Goal: Task Accomplishment & Management: Manage account settings

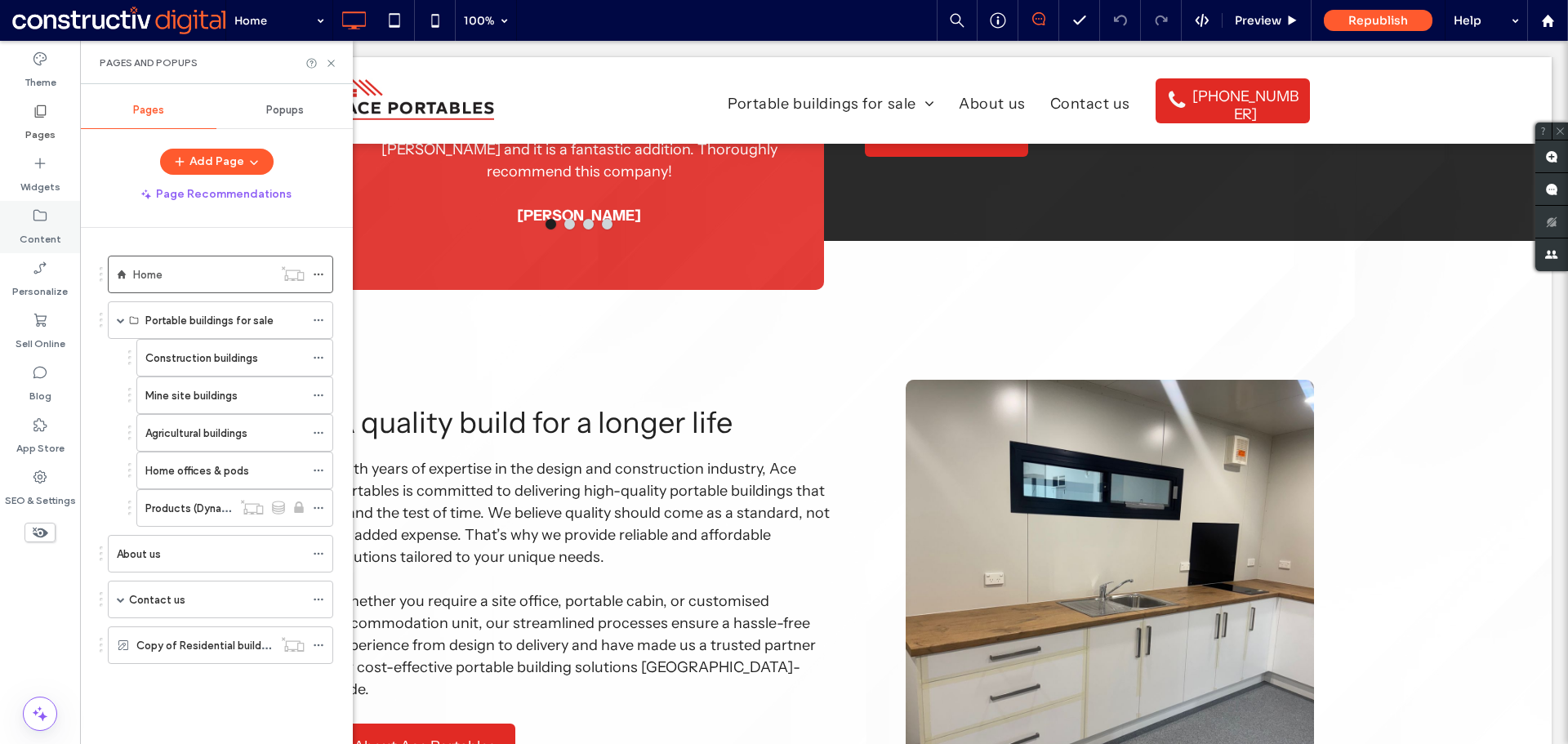
click at [46, 226] on label "Content" at bounding box center [41, 235] width 42 height 23
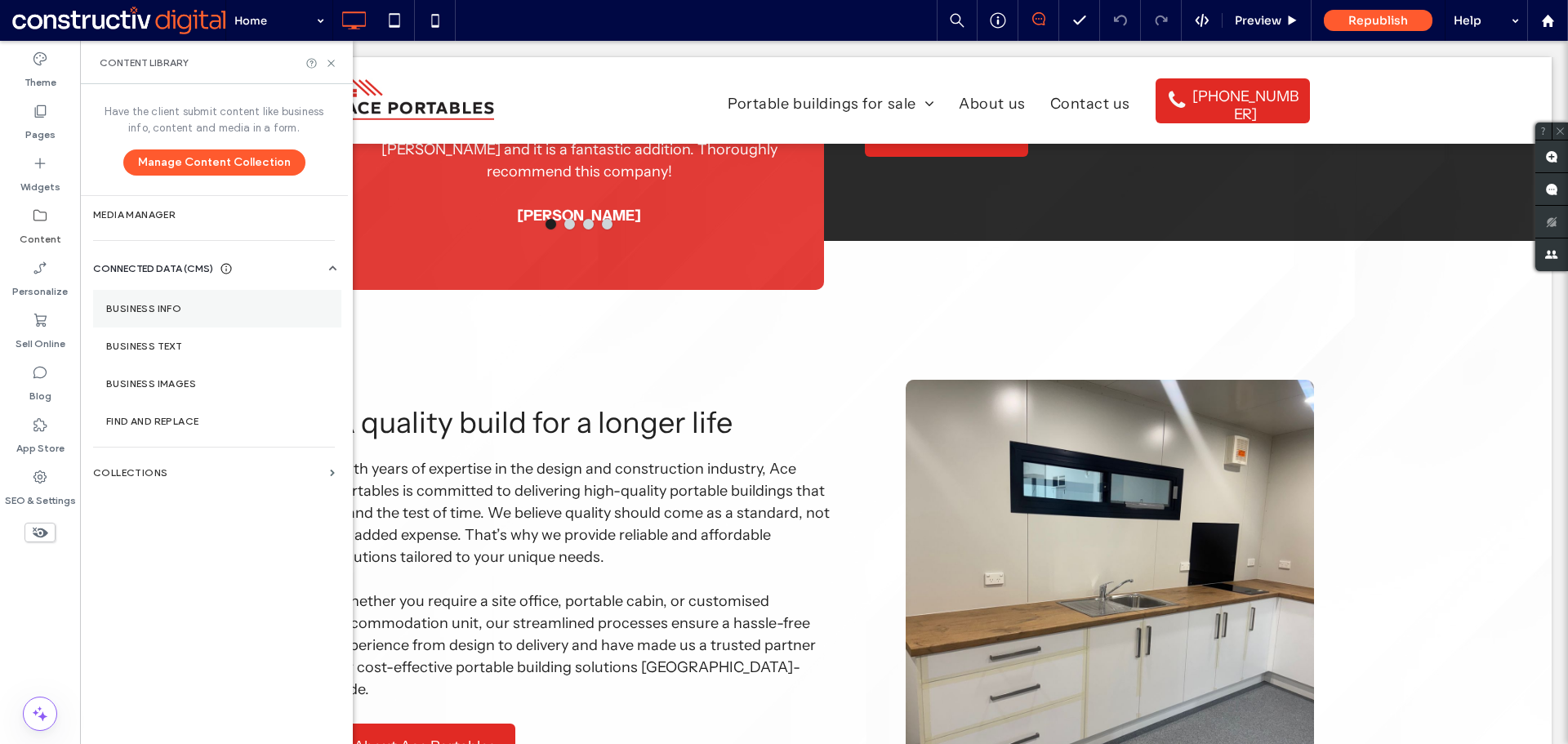
click at [147, 306] on label "Business Info" at bounding box center [217, 308] width 222 height 11
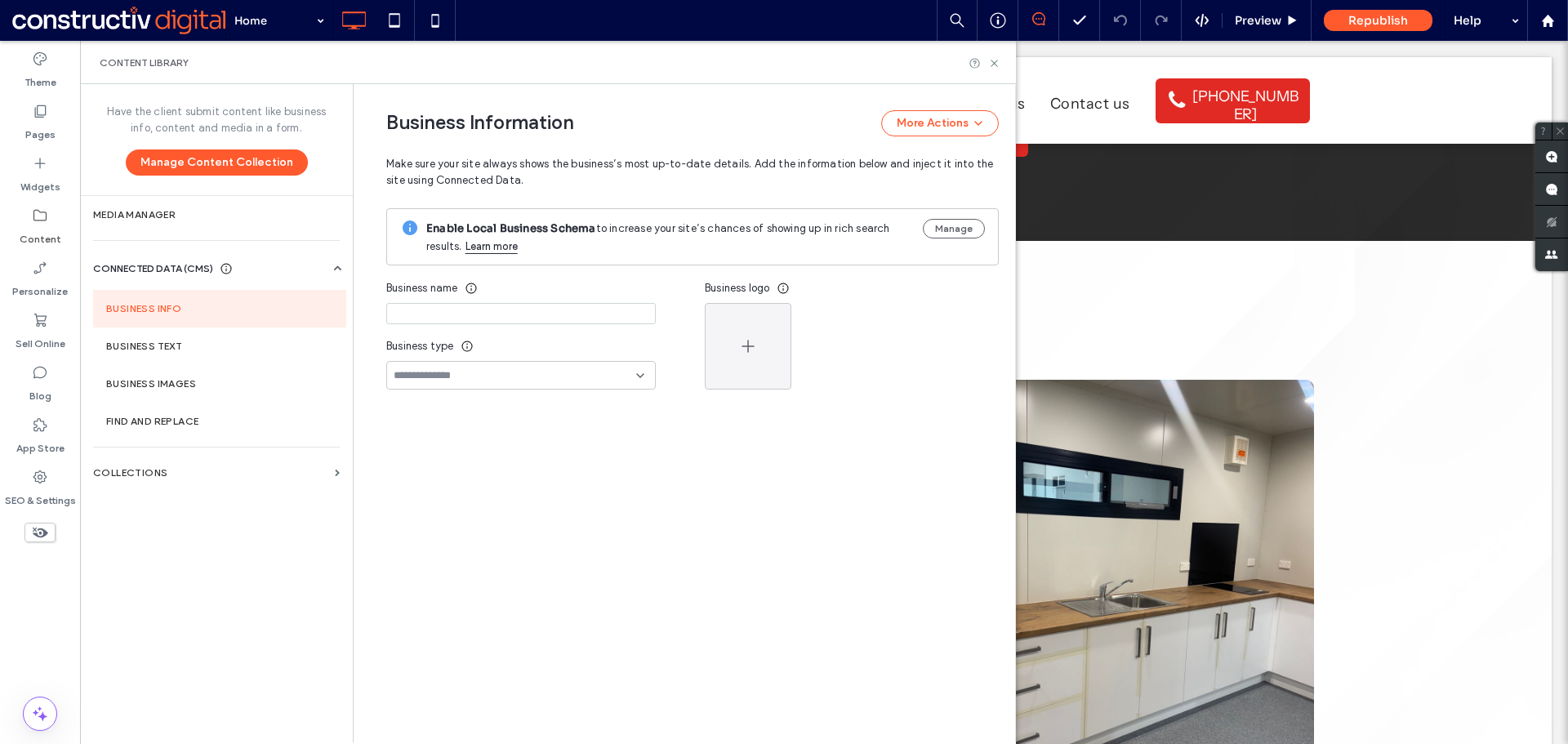
type input "**********"
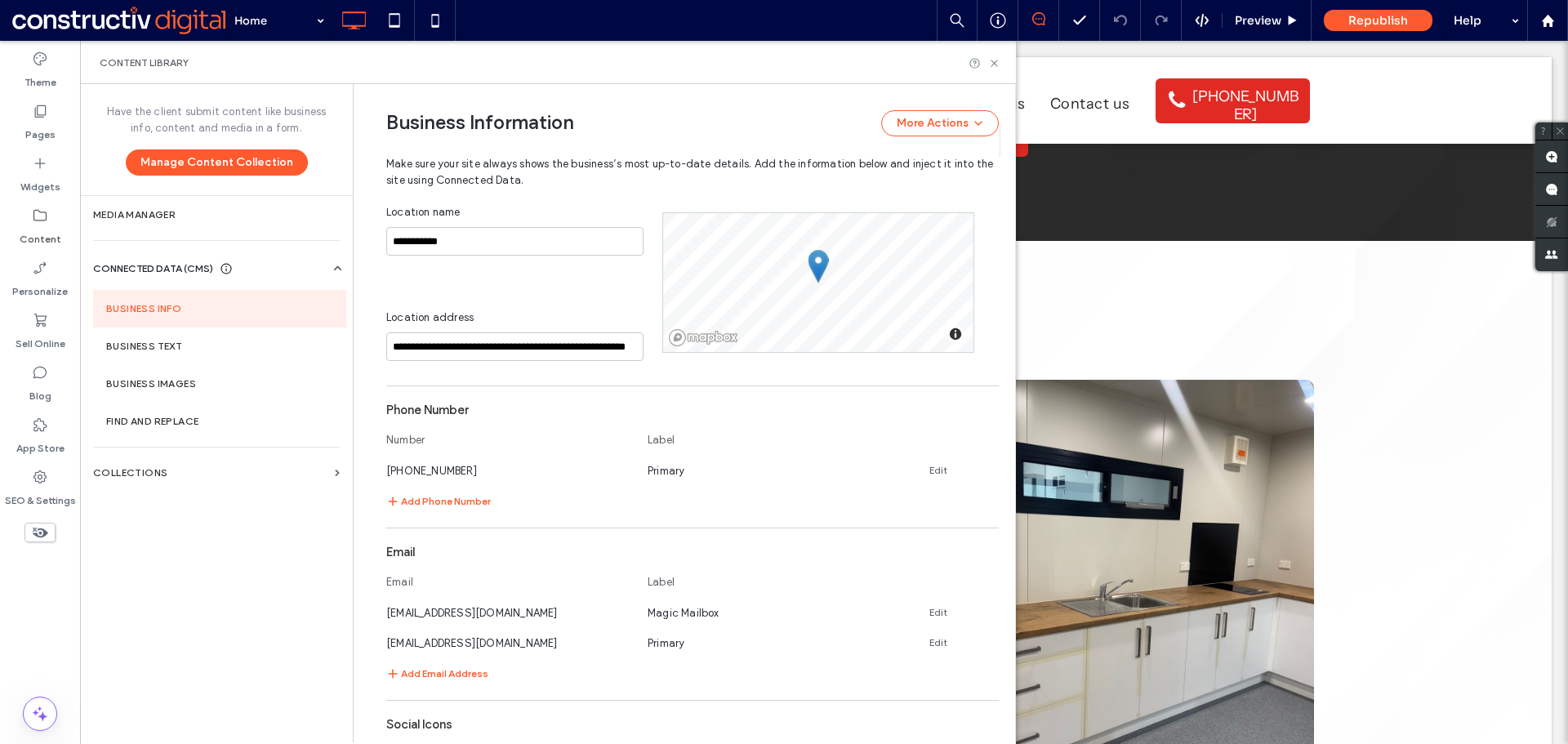
scroll to position [740, 0]
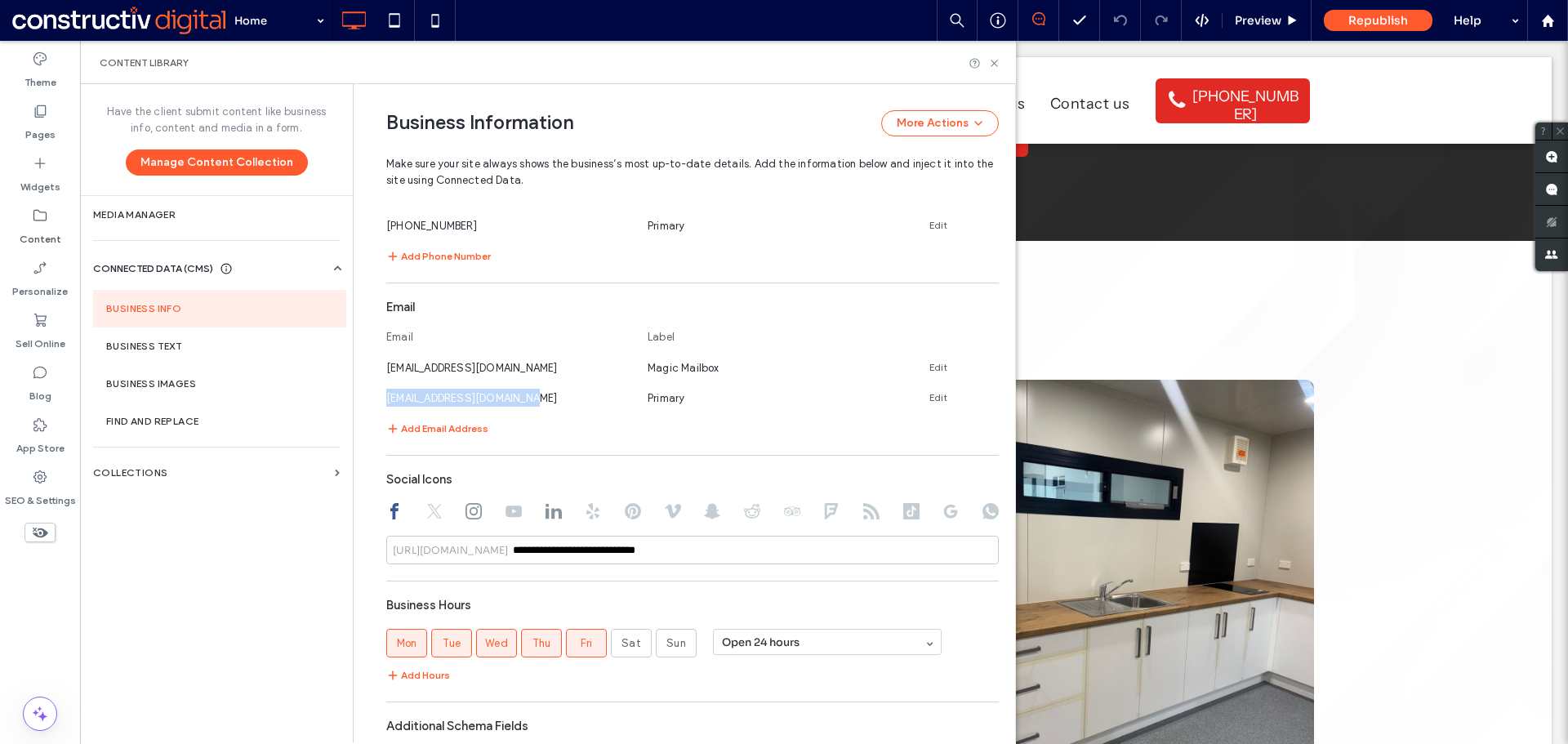
drag, startPoint x: 515, startPoint y: 398, endPoint x: 377, endPoint y: 404, distance: 138.1
click at [377, 404] on div "**********" at bounding box center [681, 95] width 637 height 1503
copy span "[EMAIL_ADDRESS][DOMAIN_NAME]"
click at [1000, 63] on icon at bounding box center [994, 63] width 12 height 12
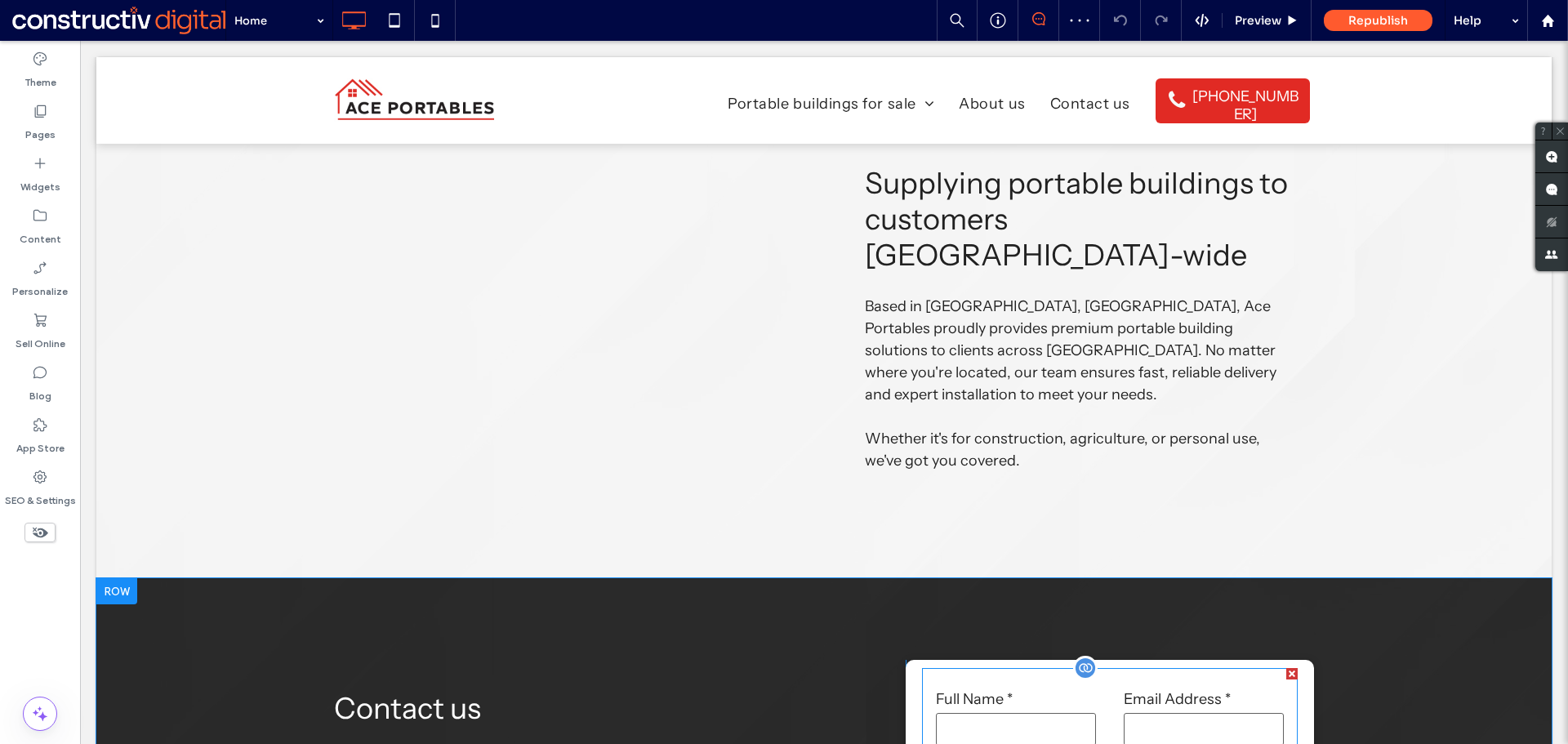
scroll to position [2859, 0]
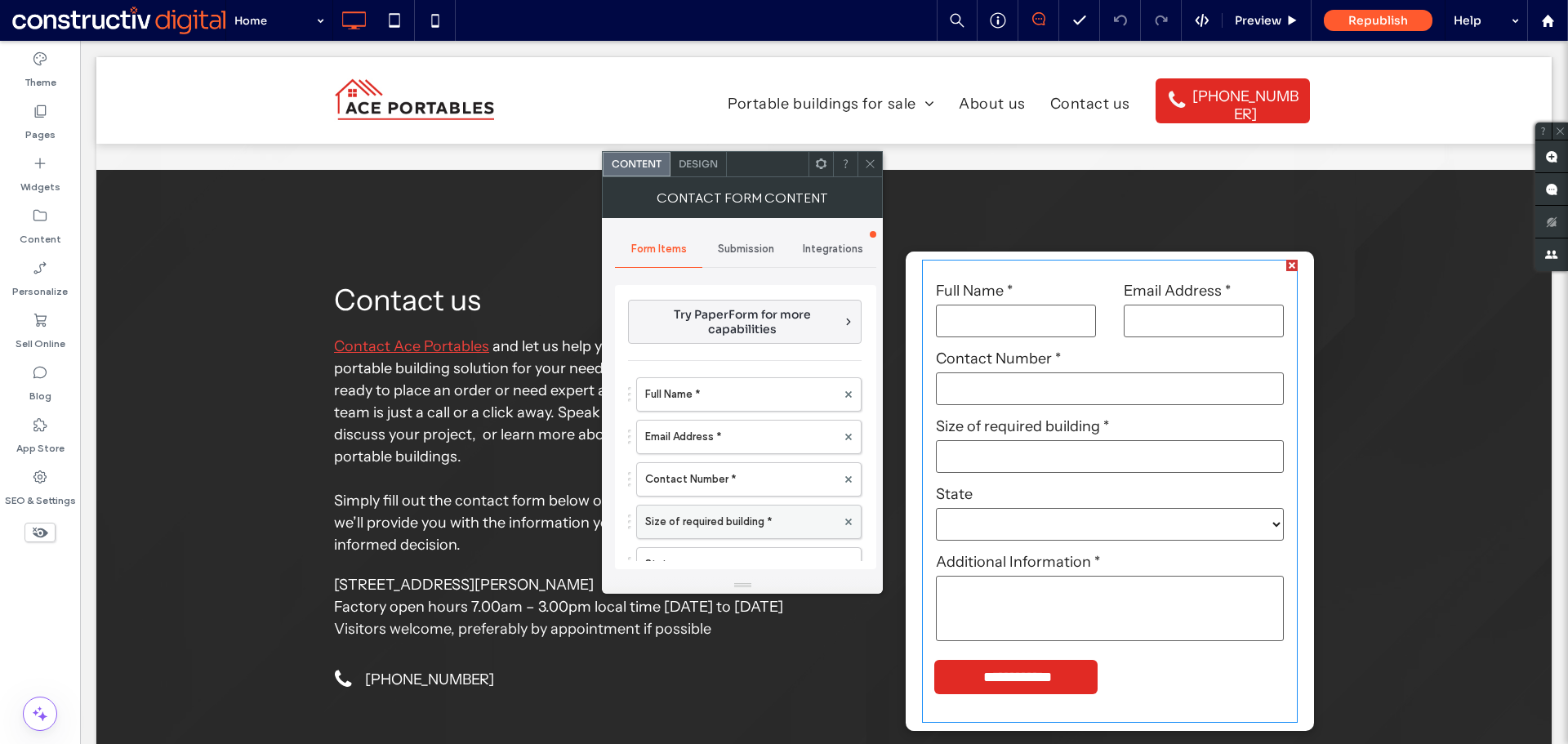
click at [728, 518] on label "Size of required building *" at bounding box center [741, 521] width 191 height 33
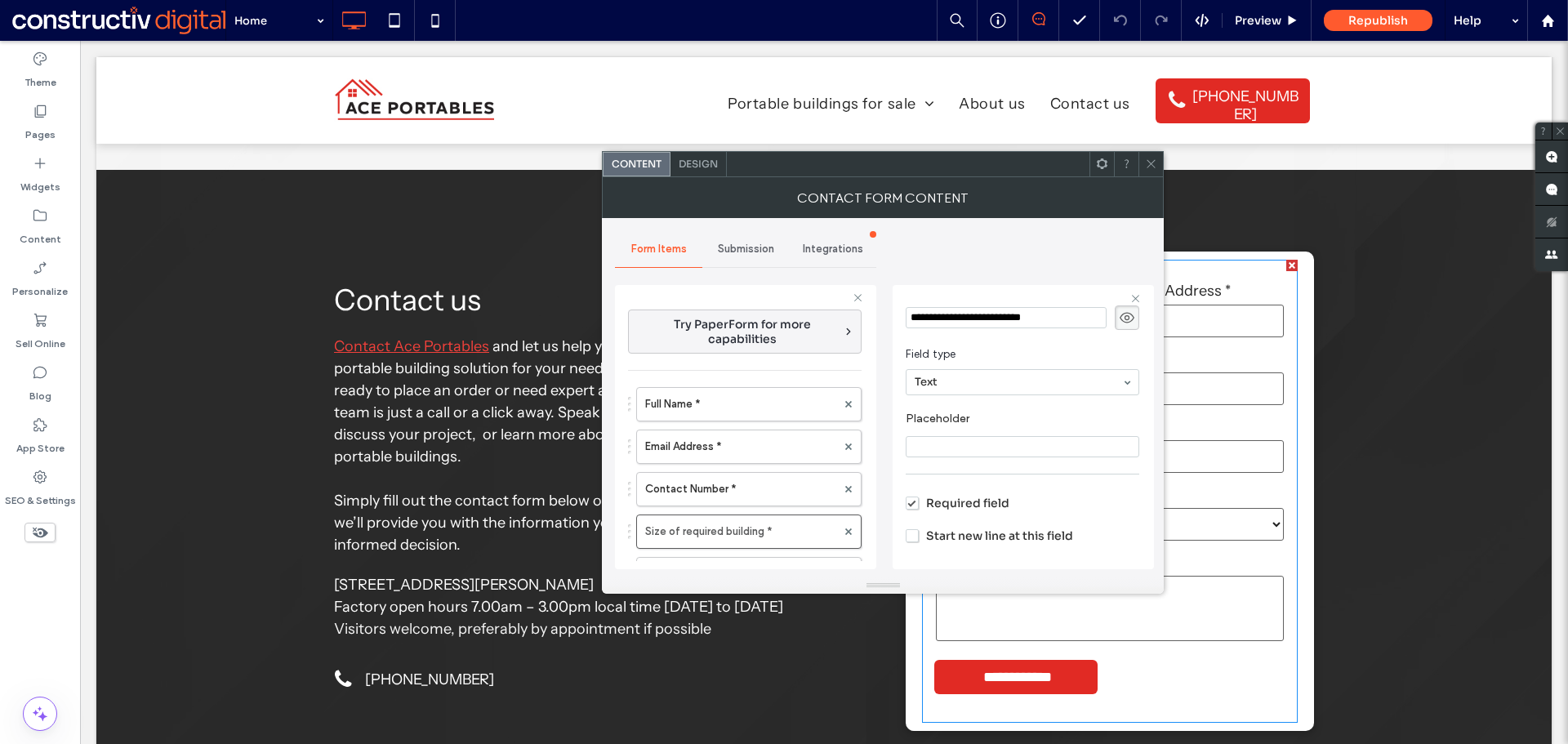
scroll to position [112, 0]
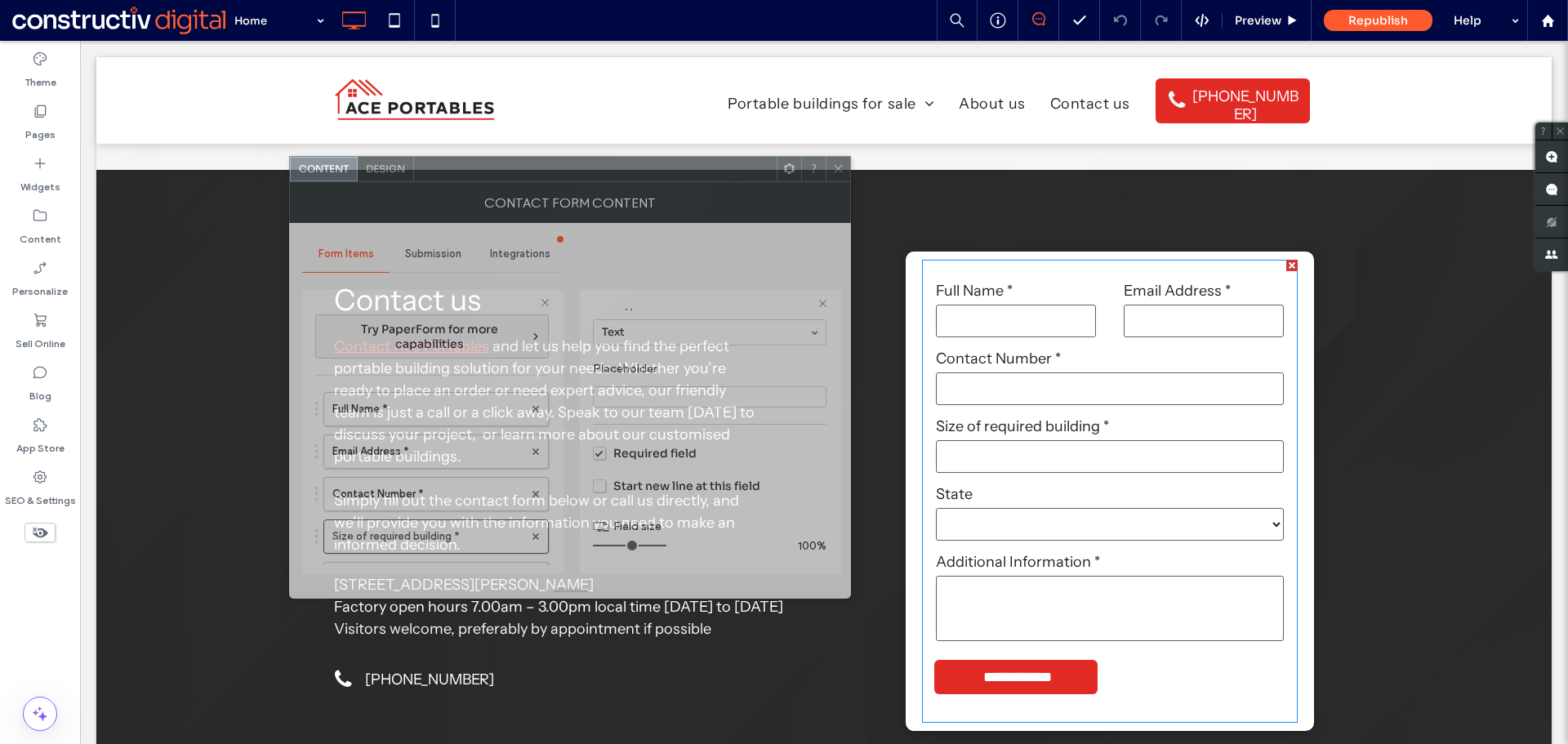
drag, startPoint x: 901, startPoint y: 171, endPoint x: 594, endPoint y: 174, distance: 307.0
click at [594, 174] on div at bounding box center [595, 169] width 363 height 25
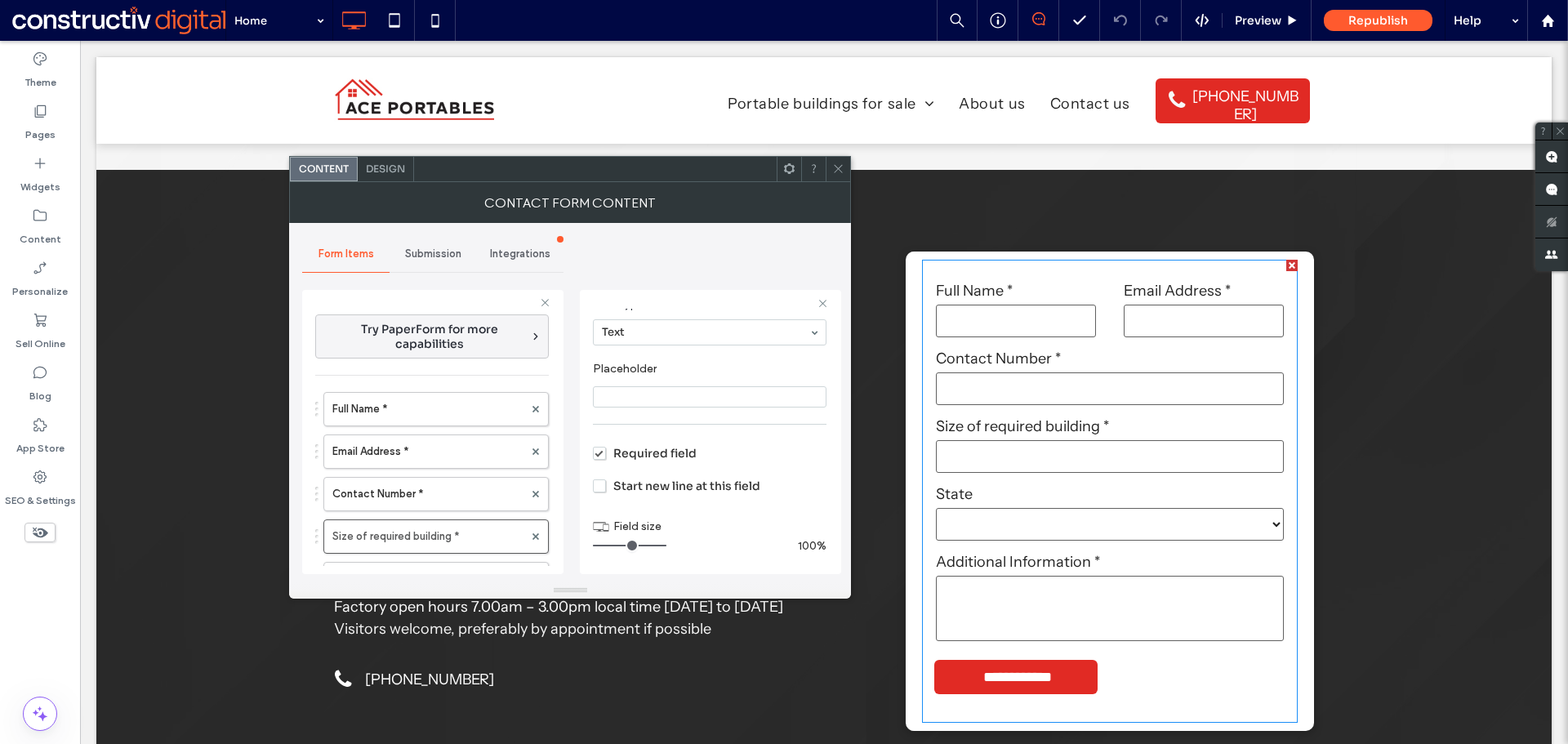
click at [601, 488] on span "Start new line at this field" at bounding box center [677, 485] width 167 height 15
click at [427, 253] on span "Submission" at bounding box center [433, 254] width 57 height 13
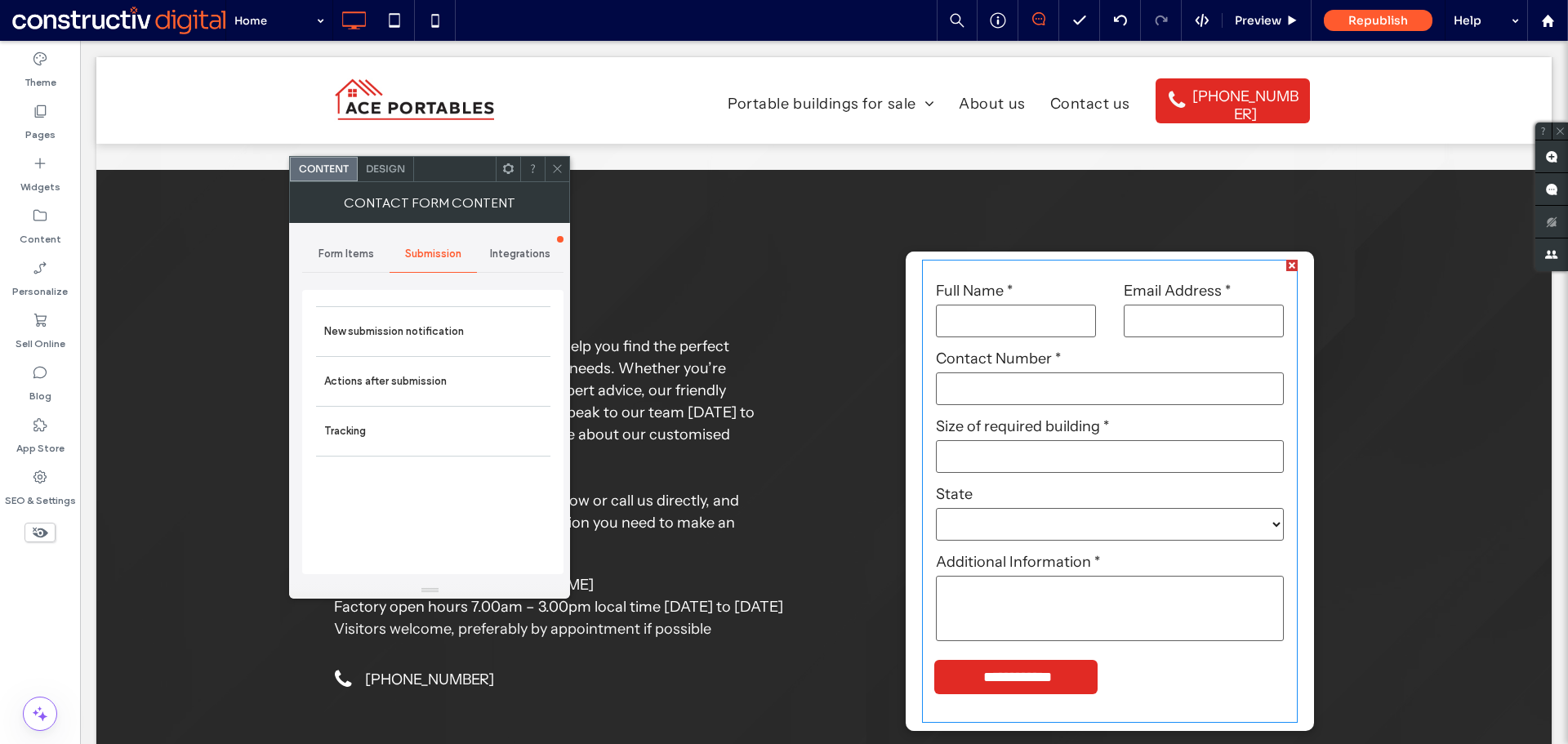
click at [331, 172] on span "Content" at bounding box center [323, 168] width 50 height 12
click at [555, 162] on icon at bounding box center [557, 168] width 12 height 12
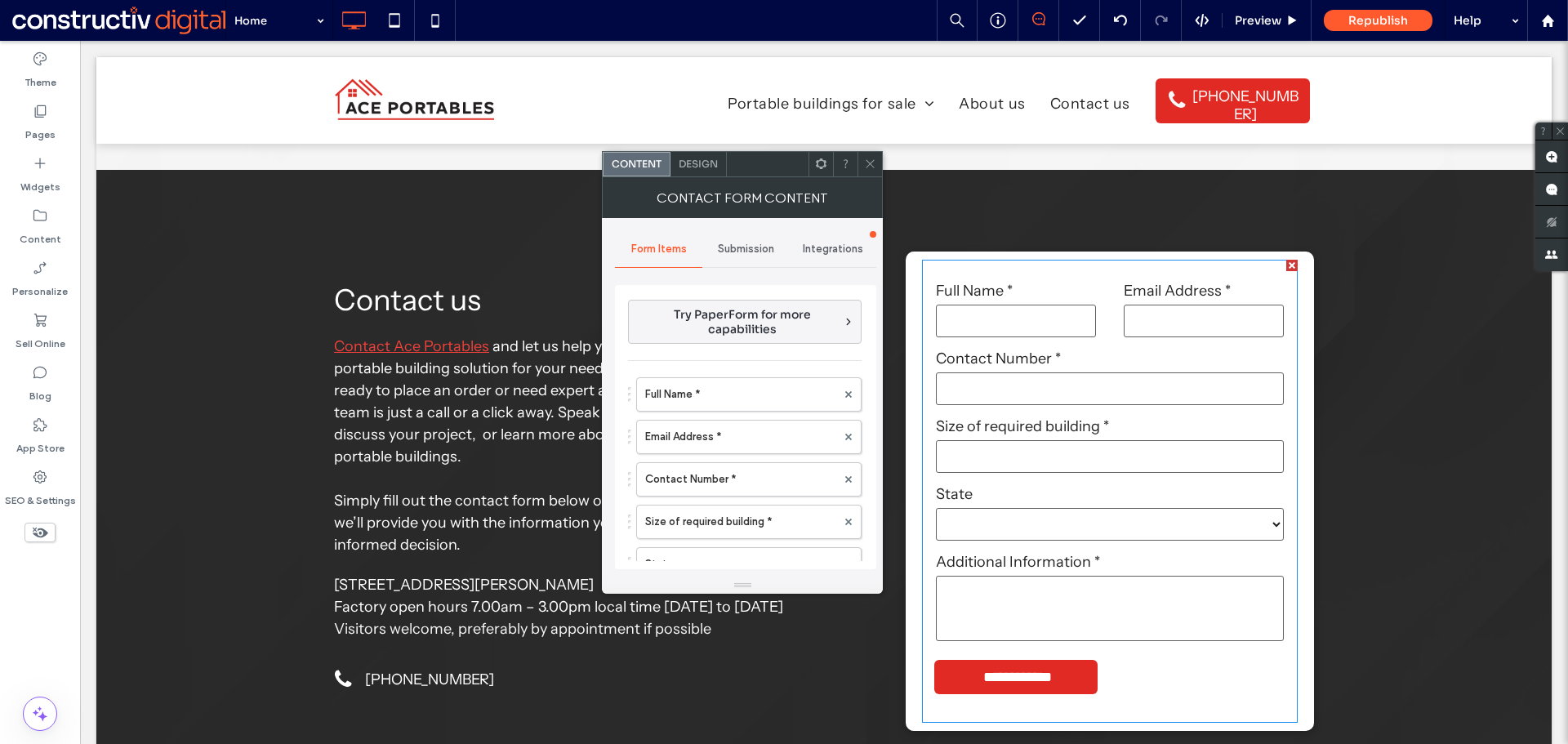
click at [751, 251] on span "Submission" at bounding box center [746, 249] width 57 height 13
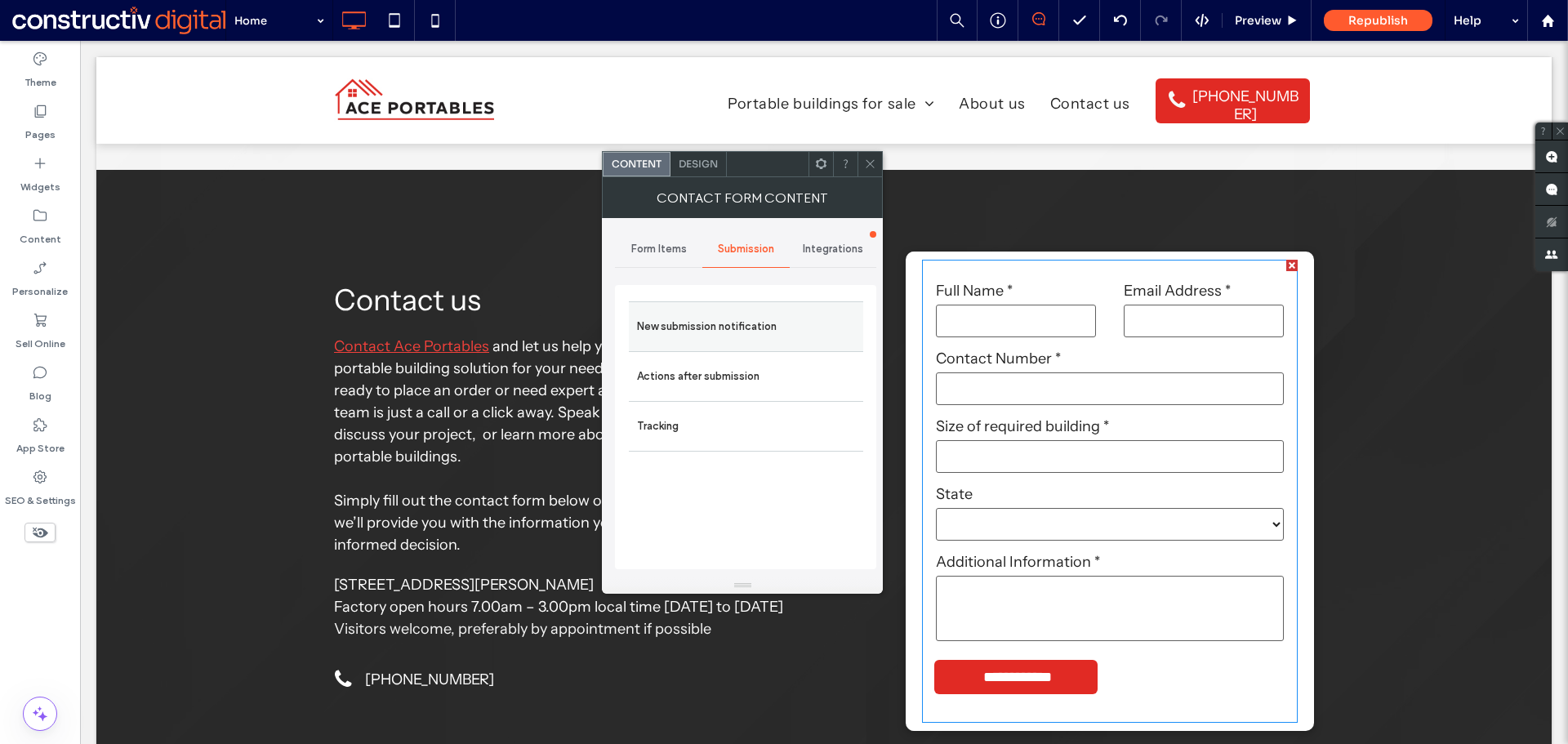
click at [688, 328] on label "New submission notification" at bounding box center [745, 326] width 218 height 33
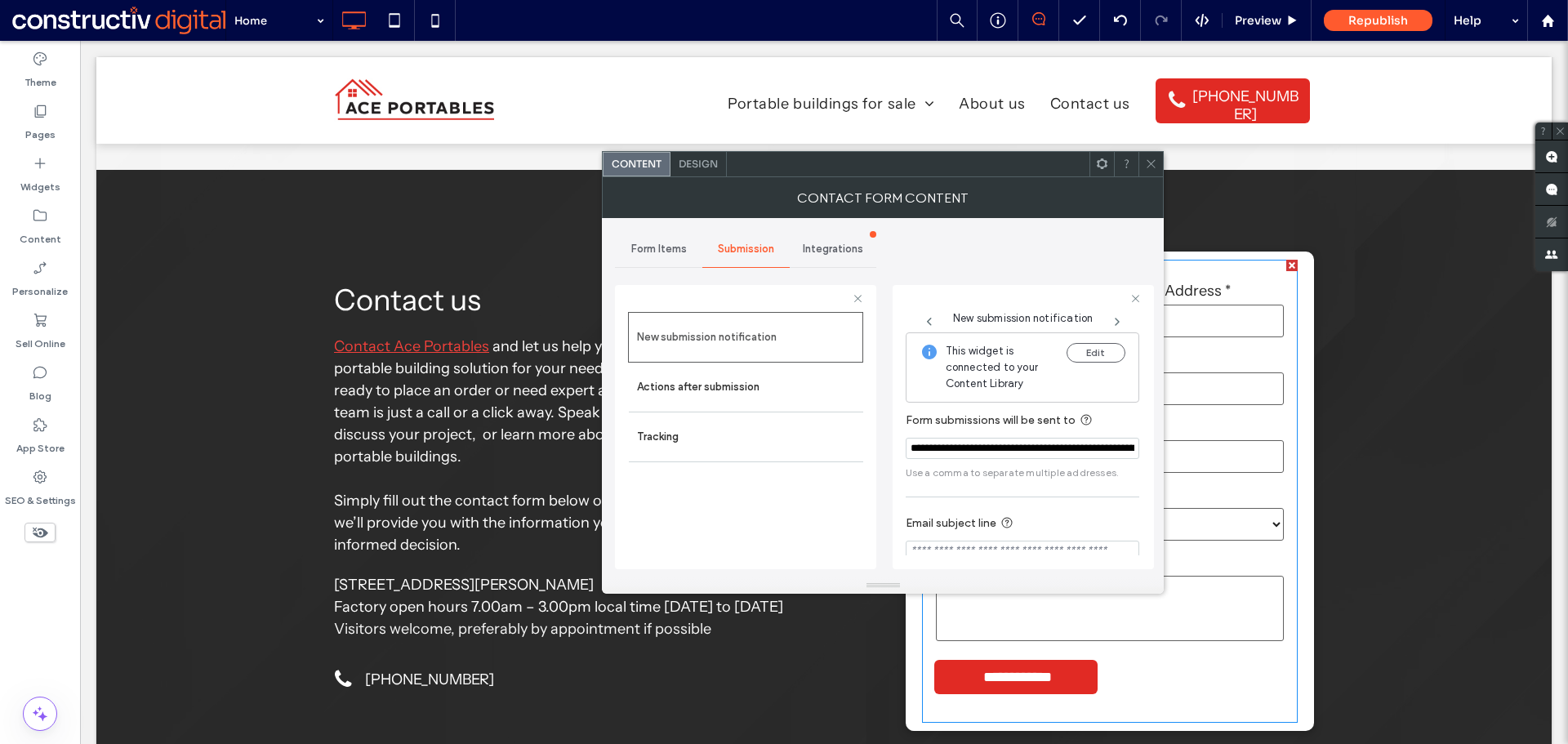
click at [910, 449] on input "**********" at bounding box center [1023, 448] width 234 height 21
paste input "**********"
type input "**********"
click at [827, 503] on div "New submission notification Actions after submission Tracking" at bounding box center [745, 437] width 235 height 249
click at [1150, 163] on icon at bounding box center [1151, 163] width 12 height 12
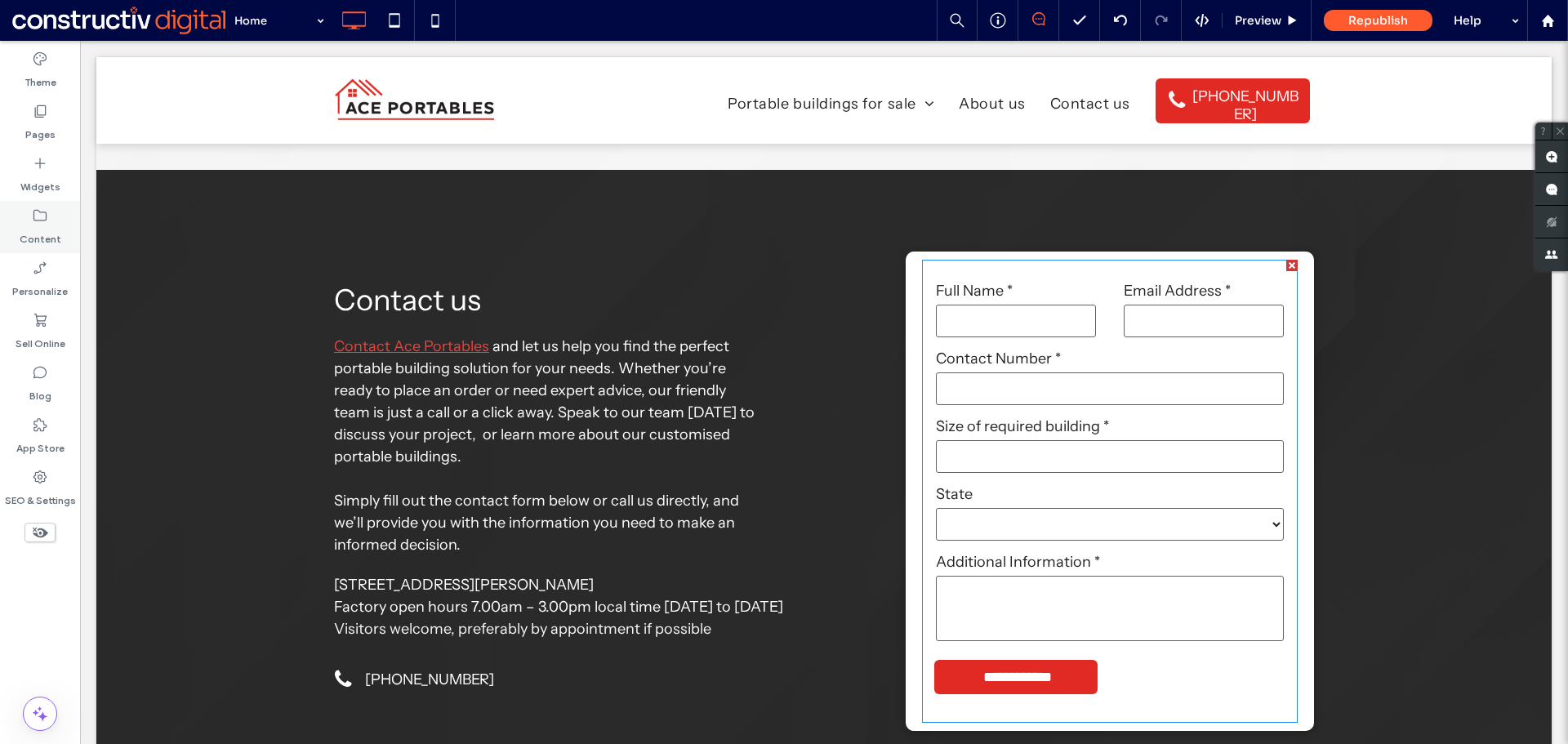
click at [41, 231] on label "Content" at bounding box center [41, 235] width 42 height 23
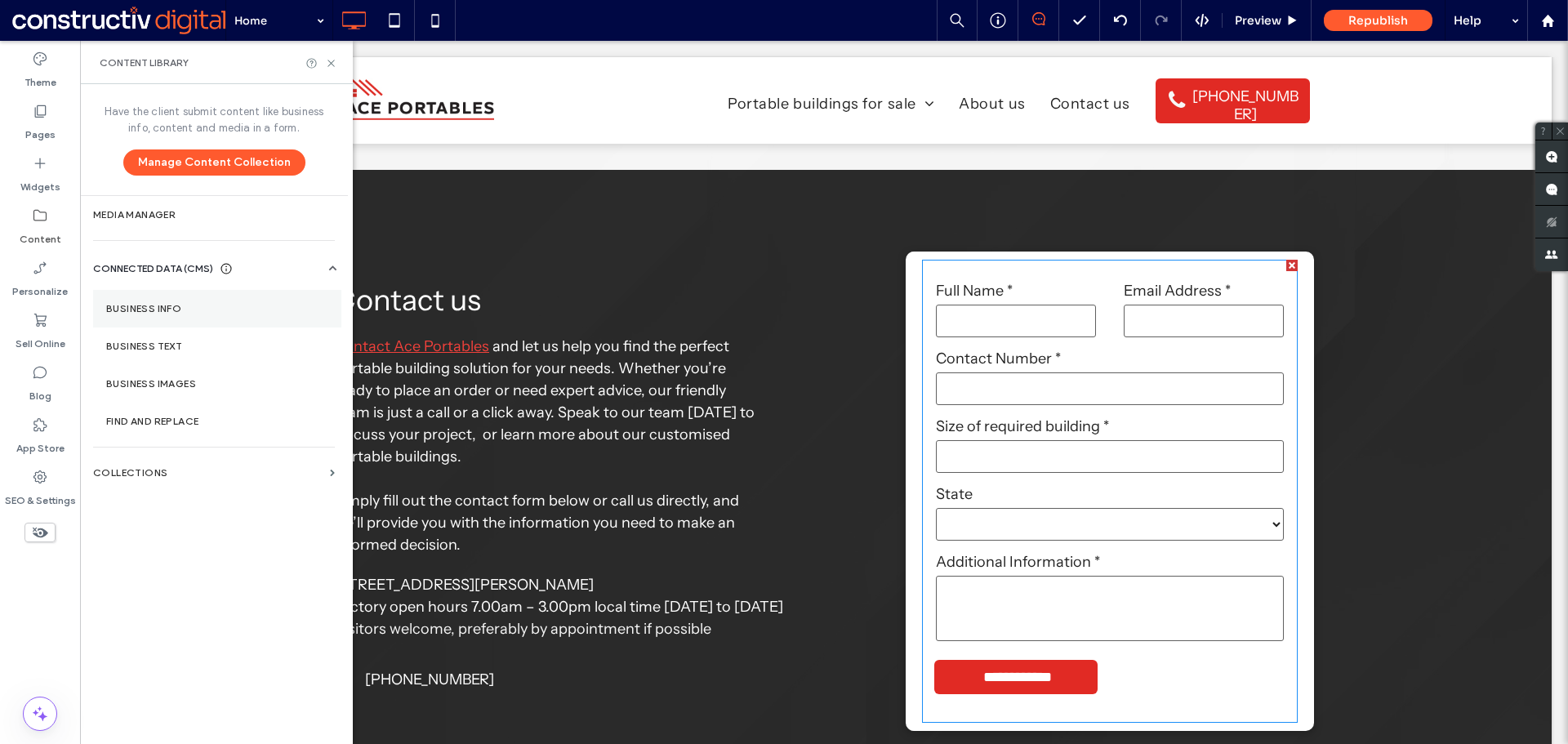
click at [163, 311] on label "Business Info" at bounding box center [217, 308] width 222 height 11
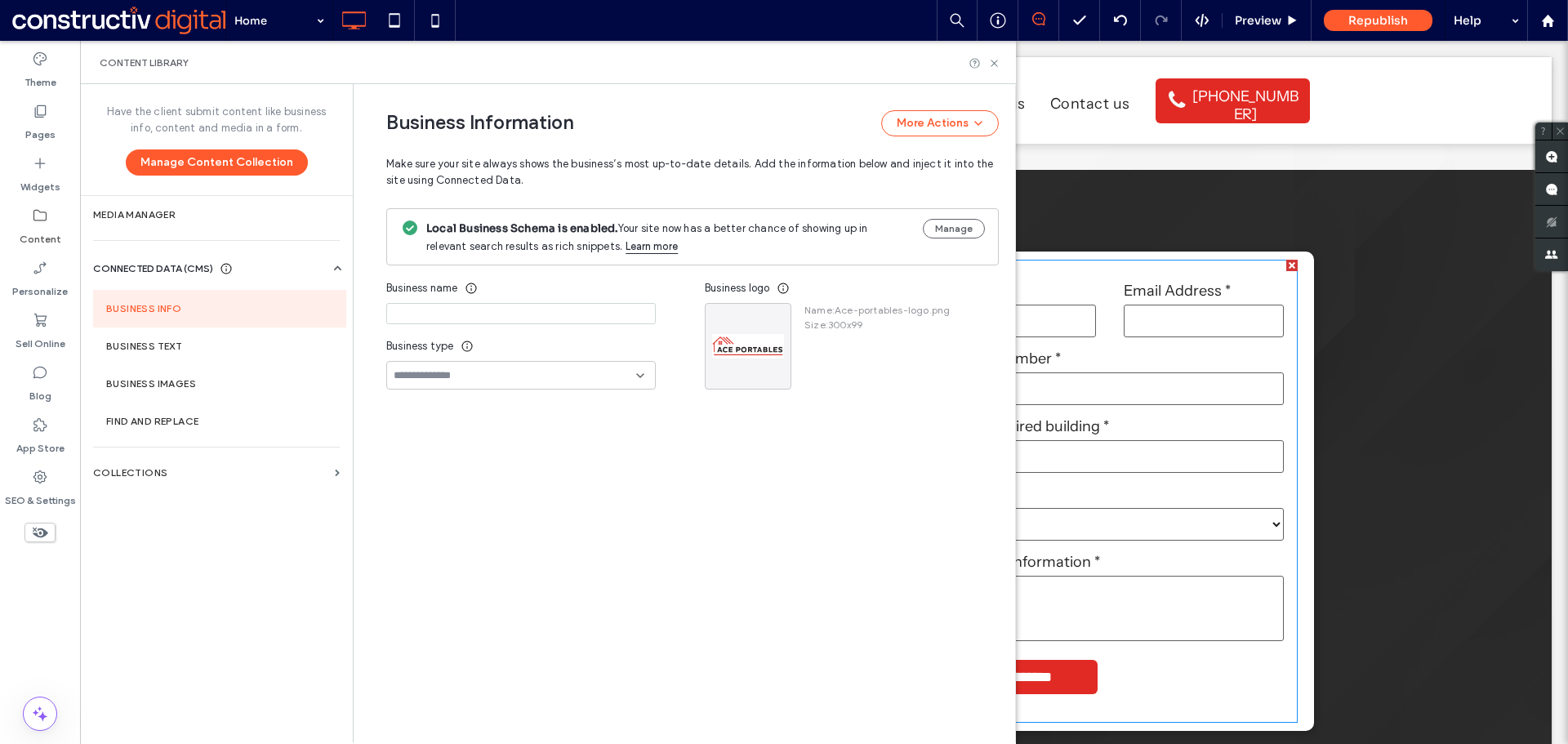
type input "**********"
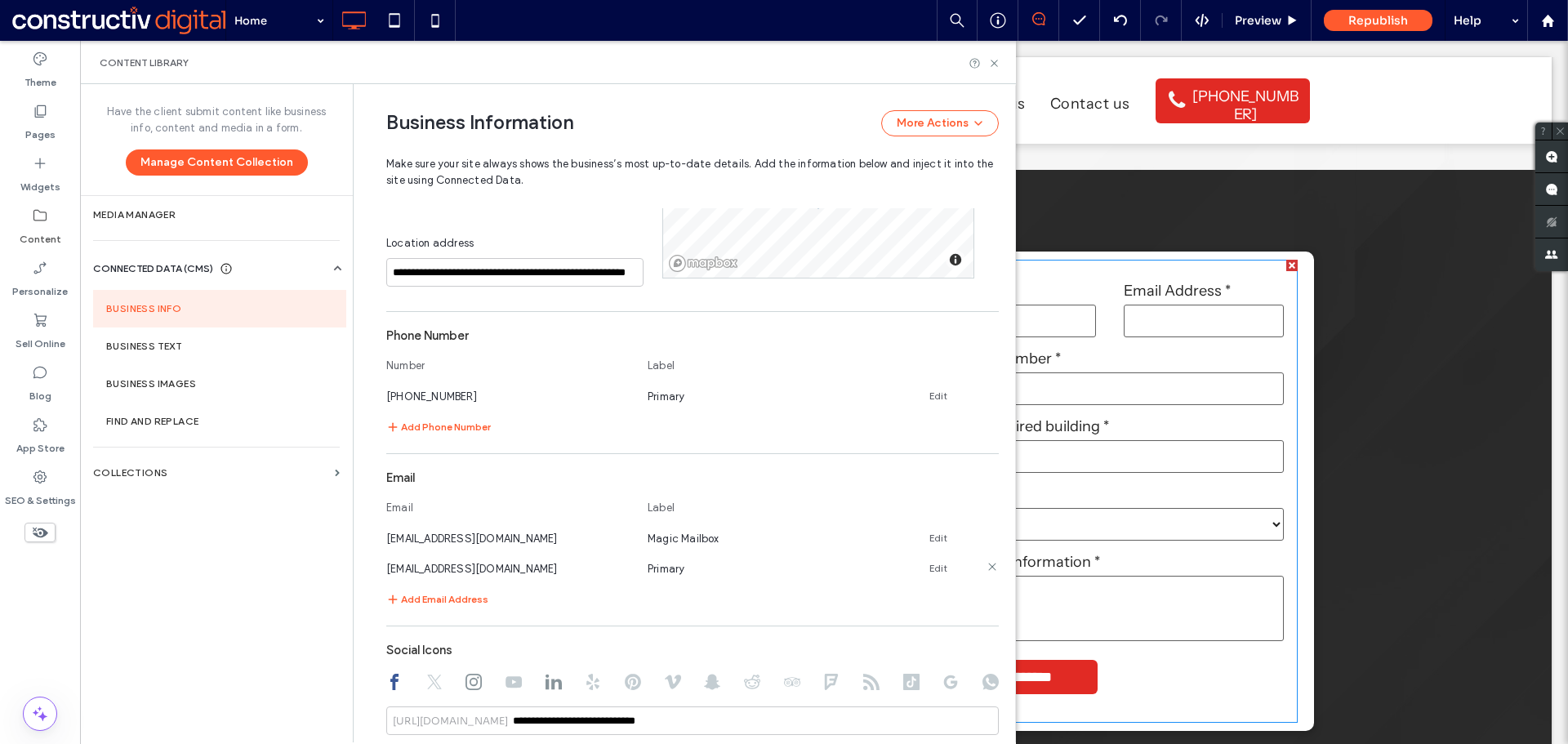
scroll to position [577, 0]
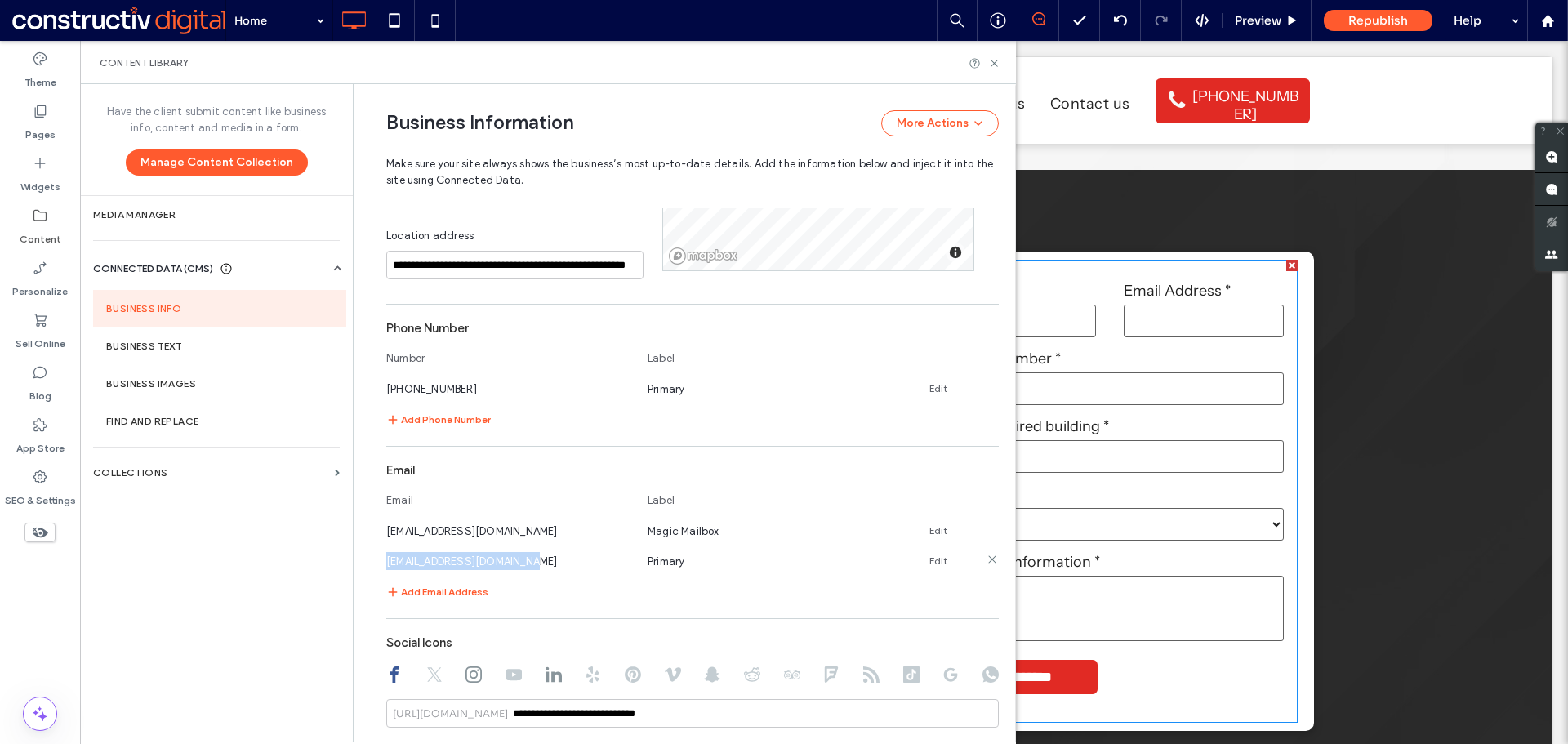
drag, startPoint x: 376, startPoint y: 559, endPoint x: 530, endPoint y: 559, distance: 154.0
click at [525, 559] on div "**********" at bounding box center [681, 259] width 637 height 1503
drag, startPoint x: 560, startPoint y: 588, endPoint x: 660, endPoint y: 444, distance: 175.3
click at [560, 586] on div "Add Email Address" at bounding box center [692, 592] width 613 height 20
click at [993, 67] on icon at bounding box center [994, 63] width 12 height 12
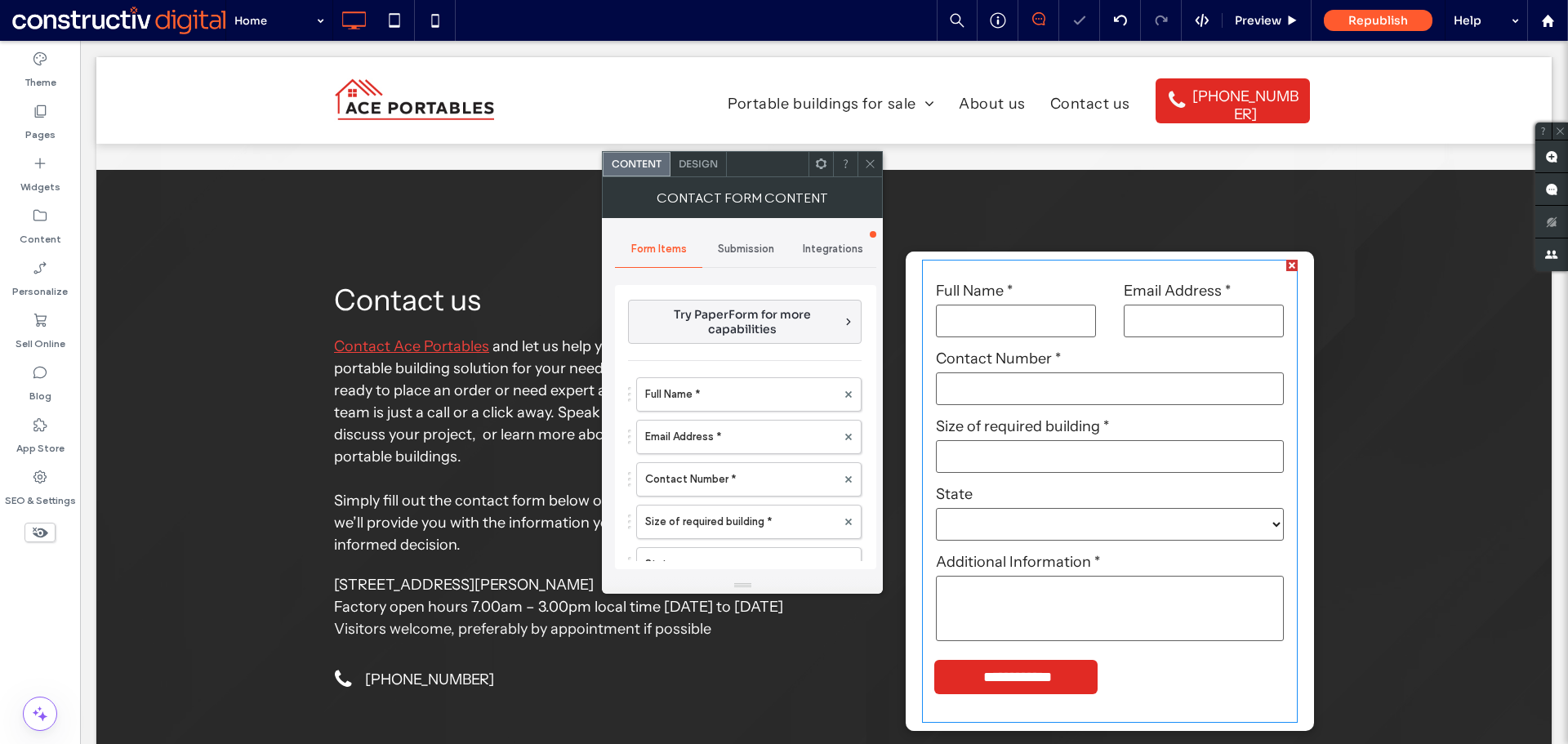
click at [742, 252] on span "Submission" at bounding box center [746, 249] width 57 height 13
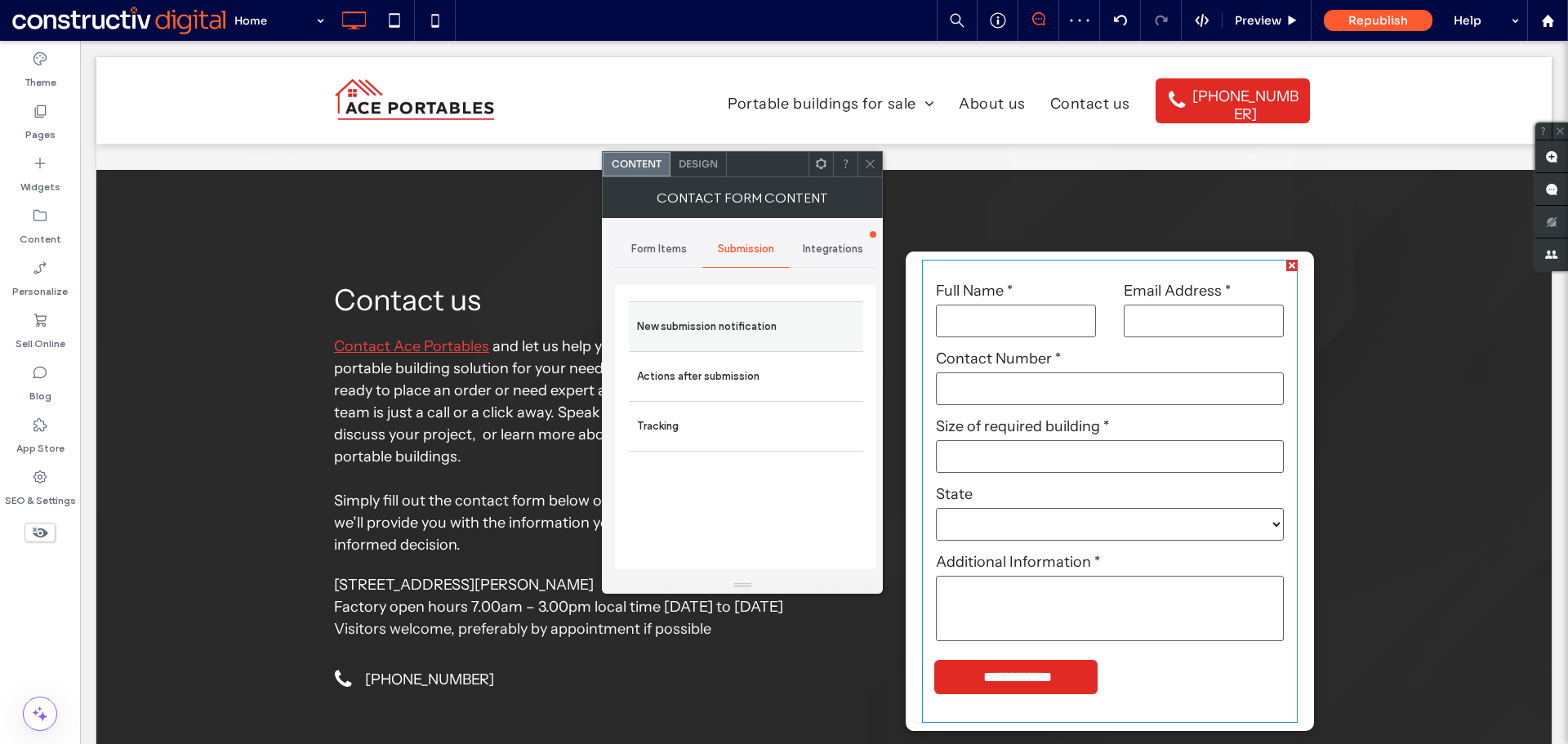
click at [720, 331] on label "New submission notification" at bounding box center [745, 326] width 218 height 33
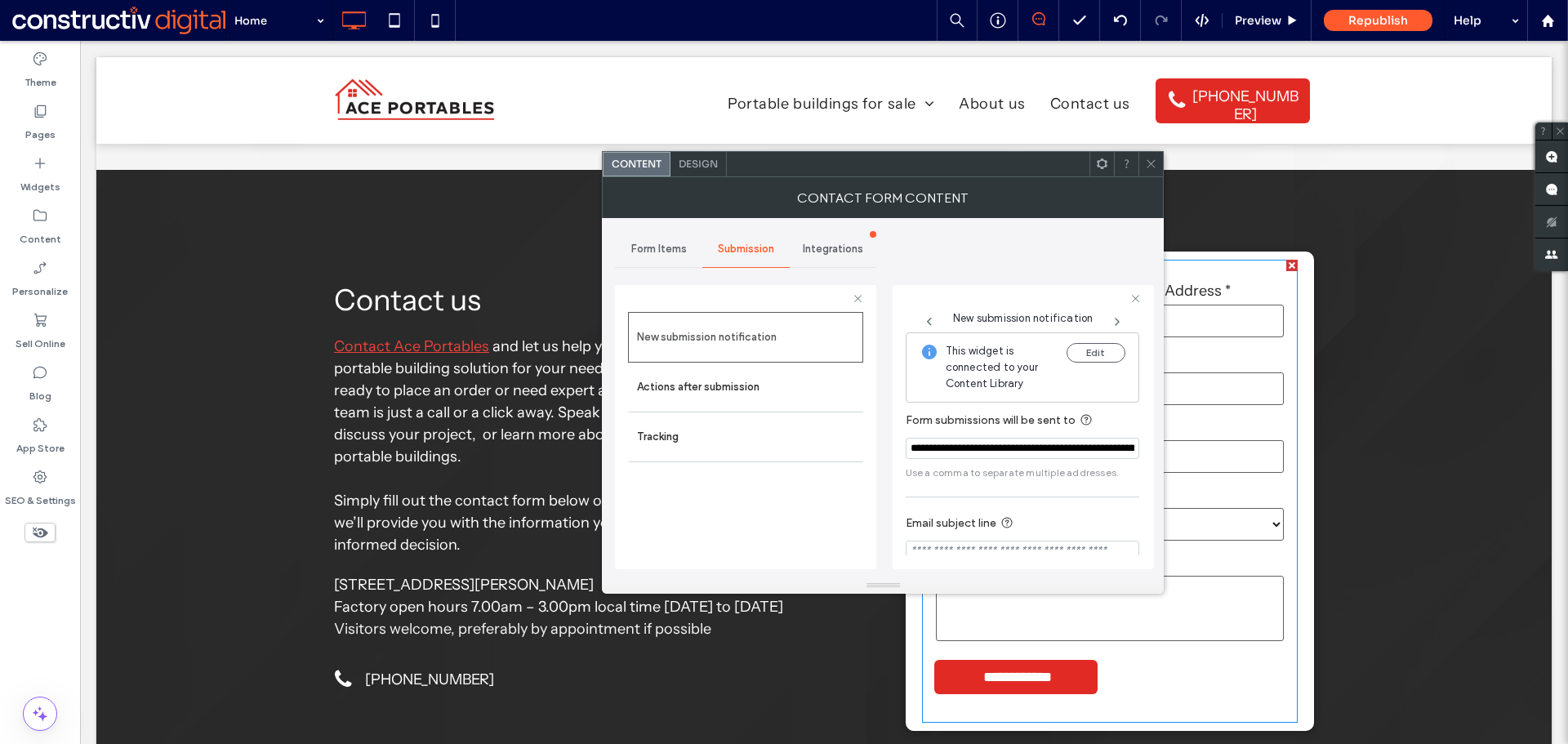
click at [1053, 449] on input "**********" at bounding box center [1023, 448] width 234 height 21
drag, startPoint x: 911, startPoint y: 446, endPoint x: 1047, endPoint y: 444, distance: 136.0
click at [1047, 444] on input "**********" at bounding box center [1023, 448] width 234 height 21
drag, startPoint x: 1054, startPoint y: 446, endPoint x: 1074, endPoint y: 446, distance: 20.0
click at [1074, 446] on input "**********" at bounding box center [1023, 448] width 234 height 21
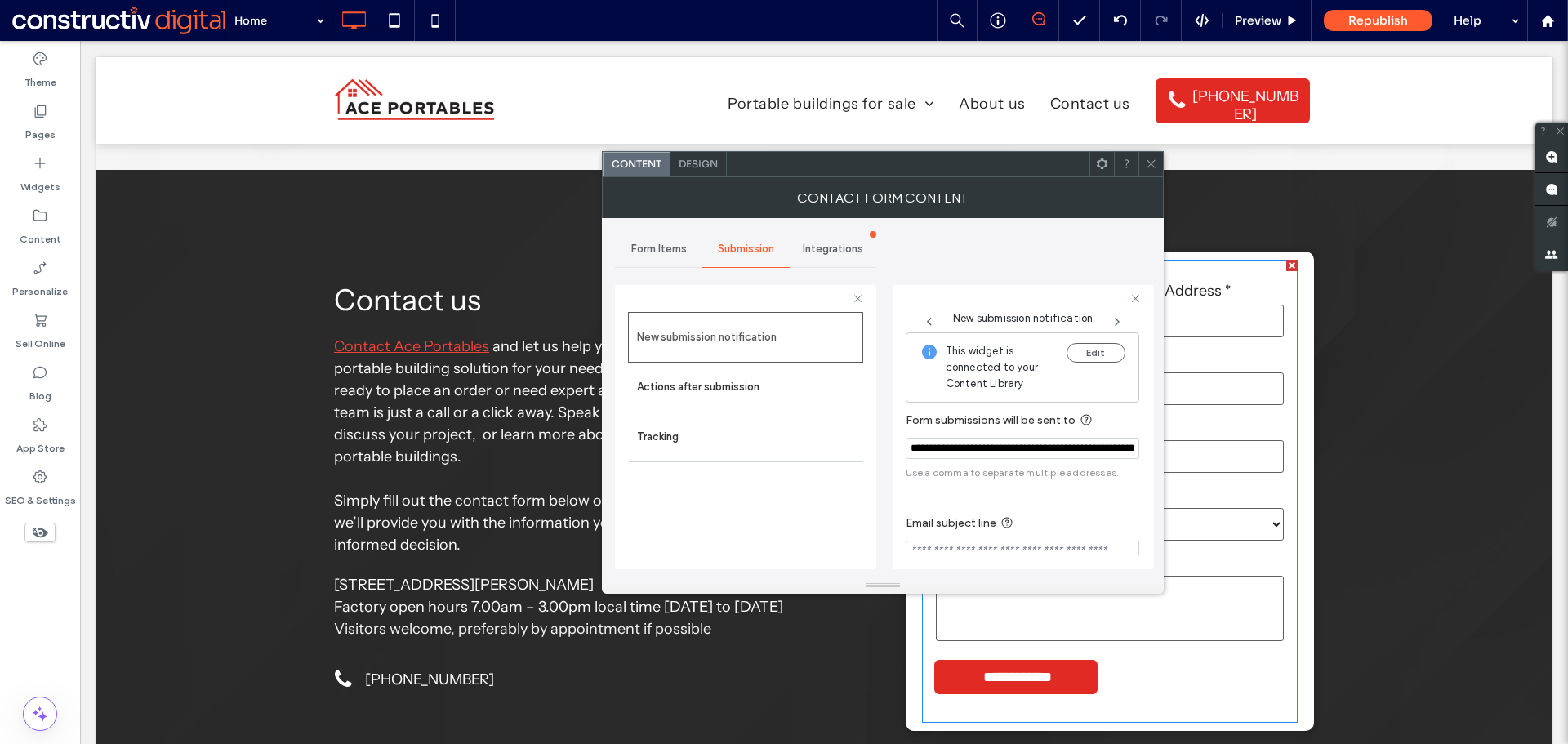
click at [1075, 446] on input "**********" at bounding box center [1023, 448] width 234 height 21
click at [664, 249] on span "Form Items" at bounding box center [660, 249] width 56 height 13
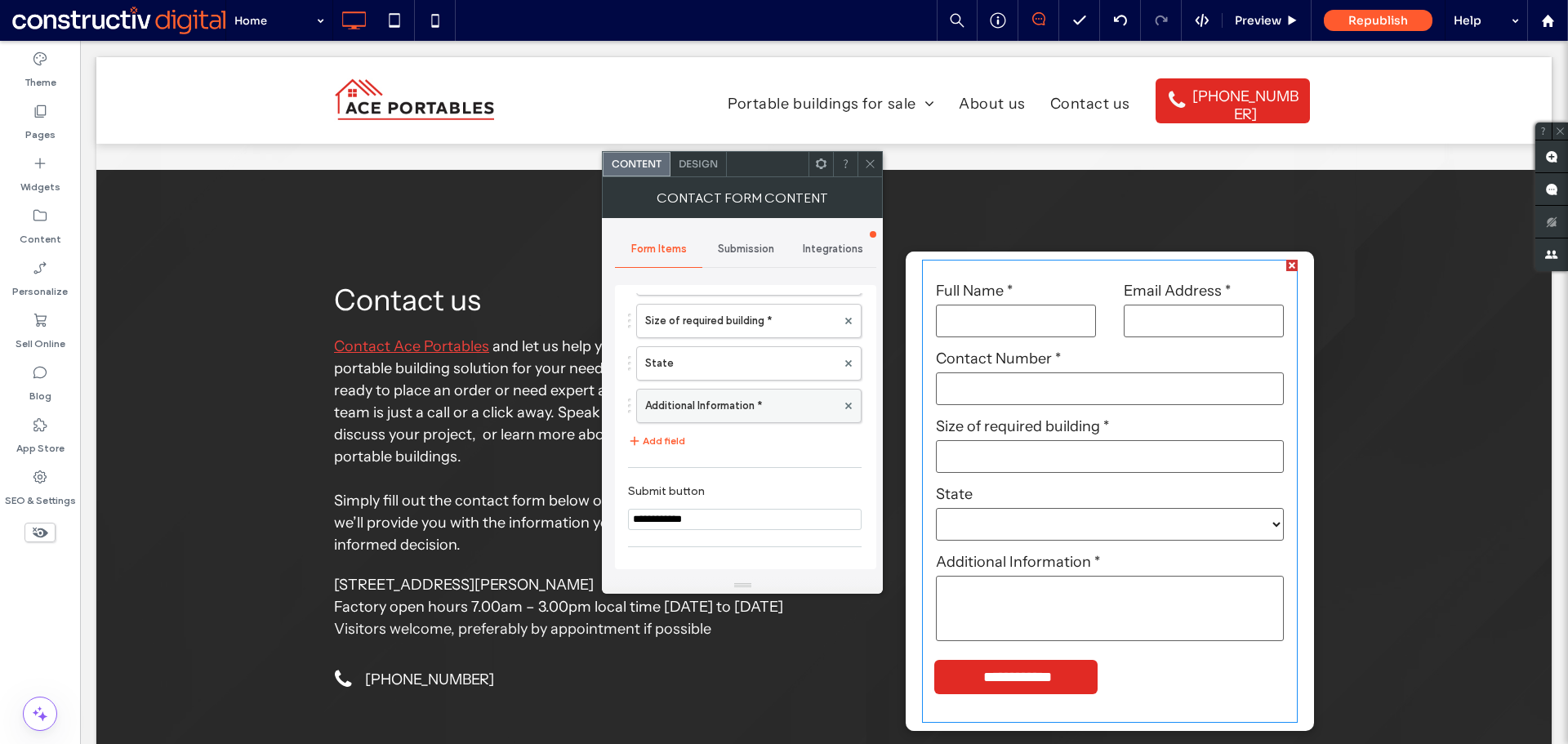
scroll to position [163, 0]
click at [668, 480] on button "Add field" at bounding box center [656, 478] width 57 height 20
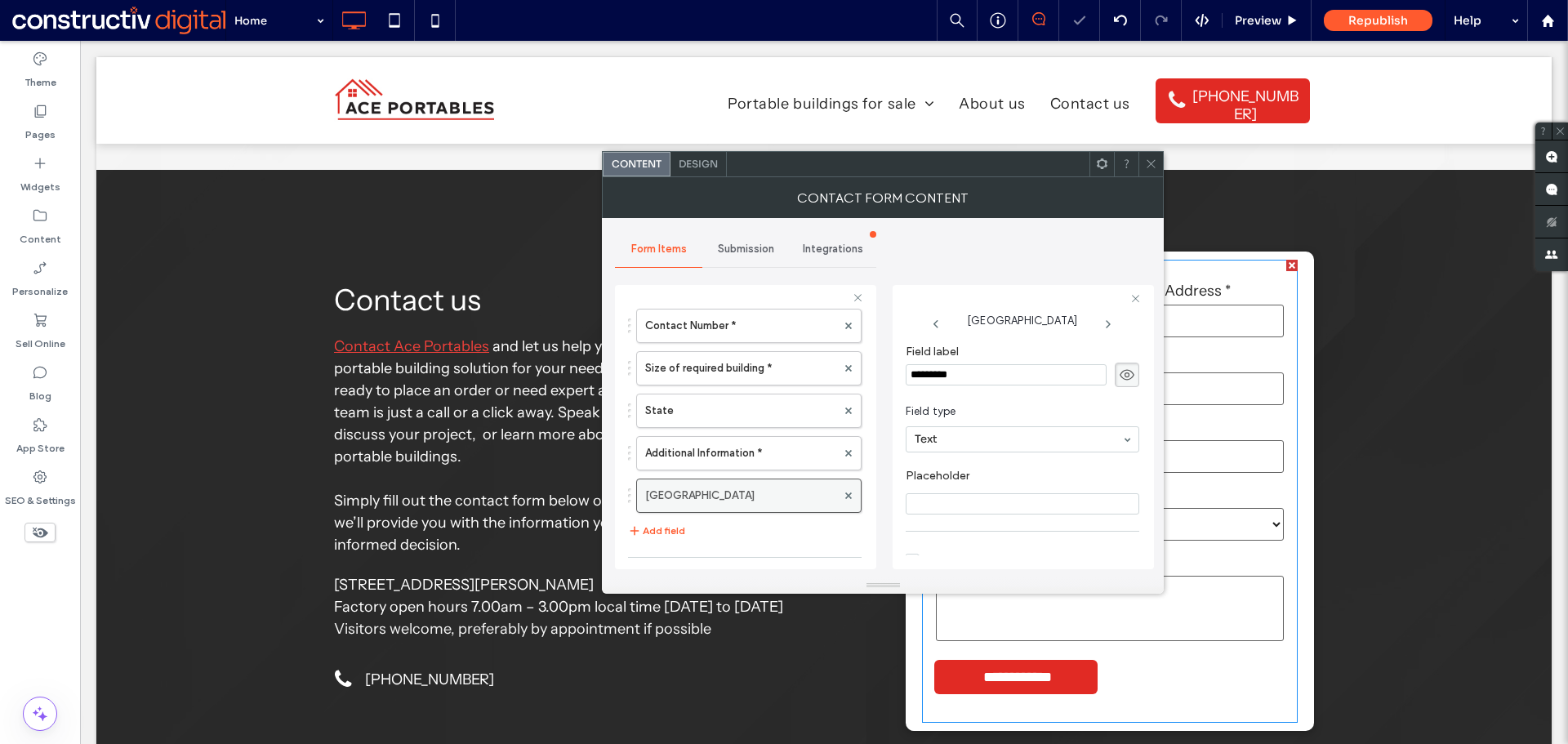
click at [716, 497] on label "New Field" at bounding box center [741, 495] width 191 height 33
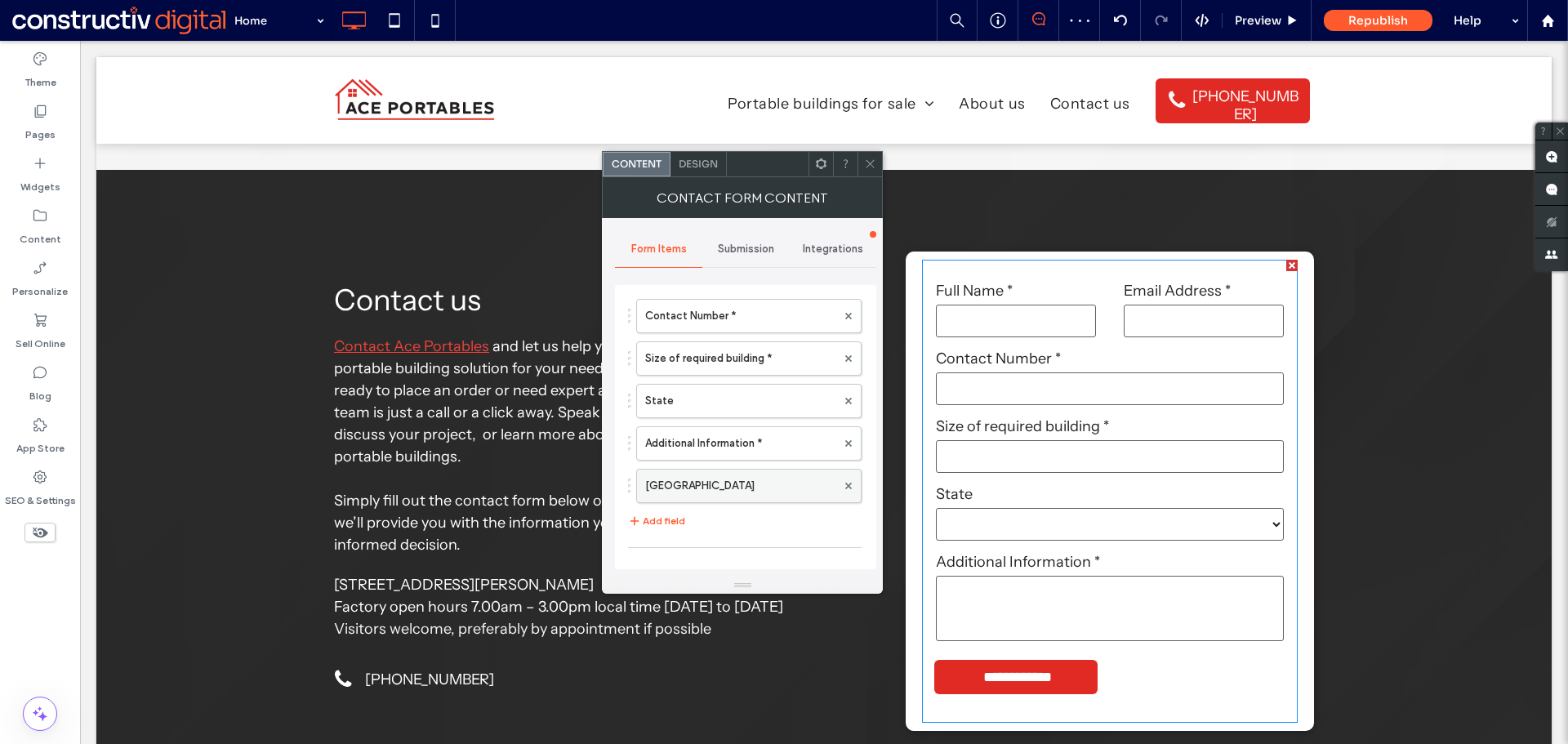
click at [737, 486] on label "New Field" at bounding box center [741, 485] width 191 height 33
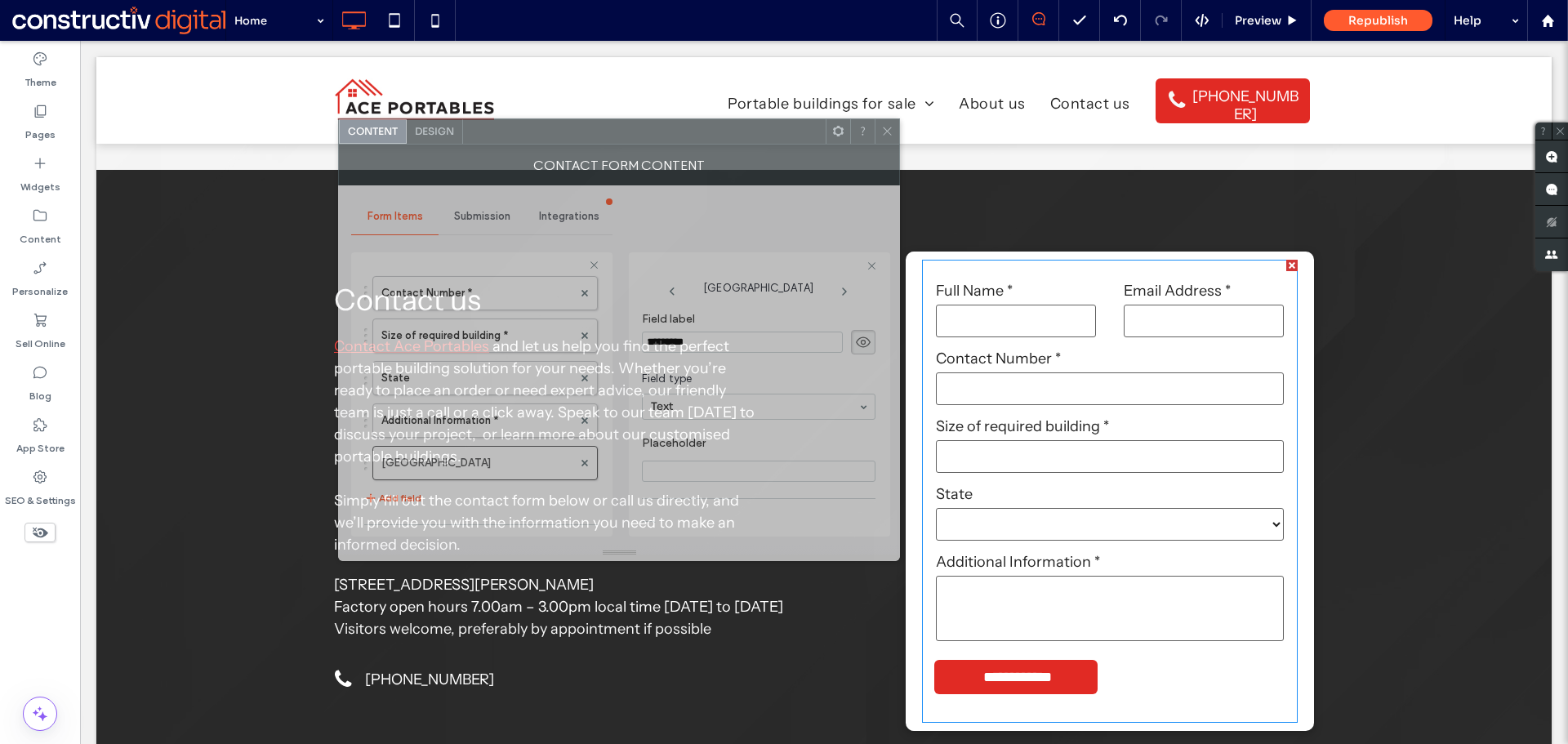
drag, startPoint x: 924, startPoint y: 166, endPoint x: 900, endPoint y: 263, distance: 99.9
click at [664, 137] on div at bounding box center [645, 131] width 363 height 25
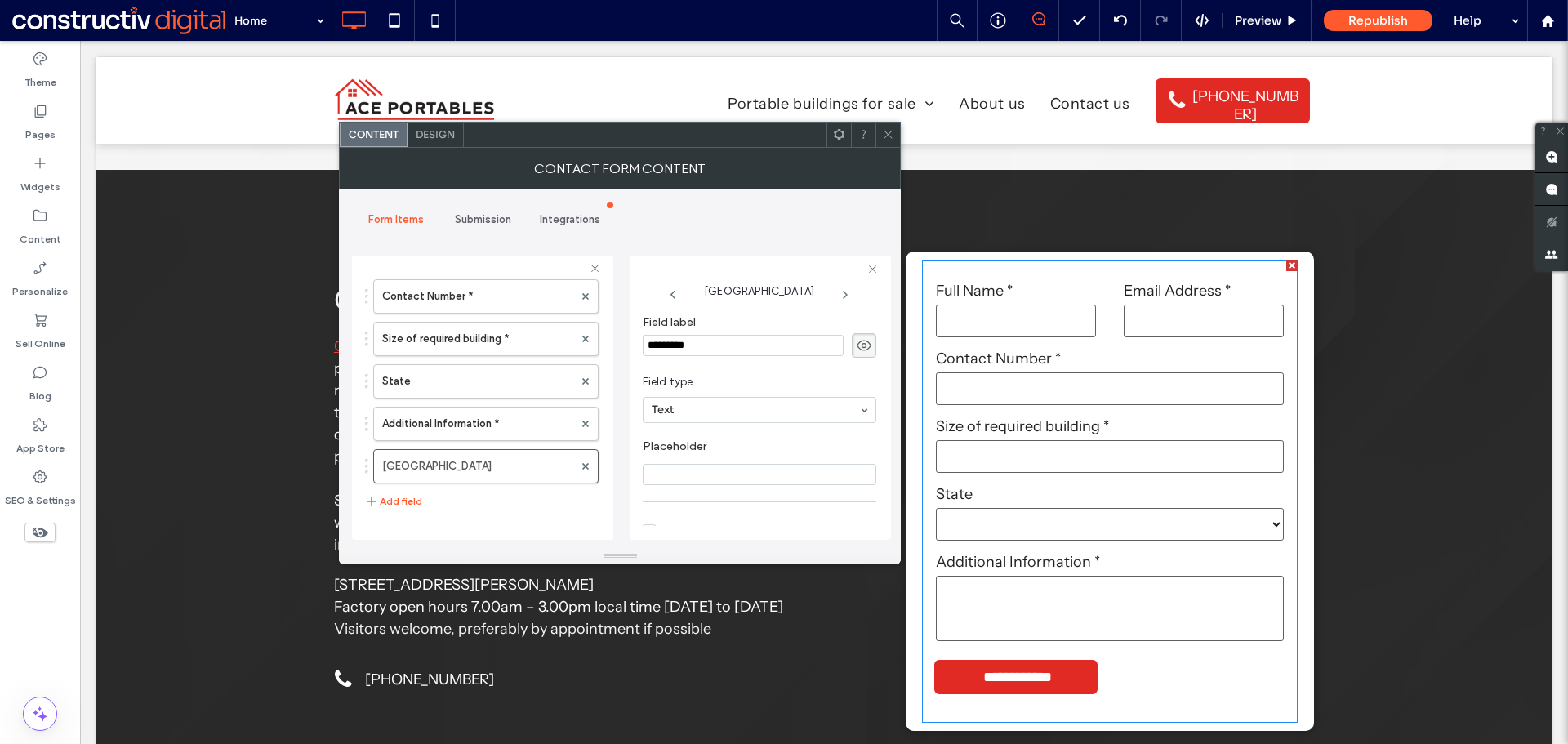
click at [695, 346] on input "*********" at bounding box center [743, 345] width 201 height 21
paste input "**********"
type input "**********"
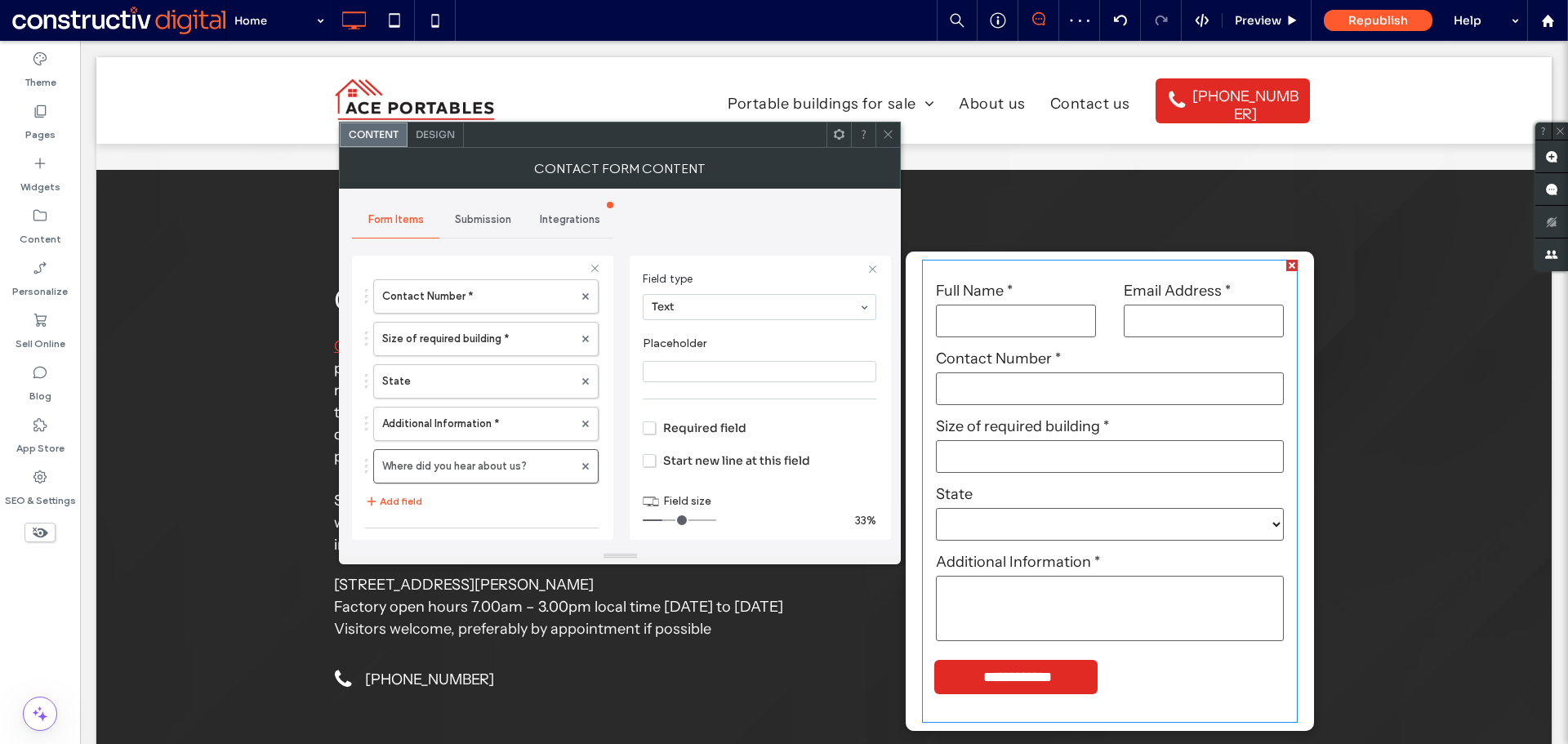
scroll to position [112, 0]
click at [686, 422] on span "Required field" at bounding box center [694, 419] width 103 height 15
drag, startPoint x: 667, startPoint y: 511, endPoint x: 712, endPoint y: 510, distance: 45.0
click at [712, 510] on input "range" at bounding box center [680, 511] width 74 height 2
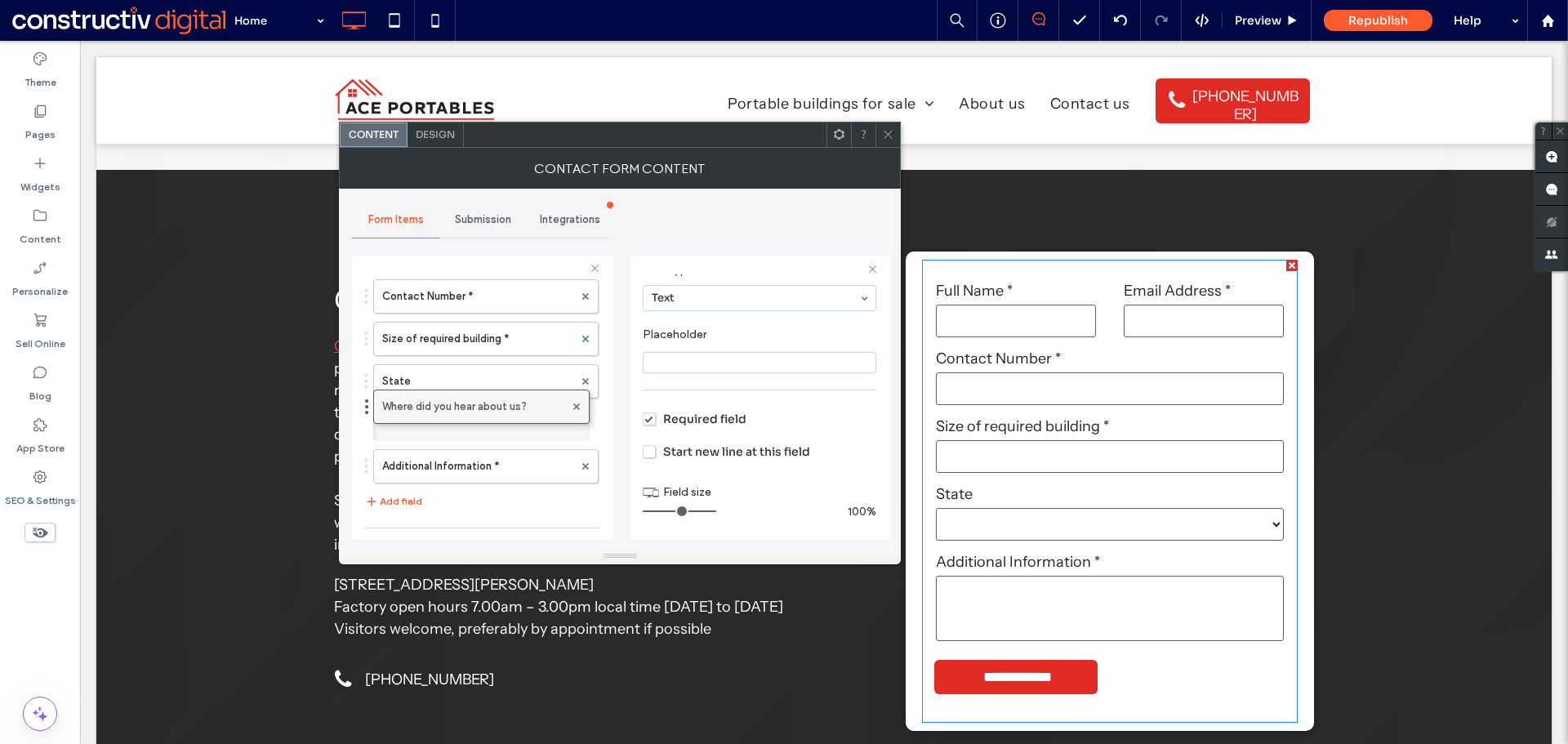
drag, startPoint x: 435, startPoint y: 459, endPoint x: 440, endPoint y: 395, distance: 64.2
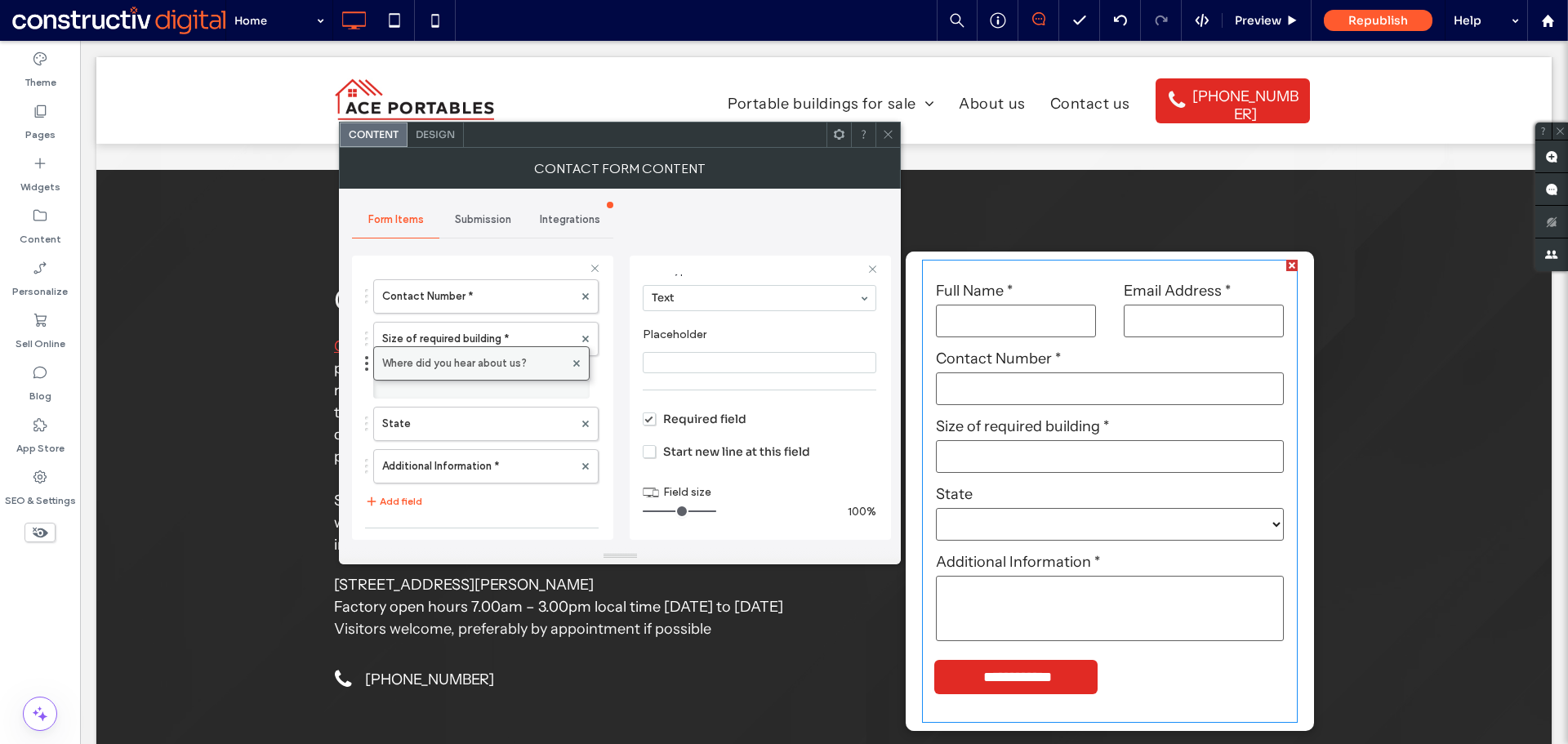
drag, startPoint x: 450, startPoint y: 422, endPoint x: 453, endPoint y: 353, distance: 69.1
click at [473, 340] on label "Size of required building *" at bounding box center [478, 338] width 191 height 33
drag, startPoint x: 703, startPoint y: 510, endPoint x: 677, endPoint y: 509, distance: 26.0
click at [677, 510] on input "range" at bounding box center [680, 511] width 74 height 2
drag, startPoint x: 679, startPoint y: 509, endPoint x: 790, endPoint y: 504, distance: 111.1
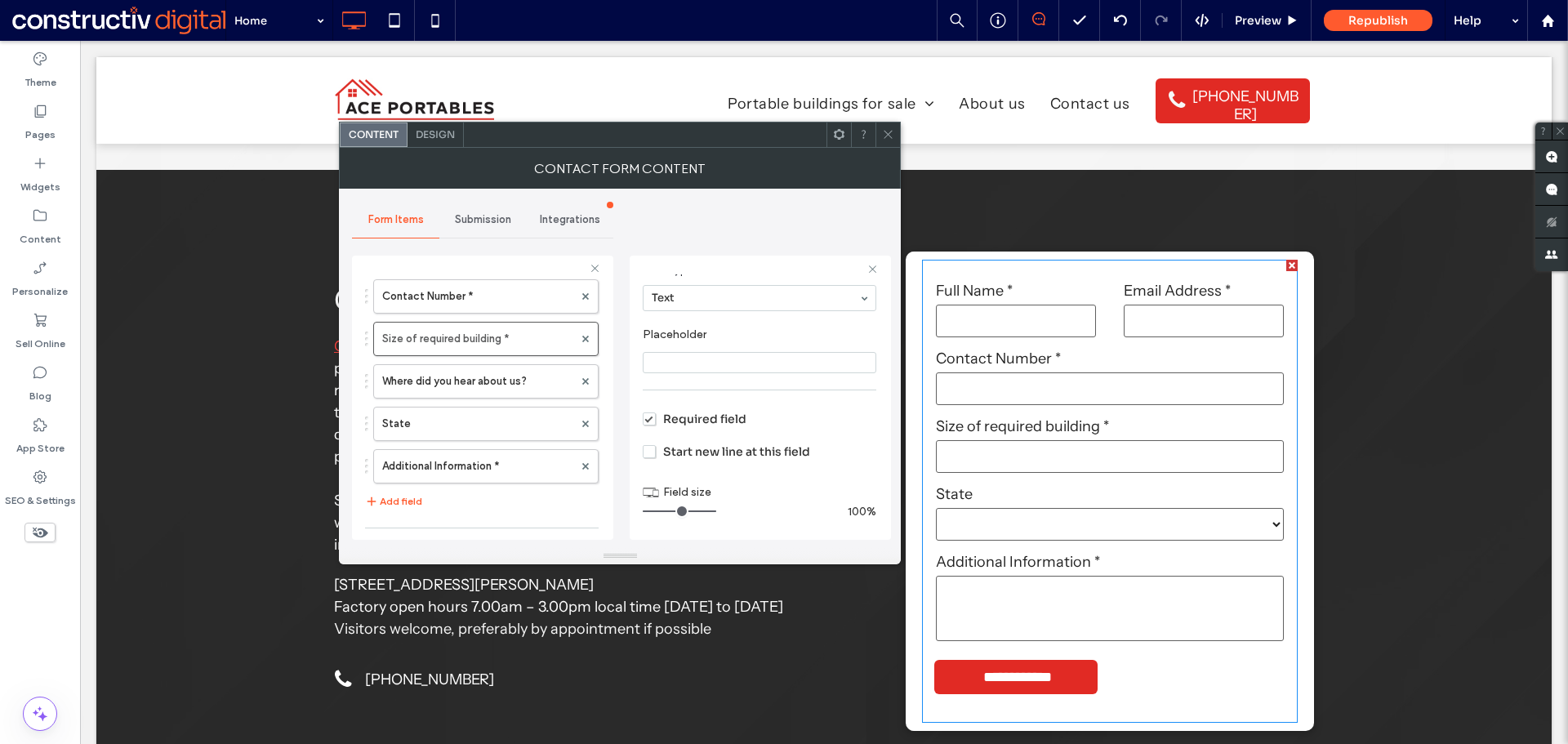
click at [716, 510] on input "range" at bounding box center [680, 511] width 74 height 2
click at [474, 374] on label "Where did you hear about us?" at bounding box center [478, 381] width 191 height 33
type input "**"
drag, startPoint x: 691, startPoint y: 508, endPoint x: 755, endPoint y: 311, distance: 207.1
click at [716, 510] on input "range" at bounding box center [680, 511] width 74 height 2
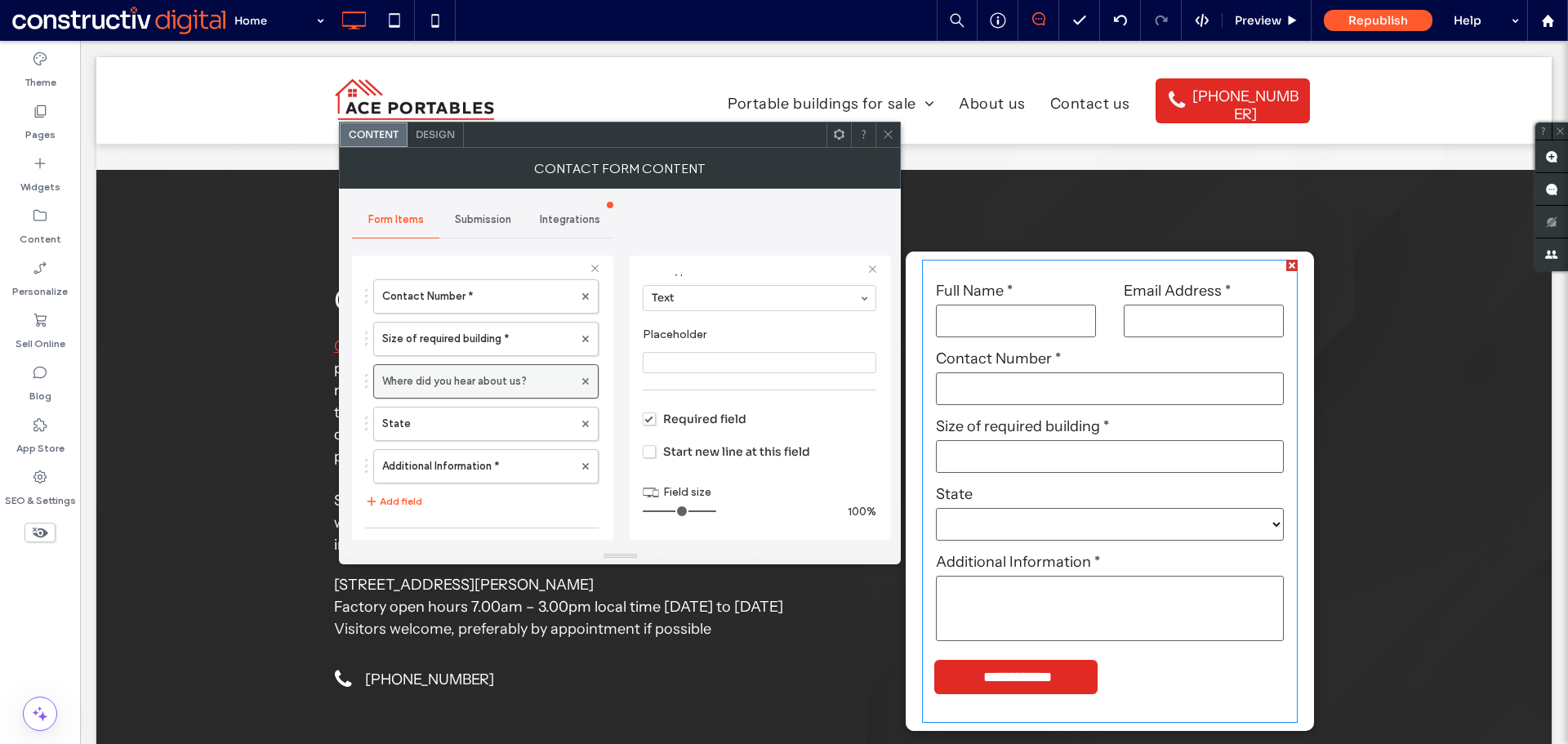
click at [491, 382] on label "Where did you hear about us?" at bounding box center [478, 381] width 191 height 33
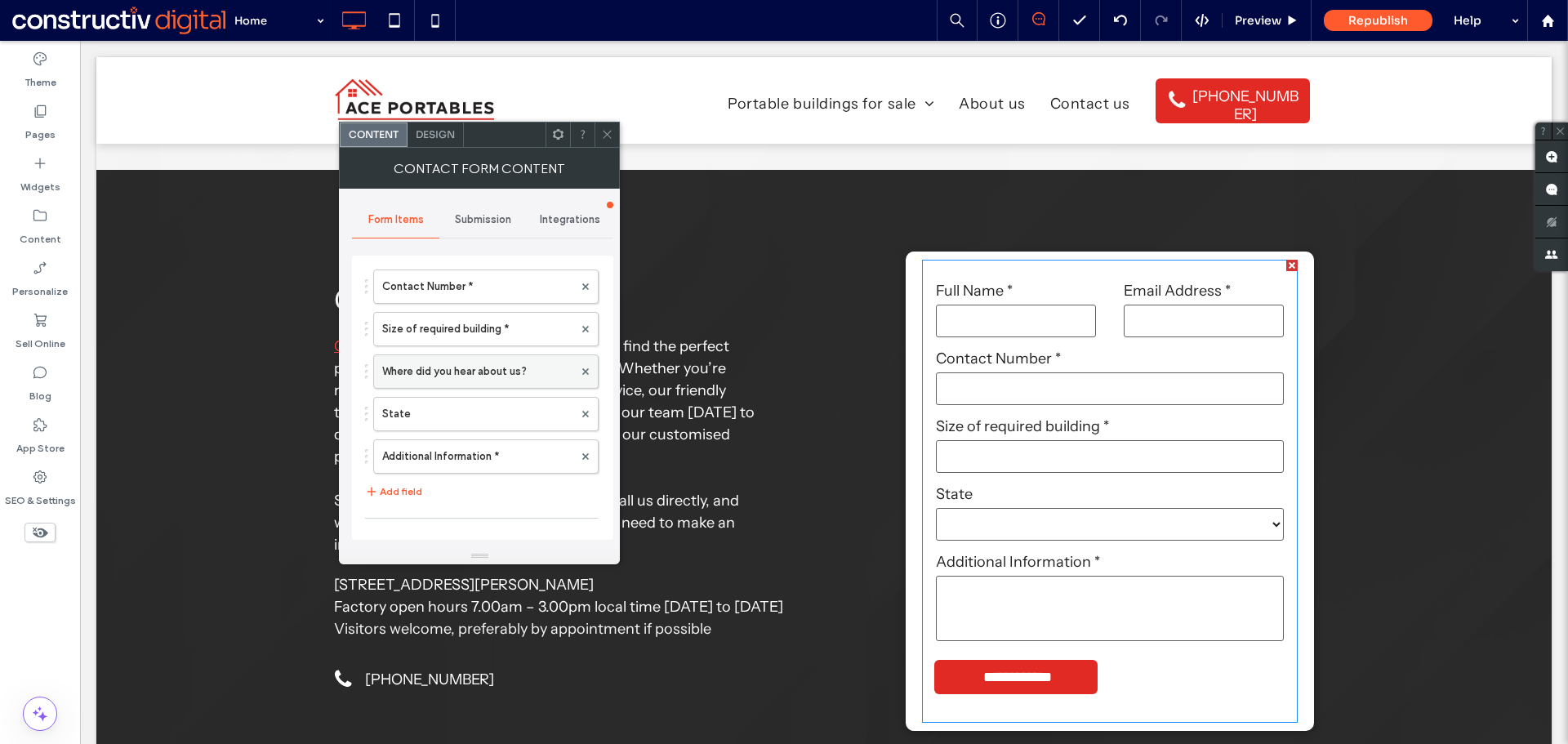
click at [470, 376] on label "Where did you hear about us?" at bounding box center [478, 371] width 191 height 33
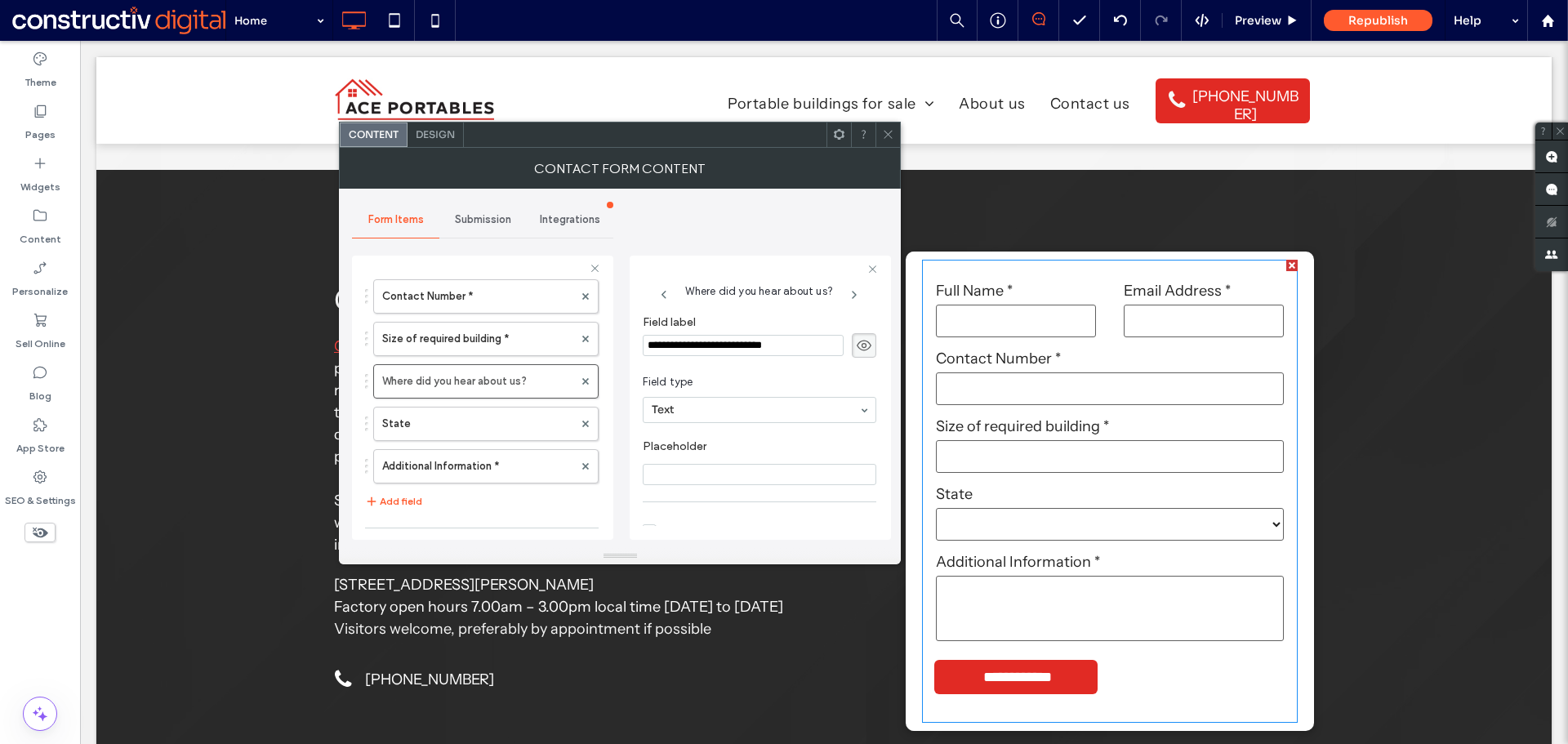
click at [797, 340] on input "**********" at bounding box center [743, 345] width 201 height 21
type input "**********"
drag, startPoint x: 454, startPoint y: 427, endPoint x: 532, endPoint y: 438, distance: 78.8
click at [453, 427] on label "State" at bounding box center [478, 424] width 191 height 33
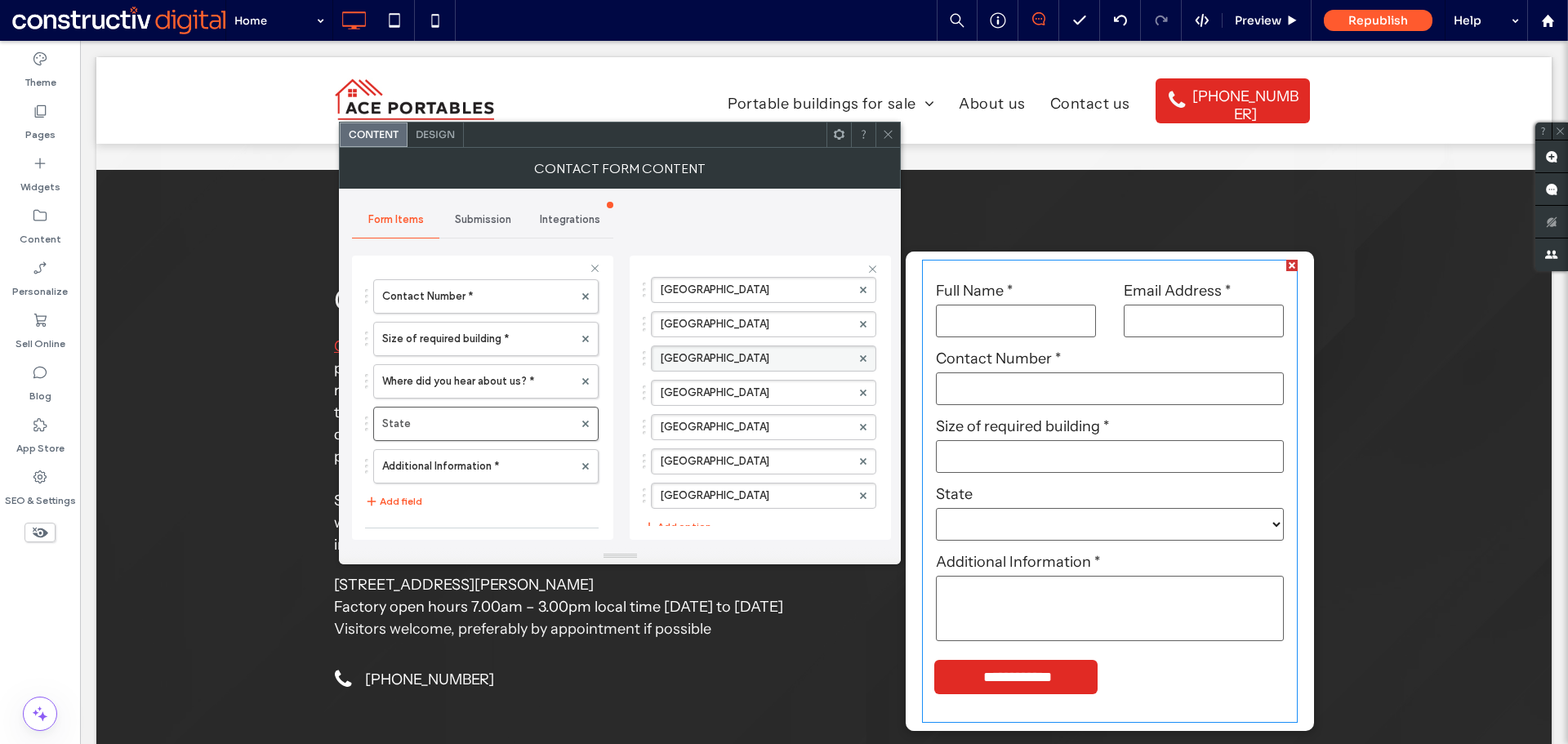
scroll to position [34, 0]
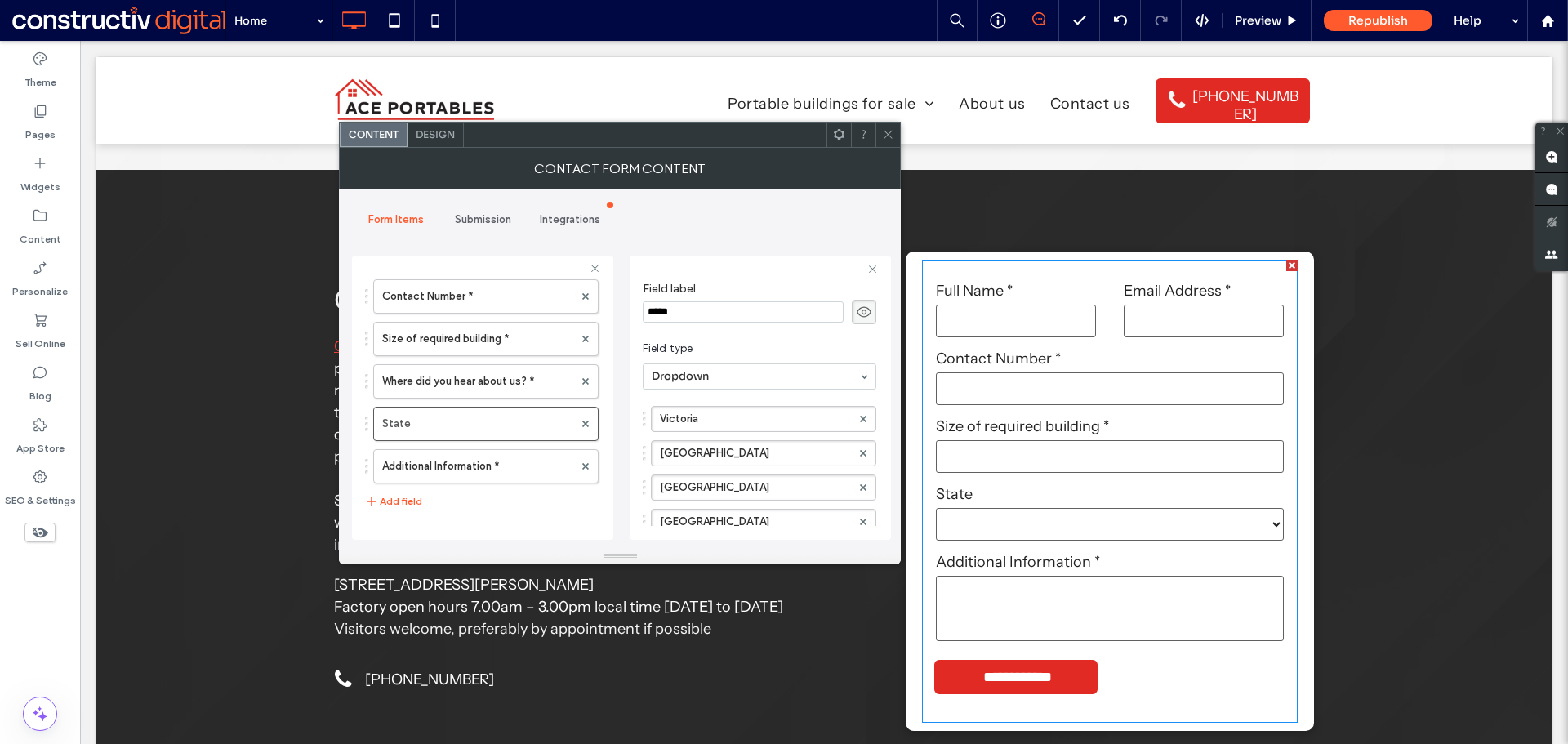
click at [705, 309] on input "*****" at bounding box center [743, 311] width 201 height 21
type input "*******"
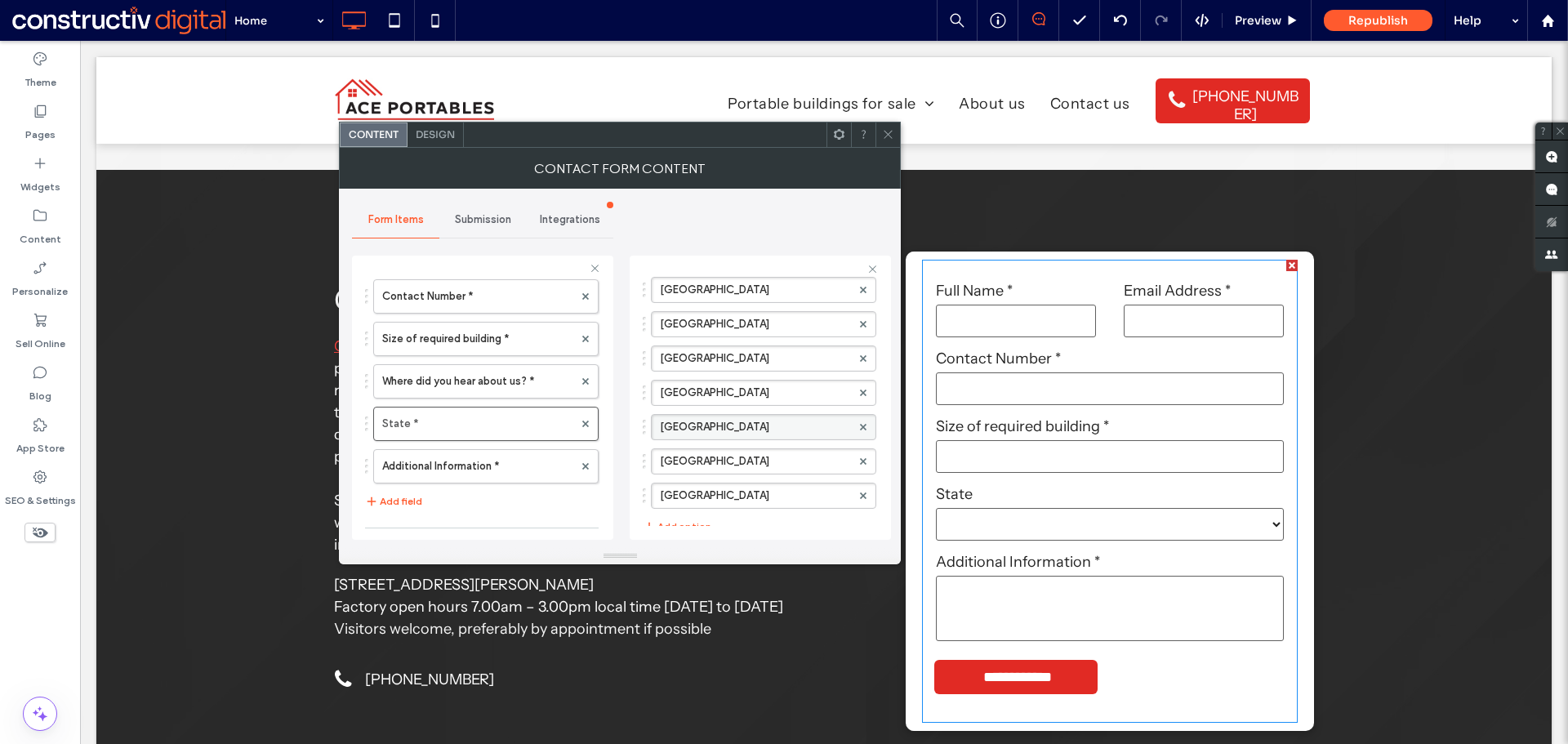
scroll to position [0, 0]
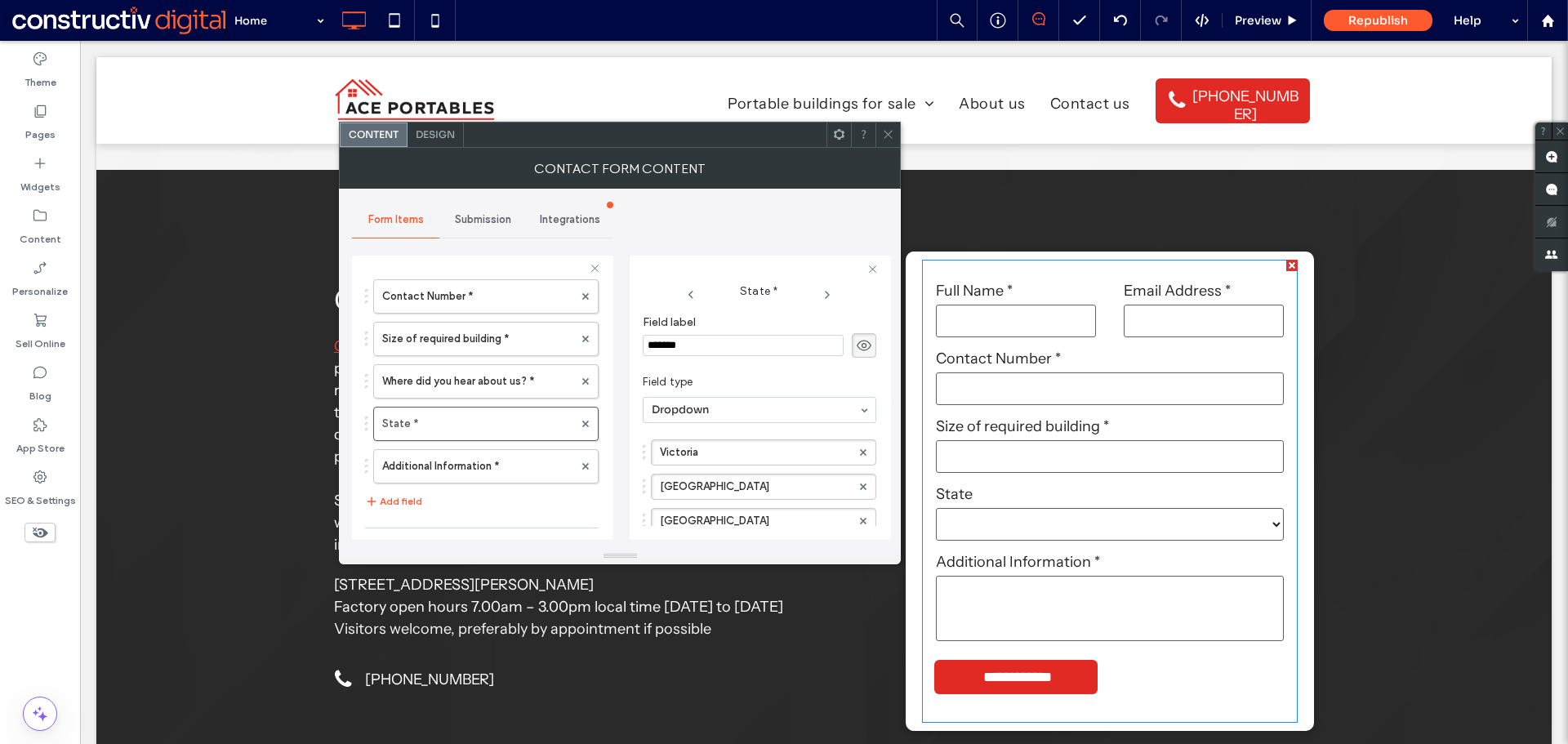
click at [888, 134] on icon at bounding box center [888, 134] width 12 height 12
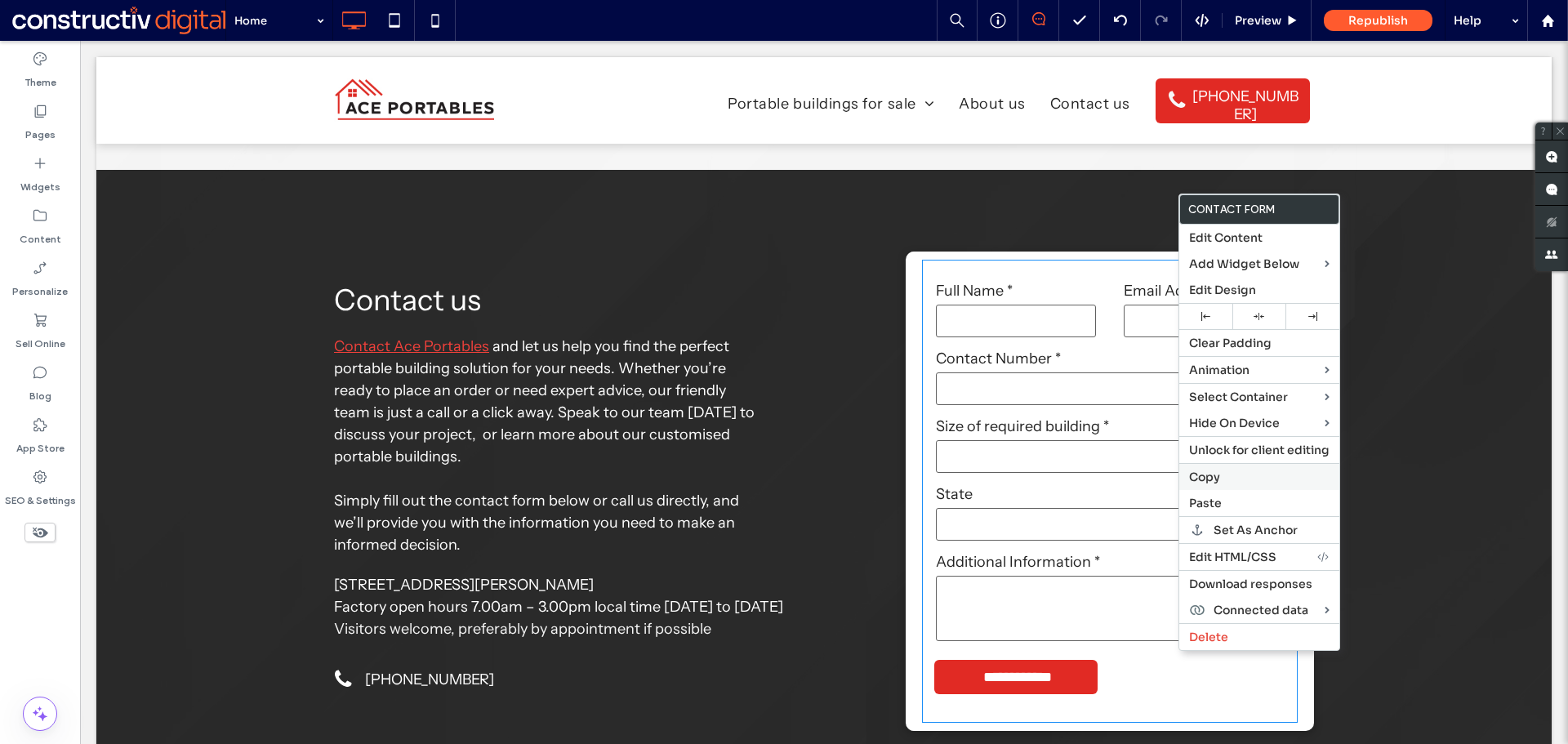
click at [1230, 475] on label "Copy" at bounding box center [1259, 476] width 140 height 15
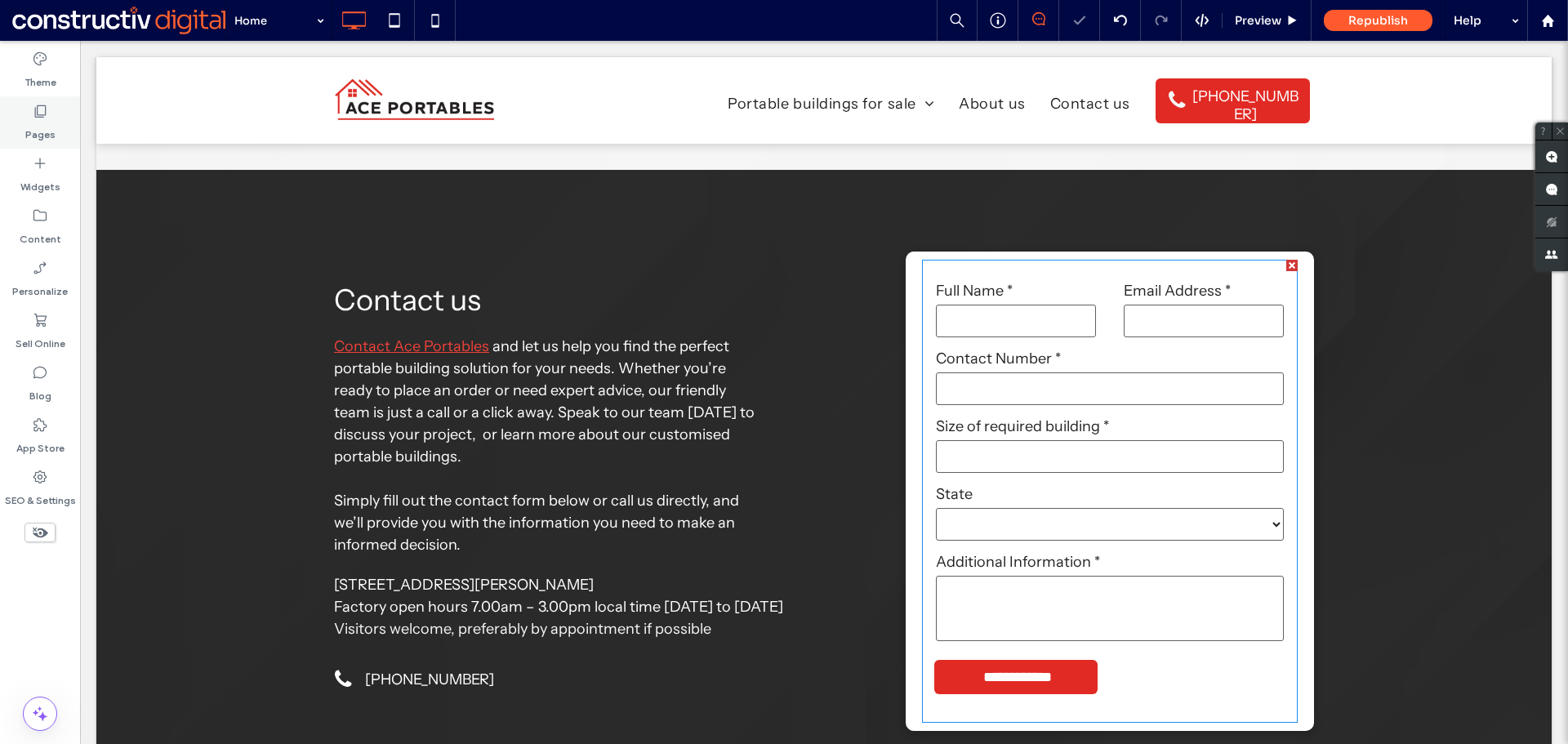
click at [47, 121] on label "Pages" at bounding box center [40, 130] width 30 height 23
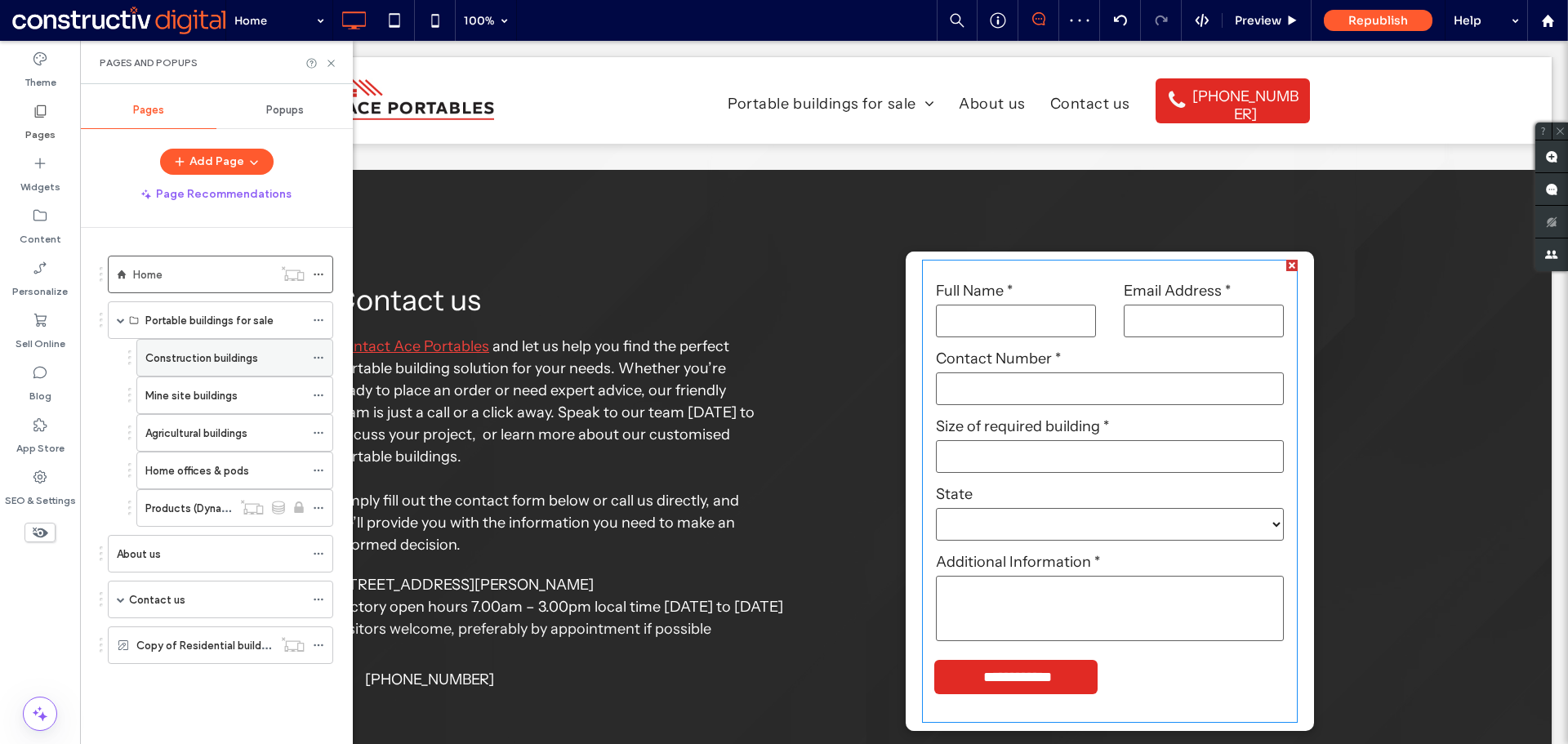
click at [186, 359] on label "Construction buildings" at bounding box center [201, 358] width 112 height 29
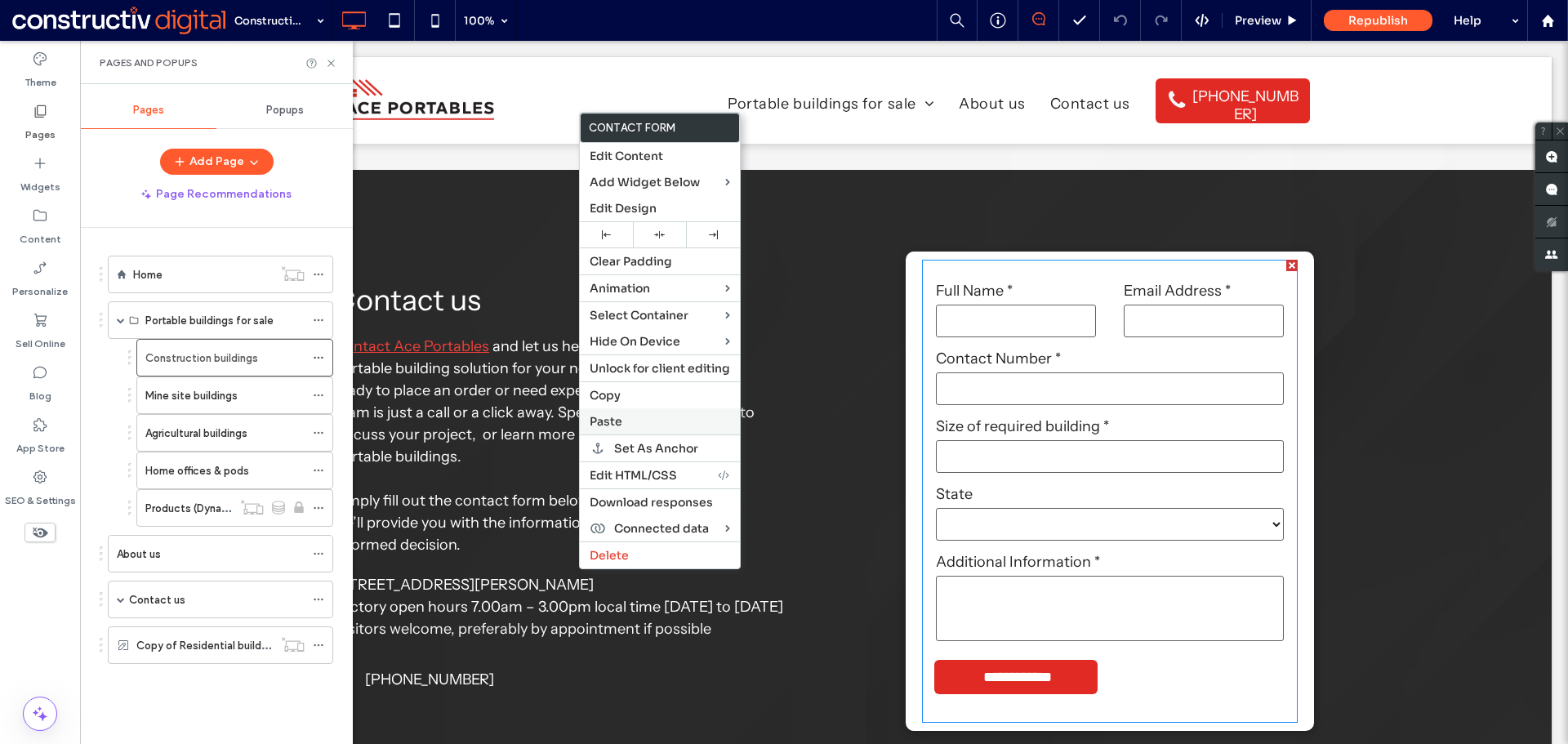
click at [610, 421] on span "Paste" at bounding box center [606, 421] width 33 height 15
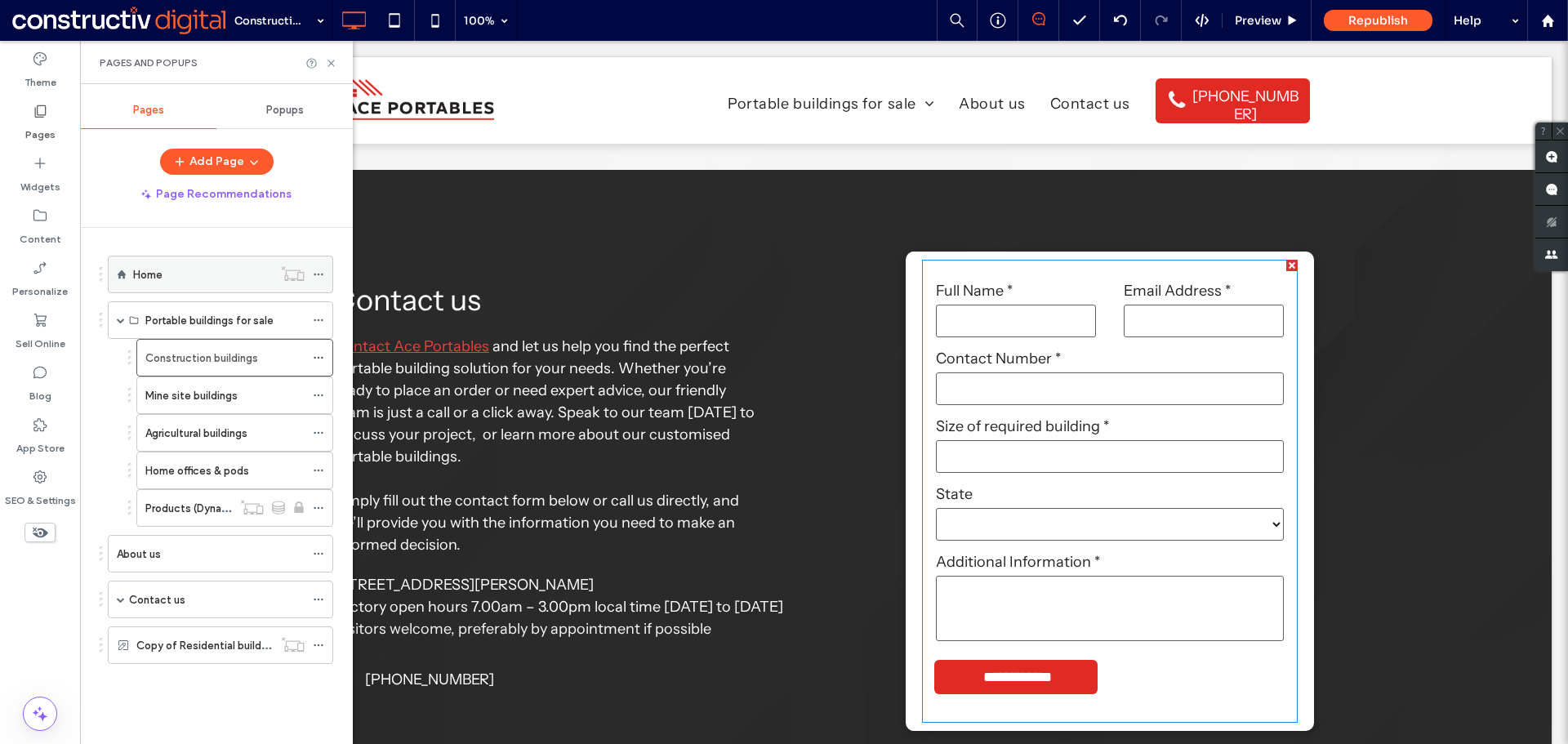
click at [163, 277] on div "Home" at bounding box center [203, 275] width 139 height 18
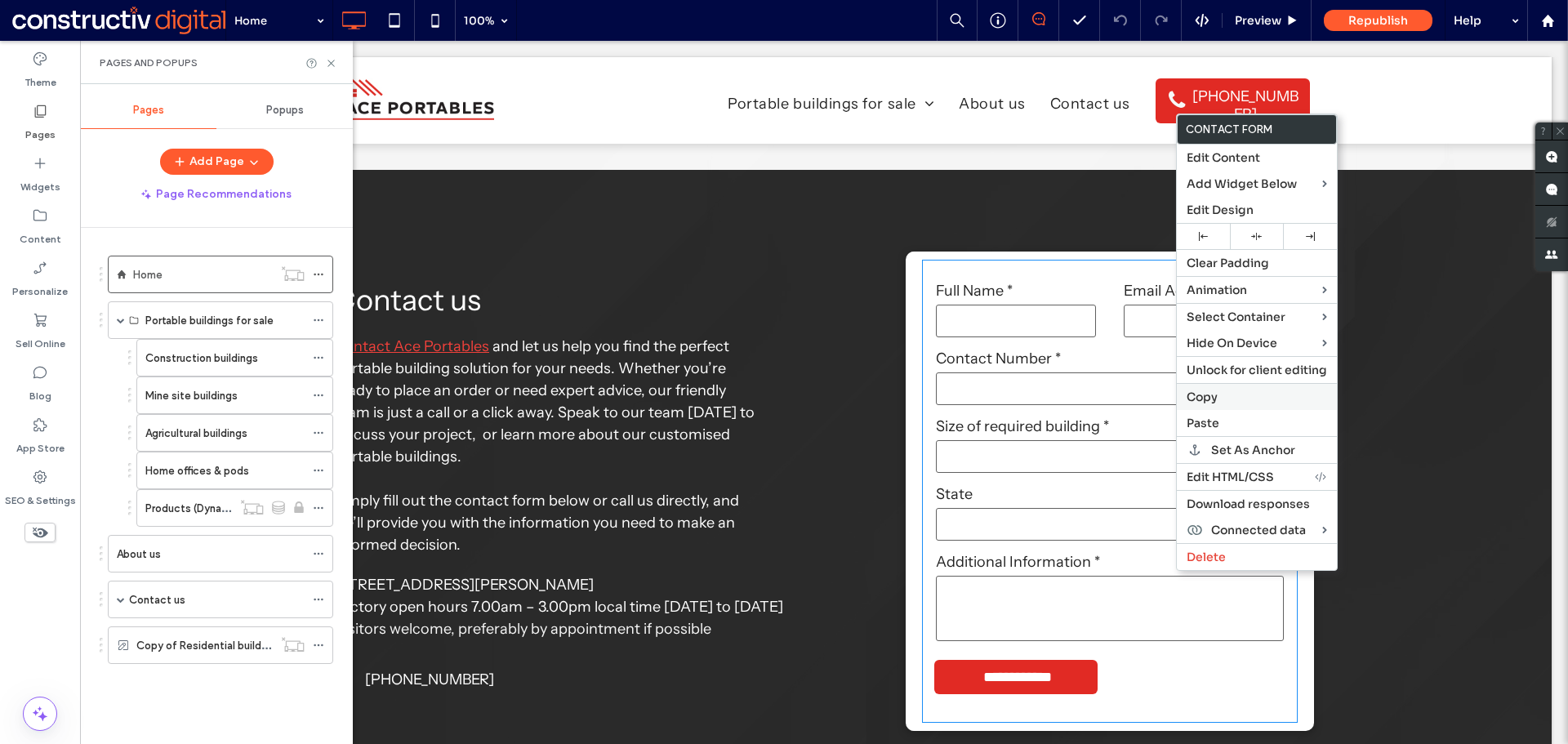
click at [1232, 404] on label "Copy" at bounding box center [1257, 397] width 140 height 15
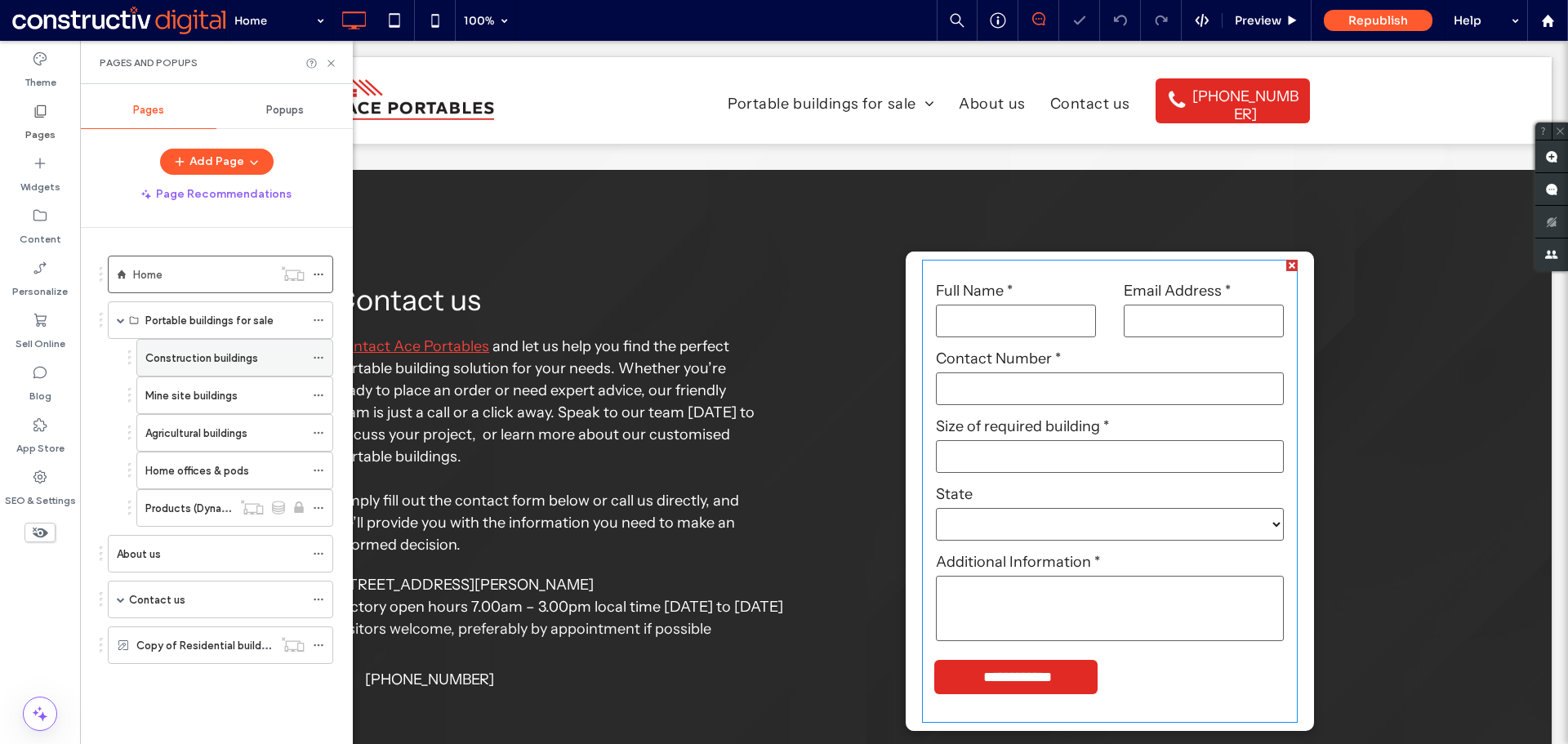
click at [205, 358] on label "Construction buildings" at bounding box center [201, 358] width 112 height 29
click at [327, 64] on icon at bounding box center [331, 63] width 12 height 12
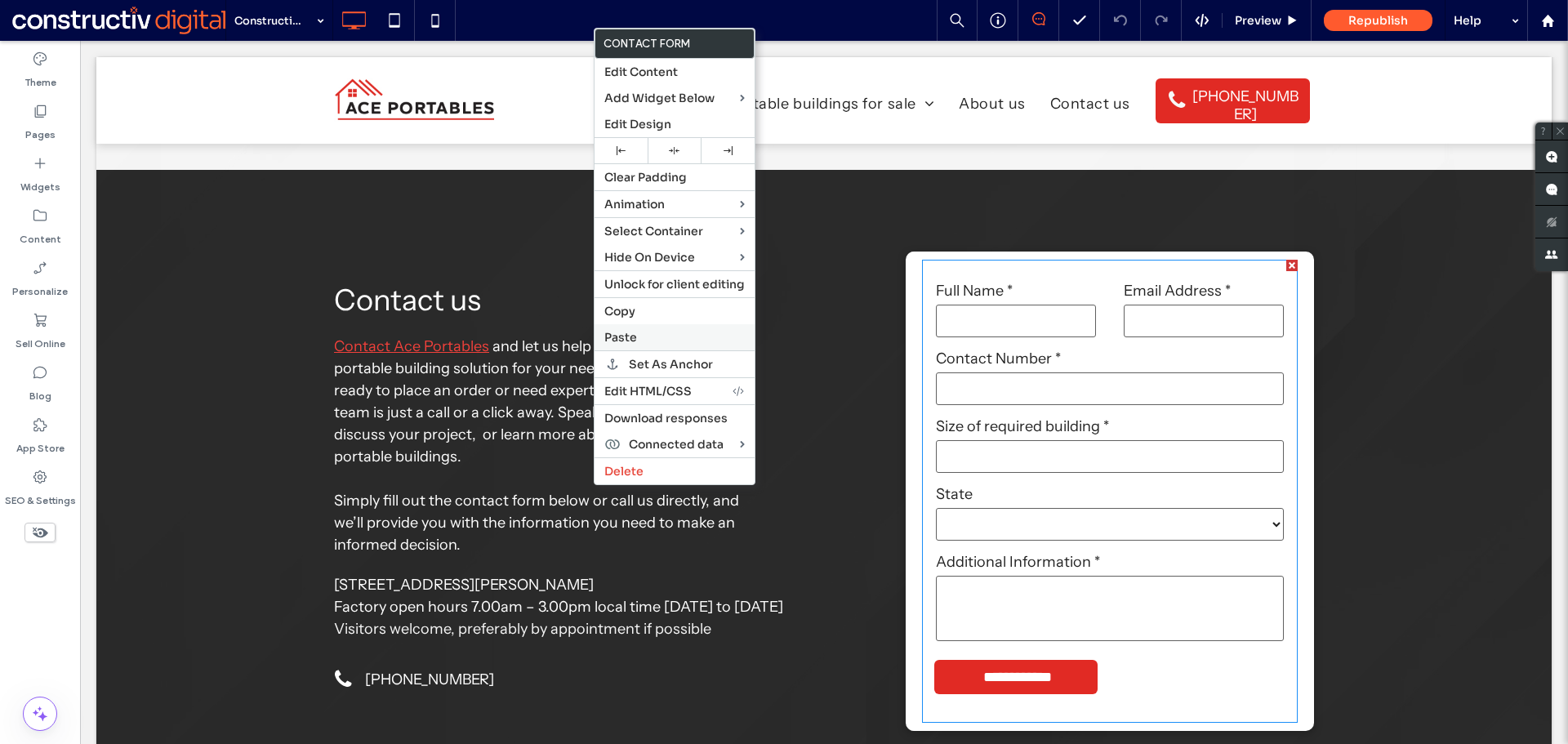
click at [637, 335] on span "Paste" at bounding box center [621, 337] width 33 height 15
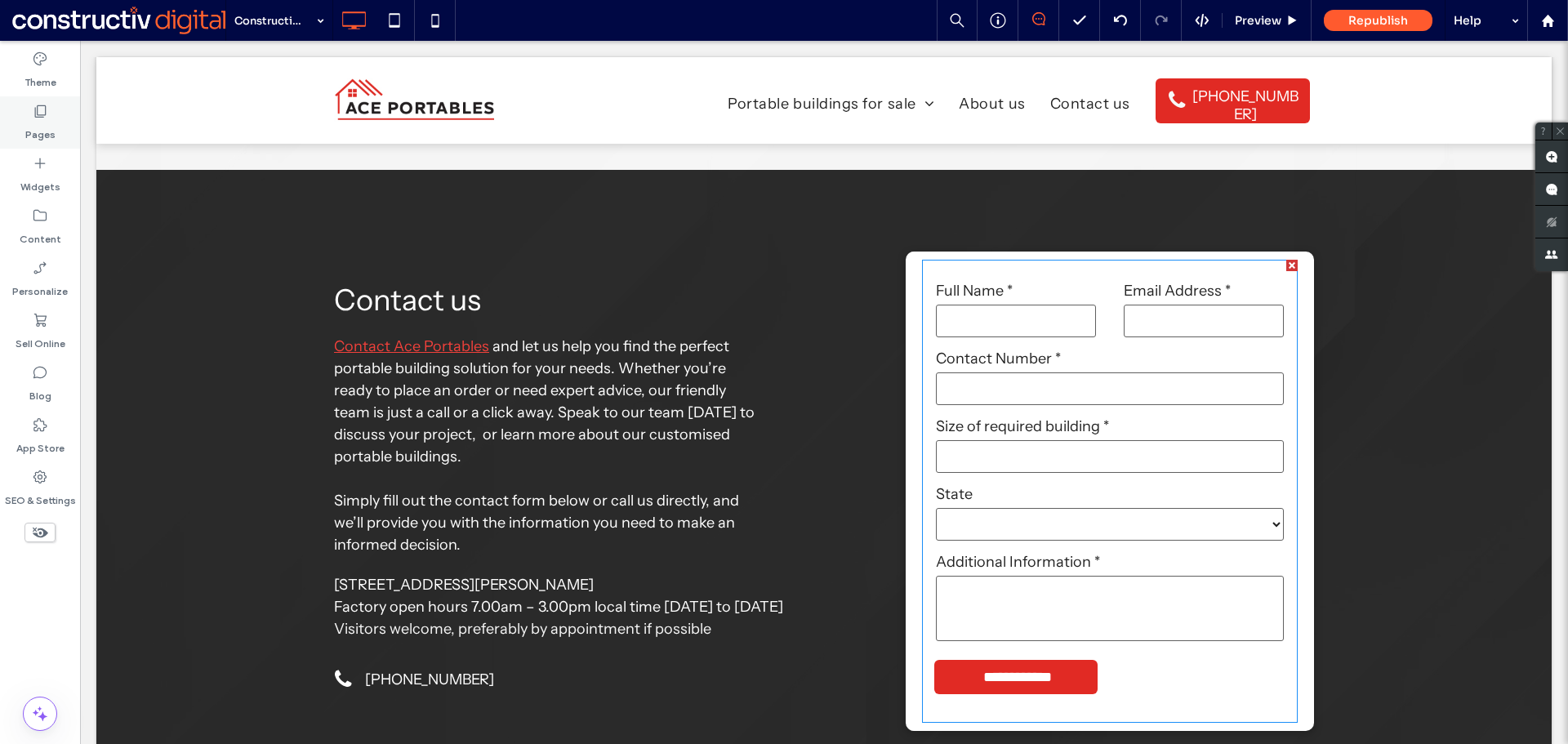
click at [47, 134] on label "Pages" at bounding box center [40, 130] width 30 height 23
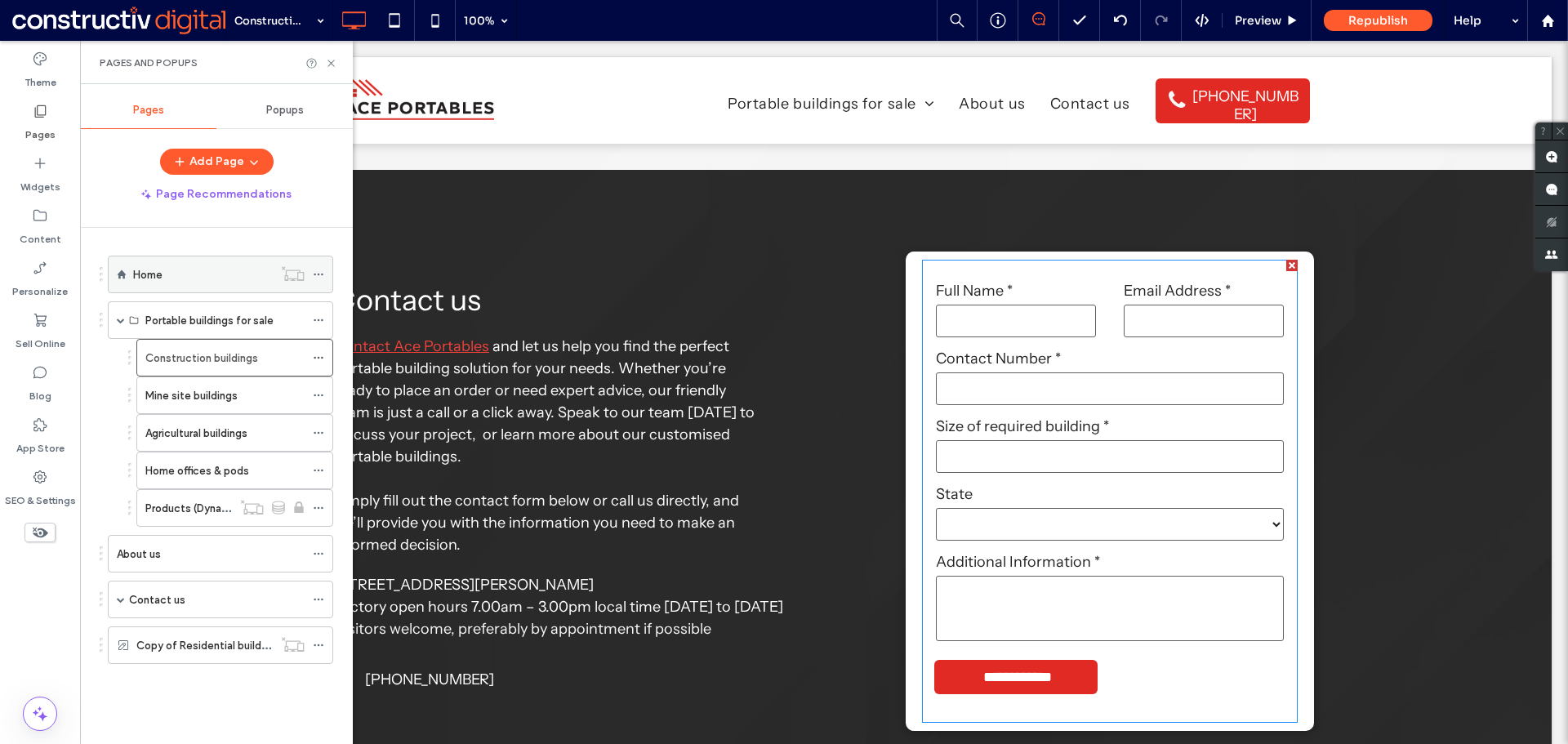
click at [174, 272] on div "Home" at bounding box center [203, 275] width 139 height 18
click at [331, 62] on icon at bounding box center [331, 63] width 12 height 12
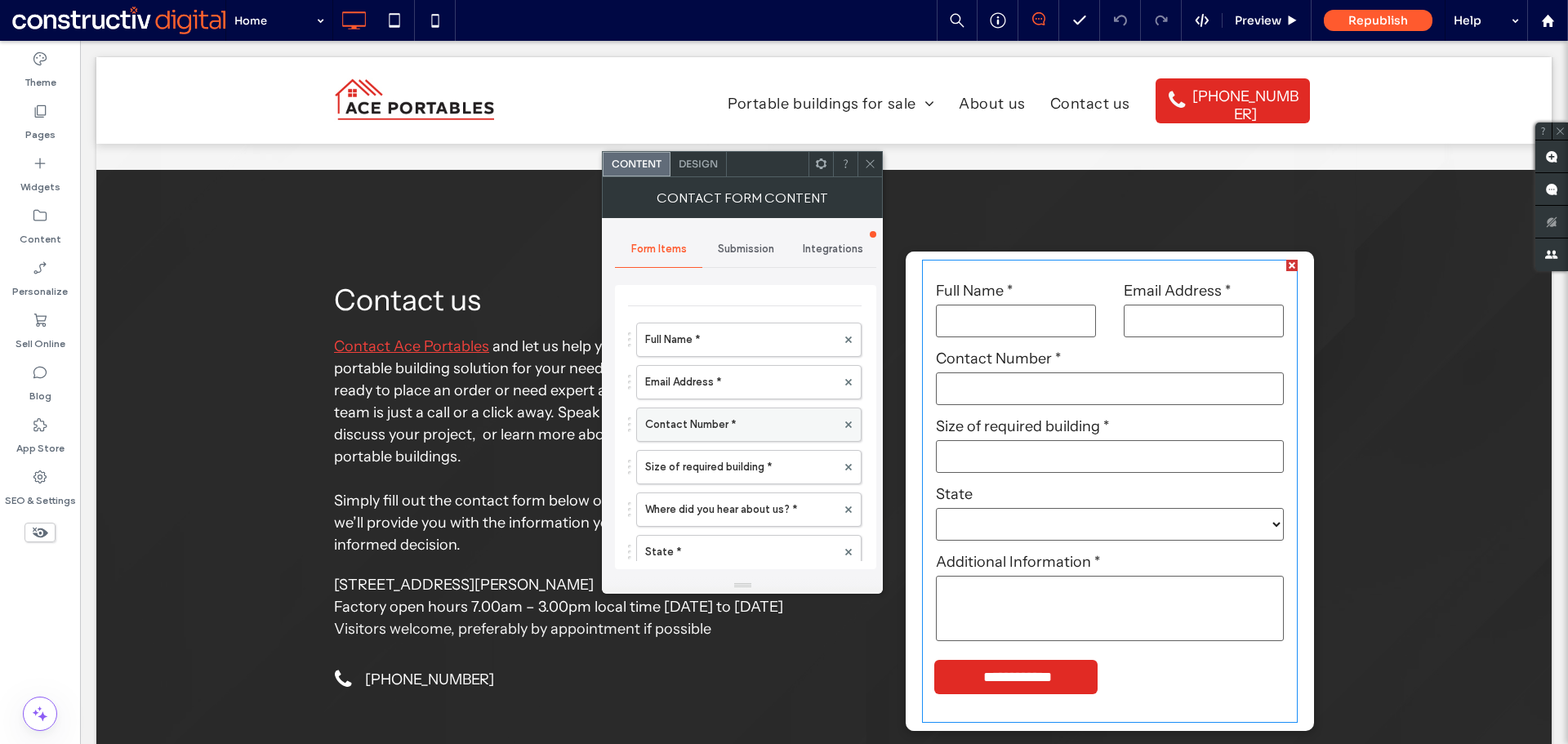
scroll to position [82, 0]
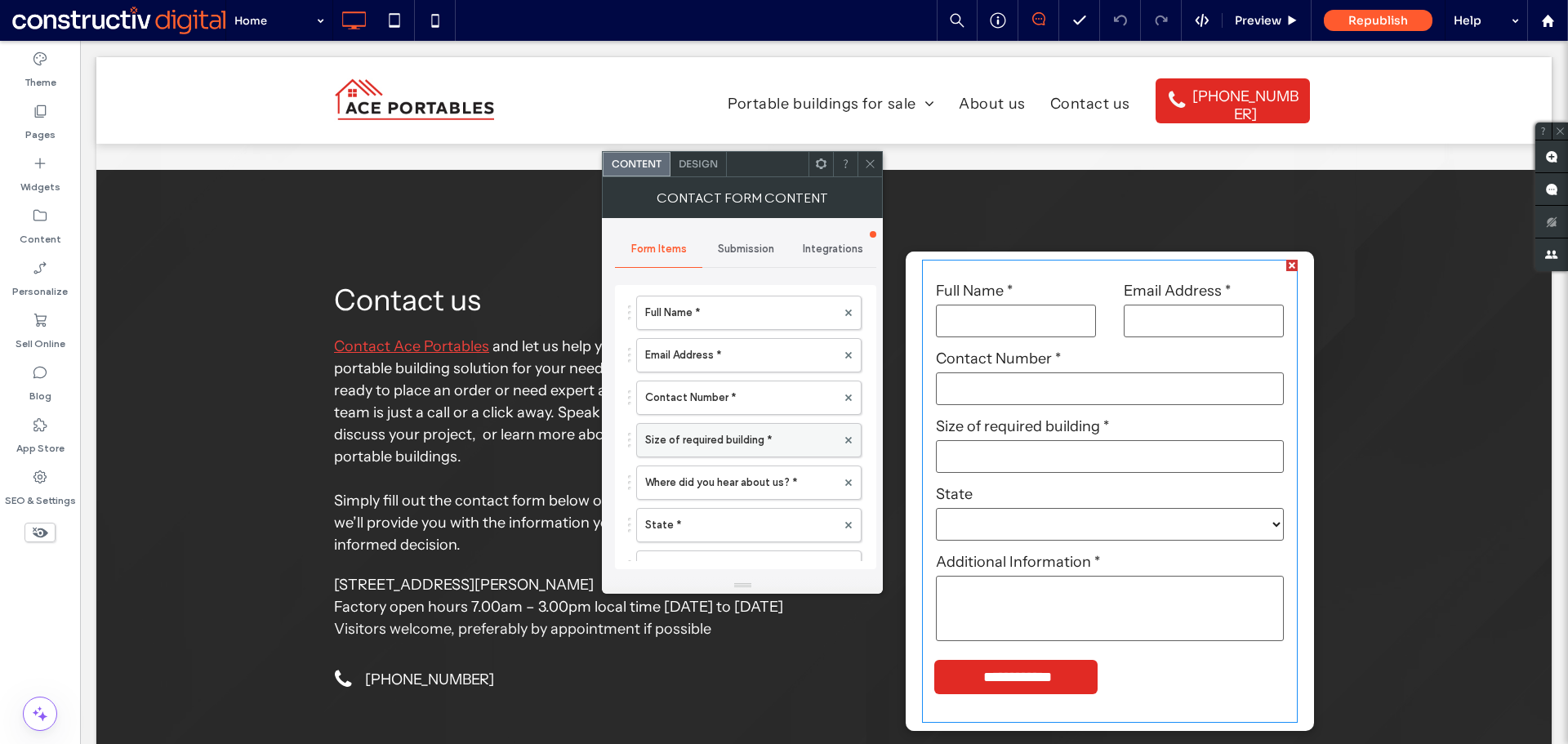
click at [712, 443] on label "Size of required building *" at bounding box center [741, 440] width 191 height 33
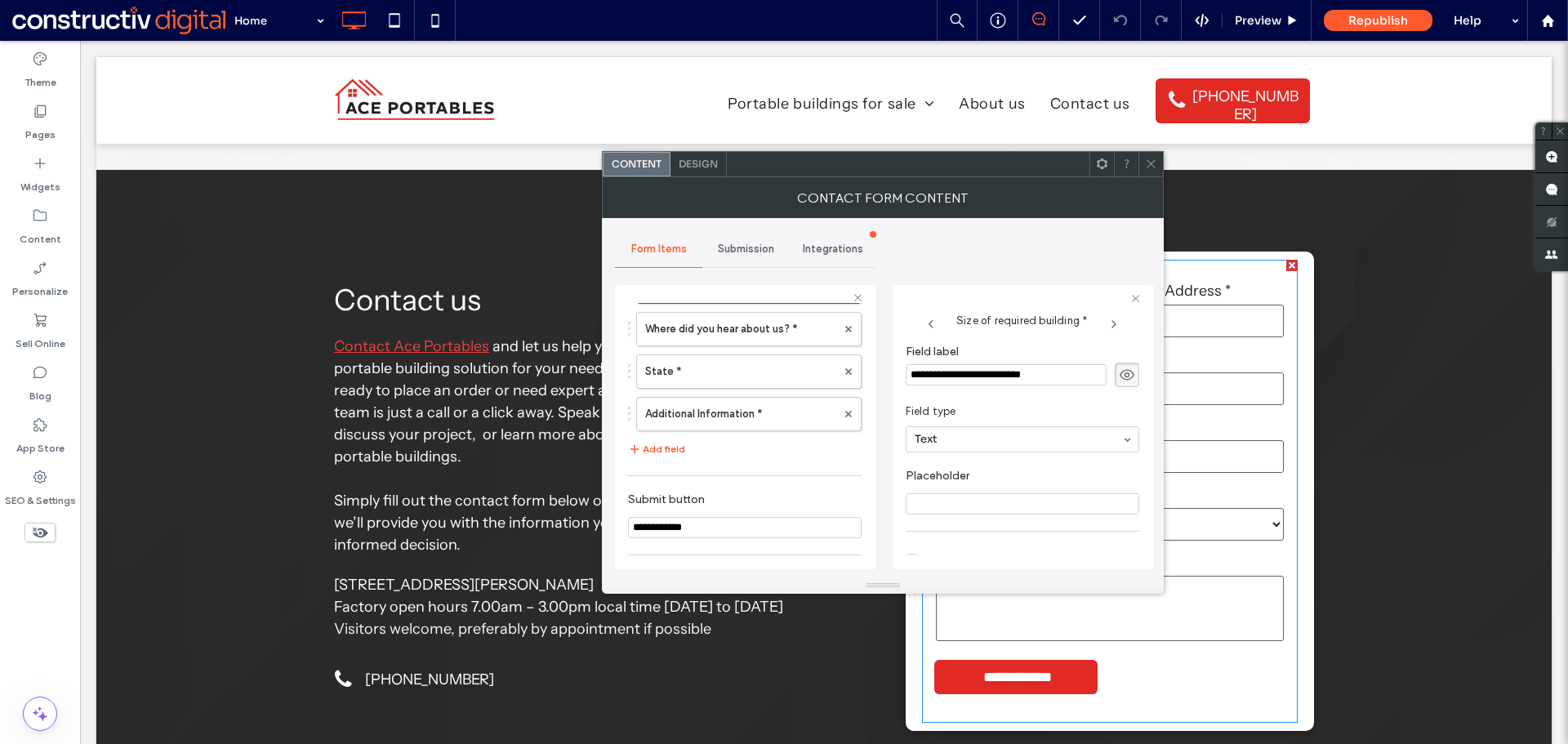
scroll to position [112, 0]
drag, startPoint x: 958, startPoint y: 541, endPoint x: 939, endPoint y: 540, distance: 19.0
click at [939, 540] on input "range" at bounding box center [943, 541] width 74 height 2
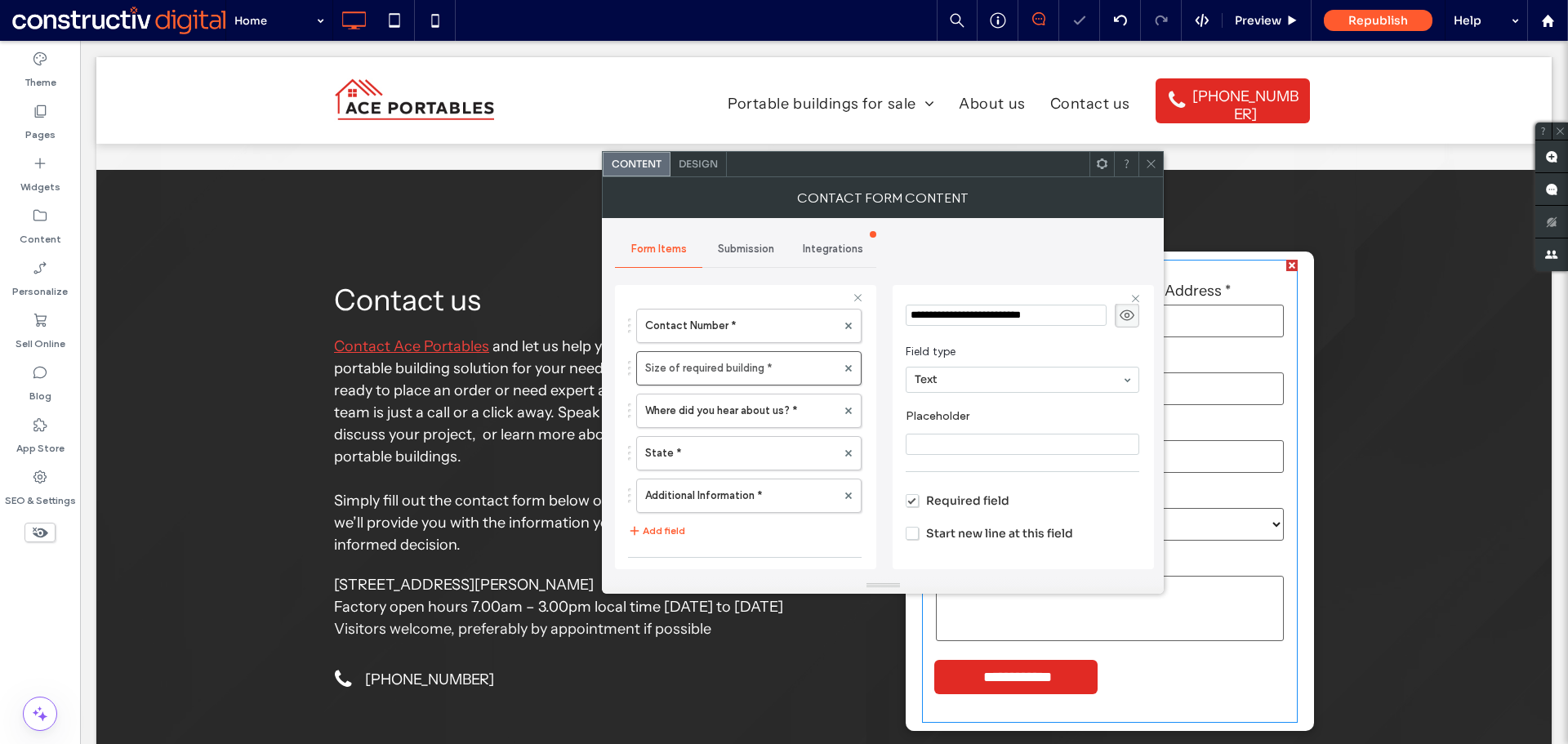
scroll to position [0, 0]
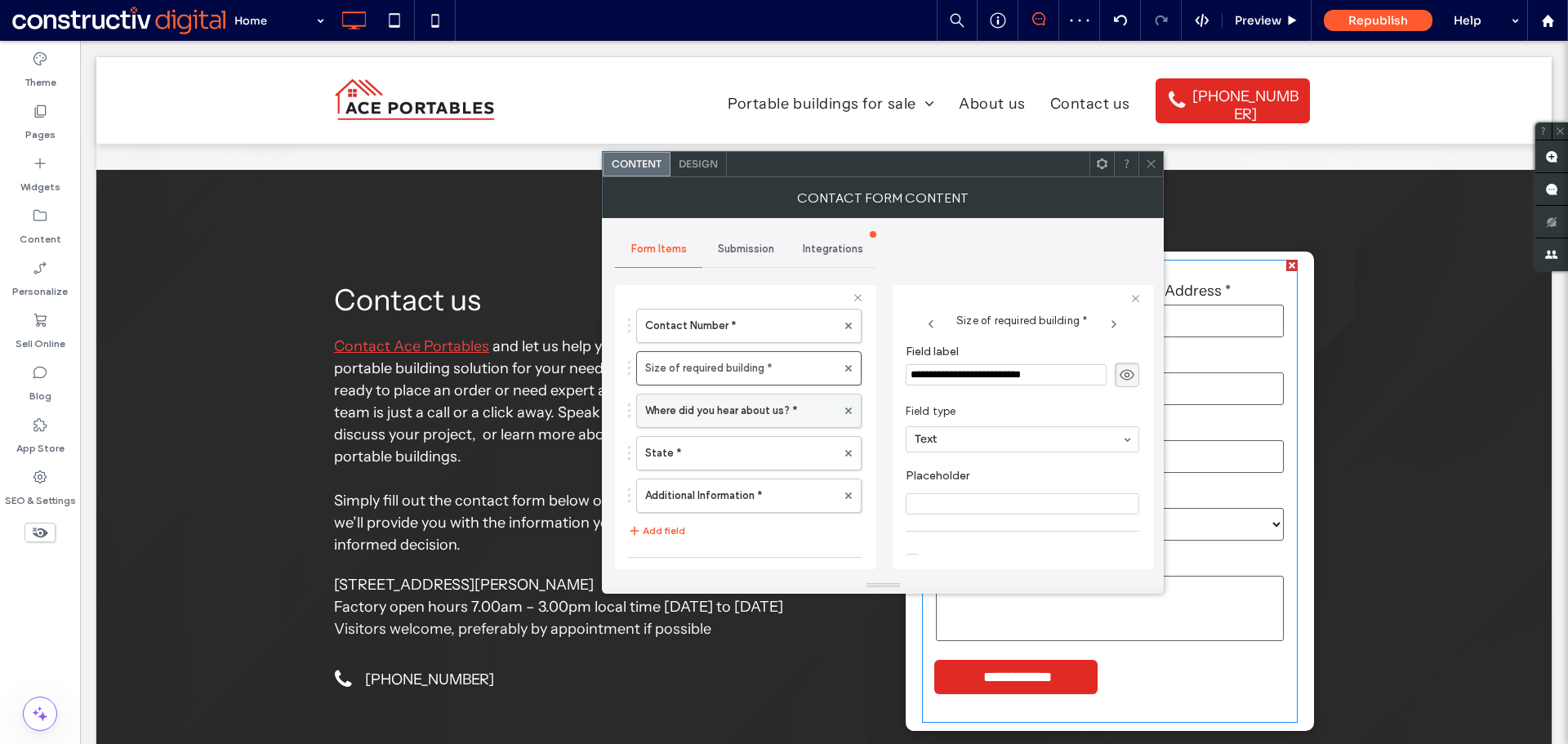
click at [733, 410] on label "Where did you hear about us? *" at bounding box center [741, 411] width 191 height 33
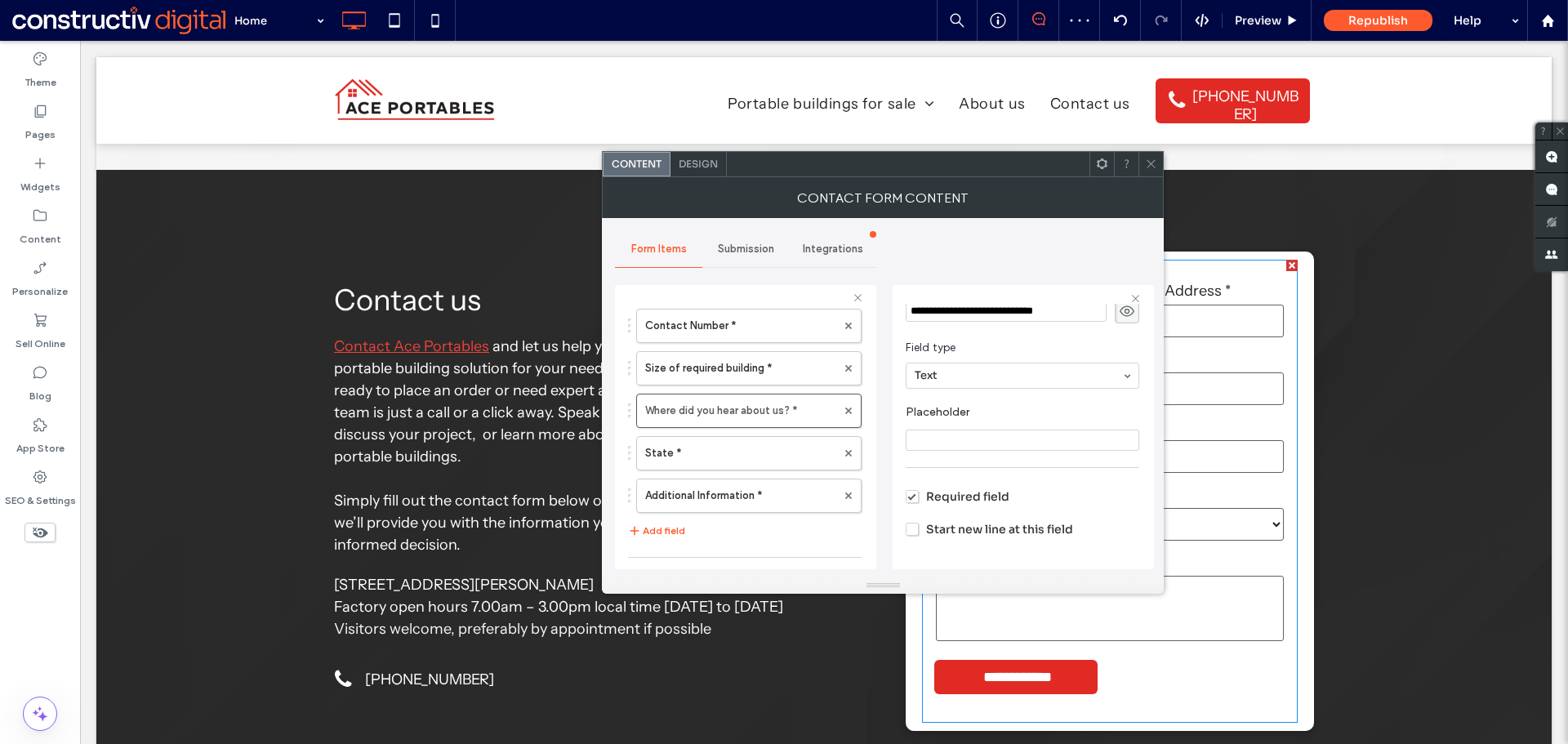
scroll to position [112, 0]
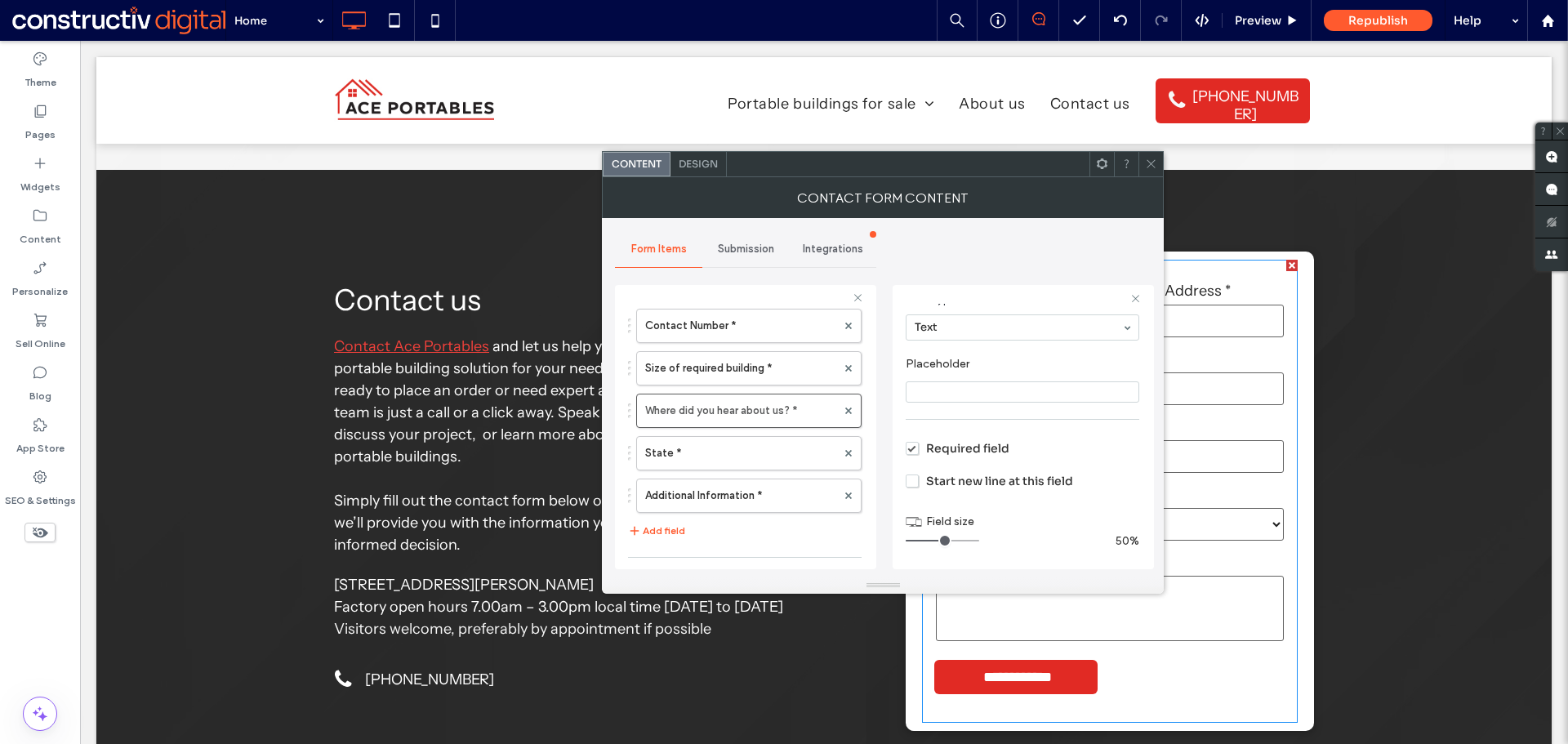
drag, startPoint x: 966, startPoint y: 540, endPoint x: 1145, endPoint y: 262, distance: 330.6
type input "*"
click at [939, 540] on input "range" at bounding box center [943, 541] width 74 height 2
click at [1155, 170] on span at bounding box center [1151, 164] width 12 height 25
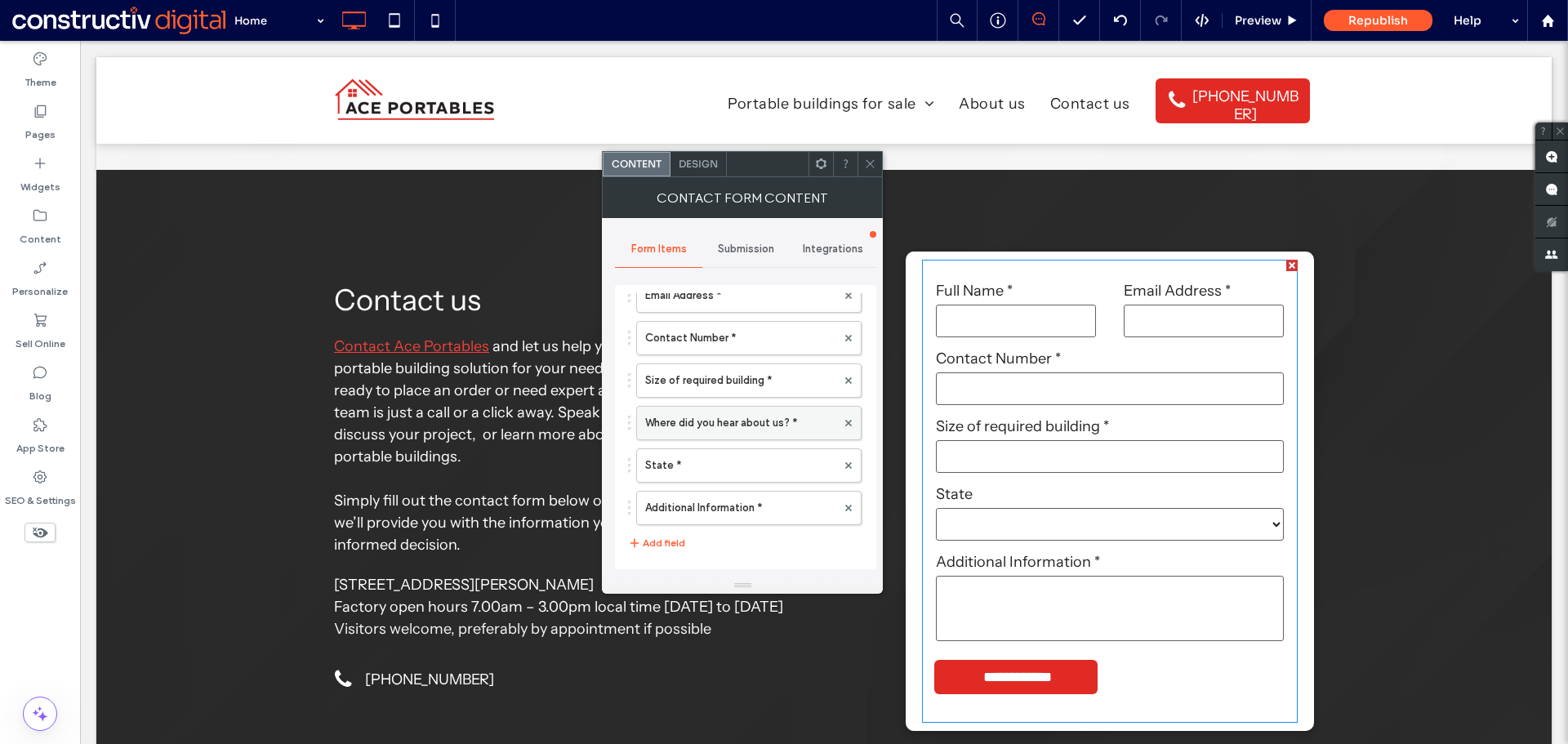
scroll to position [163, 0]
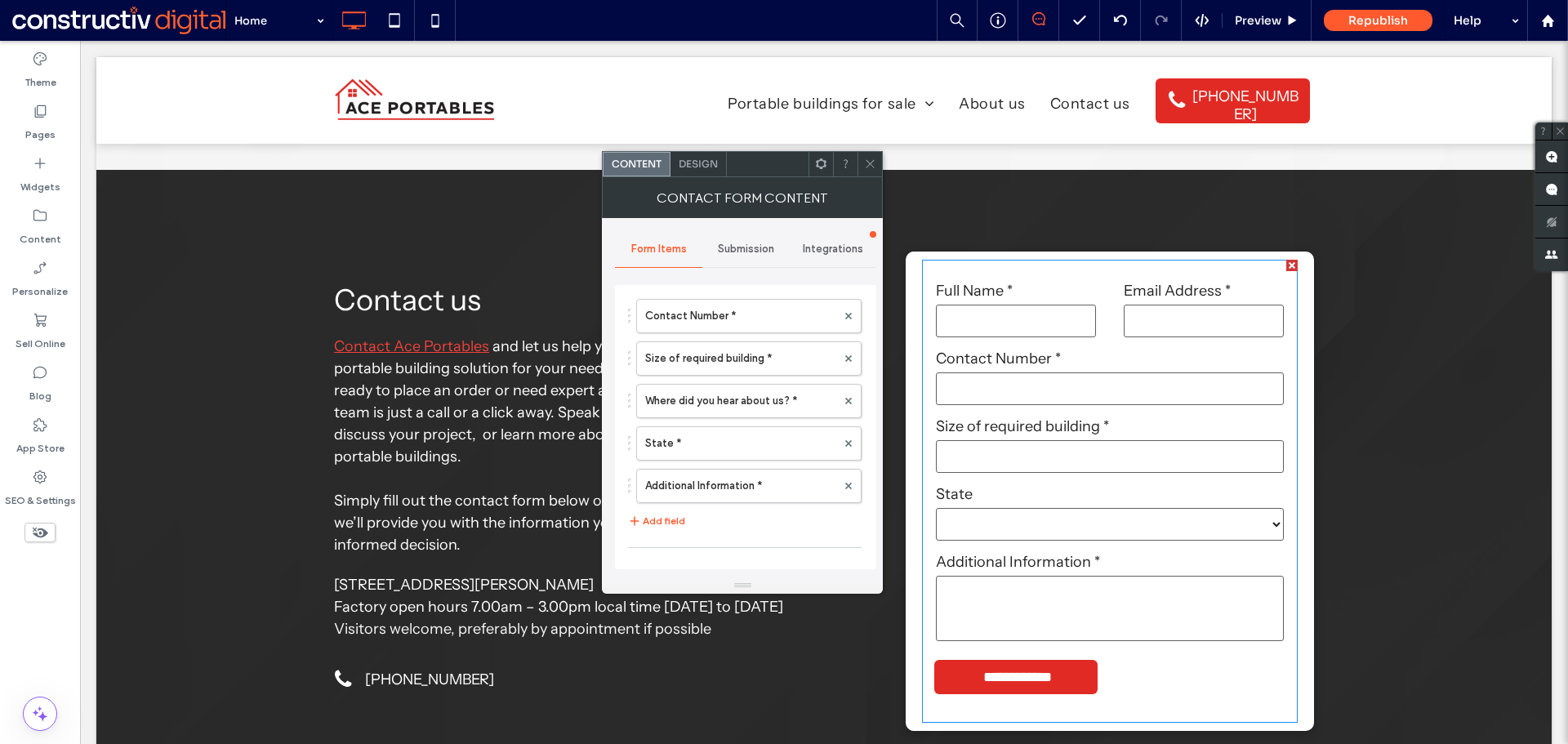
click at [867, 166] on icon at bounding box center [871, 163] width 12 height 12
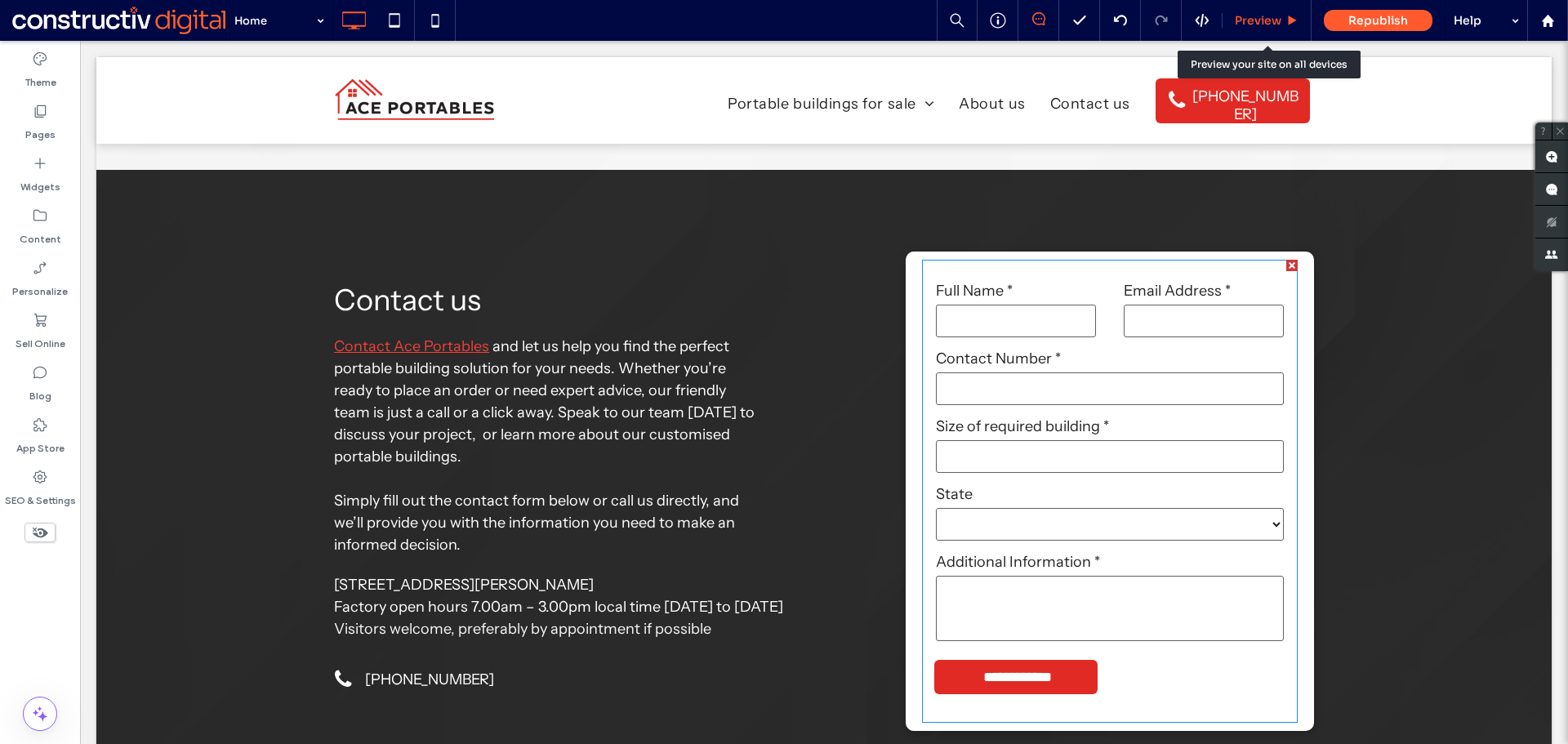
click at [1261, 15] on span "Preview" at bounding box center [1258, 20] width 47 height 15
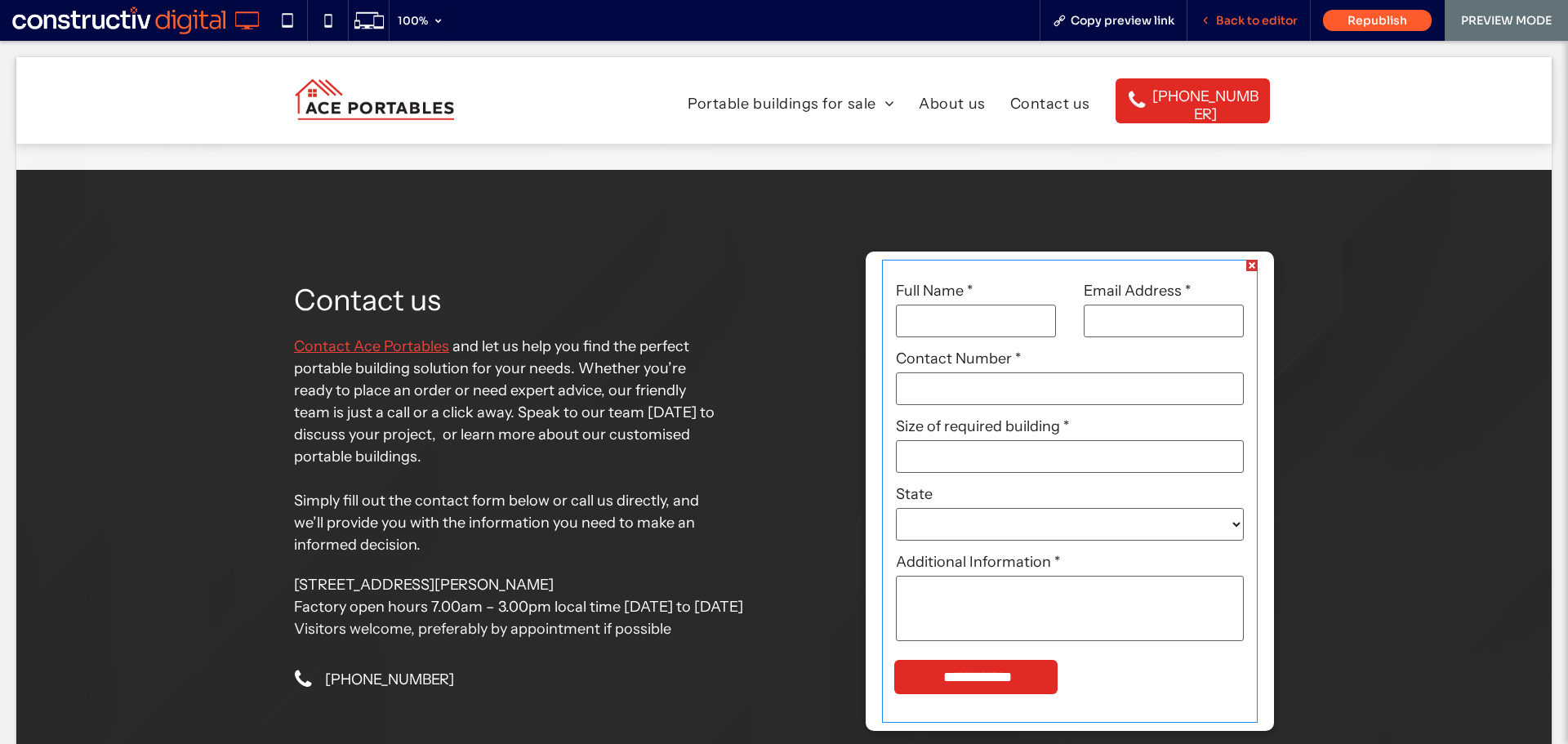
click at [1230, 32] on div "Back to editor" at bounding box center [1250, 20] width 123 height 41
click at [1249, 24] on span "Back to editor" at bounding box center [1258, 20] width 82 height 15
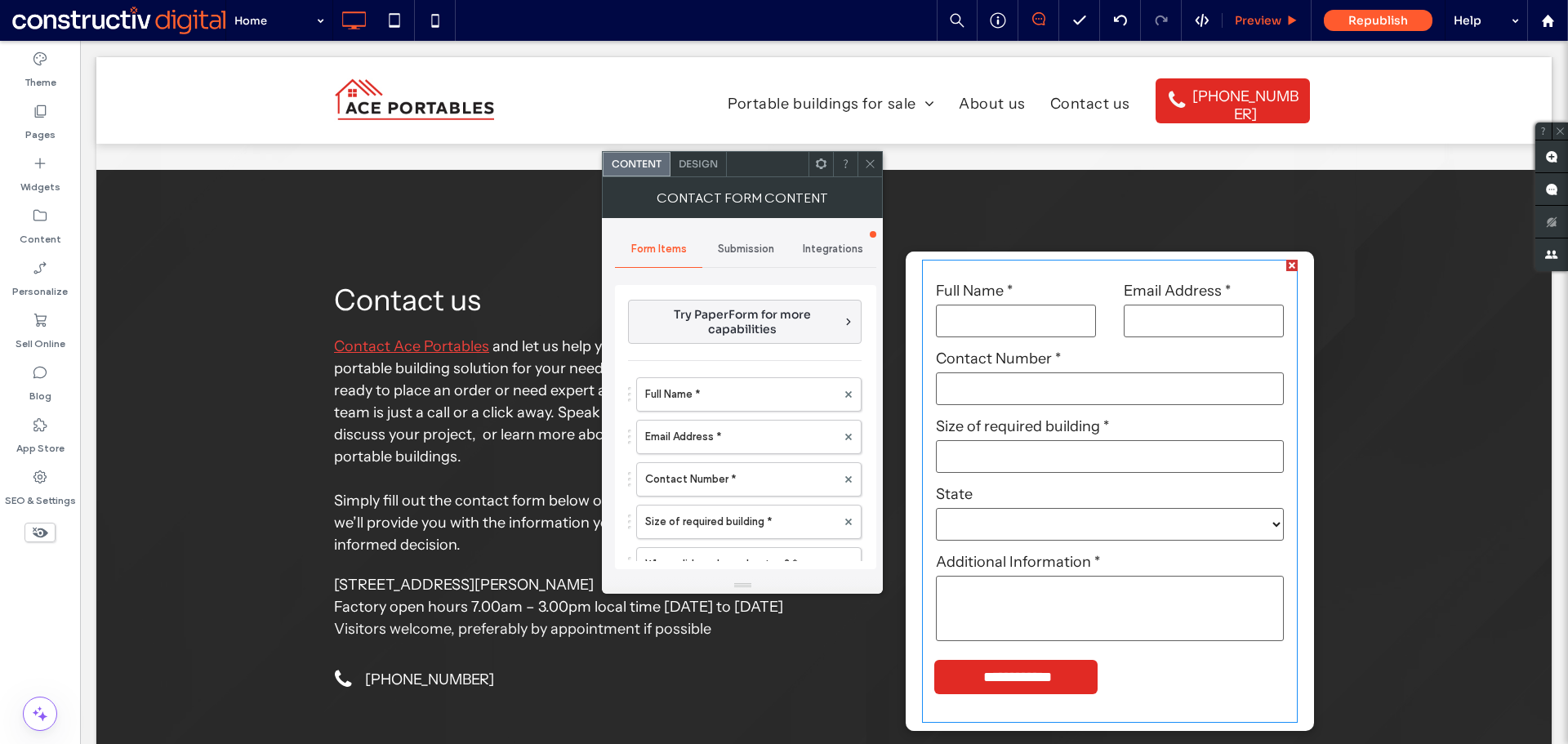
type input "**********"
click at [697, 161] on span "Design" at bounding box center [697, 163] width 39 height 12
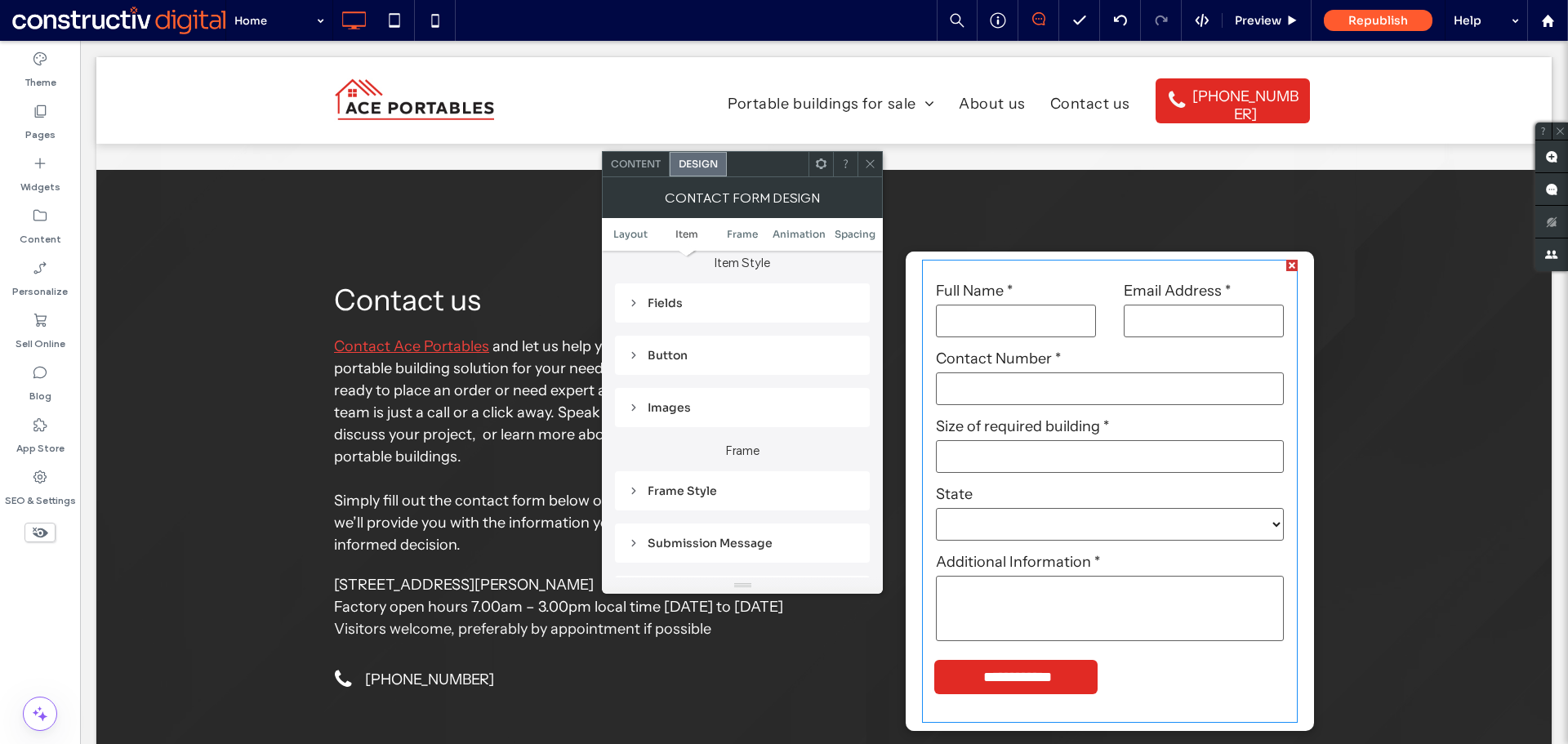
scroll to position [245, 0]
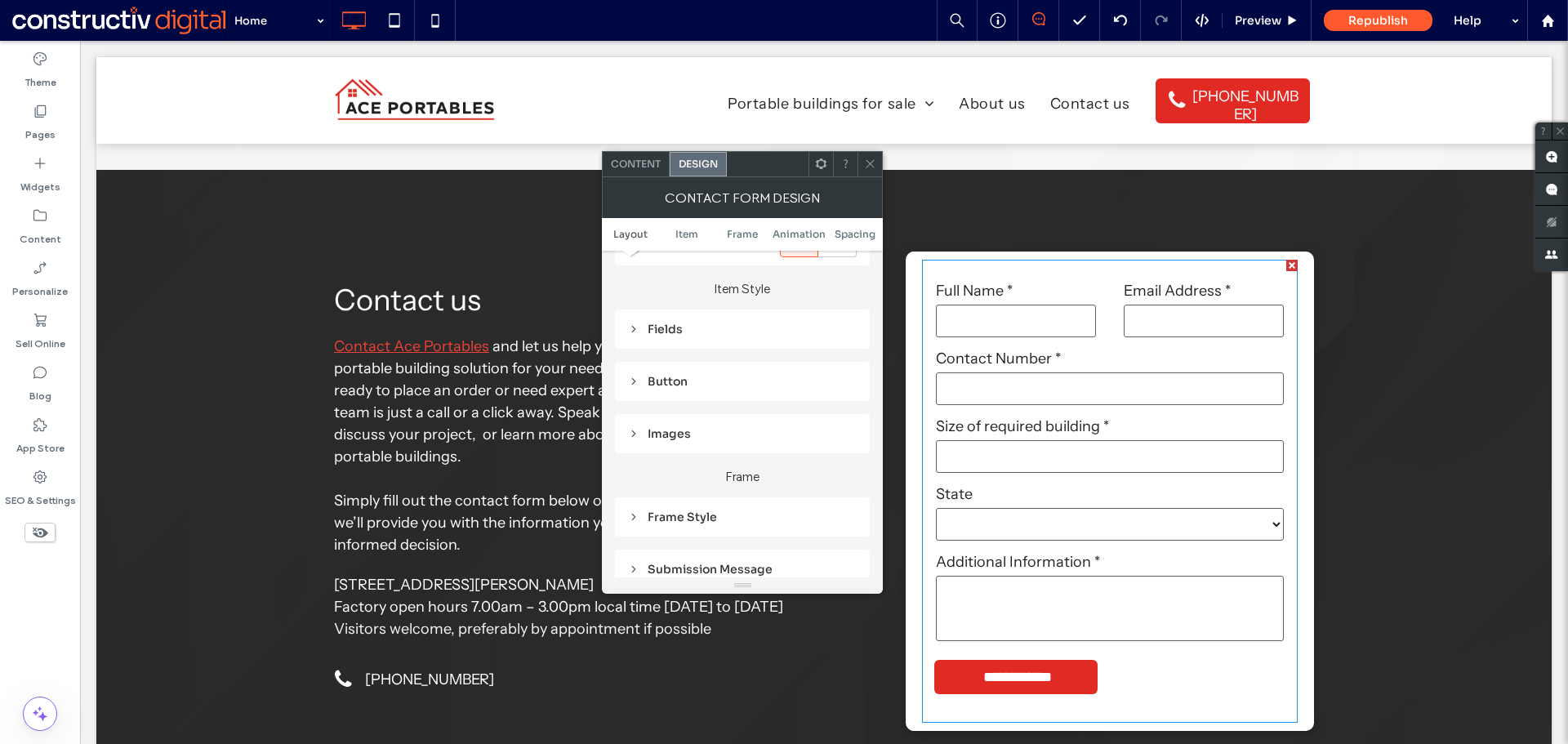
drag, startPoint x: 664, startPoint y: 327, endPoint x: 714, endPoint y: 338, distance: 51.2
click at [667, 328] on div "Fields" at bounding box center [742, 328] width 229 height 15
click at [811, 356] on span "Field Text" at bounding box center [799, 358] width 49 height 13
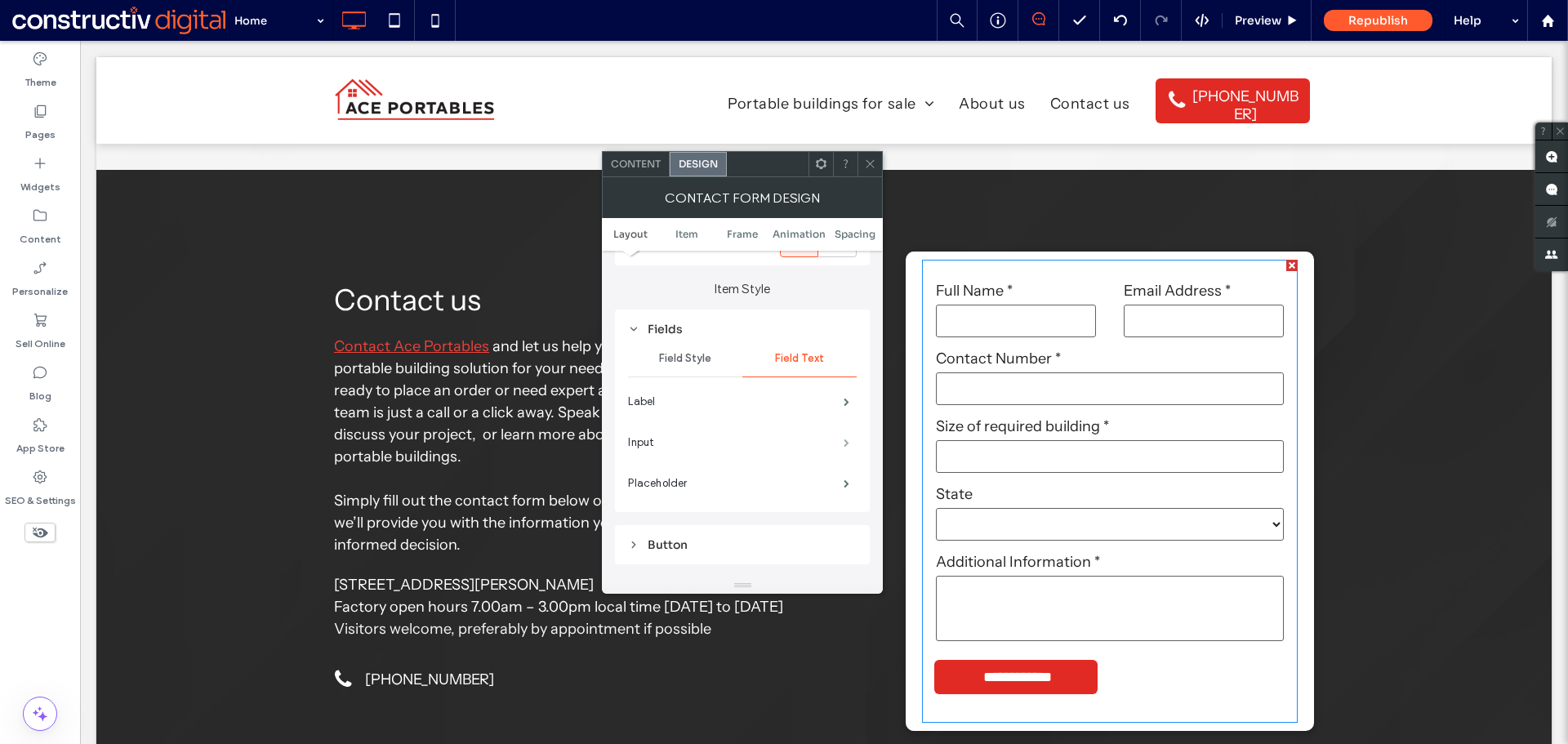
click at [844, 440] on span at bounding box center [847, 443] width 6 height 8
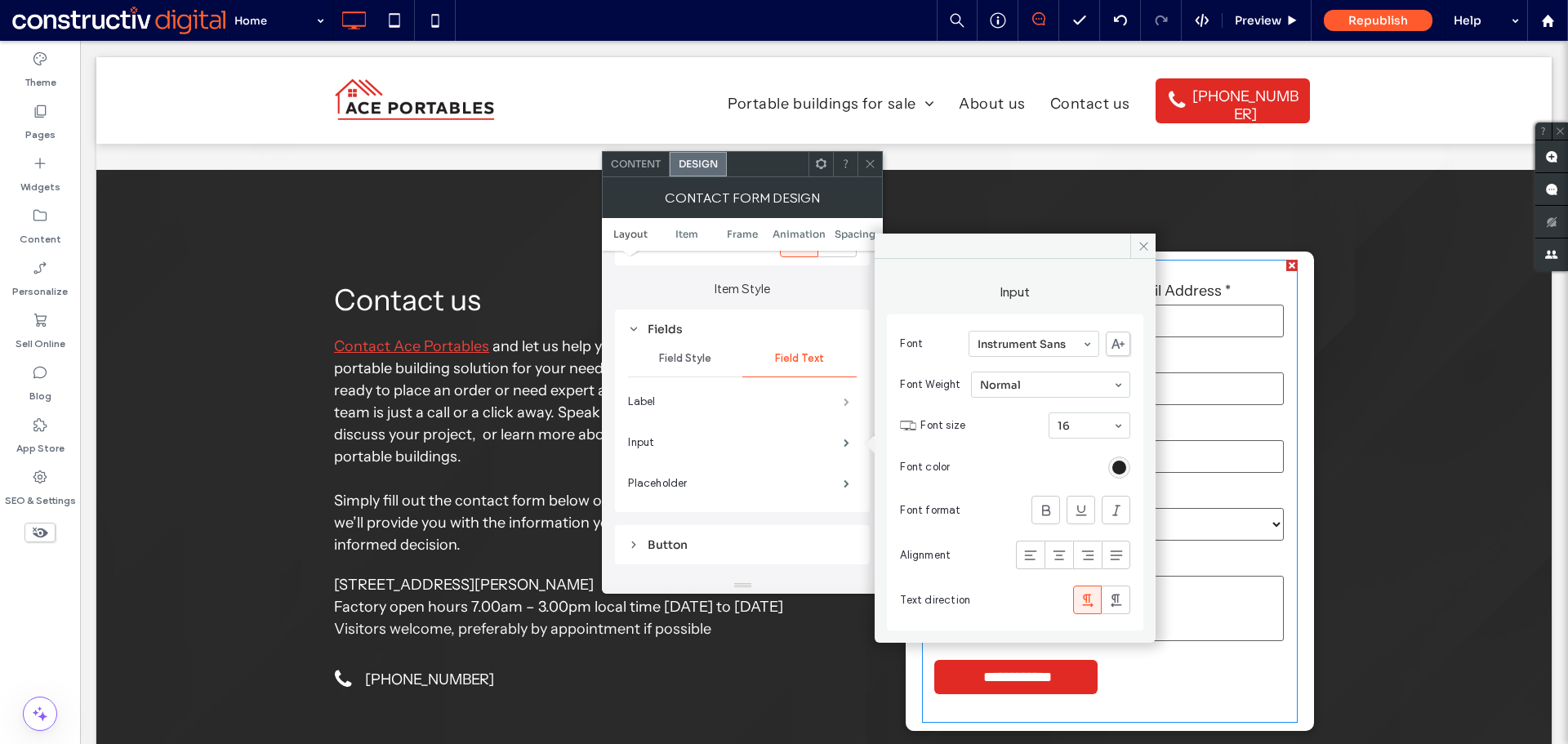
click at [844, 402] on span at bounding box center [847, 402] width 6 height 8
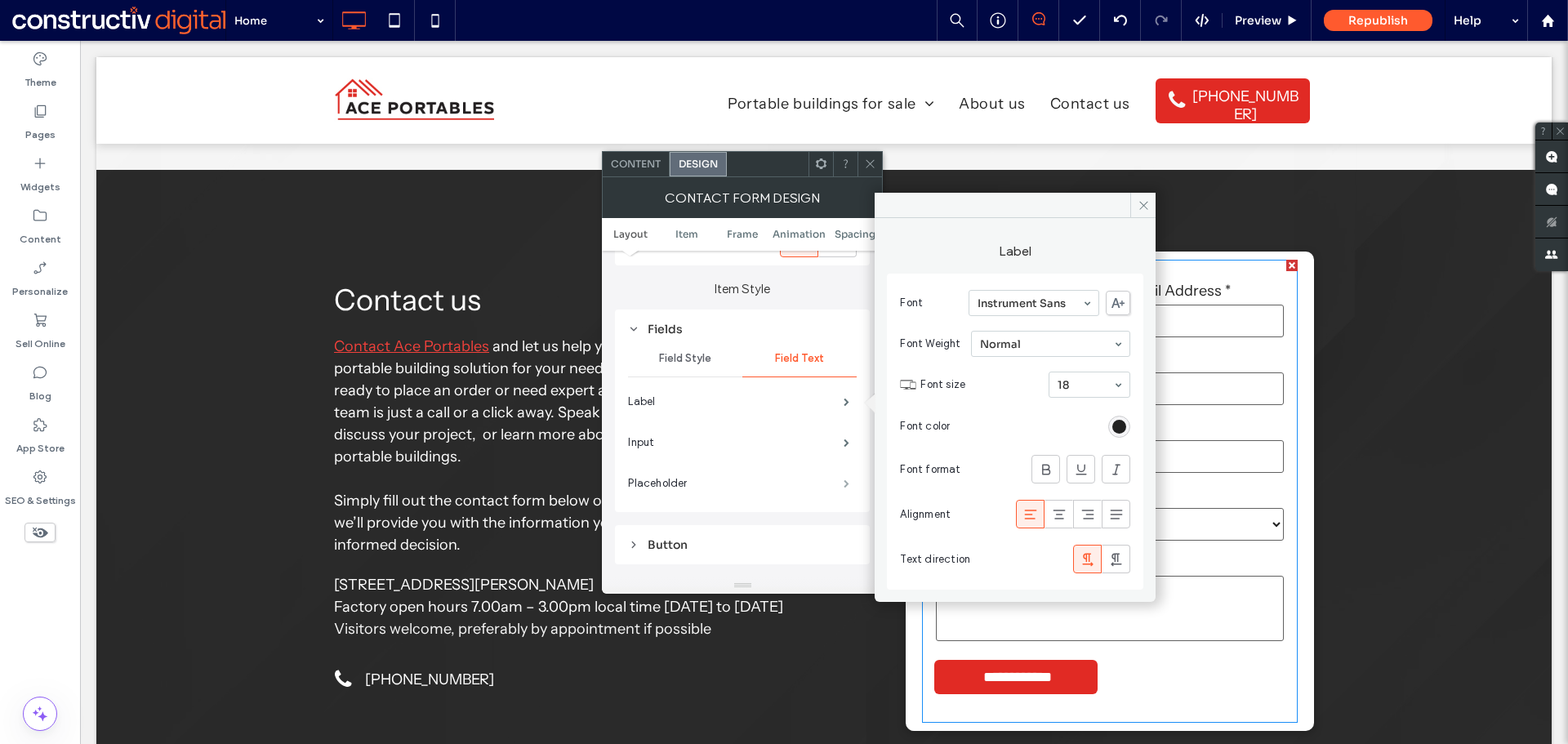
click at [845, 480] on span at bounding box center [847, 483] width 6 height 8
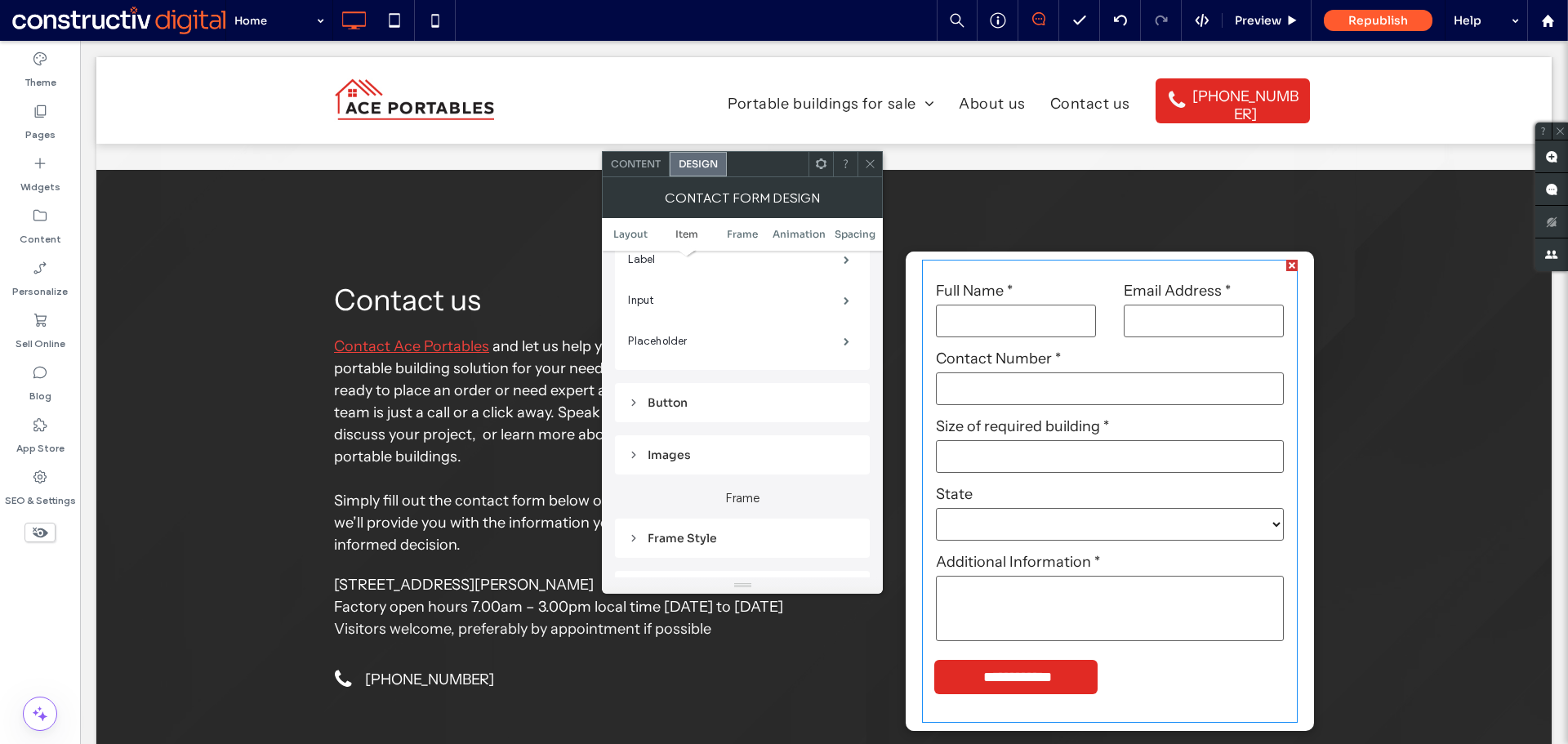
scroll to position [572, 0]
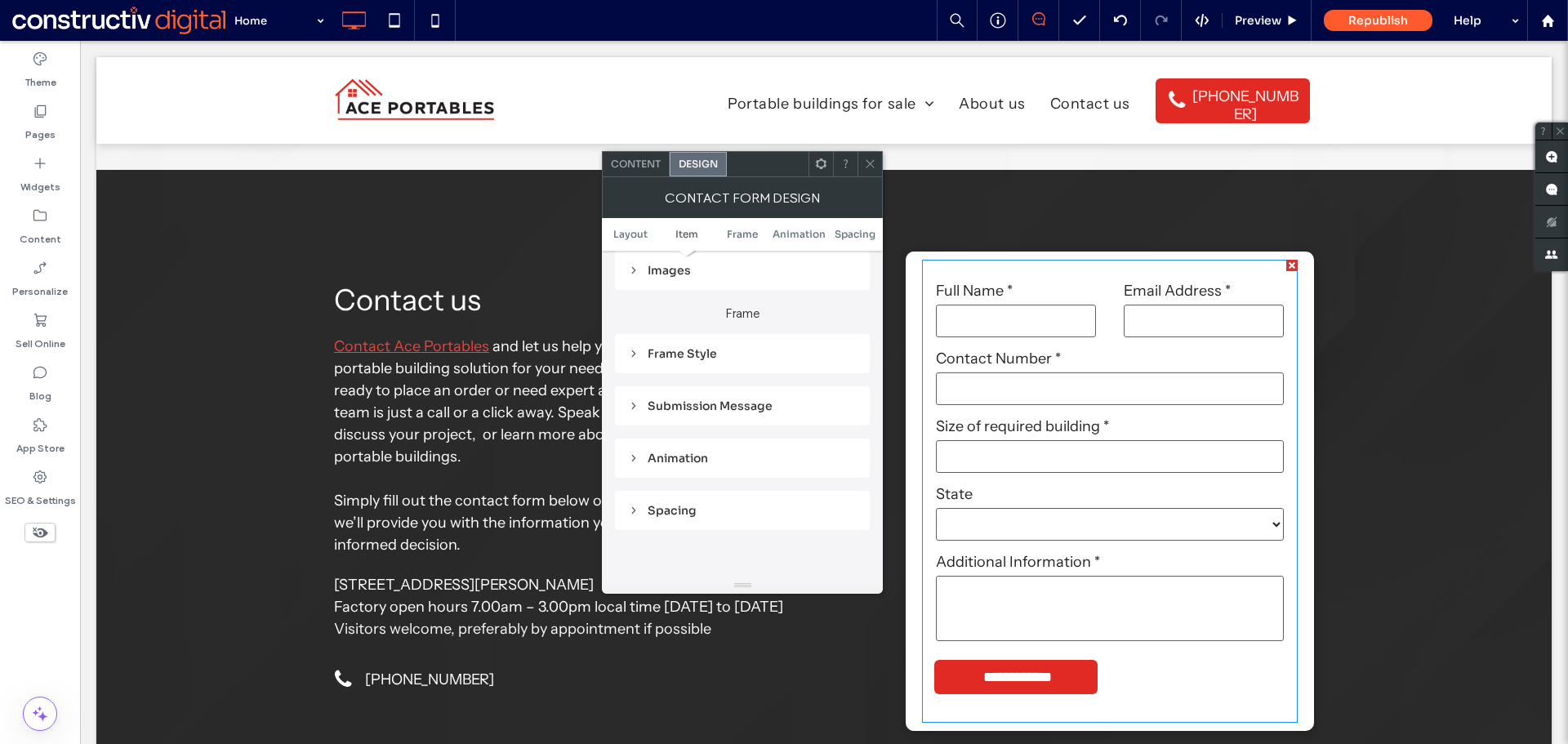
click at [721, 408] on div "Submission Message" at bounding box center [742, 406] width 229 height 15
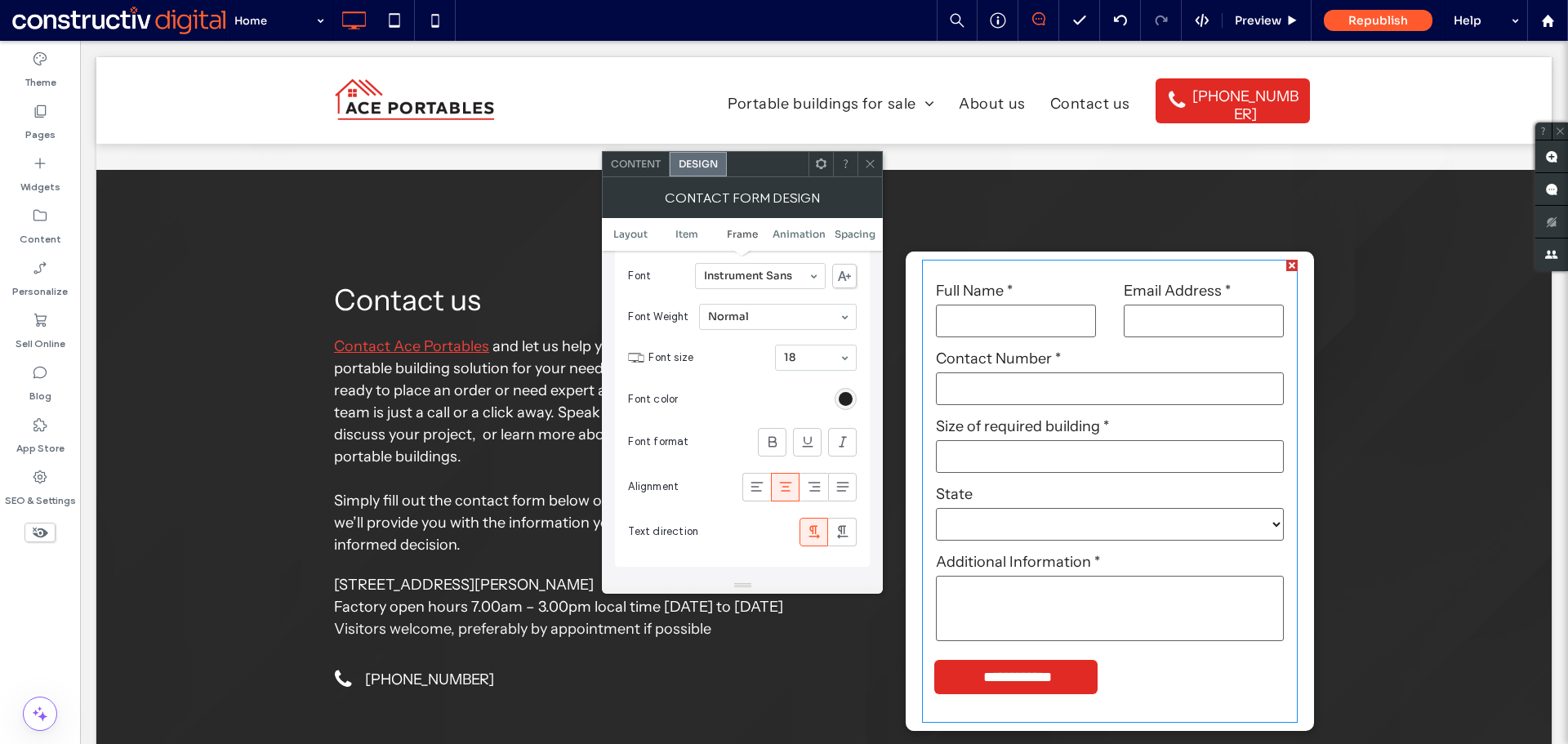
scroll to position [735, 0]
click at [875, 166] on span at bounding box center [871, 164] width 12 height 25
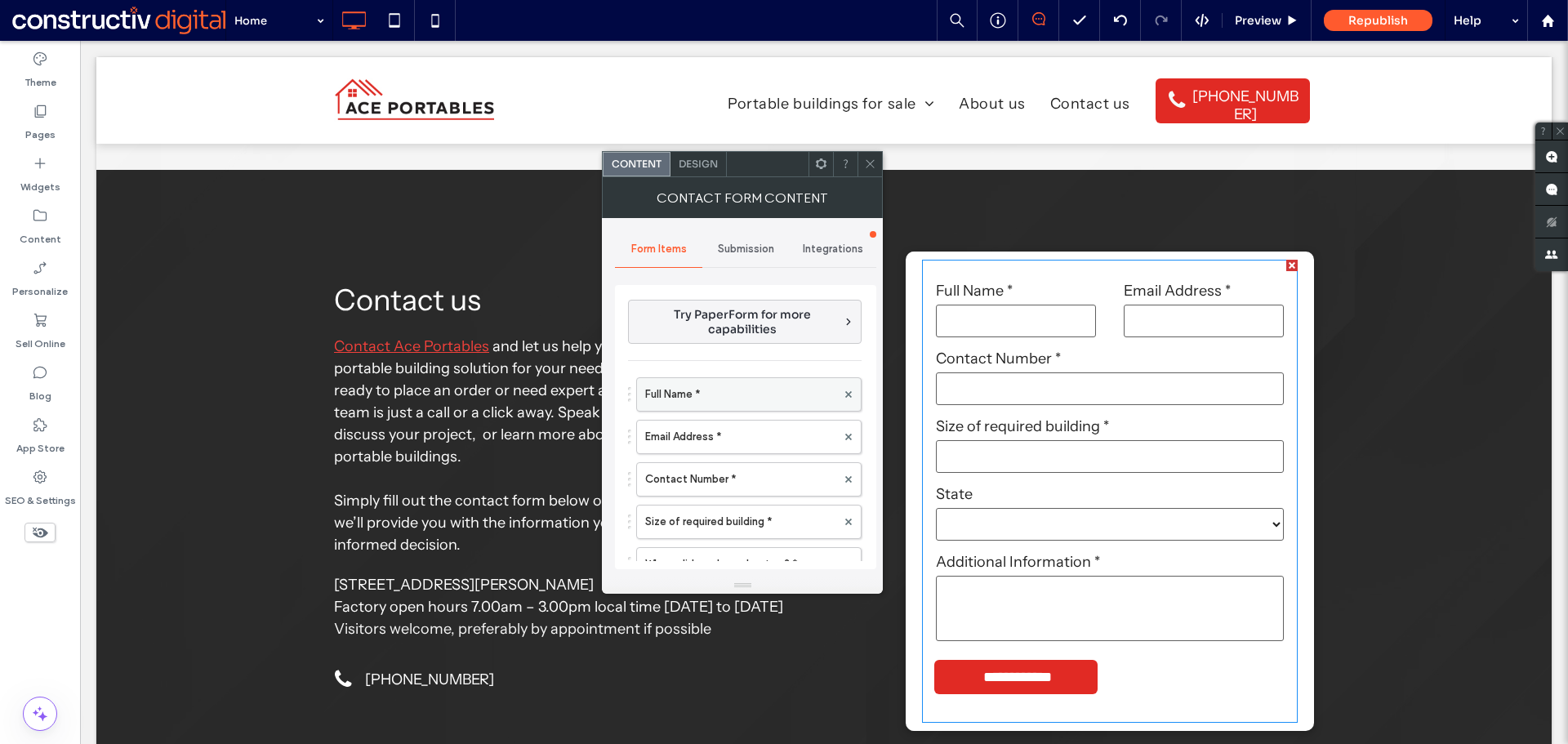
scroll to position [82, 0]
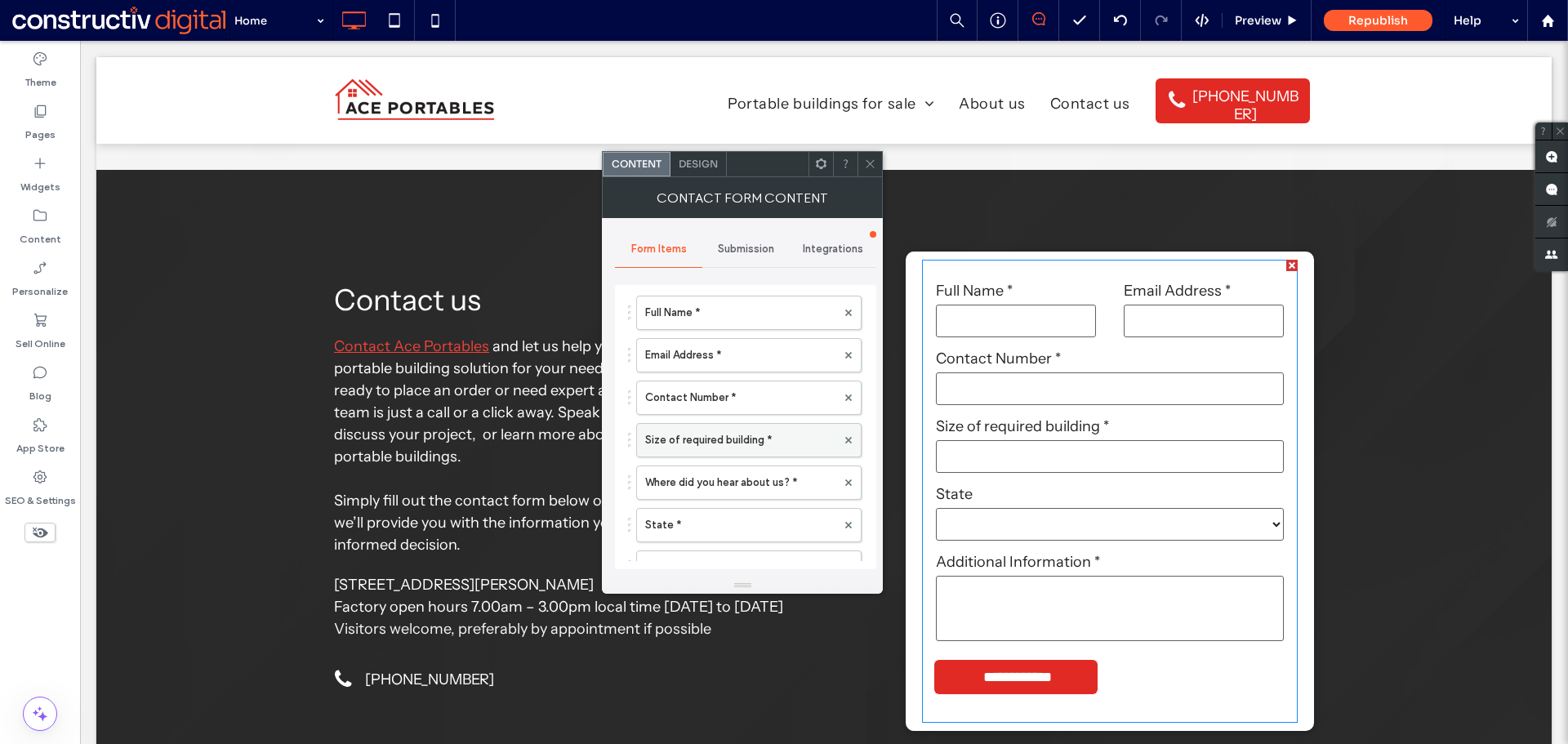
click at [719, 444] on label "Size of required building *" at bounding box center [741, 440] width 191 height 33
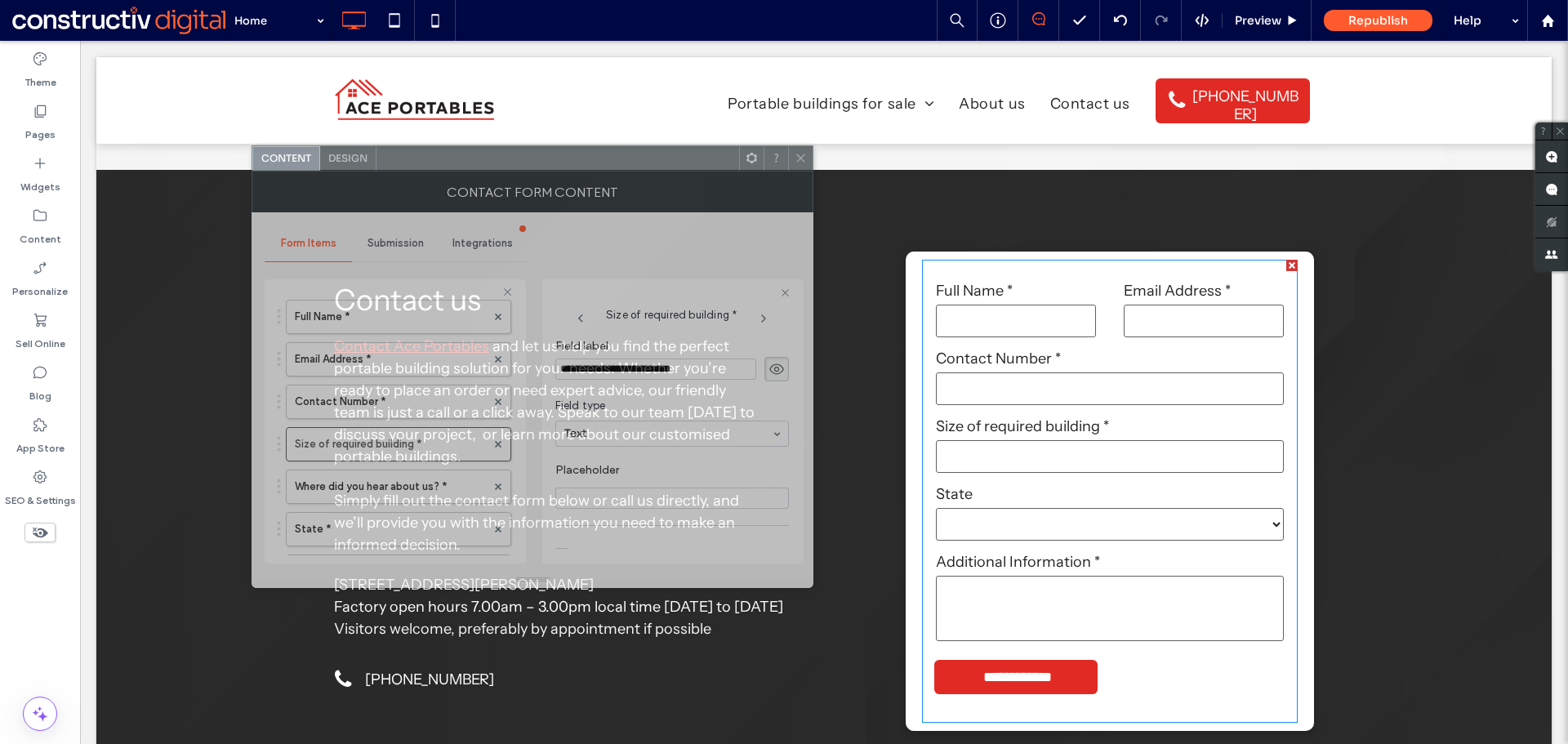
drag, startPoint x: 579, startPoint y: 160, endPoint x: 490, endPoint y: 154, distance: 89.2
click at [490, 154] on div at bounding box center [557, 158] width 363 height 25
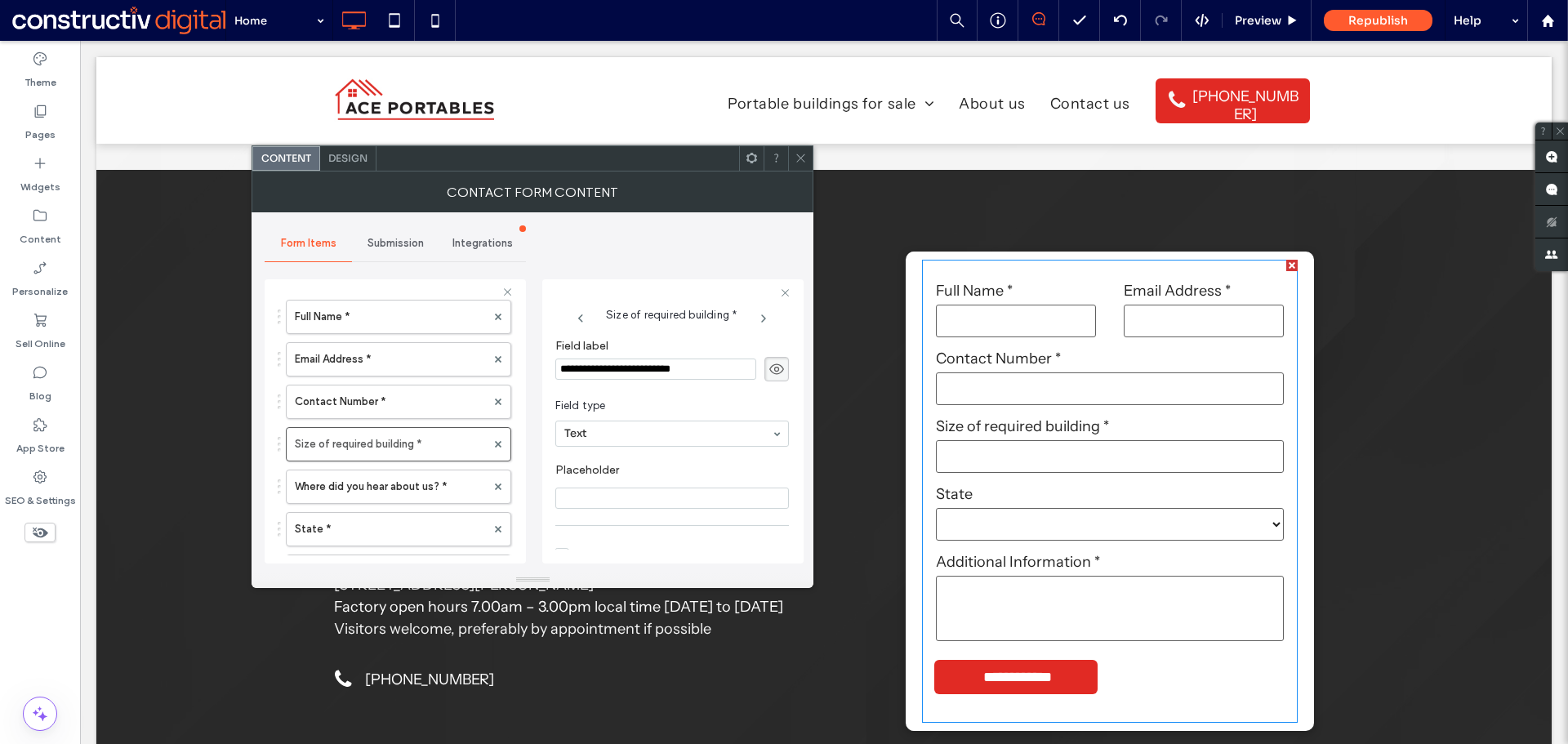
scroll to position [112, 0]
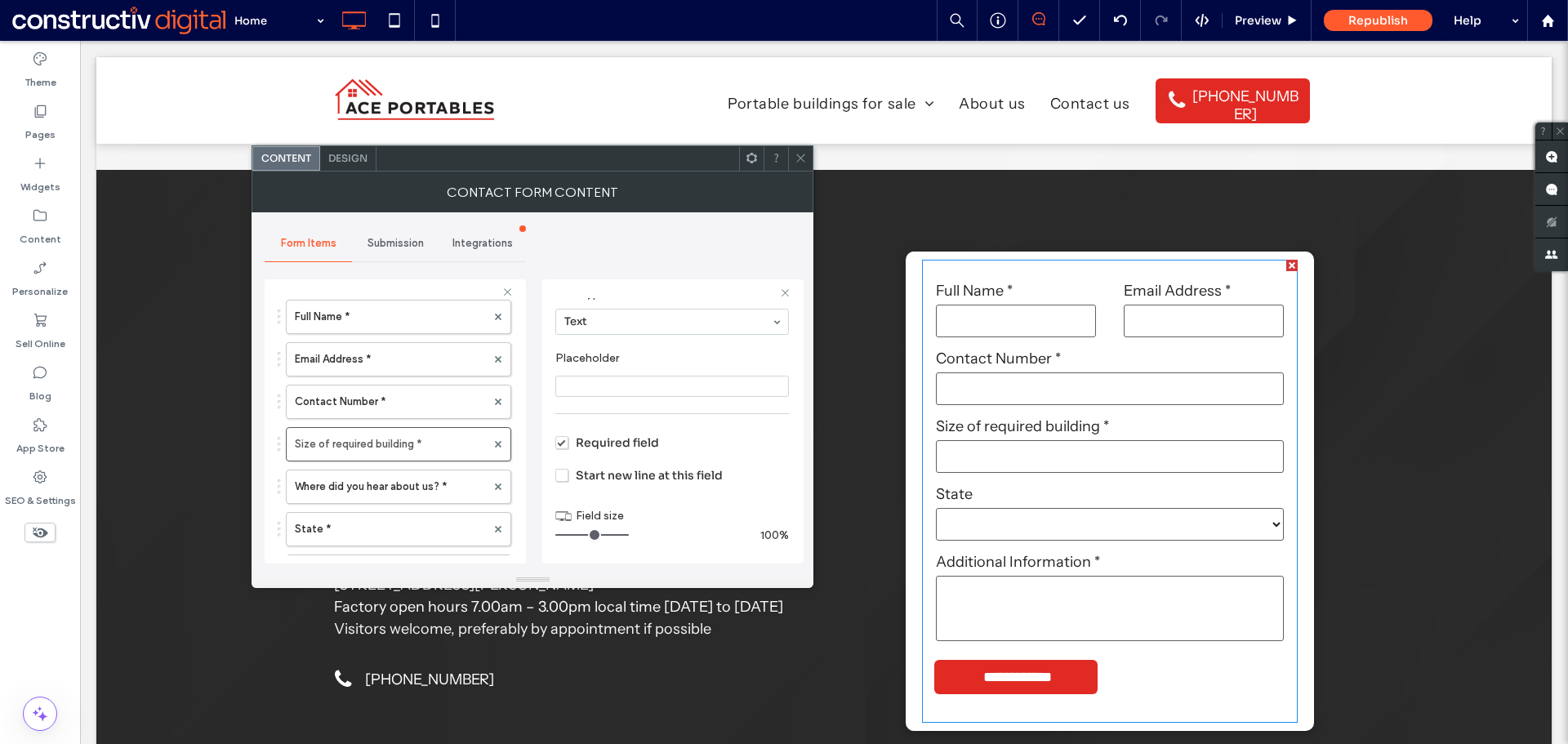
drag, startPoint x: 589, startPoint y: 531, endPoint x: 642, endPoint y: 532, distance: 53.0
click at [629, 534] on input "range" at bounding box center [592, 535] width 74 height 2
click at [378, 486] on label "Where did you hear about us? *" at bounding box center [390, 486] width 191 height 33
drag, startPoint x: 589, startPoint y: 532, endPoint x: 693, endPoint y: 536, distance: 104.1
type input "**"
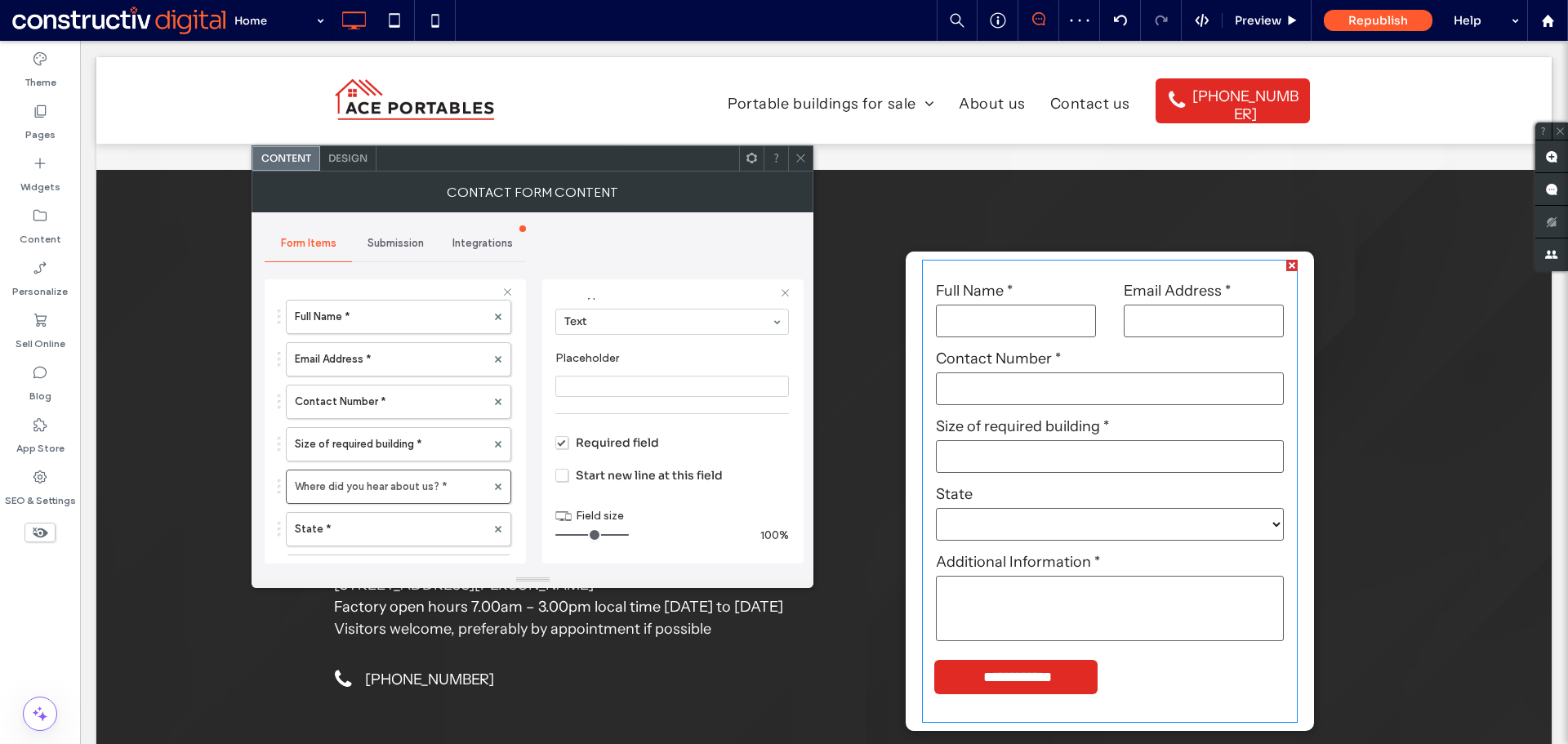
click at [629, 536] on input "range" at bounding box center [592, 535] width 74 height 2
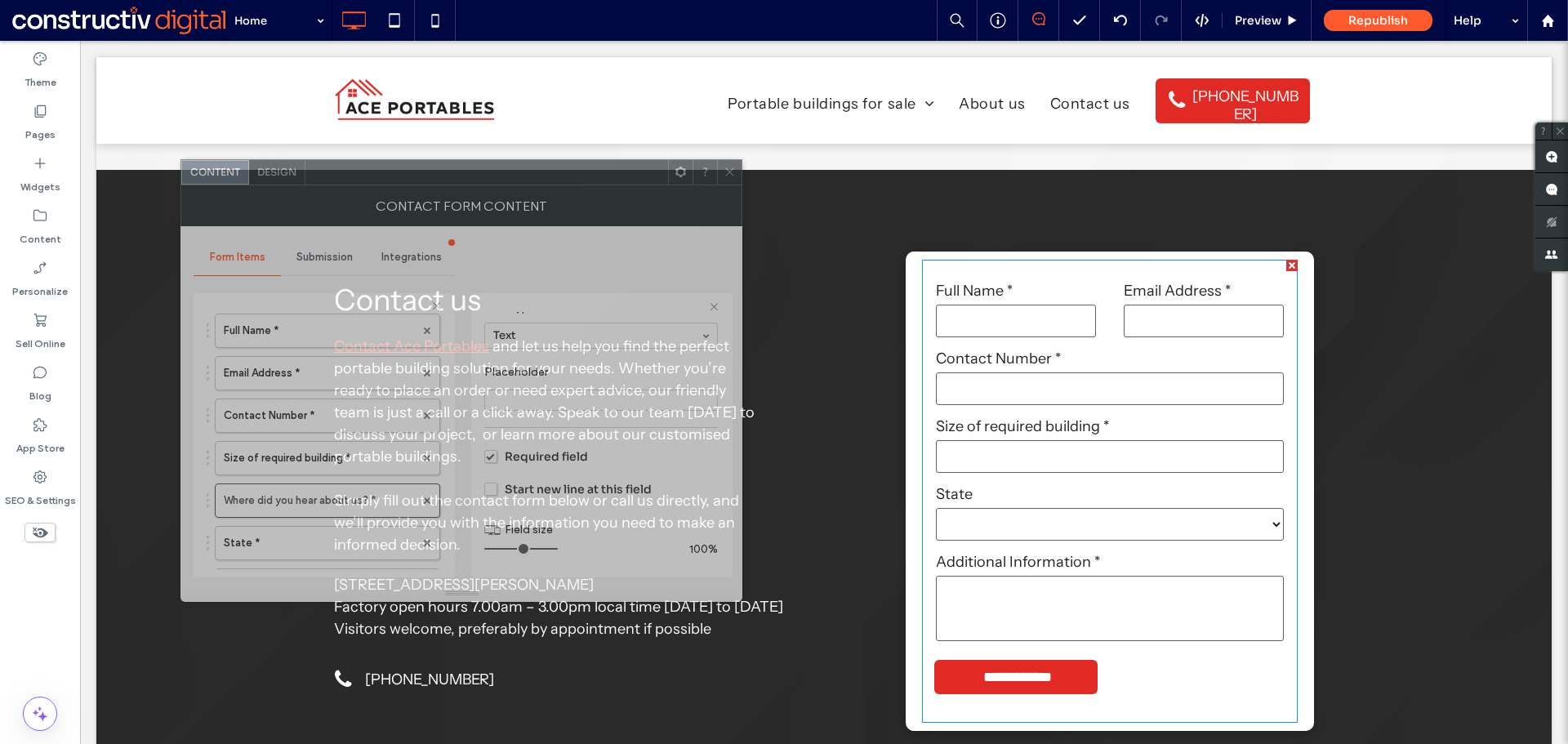
click at [563, 173] on div at bounding box center [487, 172] width 363 height 25
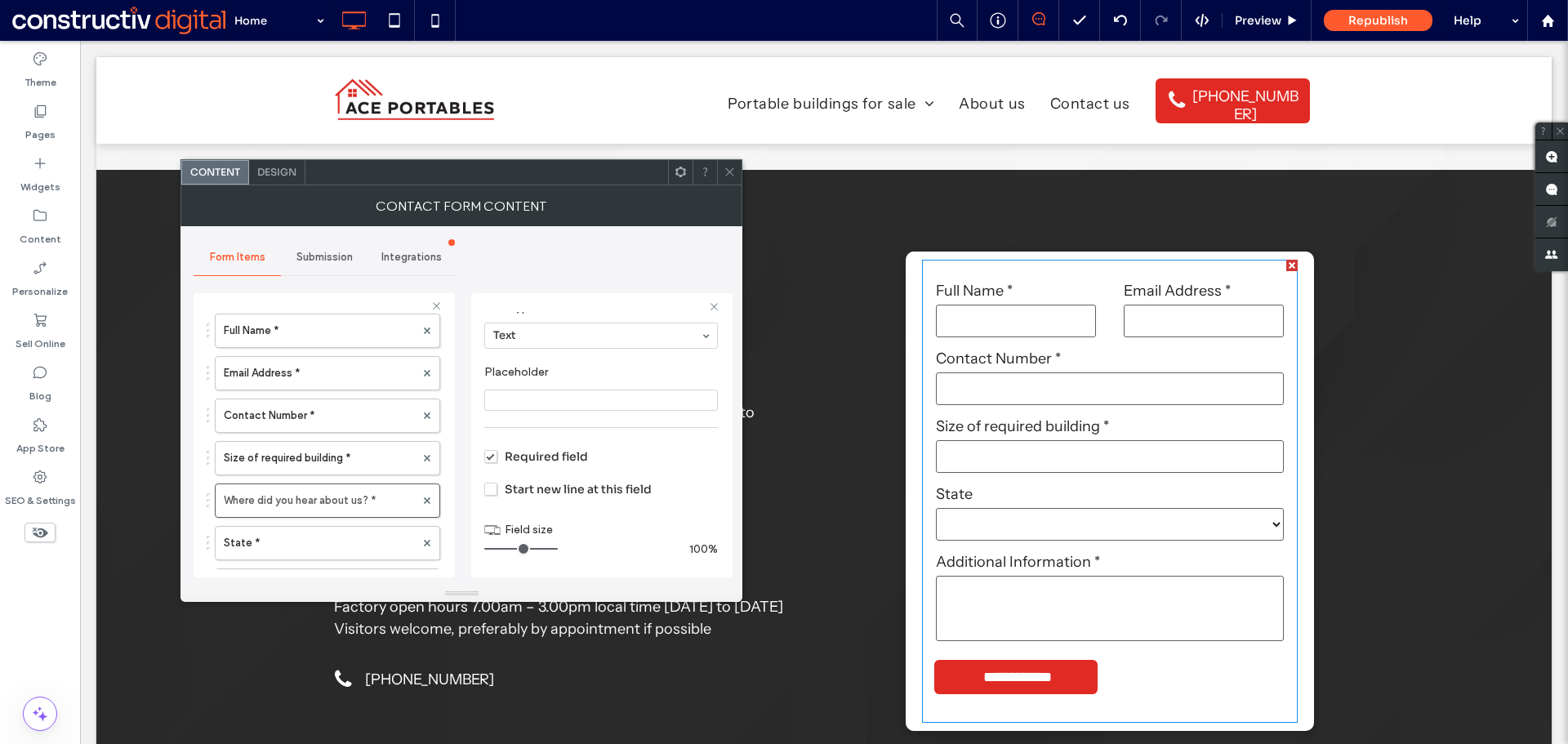
click at [736, 171] on icon at bounding box center [729, 172] width 12 height 12
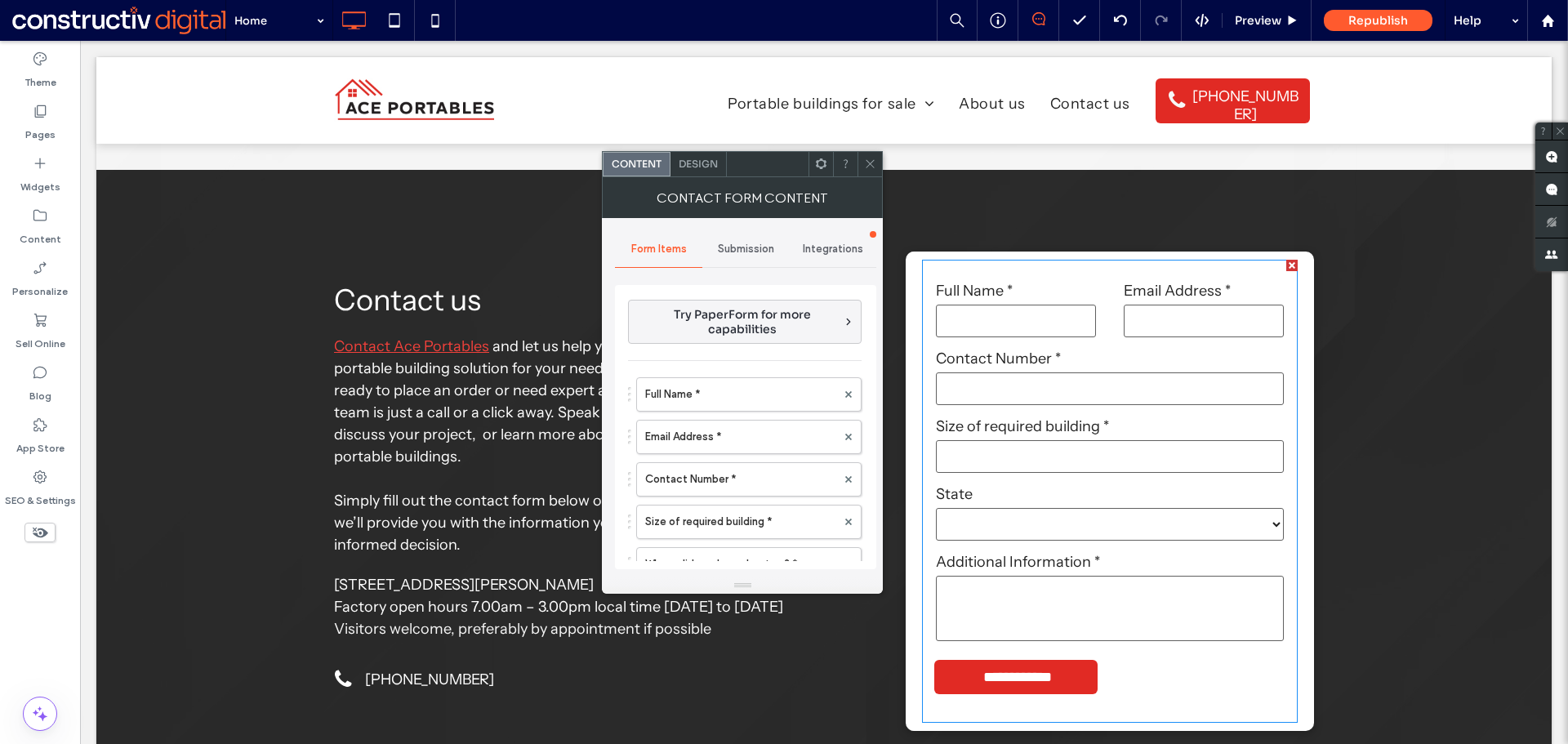
click at [745, 247] on span "Submission" at bounding box center [746, 249] width 57 height 13
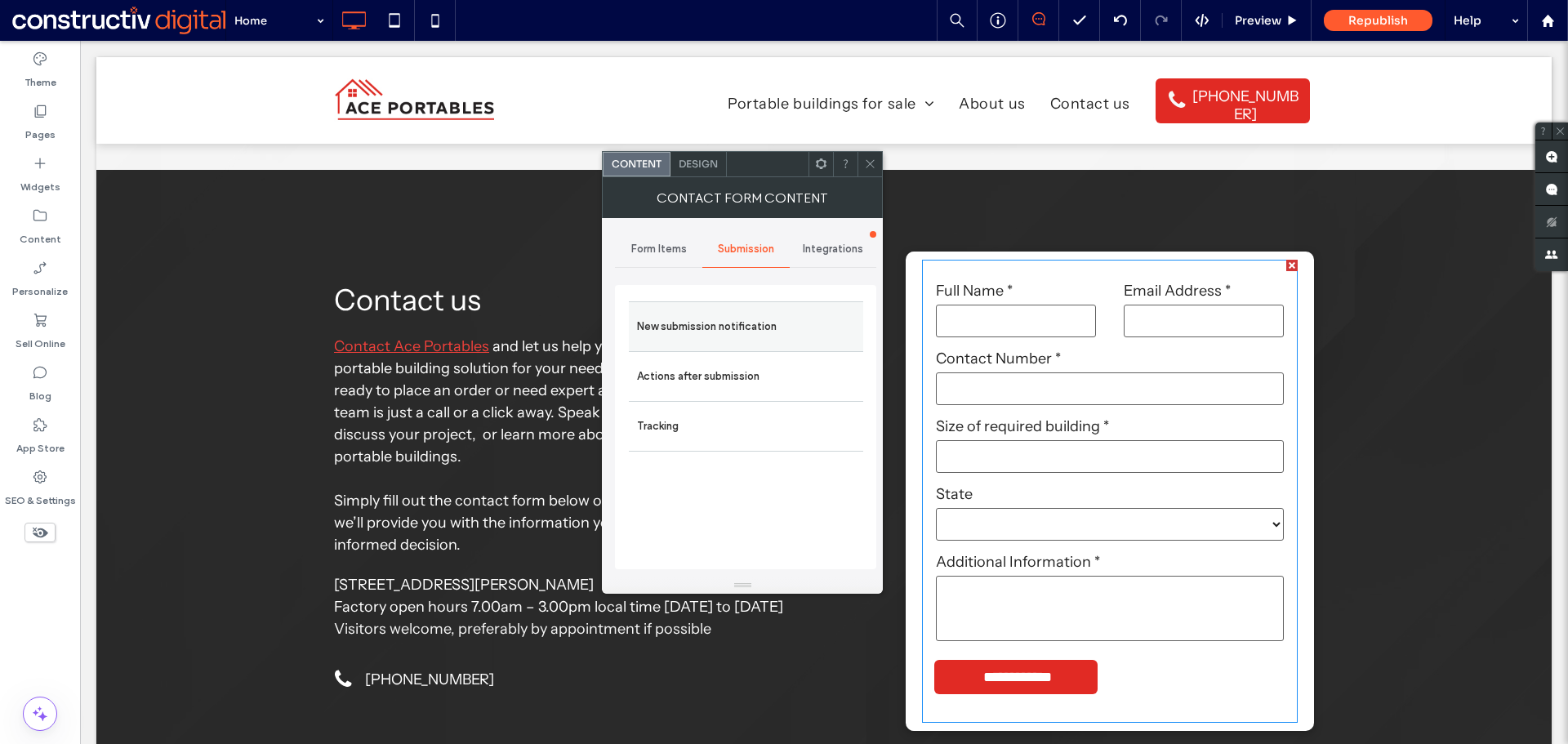
click at [723, 330] on label "New submission notification" at bounding box center [745, 326] width 218 height 33
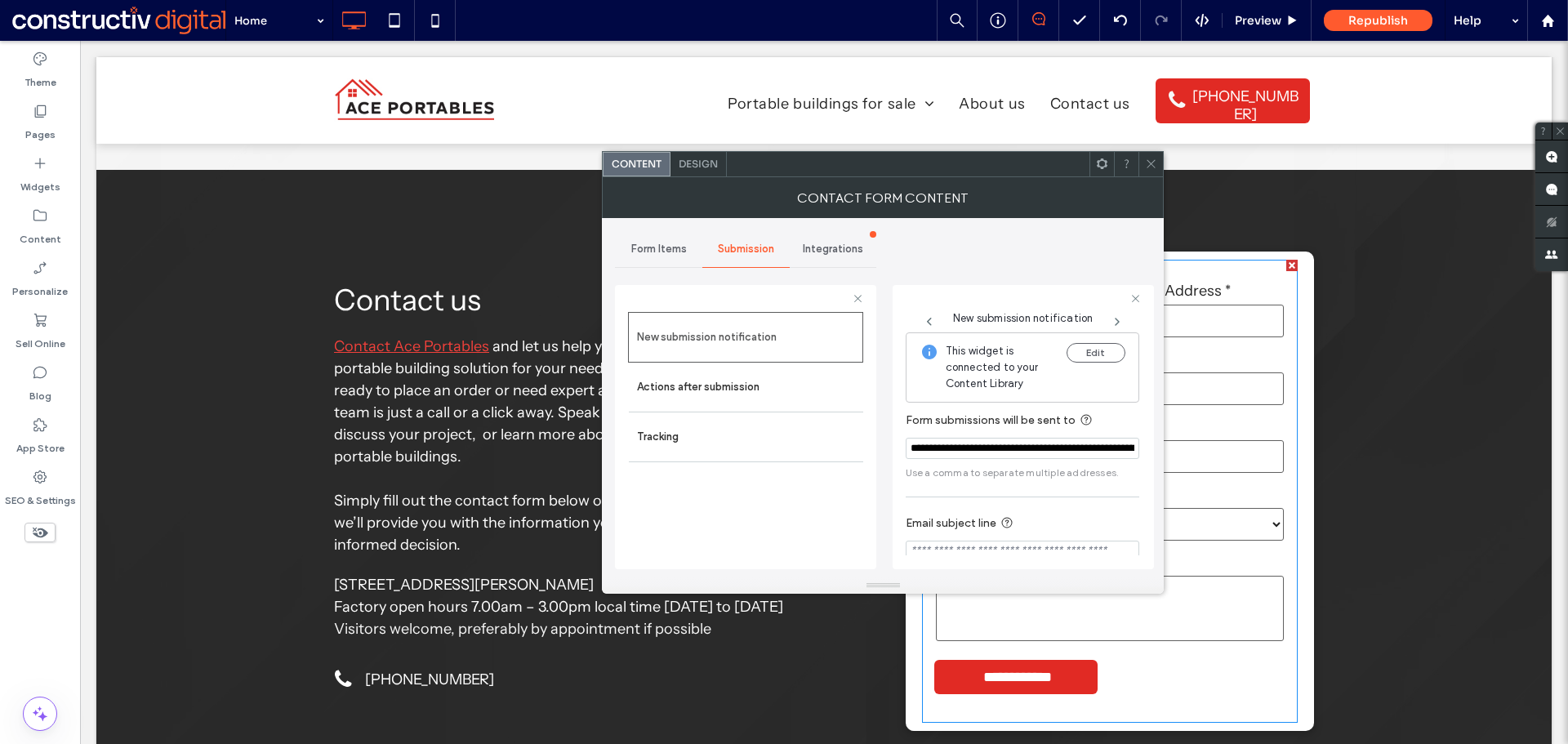
click at [953, 443] on input "**********" at bounding box center [1023, 448] width 234 height 21
paste input "**********"
type input "**********"
click at [25, 217] on div "Content" at bounding box center [40, 227] width 80 height 53
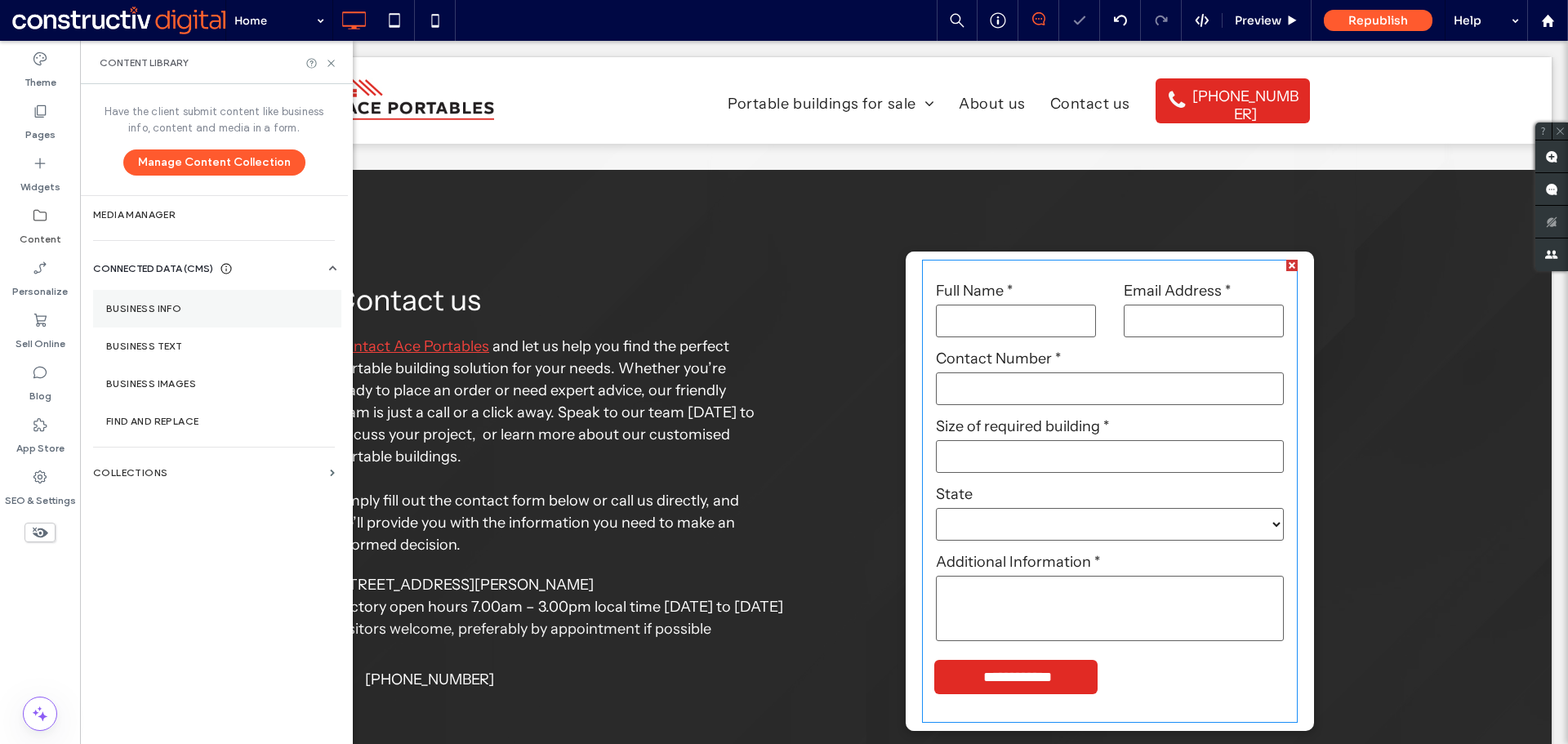
click at [157, 311] on label "Business Info" at bounding box center [217, 308] width 222 height 11
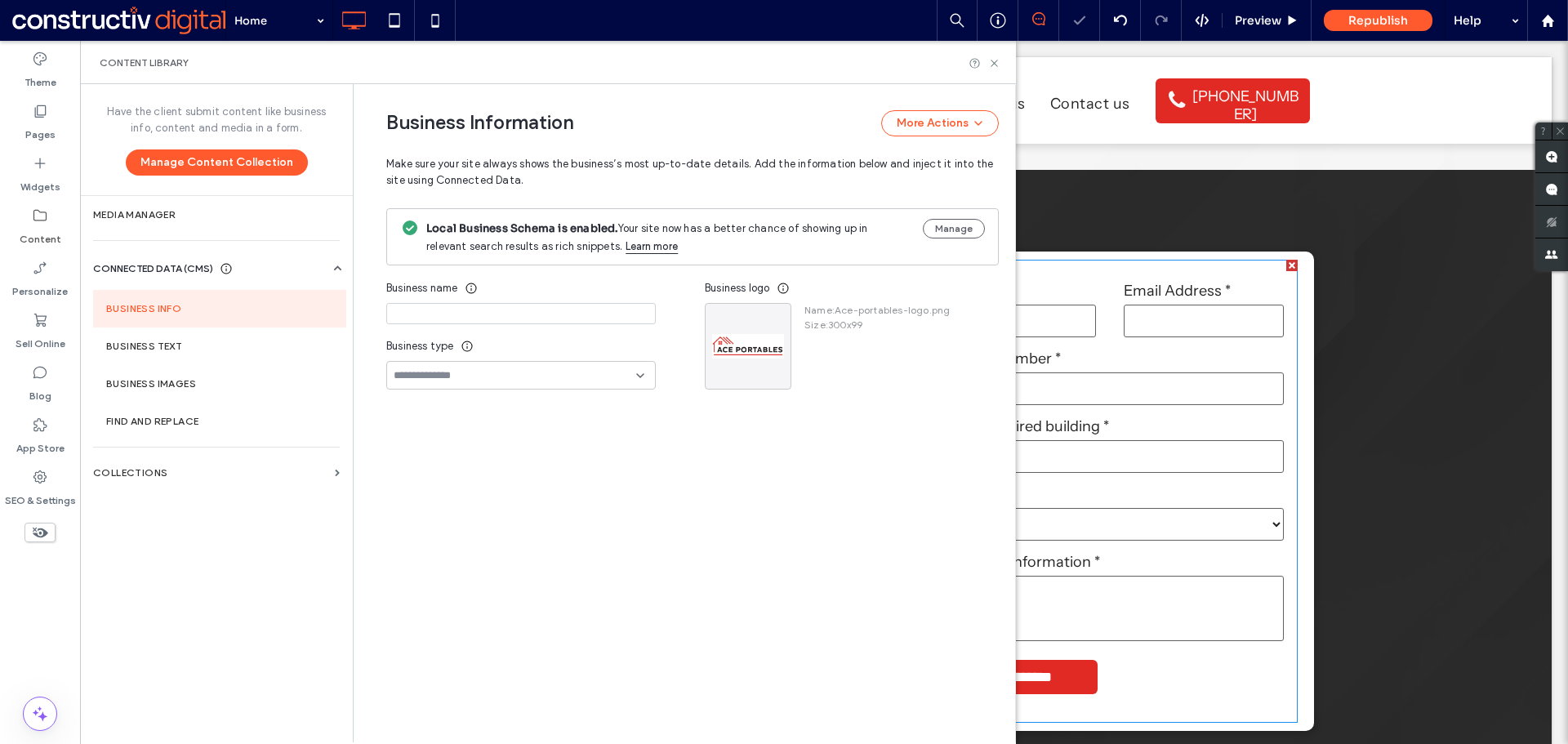
type input "**********"
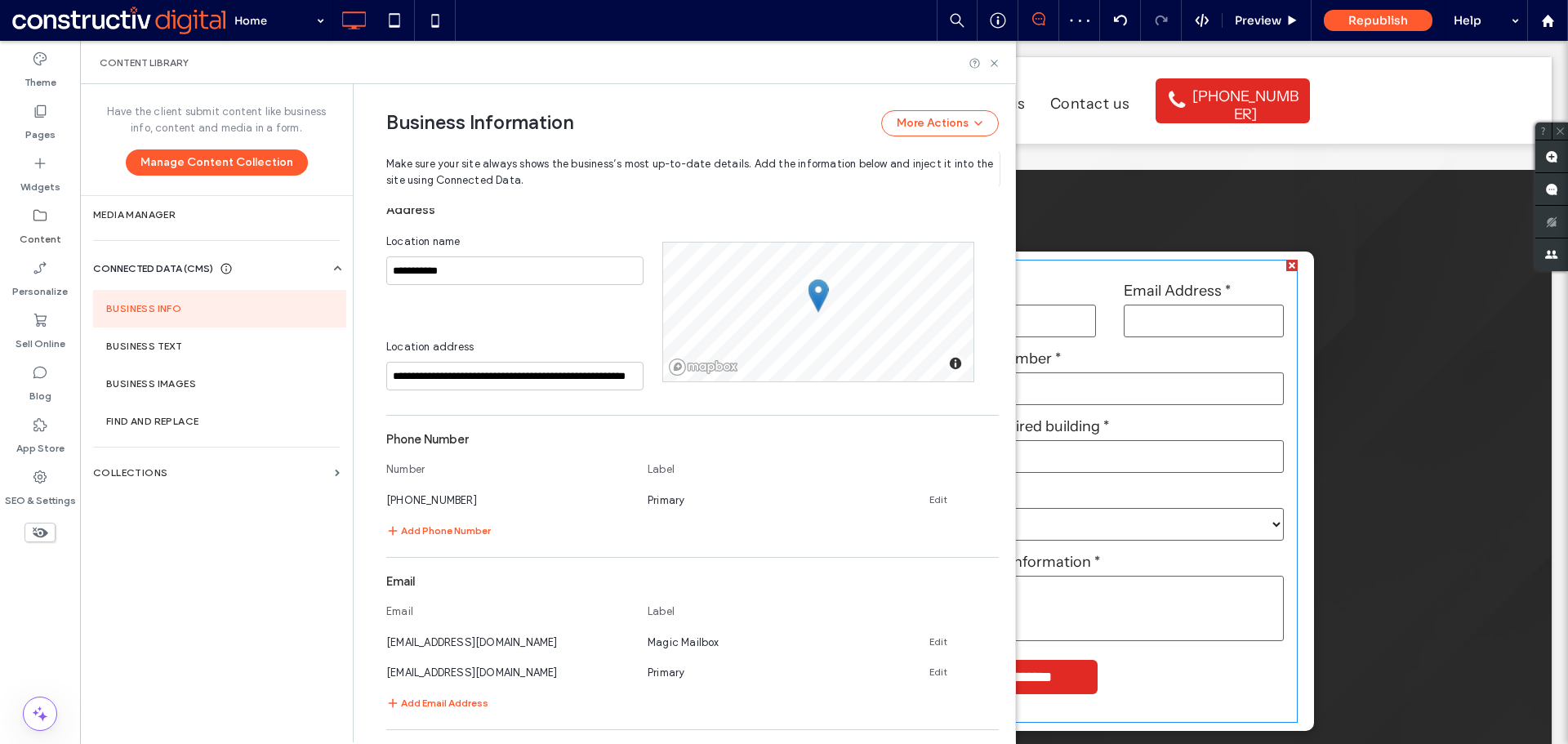
scroll to position [495, 0]
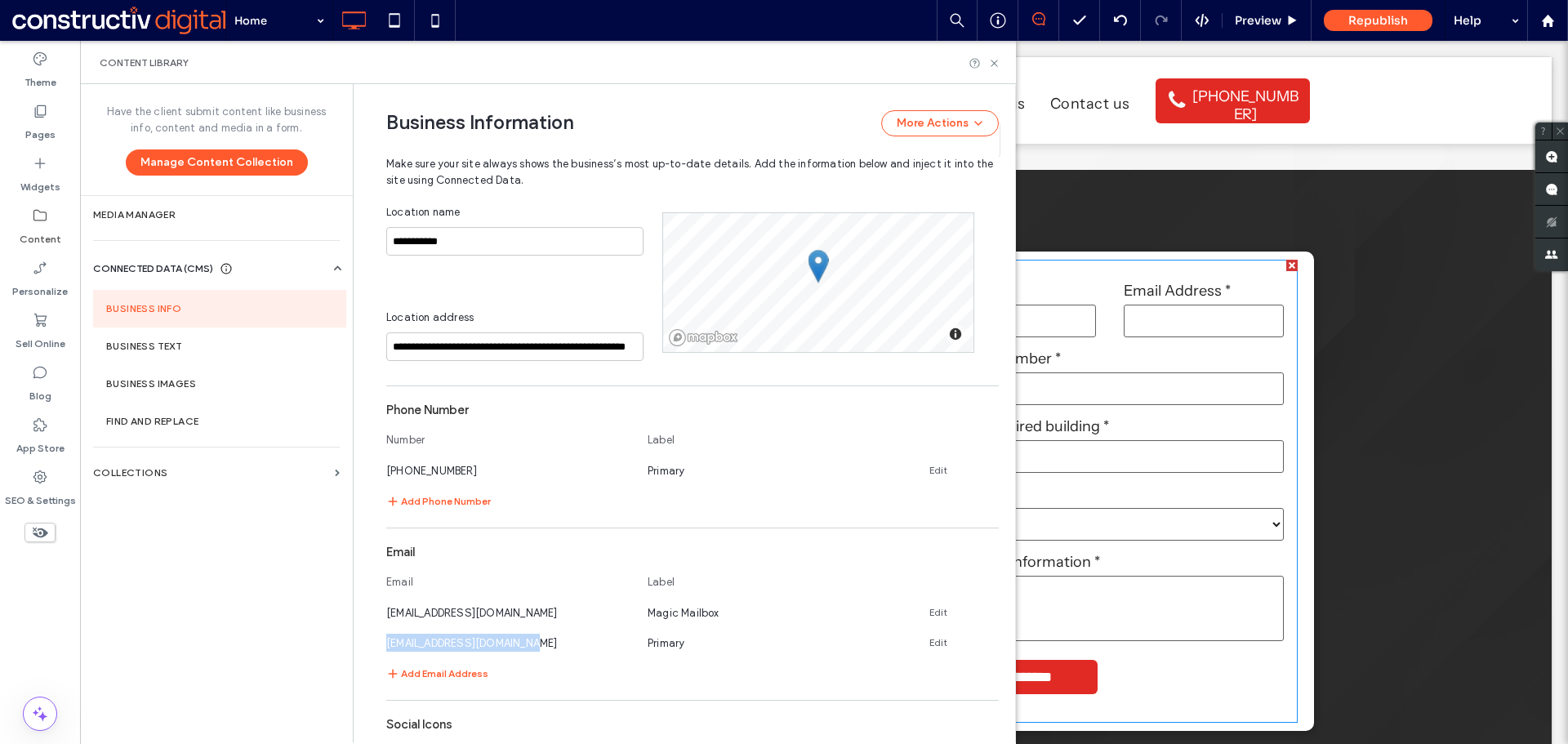
drag, startPoint x: 531, startPoint y: 644, endPoint x: 377, endPoint y: 644, distance: 154.0
click at [377, 644] on div "**********" at bounding box center [681, 340] width 637 height 1503
copy span "sales@aceportables.com.au"
click at [993, 63] on icon at bounding box center [994, 63] width 12 height 12
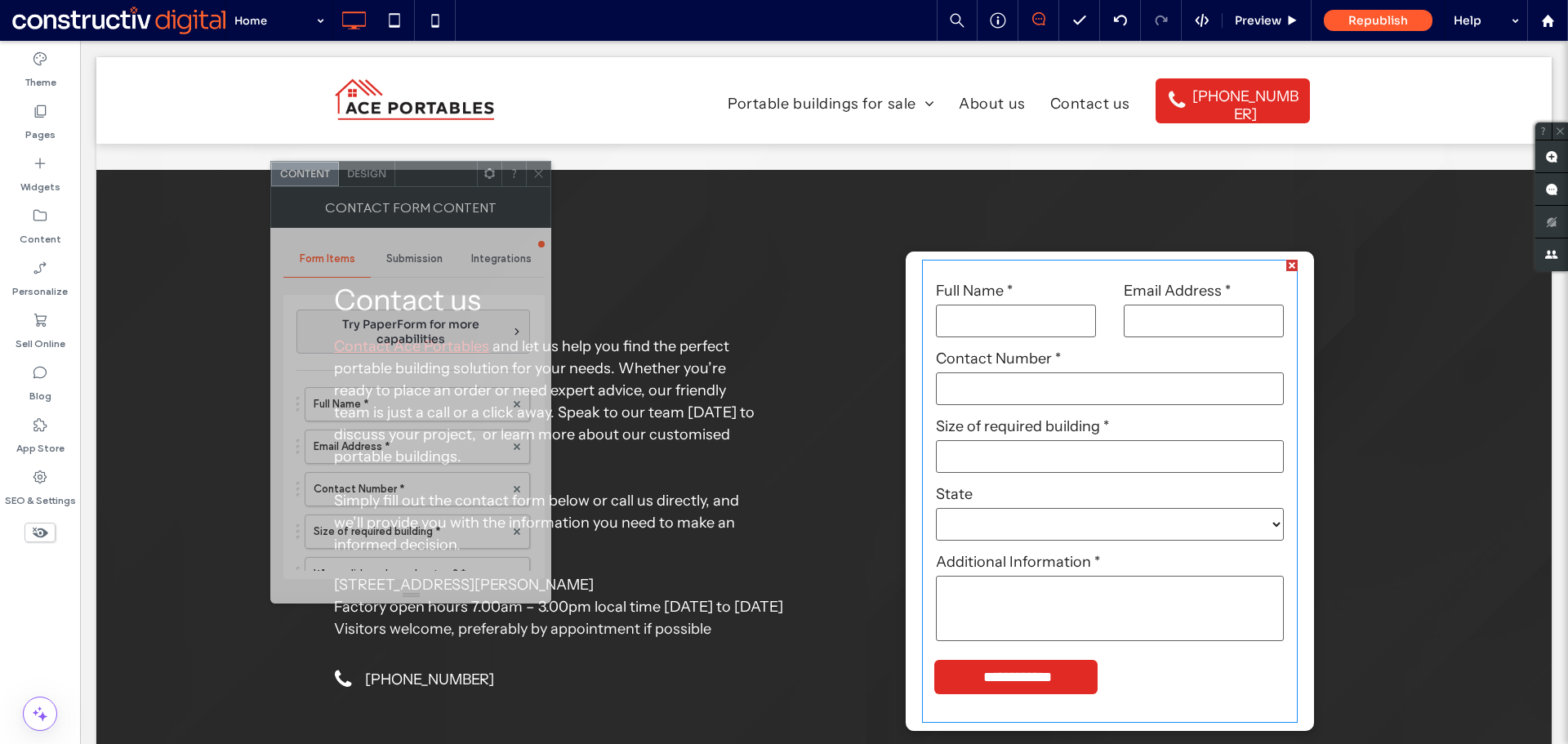
drag, startPoint x: 763, startPoint y: 167, endPoint x: 429, endPoint y: 177, distance: 334.1
click at [429, 177] on div at bounding box center [436, 174] width 82 height 25
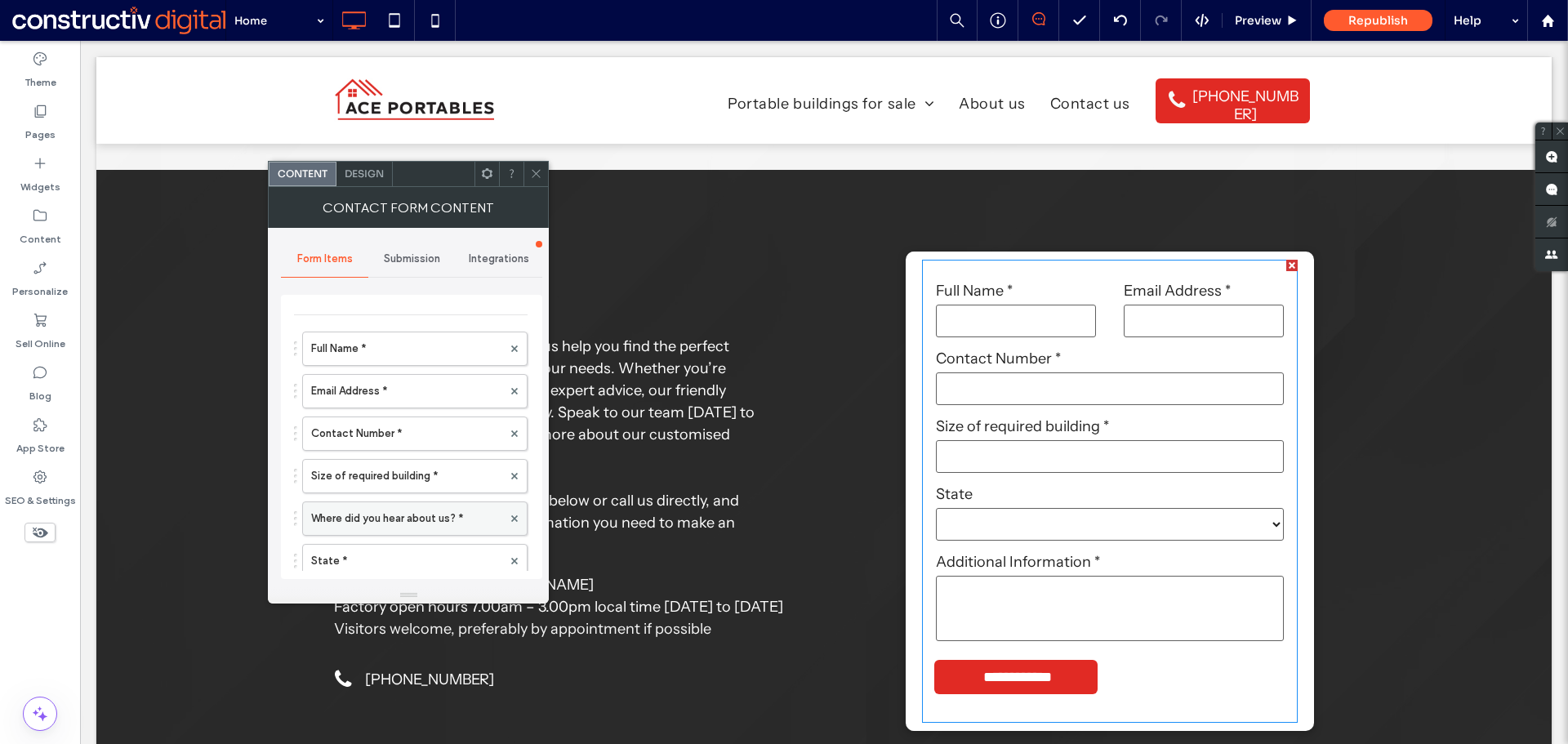
scroll to position [82, 0]
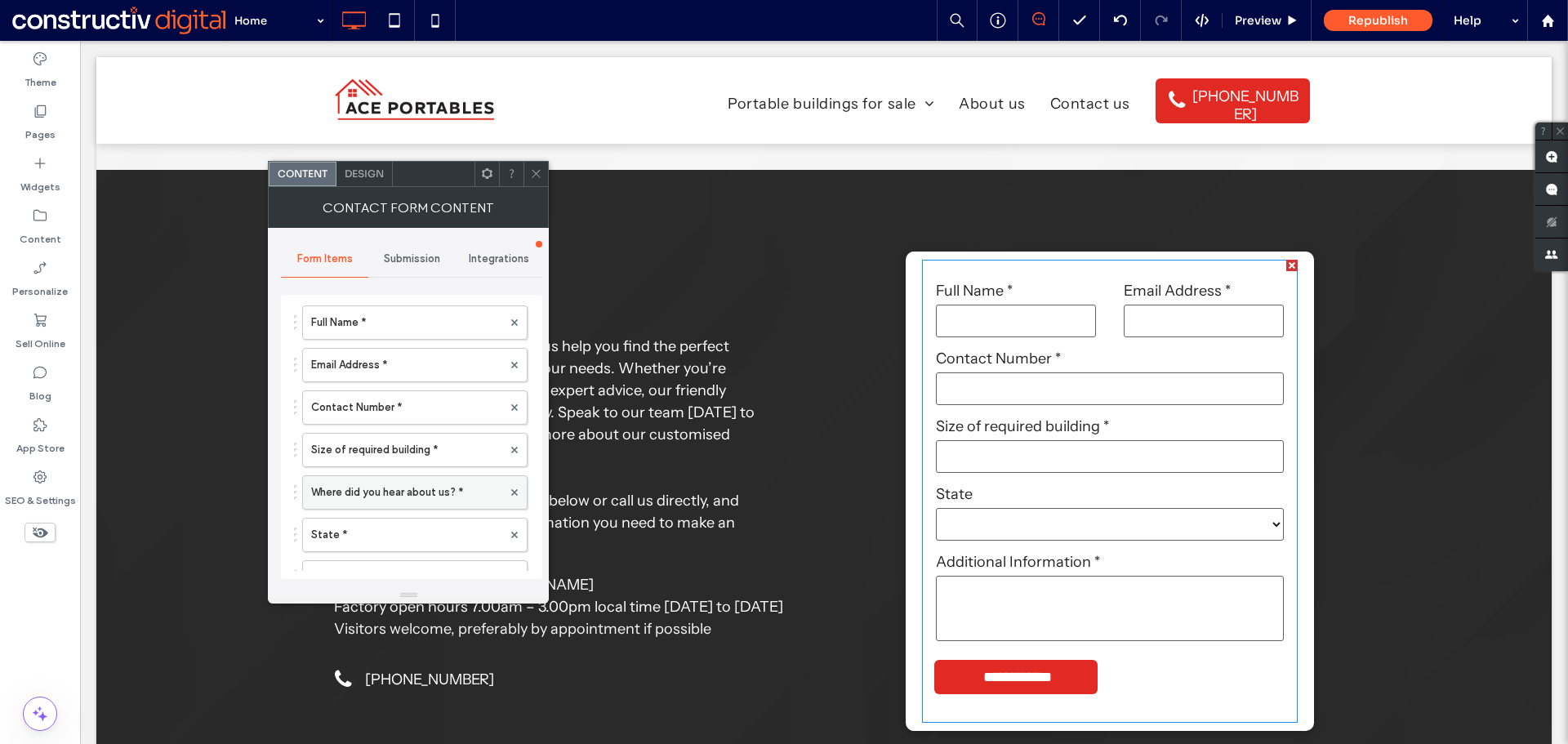
click at [395, 492] on label "Where did you hear about us? *" at bounding box center [407, 492] width 191 height 33
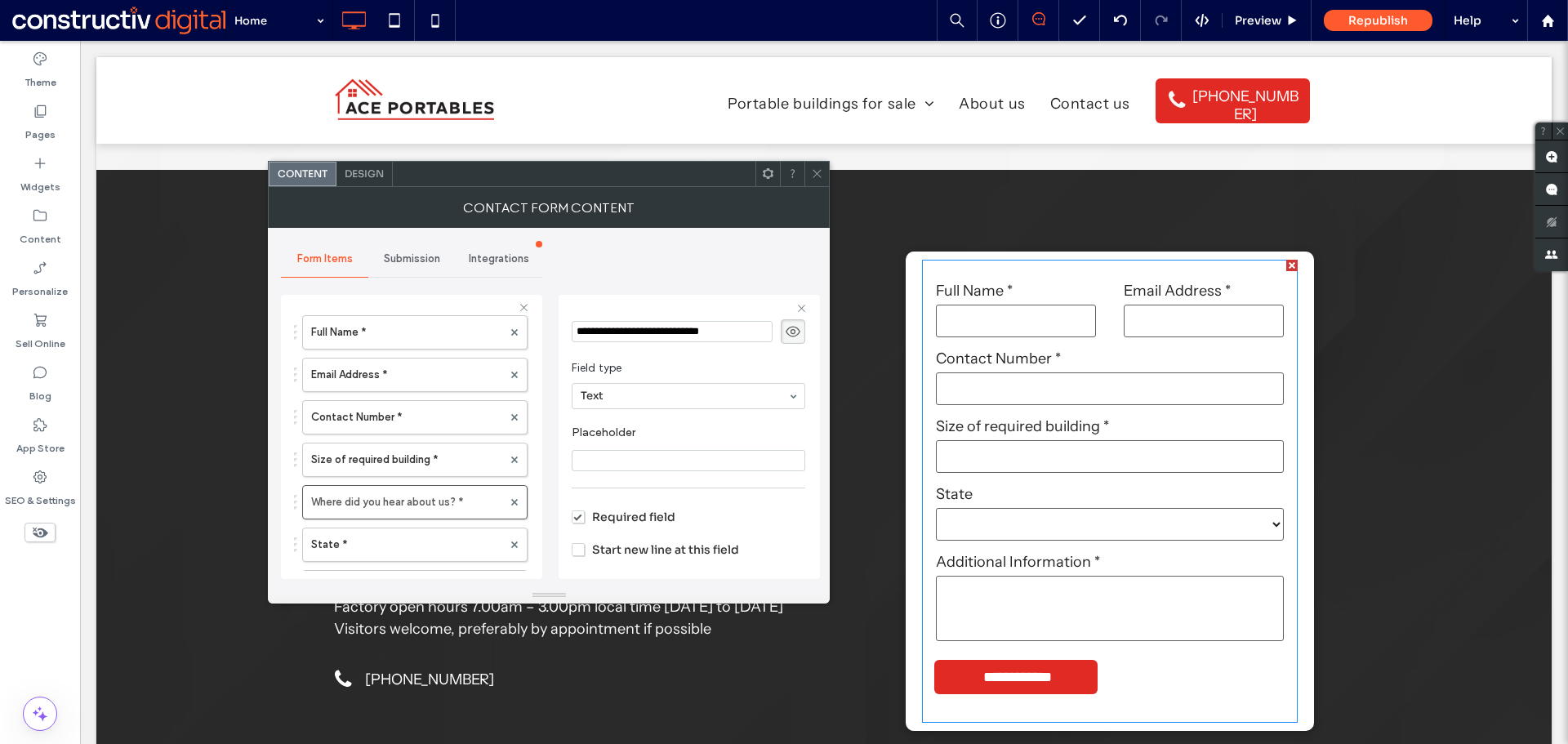
scroll to position [112, 0]
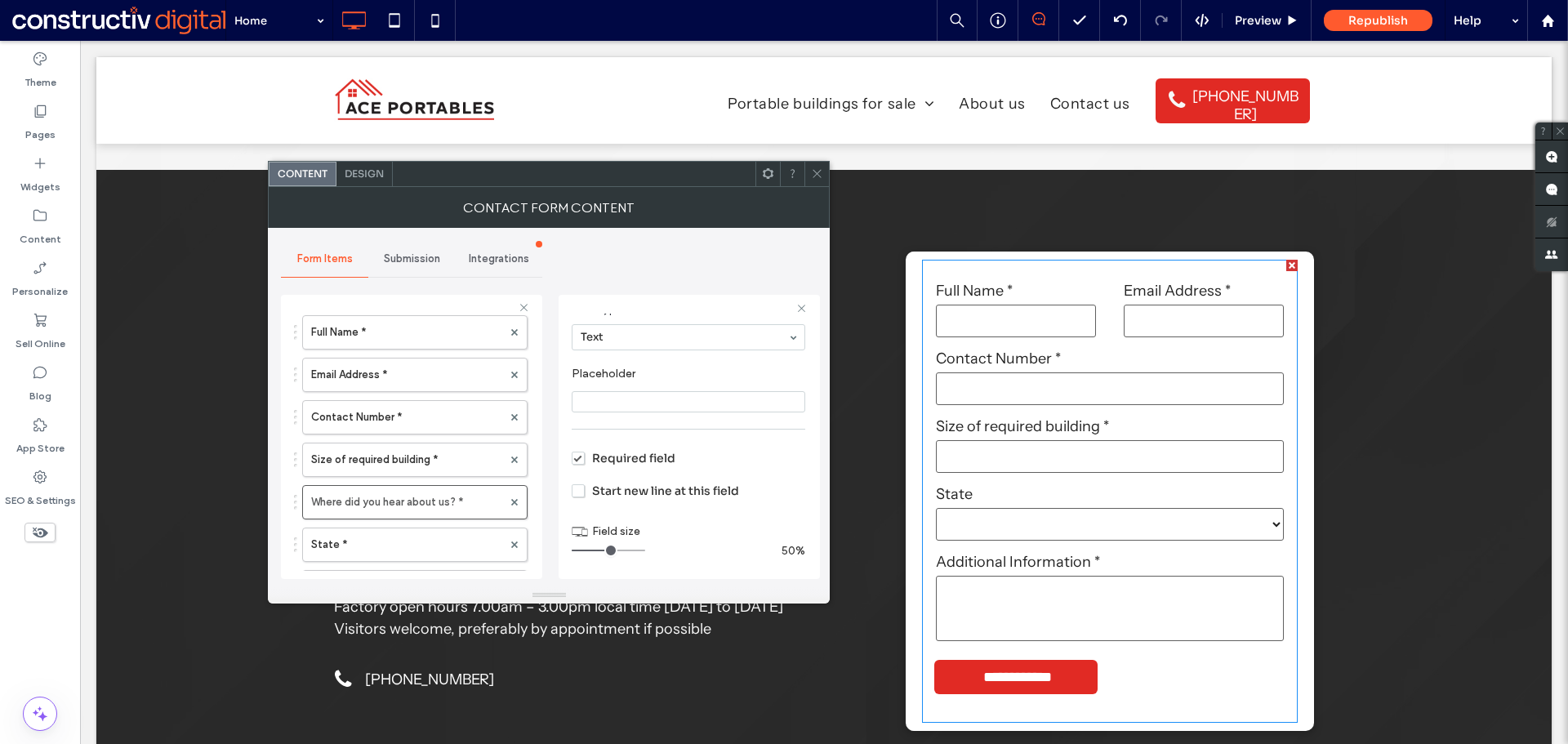
drag, startPoint x: 626, startPoint y: 550, endPoint x: 605, endPoint y: 548, distance: 21.1
click at [605, 550] on input "range" at bounding box center [609, 551] width 74 height 2
click at [380, 454] on label "State *" at bounding box center [407, 463] width 191 height 33
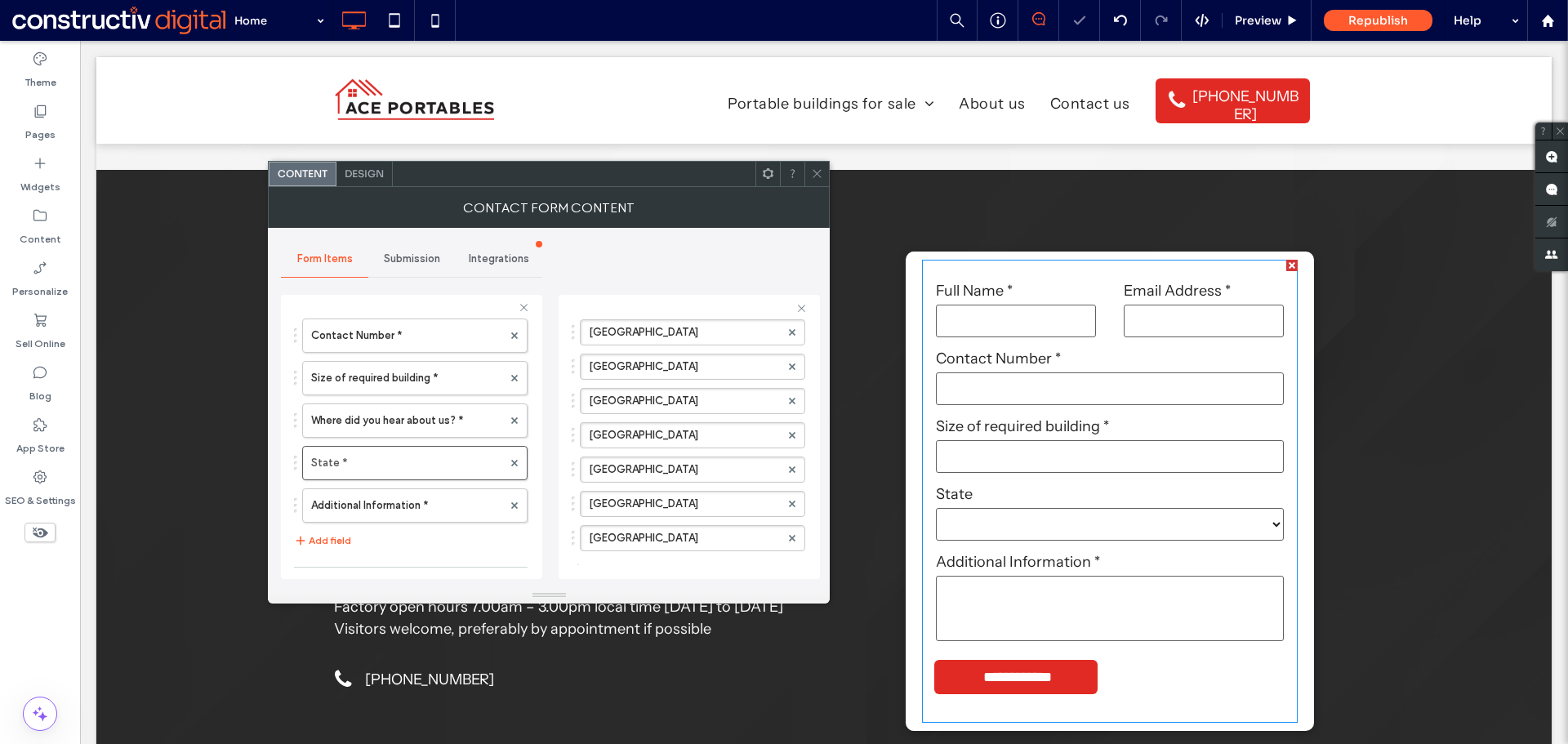
scroll to position [358, 0]
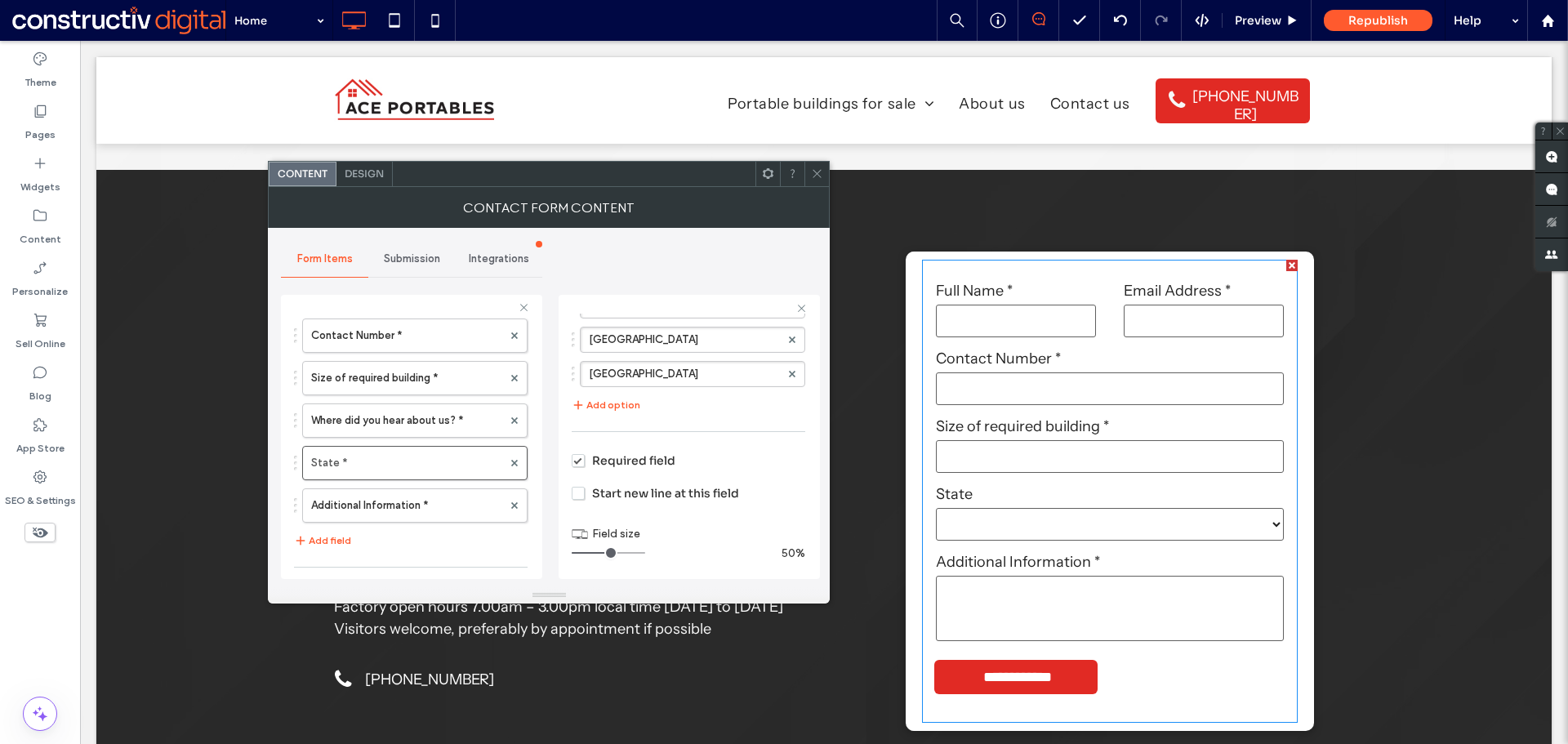
click at [605, 553] on input "range" at bounding box center [609, 553] width 74 height 2
drag, startPoint x: 609, startPoint y: 552, endPoint x: 700, endPoint y: 546, distance: 91.2
click at [646, 552] on input "range" at bounding box center [609, 553] width 74 height 2
click at [418, 422] on label "Where did you hear about us? *" at bounding box center [407, 420] width 191 height 33
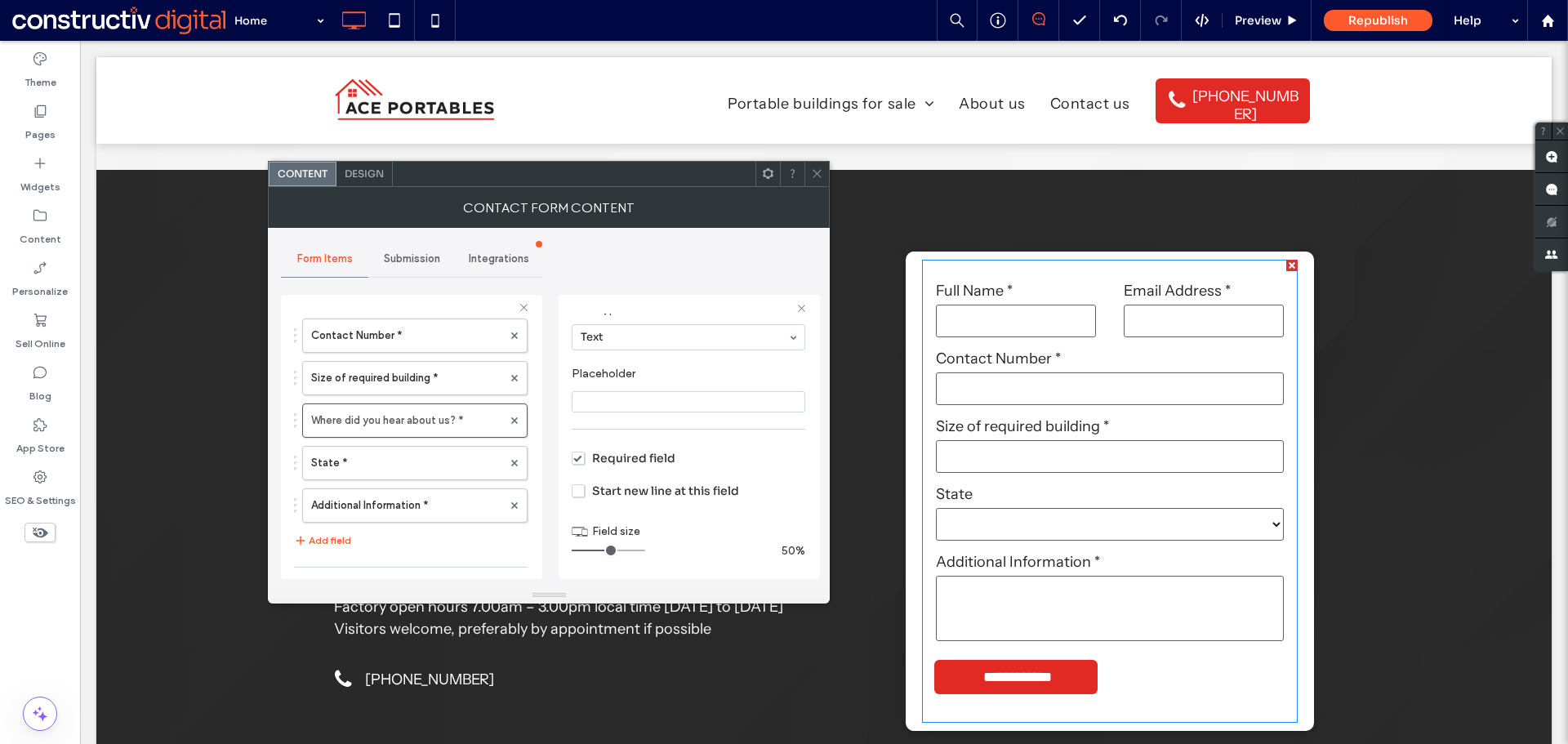
click at [607, 551] on input "range" at bounding box center [609, 551] width 74 height 2
click at [401, 379] on label "Size of required building *" at bounding box center [407, 378] width 191 height 33
drag, startPoint x: 614, startPoint y: 551, endPoint x: 605, endPoint y: 550, distance: 9.1
type input "*"
click at [605, 550] on input "range" at bounding box center [609, 551] width 74 height 2
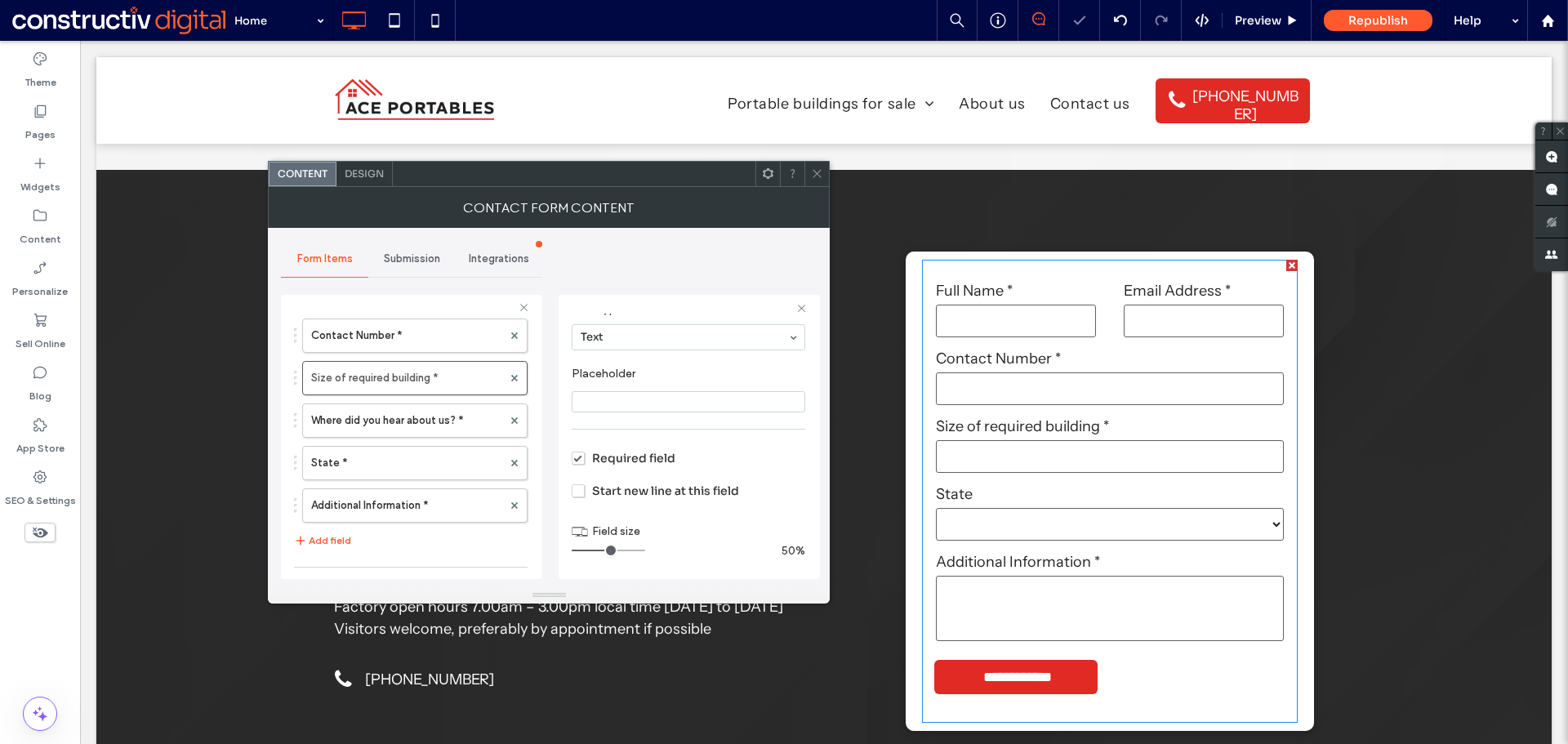
click at [712, 544] on div "50%" at bounding box center [688, 551] width 234 height 14
click at [816, 174] on icon at bounding box center [817, 173] width 12 height 12
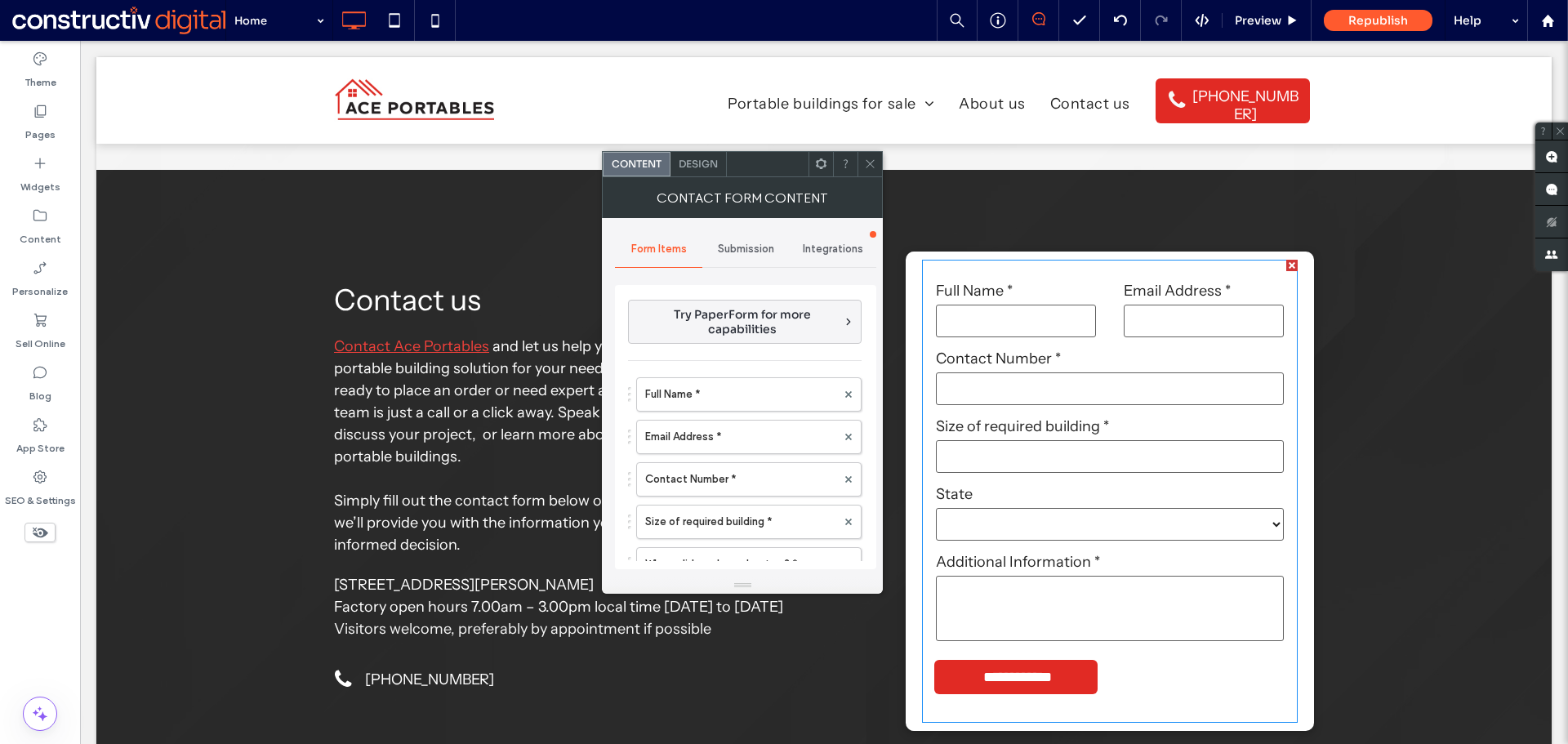
type input "**********"
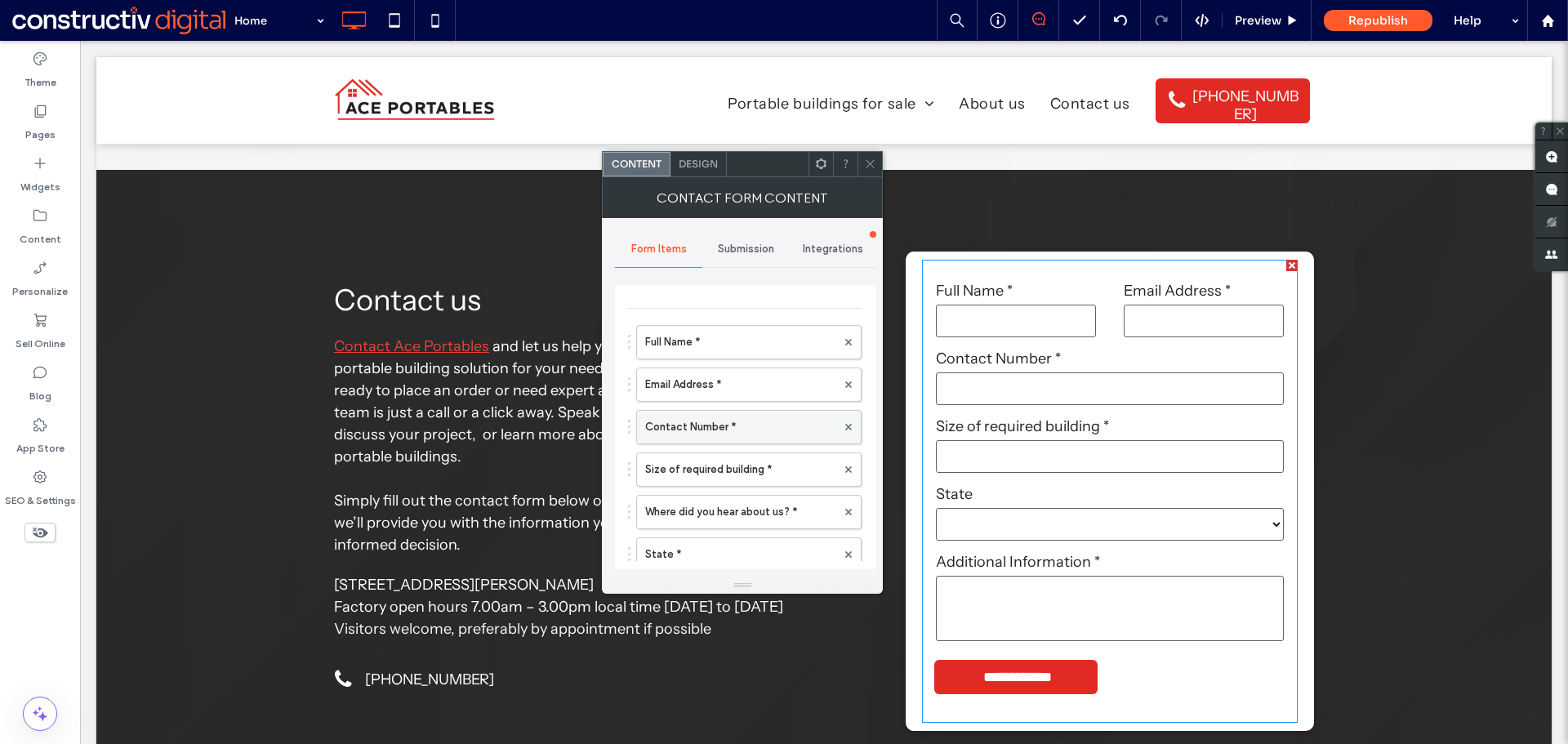
scroll to position [82, 0]
click at [705, 438] on label "Size of required building *" at bounding box center [741, 440] width 191 height 33
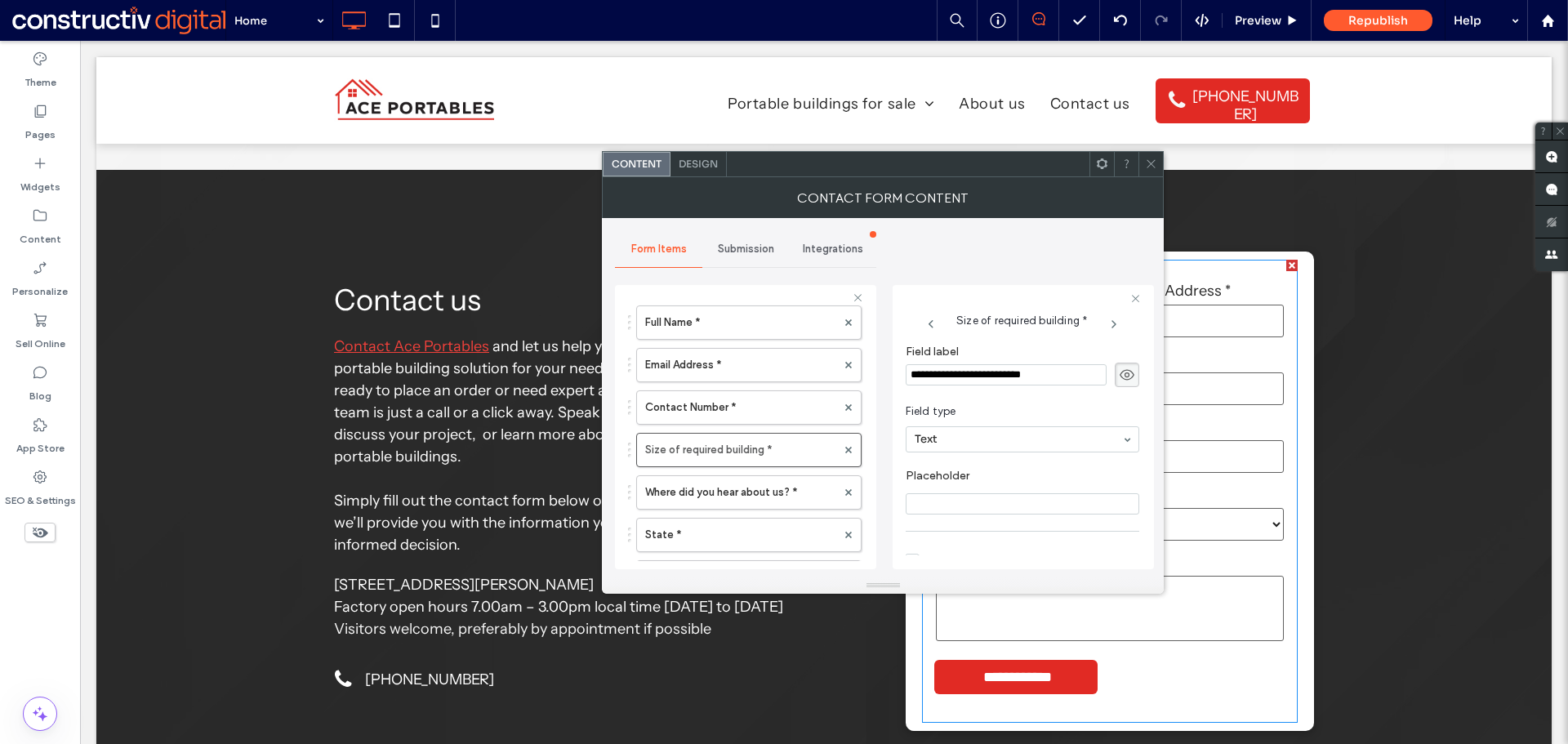
scroll to position [112, 0]
drag, startPoint x: 939, startPoint y: 540, endPoint x: 1071, endPoint y: 542, distance: 132.0
click at [979, 541] on input "range" at bounding box center [943, 541] width 74 height 2
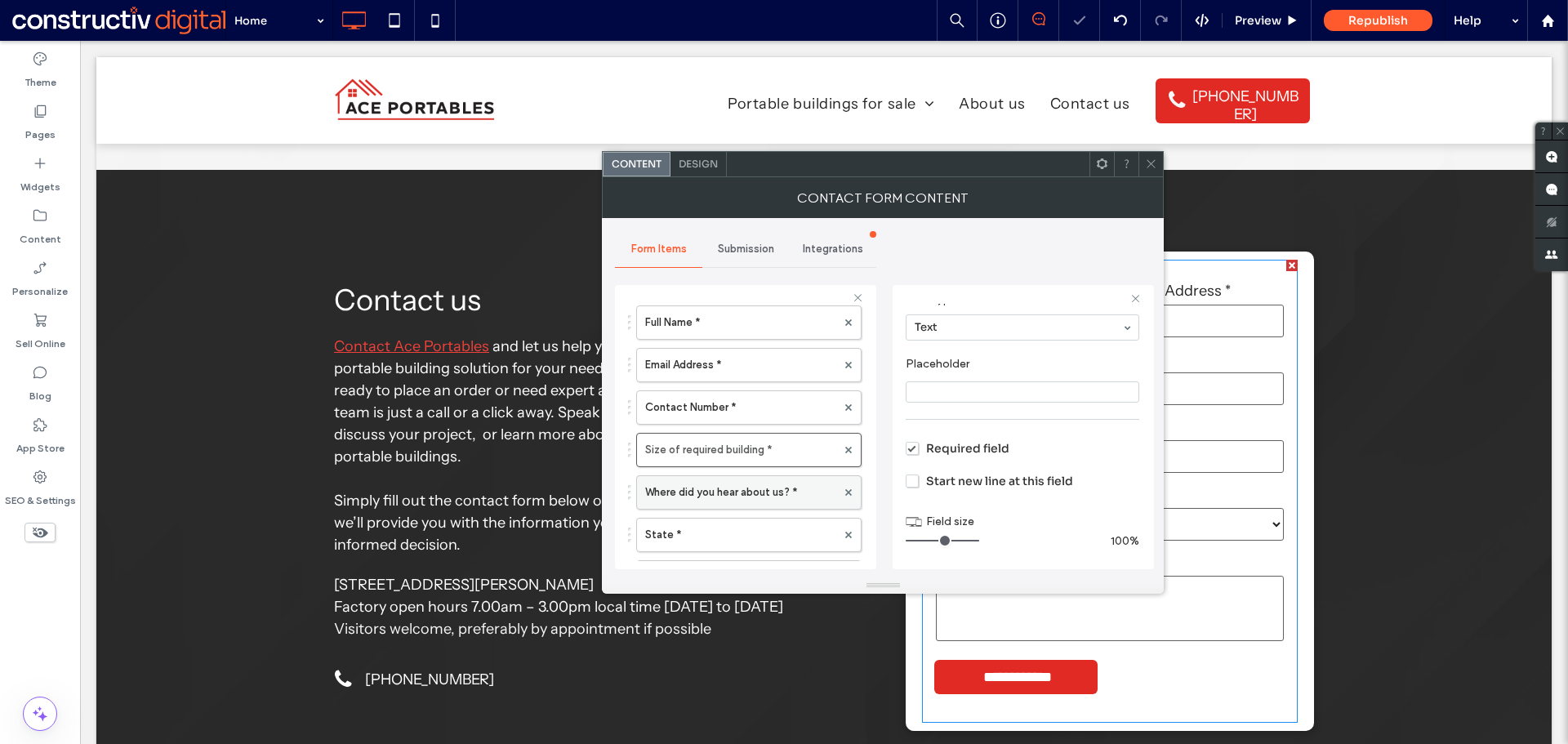
drag, startPoint x: 715, startPoint y: 486, endPoint x: 723, endPoint y: 485, distance: 8.1
click at [716, 486] on label "Where did you hear about us? *" at bounding box center [741, 492] width 191 height 33
drag, startPoint x: 1013, startPoint y: 539, endPoint x: 1039, endPoint y: 539, distance: 26.0
type input "**"
click at [979, 540] on input "range" at bounding box center [943, 541] width 74 height 2
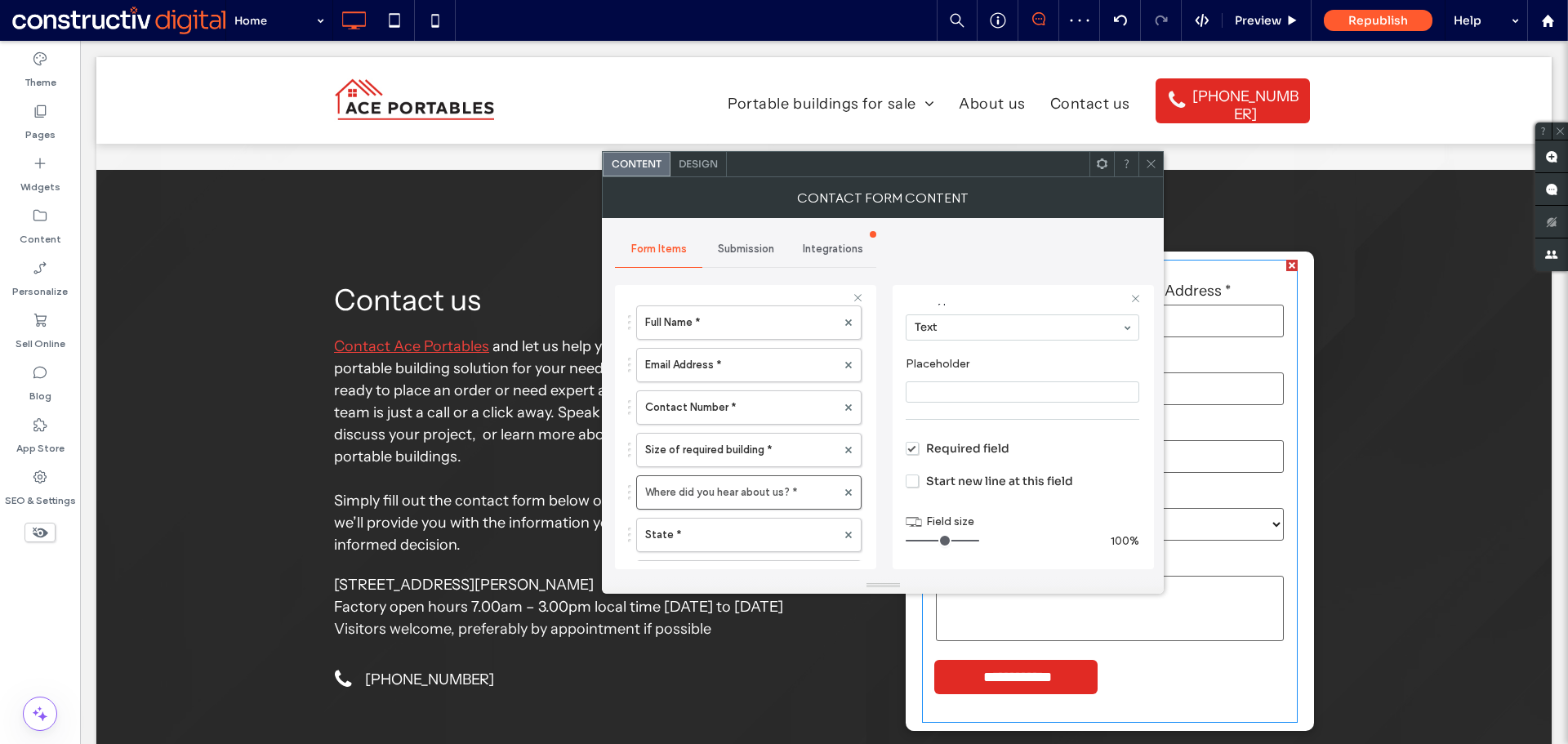
click at [1153, 165] on icon at bounding box center [1151, 163] width 12 height 12
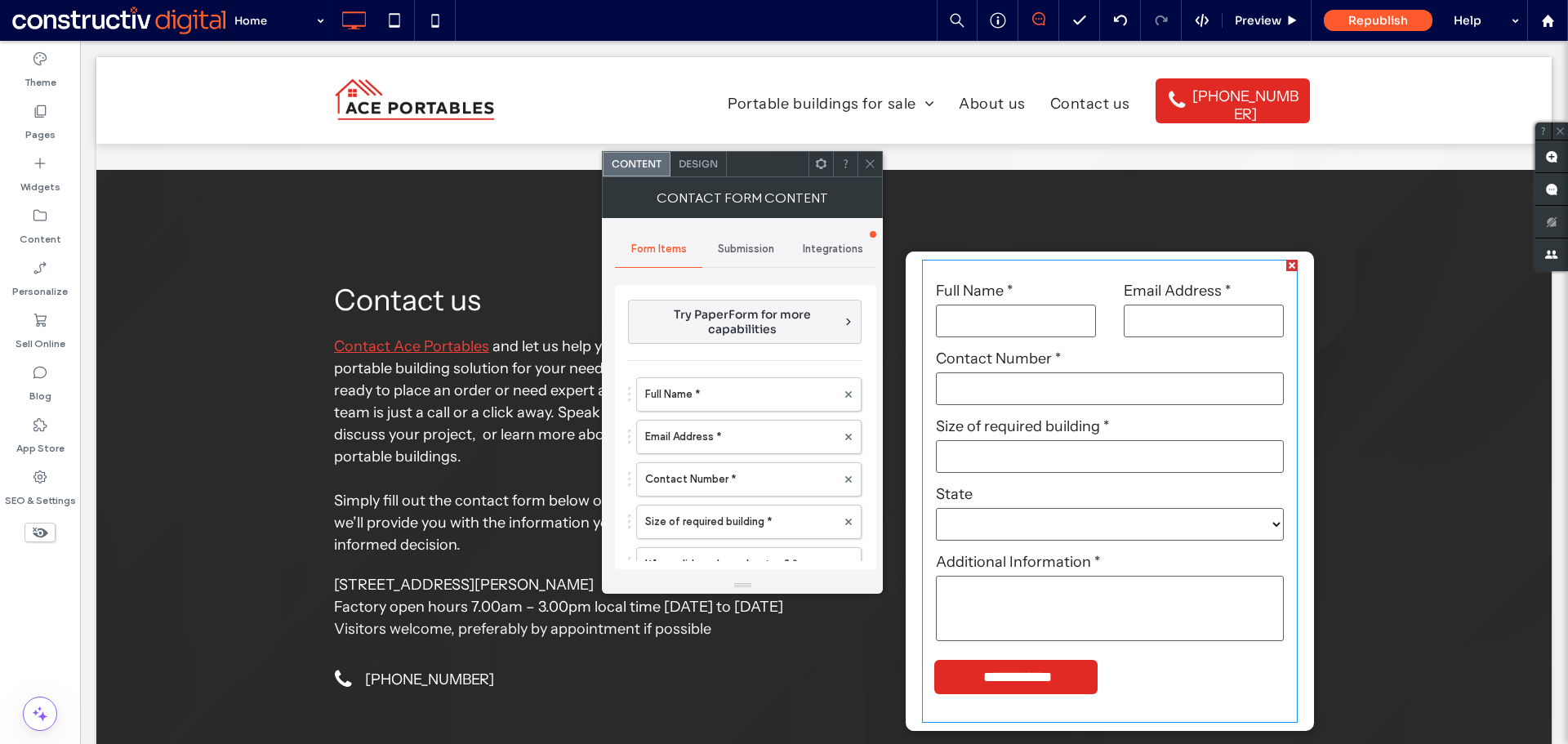
click at [747, 250] on span "Submission" at bounding box center [746, 249] width 57 height 13
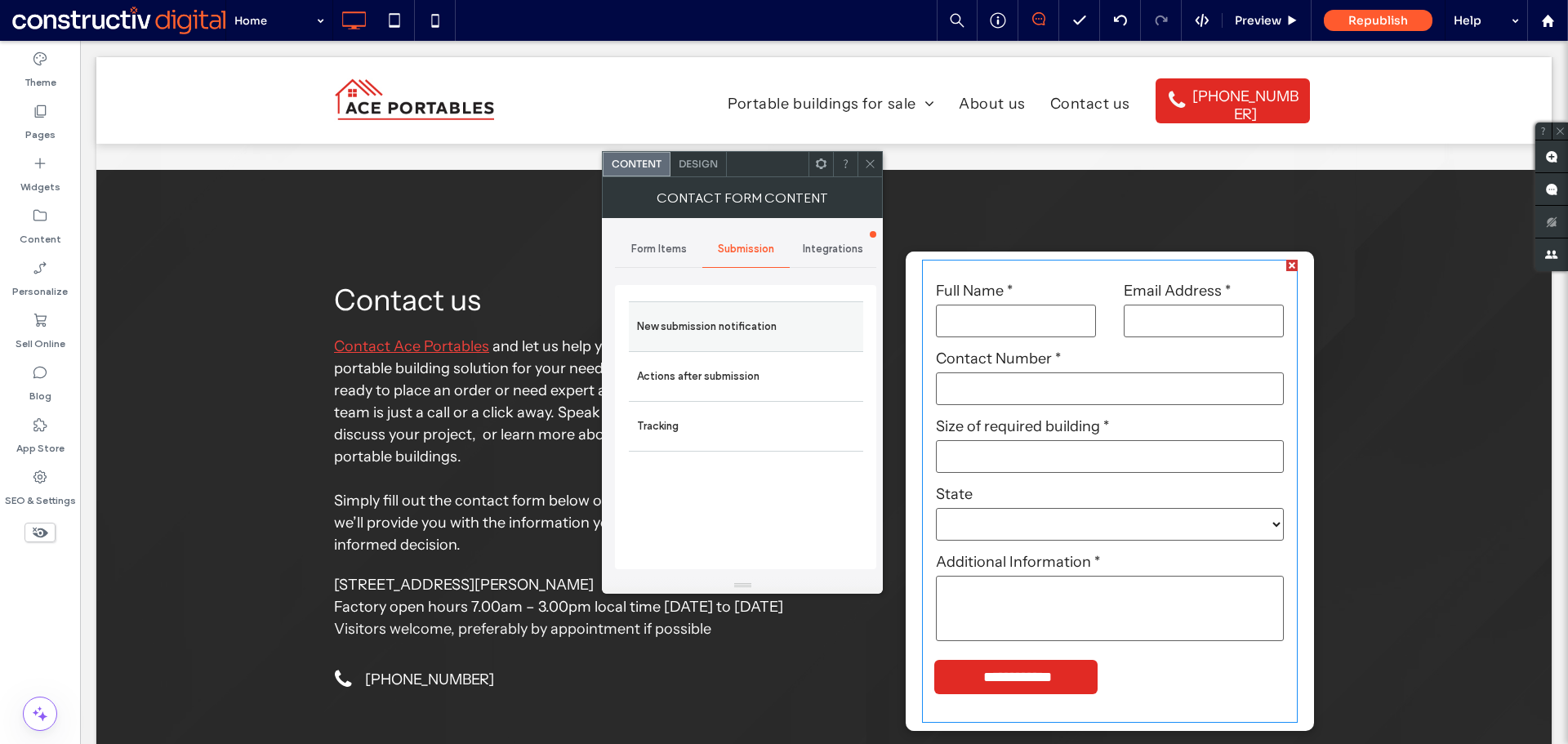
click at [700, 310] on label "New submission notification" at bounding box center [745, 326] width 218 height 33
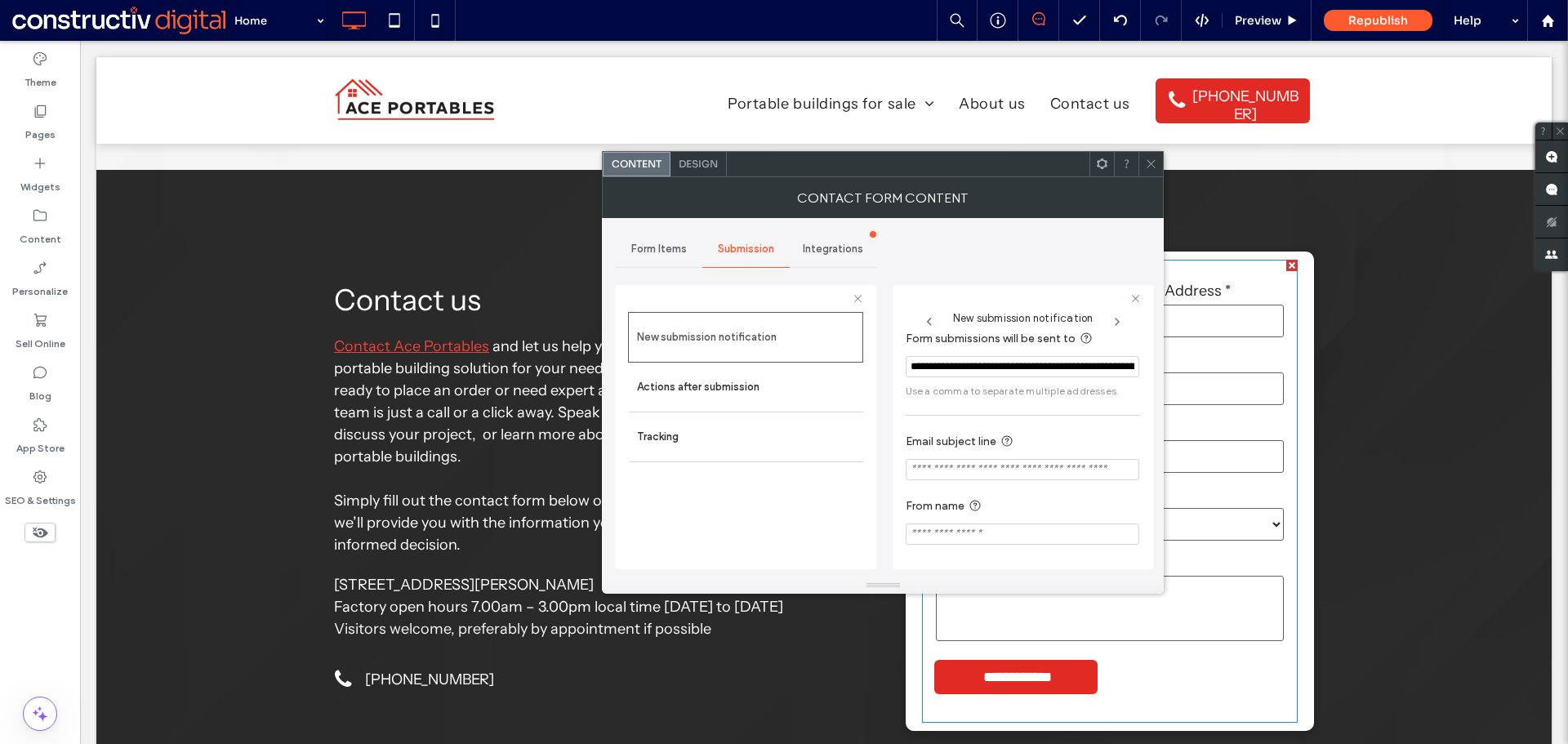
scroll to position [0, 0]
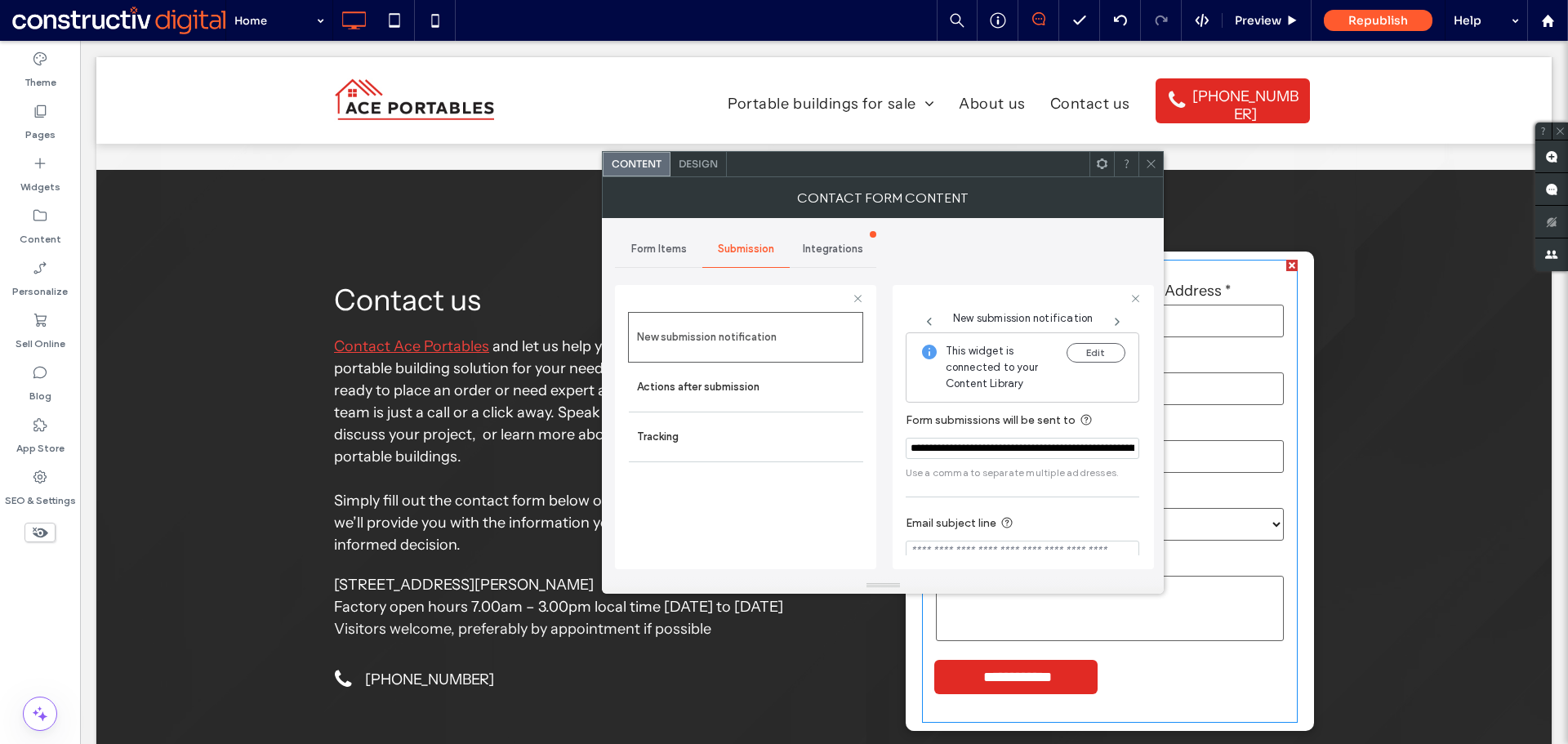
click at [1154, 166] on use at bounding box center [1152, 164] width 8 height 8
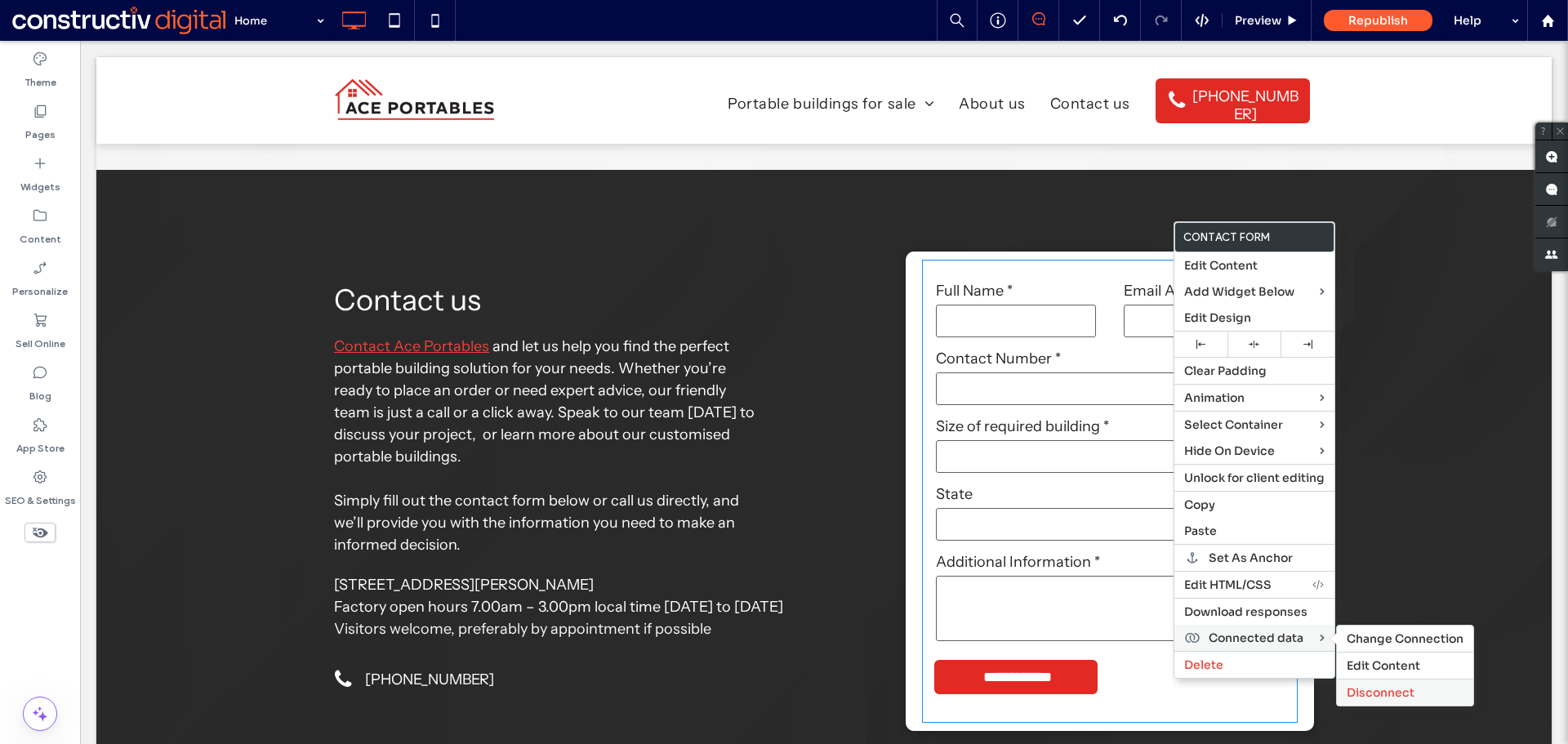
click at [1398, 690] on span "Disconnect" at bounding box center [1381, 692] width 68 height 15
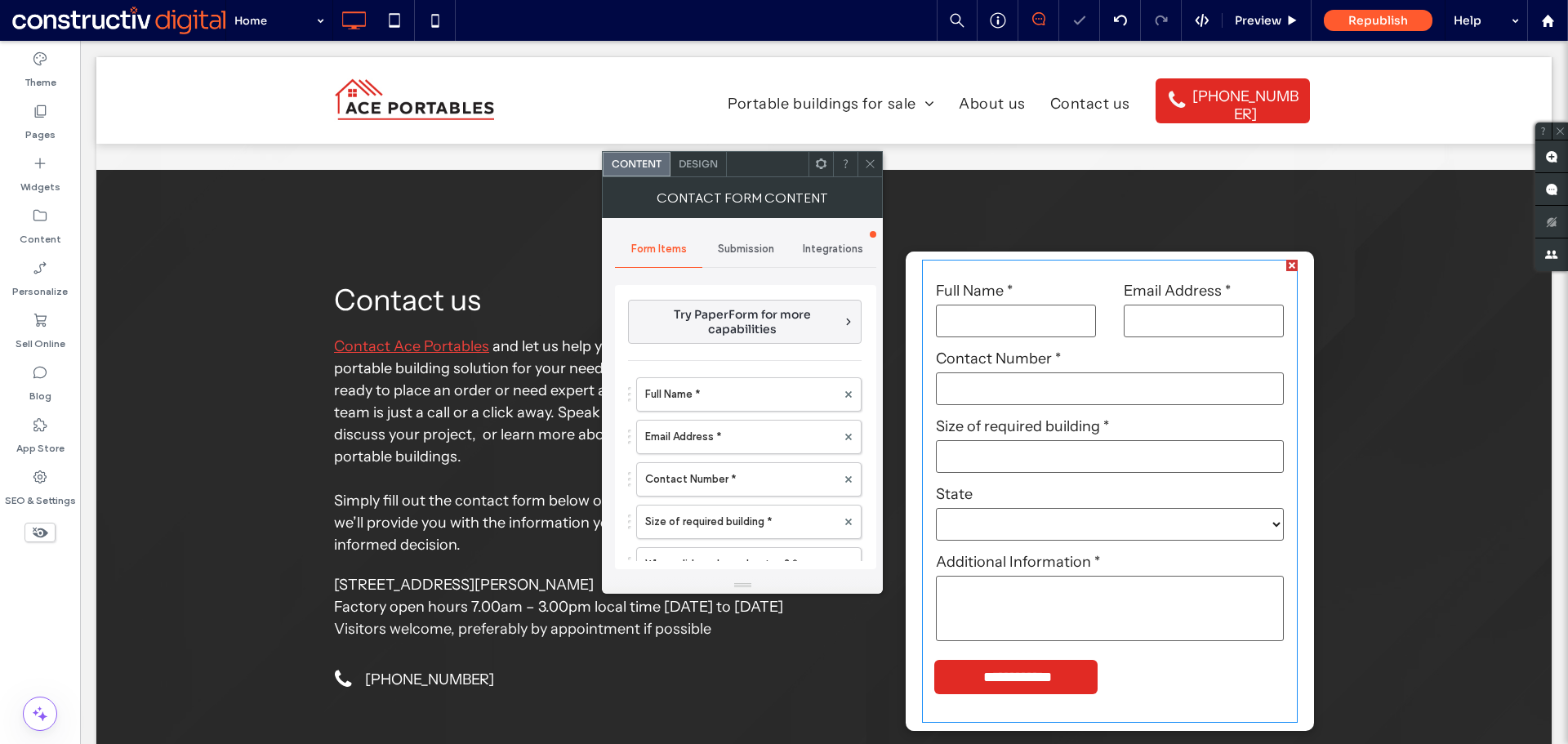
type input "**********"
click at [728, 253] on span "Submission" at bounding box center [746, 249] width 57 height 13
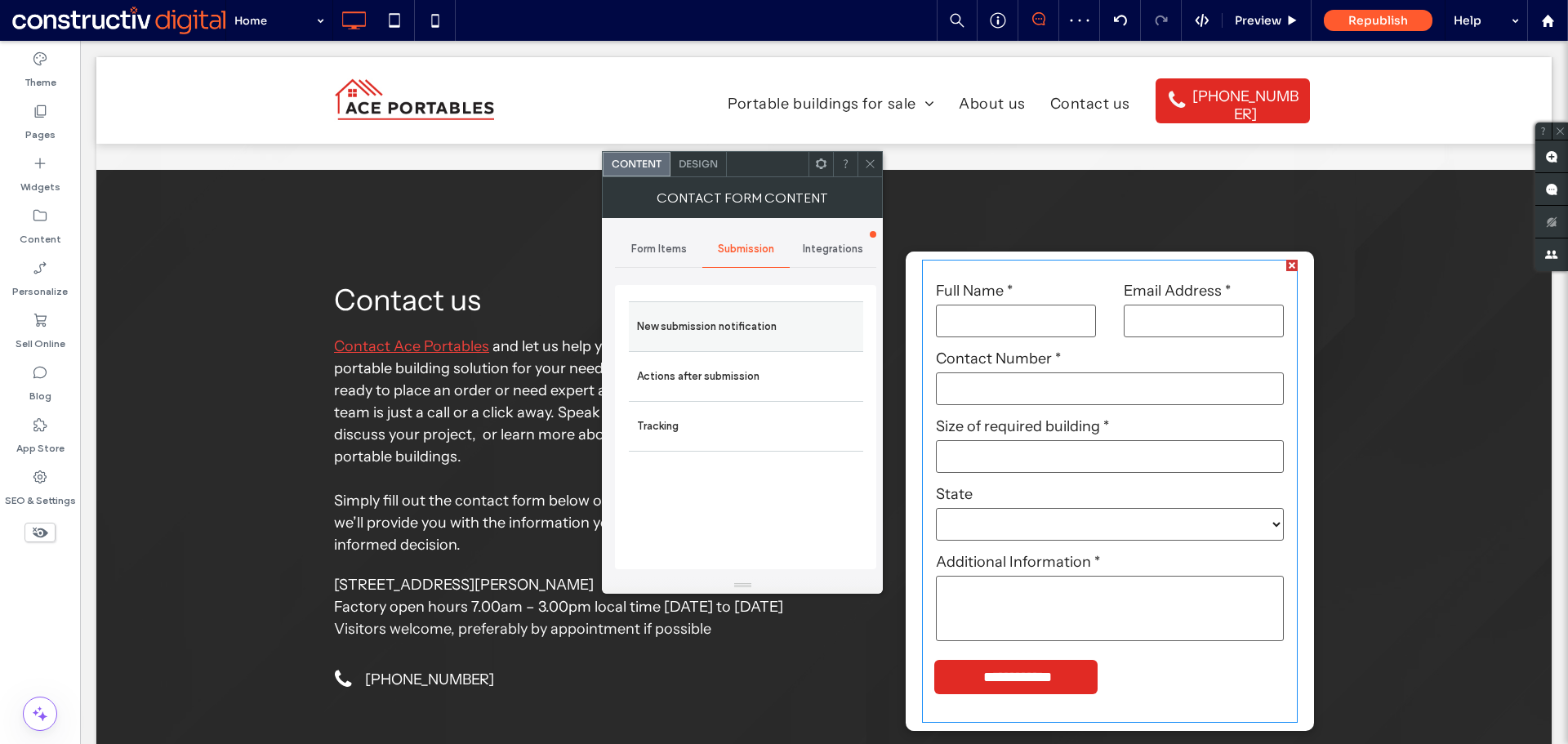
click at [730, 335] on label "New submission notification" at bounding box center [745, 326] width 218 height 33
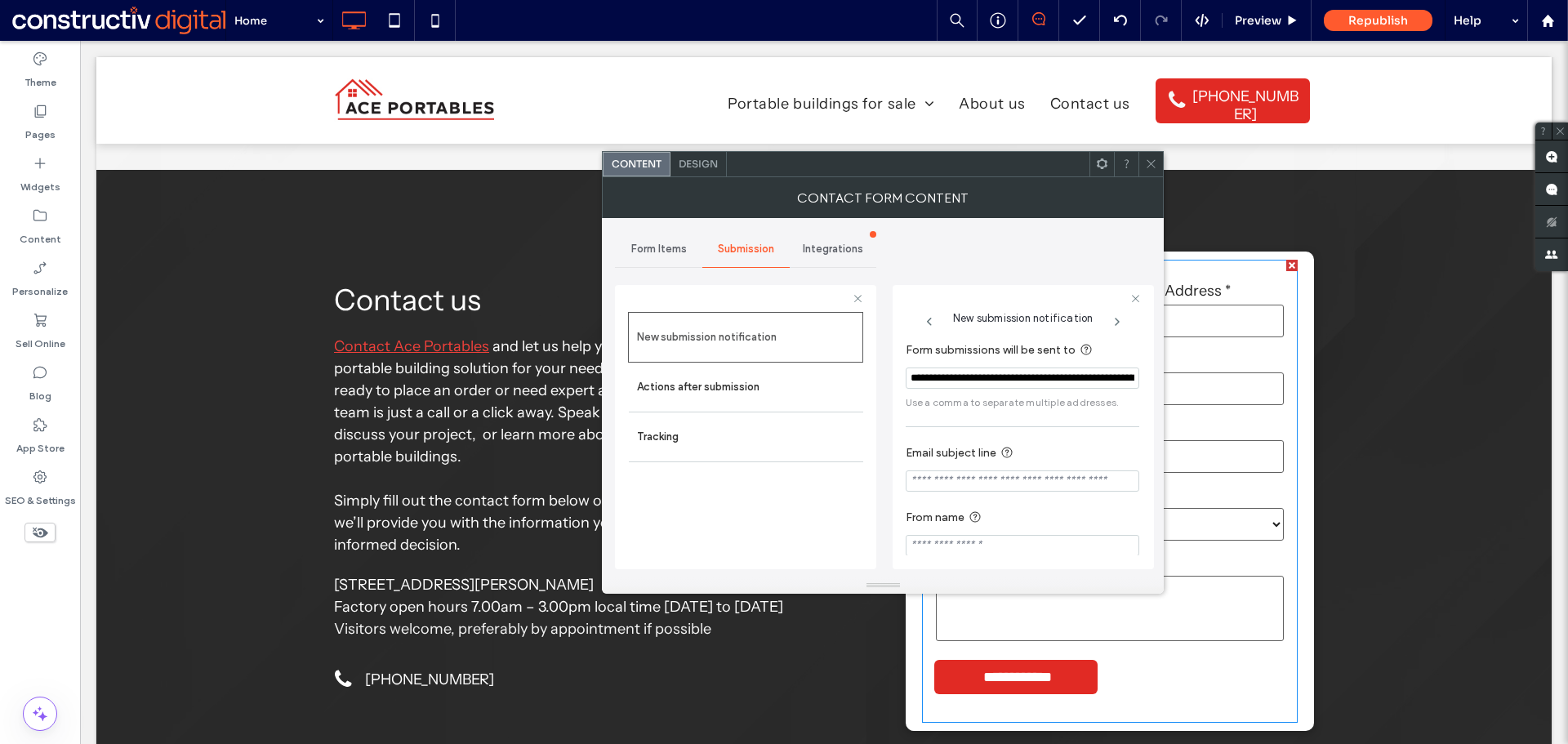
click at [911, 380] on input "**********" at bounding box center [1023, 377] width 234 height 21
paste input "**********"
type input "**********"
click at [1046, 409] on span "Use a comma to separate multiple addresses." at bounding box center [1023, 402] width 234 height 15
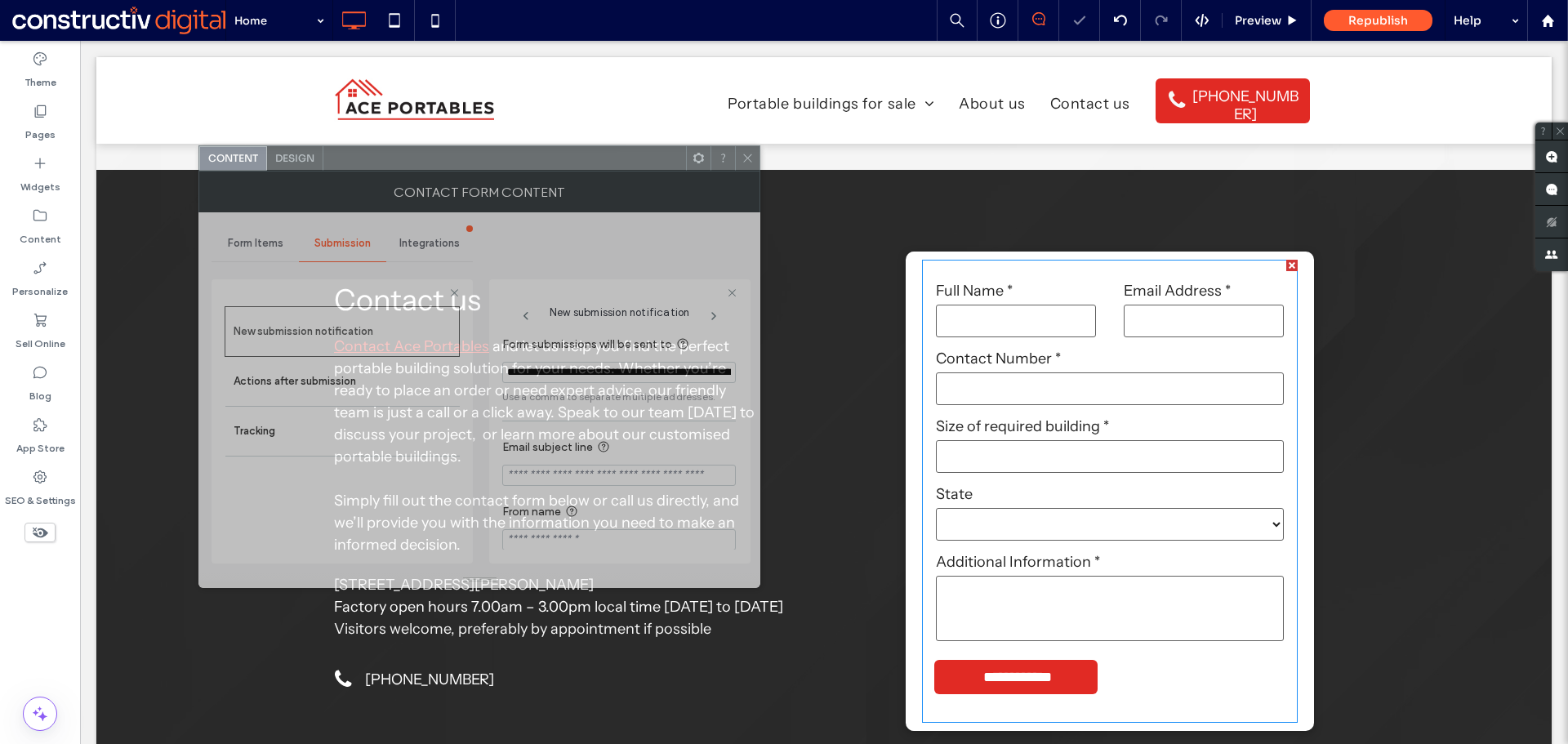
drag, startPoint x: 799, startPoint y: 171, endPoint x: 593, endPoint y: 166, distance: 206.1
click at [593, 166] on div at bounding box center [504, 158] width 363 height 25
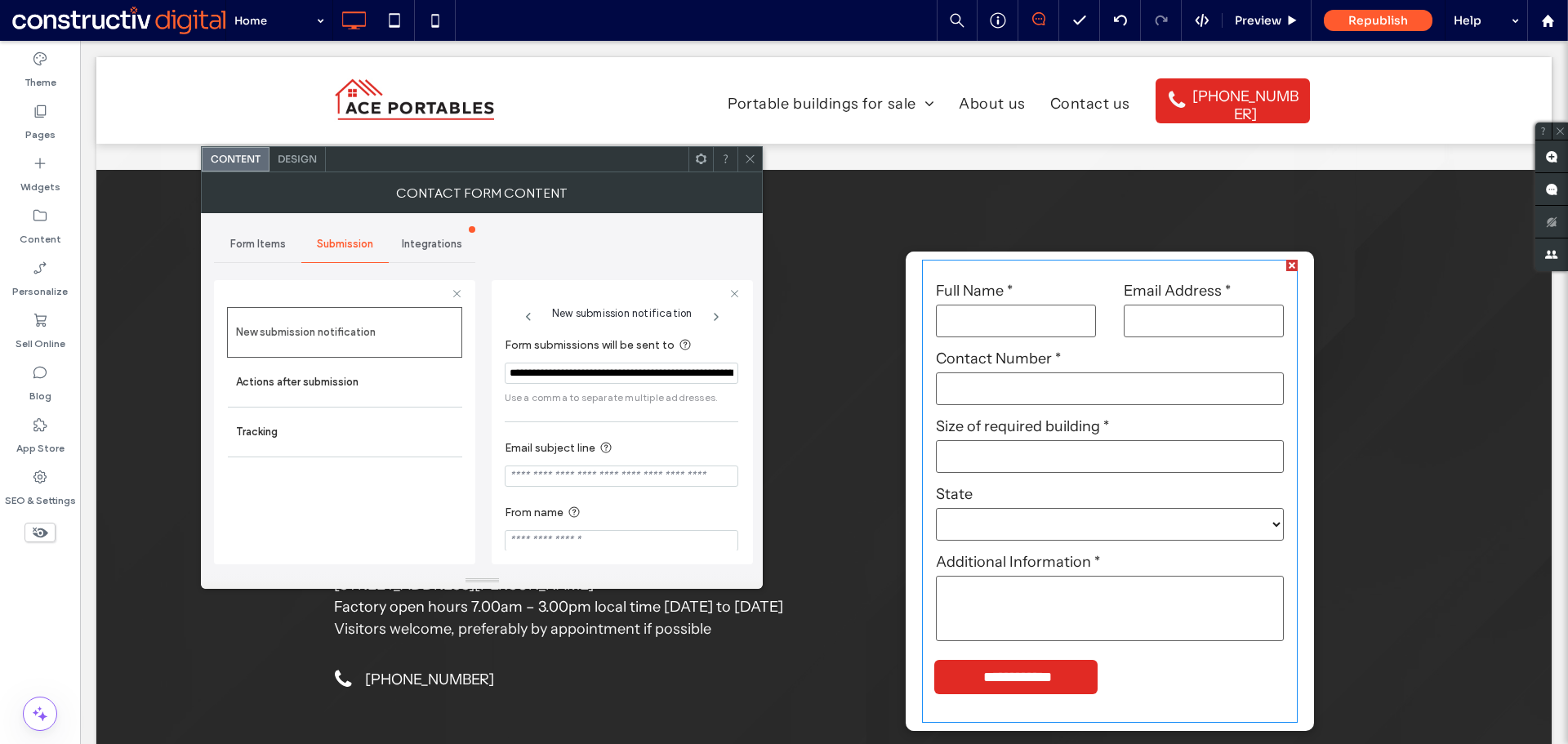
click at [267, 247] on span "Form Items" at bounding box center [259, 244] width 56 height 13
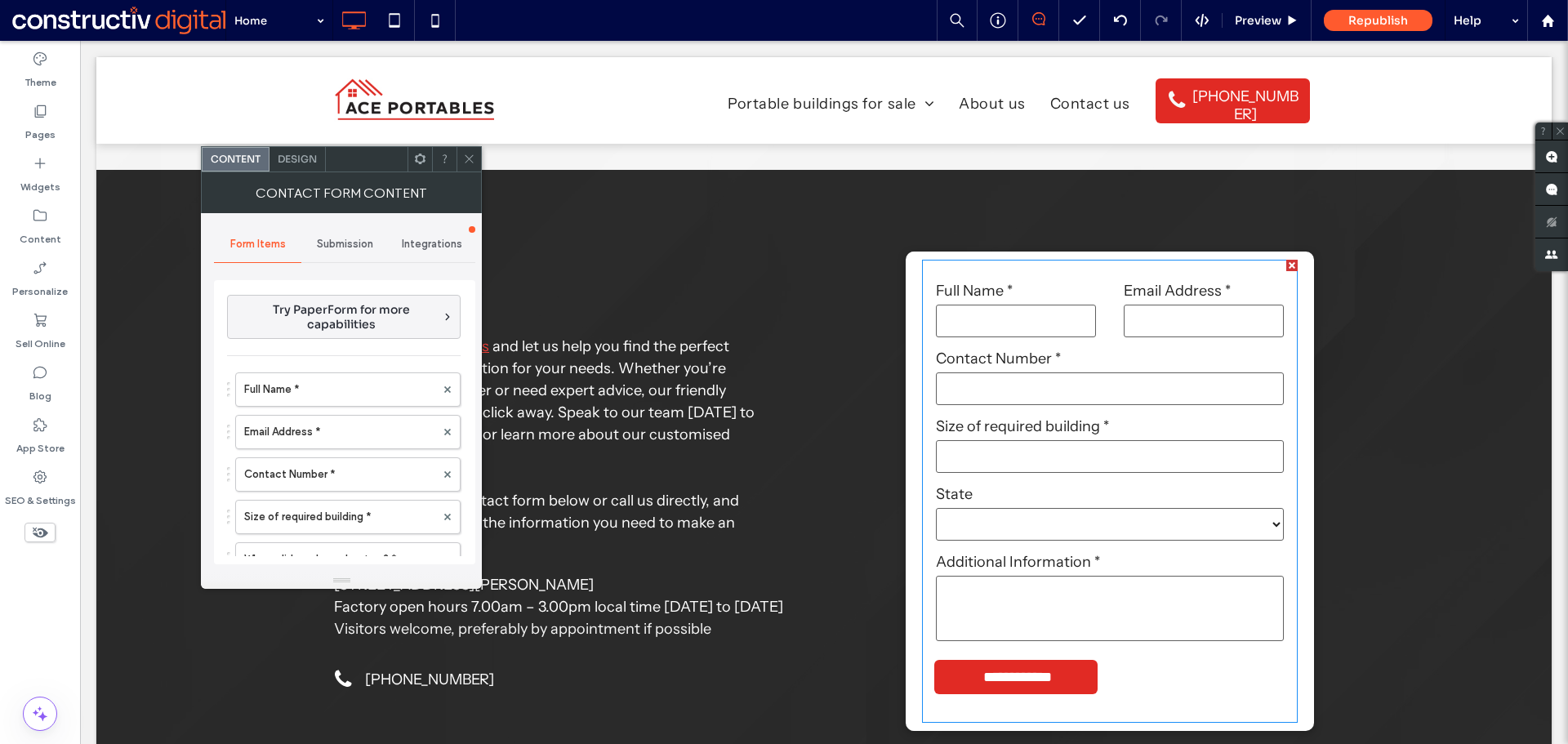
click at [336, 243] on span "Submission" at bounding box center [345, 244] width 57 height 13
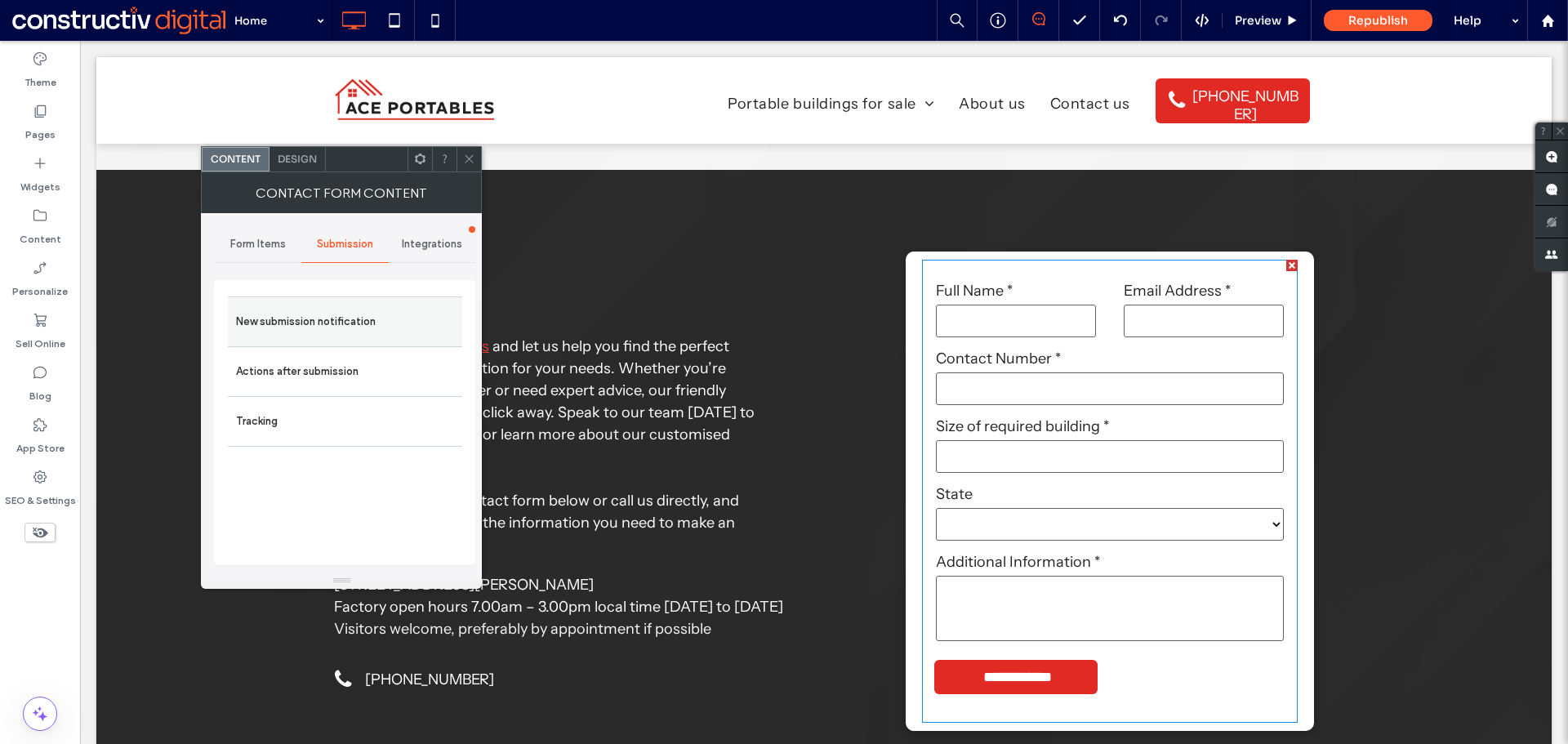
click at [367, 316] on label "New submission notification" at bounding box center [344, 321] width 218 height 33
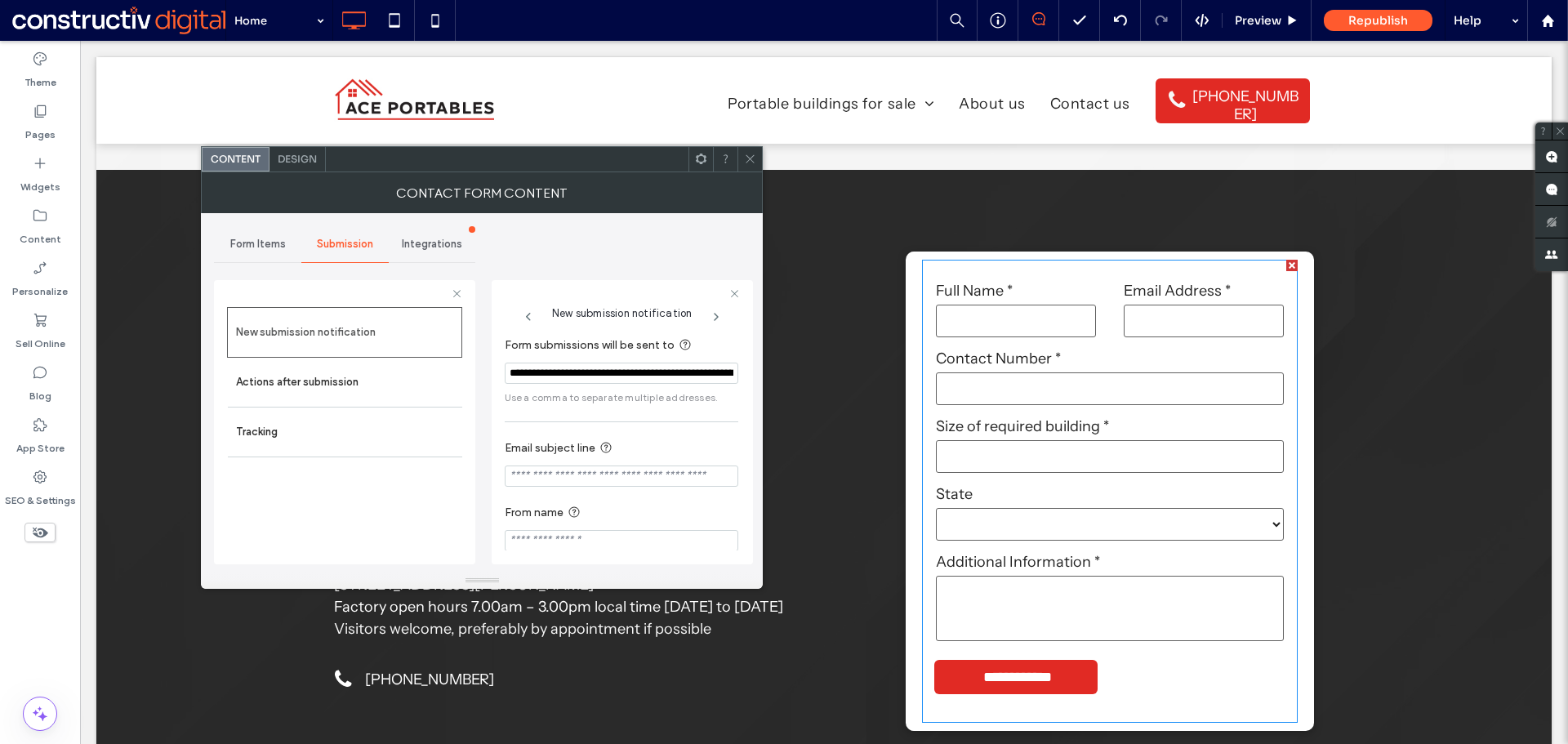
click at [749, 156] on icon at bounding box center [750, 159] width 12 height 12
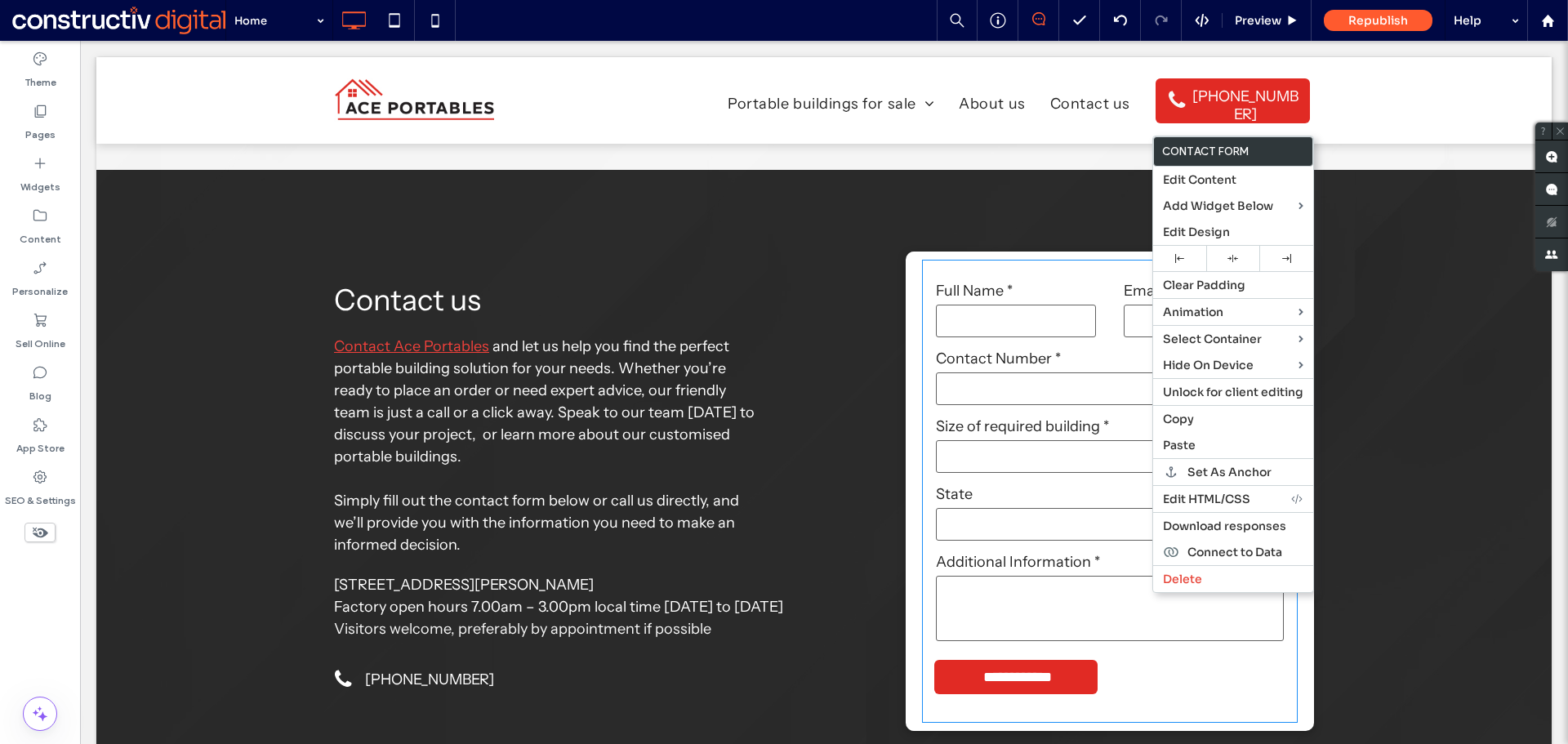
drag, startPoint x: 1189, startPoint y: 416, endPoint x: 531, endPoint y: 167, distance: 703.5
click at [1186, 414] on span "Copy" at bounding box center [1178, 419] width 31 height 15
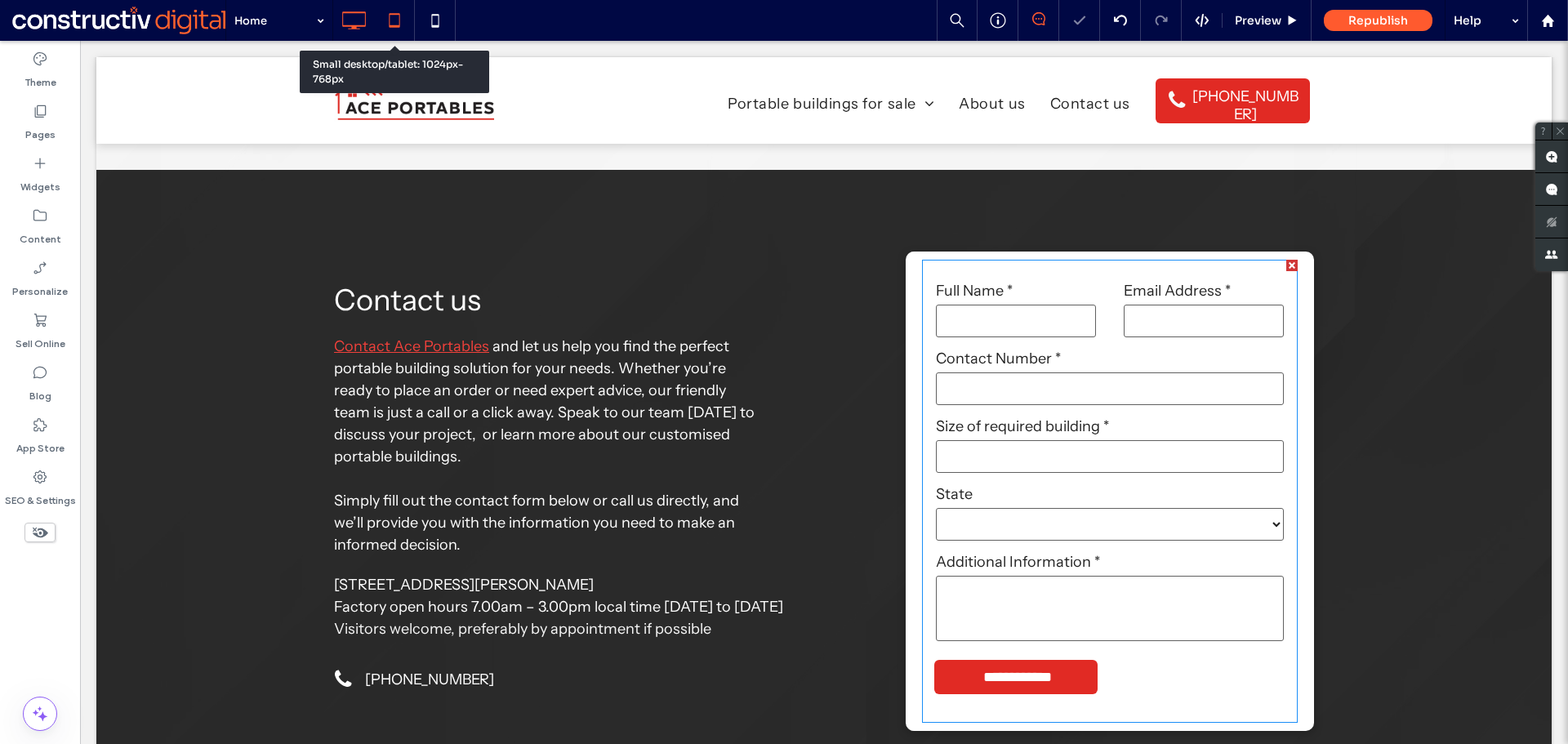
click at [386, 28] on icon at bounding box center [394, 20] width 33 height 33
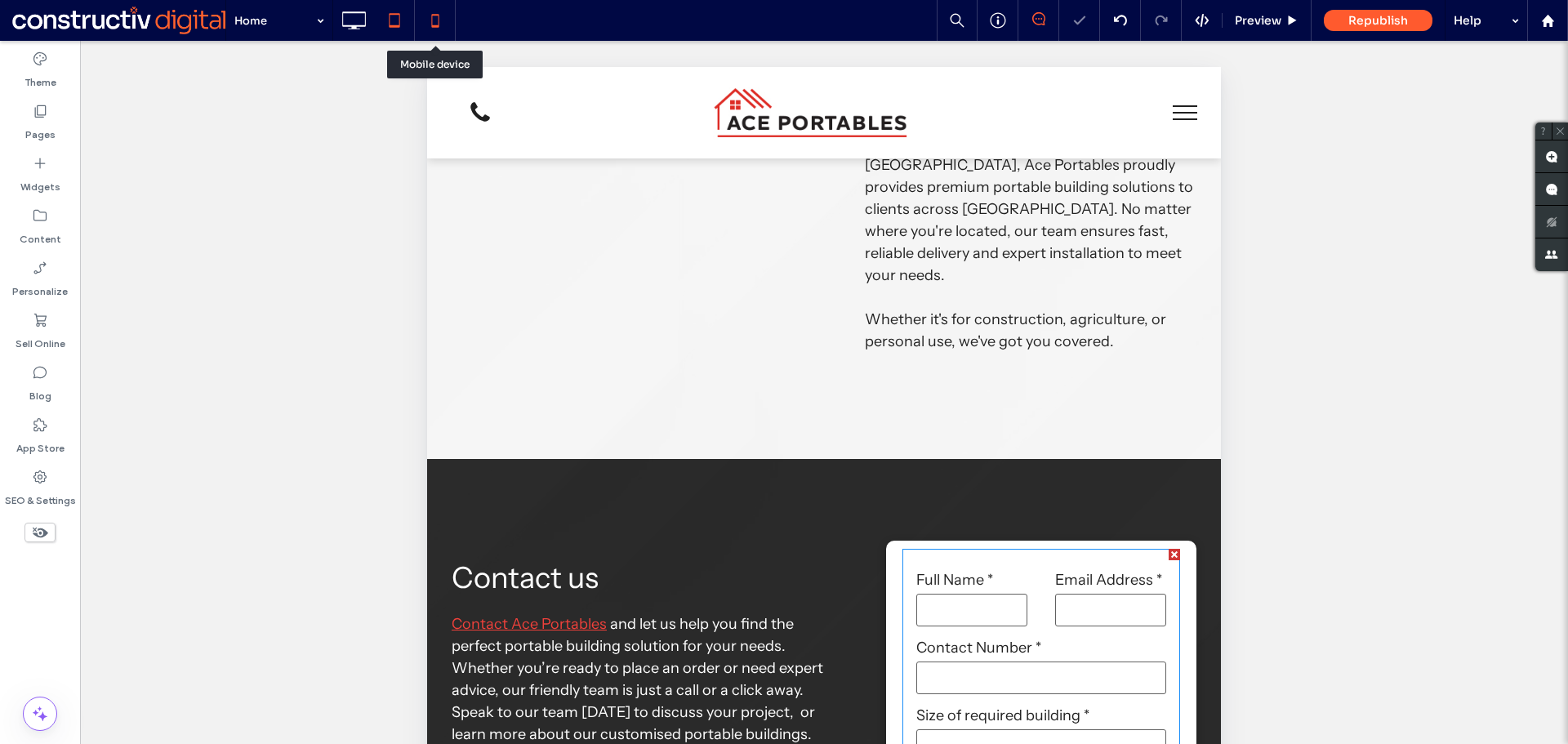
click at [442, 26] on icon at bounding box center [435, 20] width 33 height 33
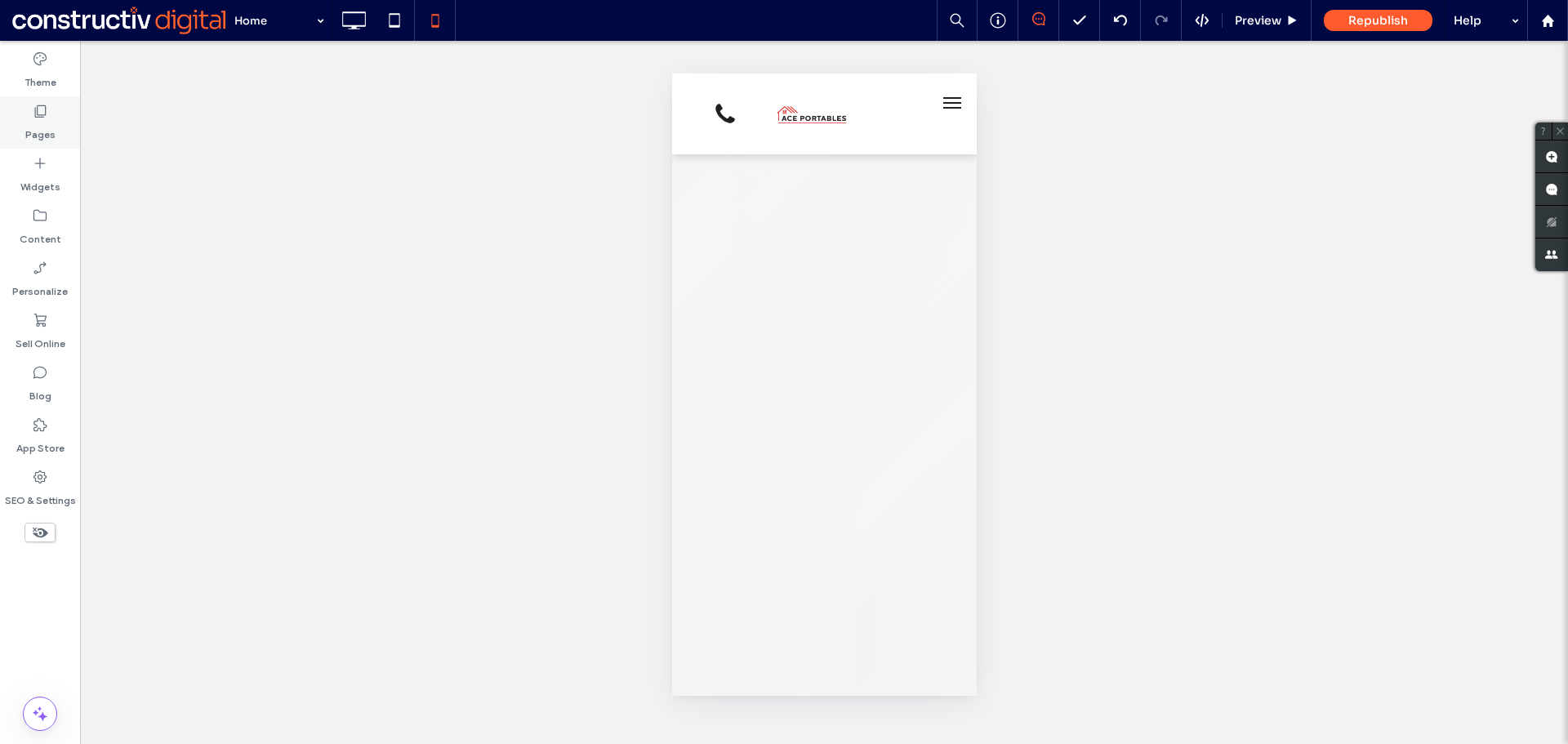
click at [39, 127] on label "Pages" at bounding box center [40, 130] width 30 height 23
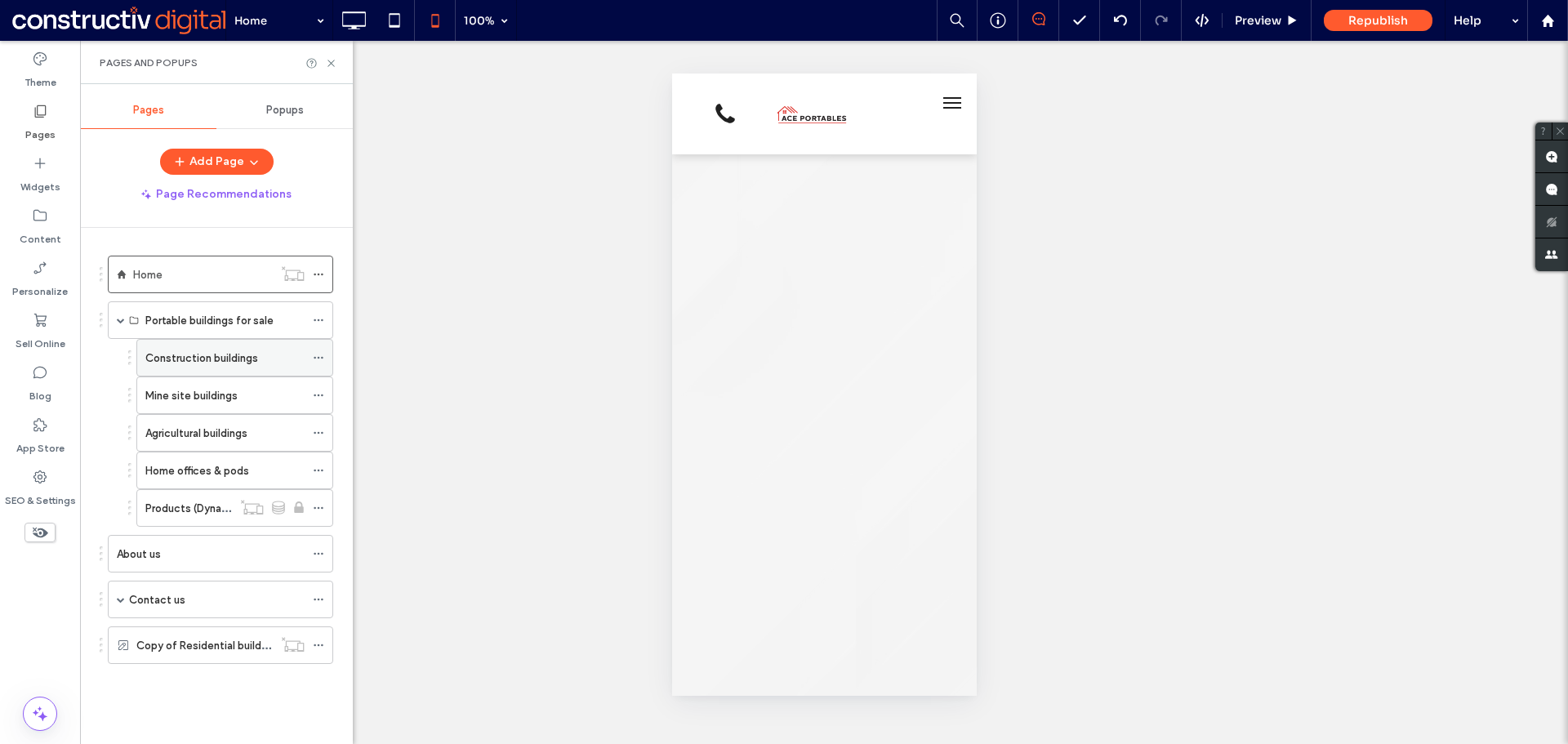
click at [188, 360] on label "Construction buildings" at bounding box center [201, 358] width 112 height 29
click at [331, 63] on use at bounding box center [330, 63] width 7 height 7
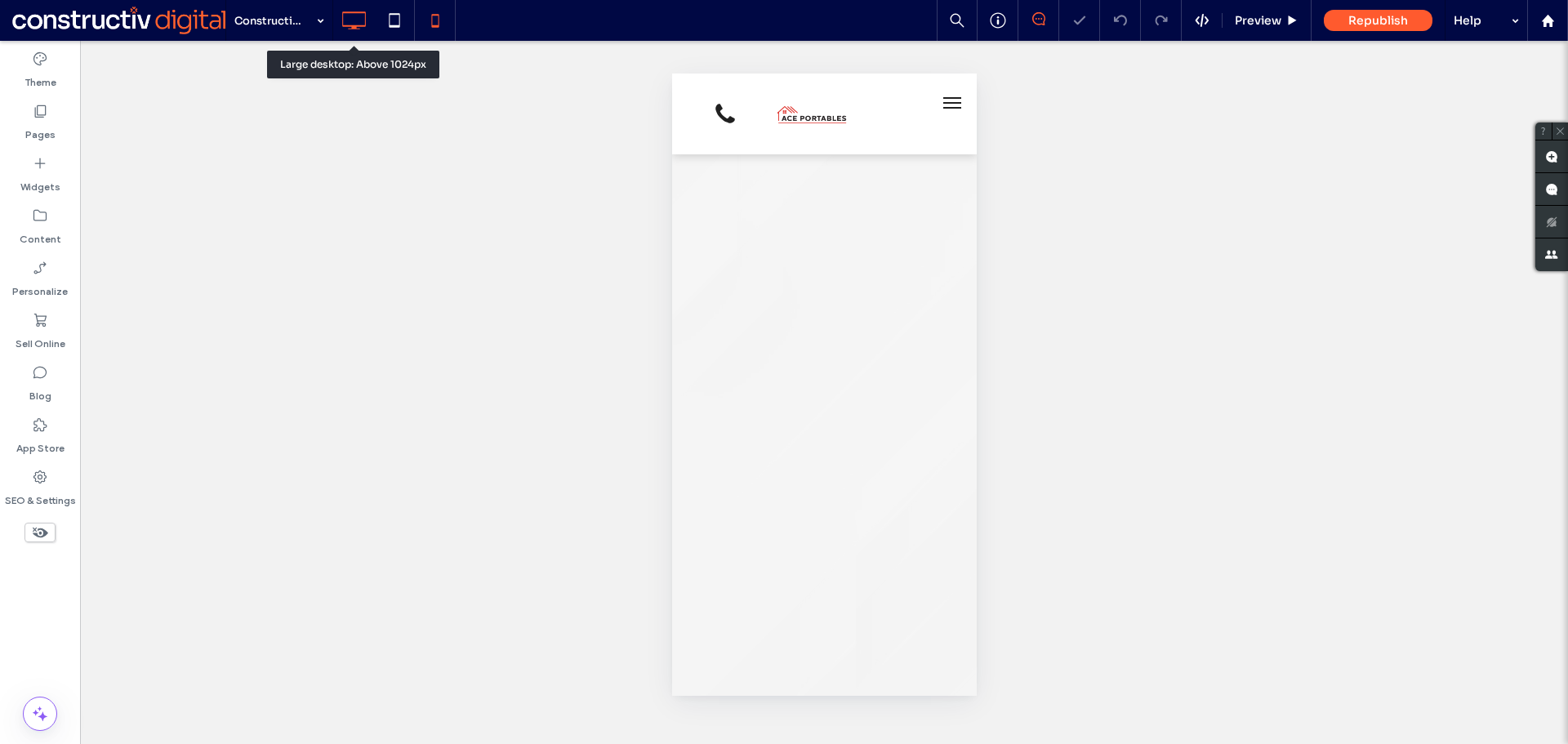
click at [345, 15] on icon at bounding box center [353, 20] width 33 height 33
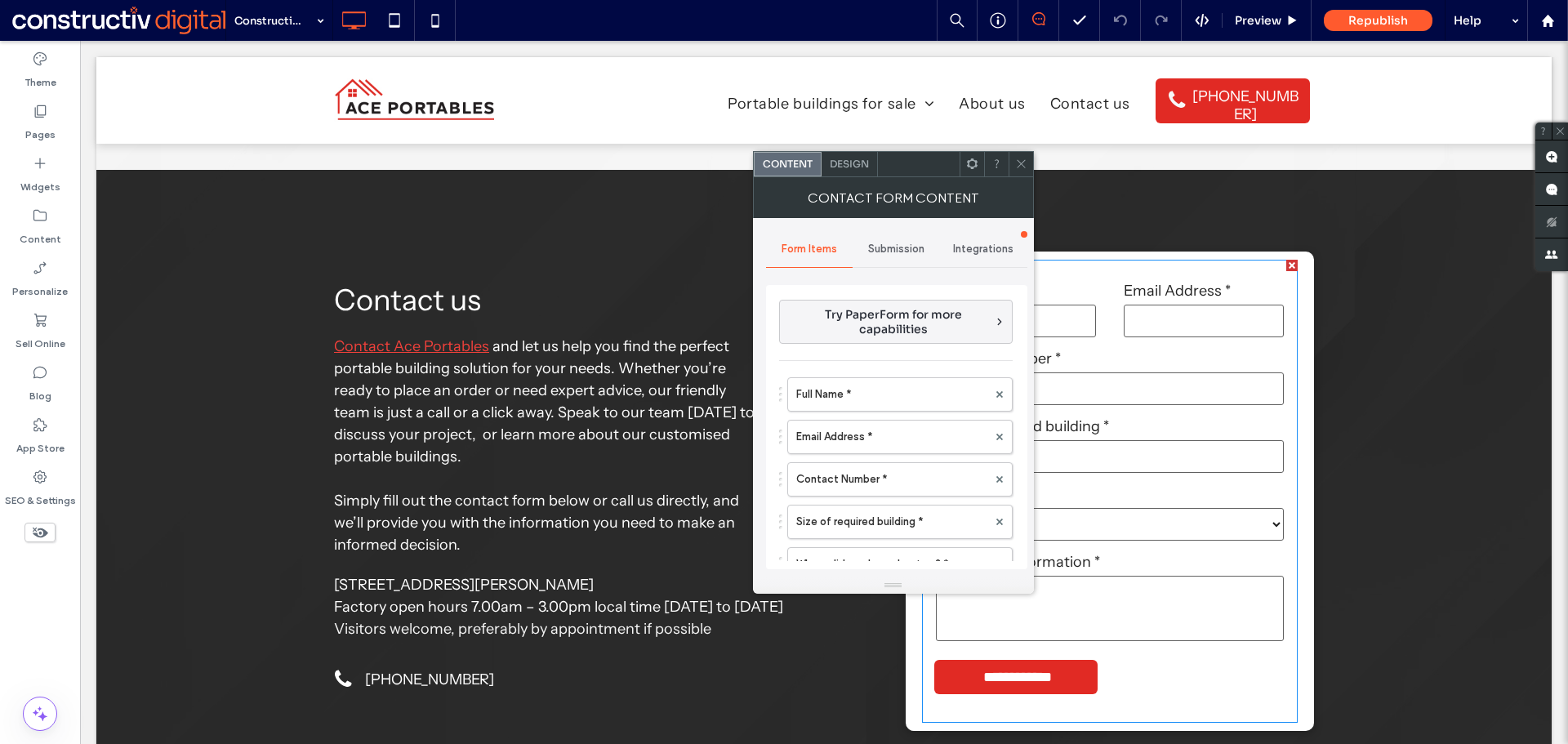
click at [887, 249] on span "Submission" at bounding box center [896, 249] width 57 height 13
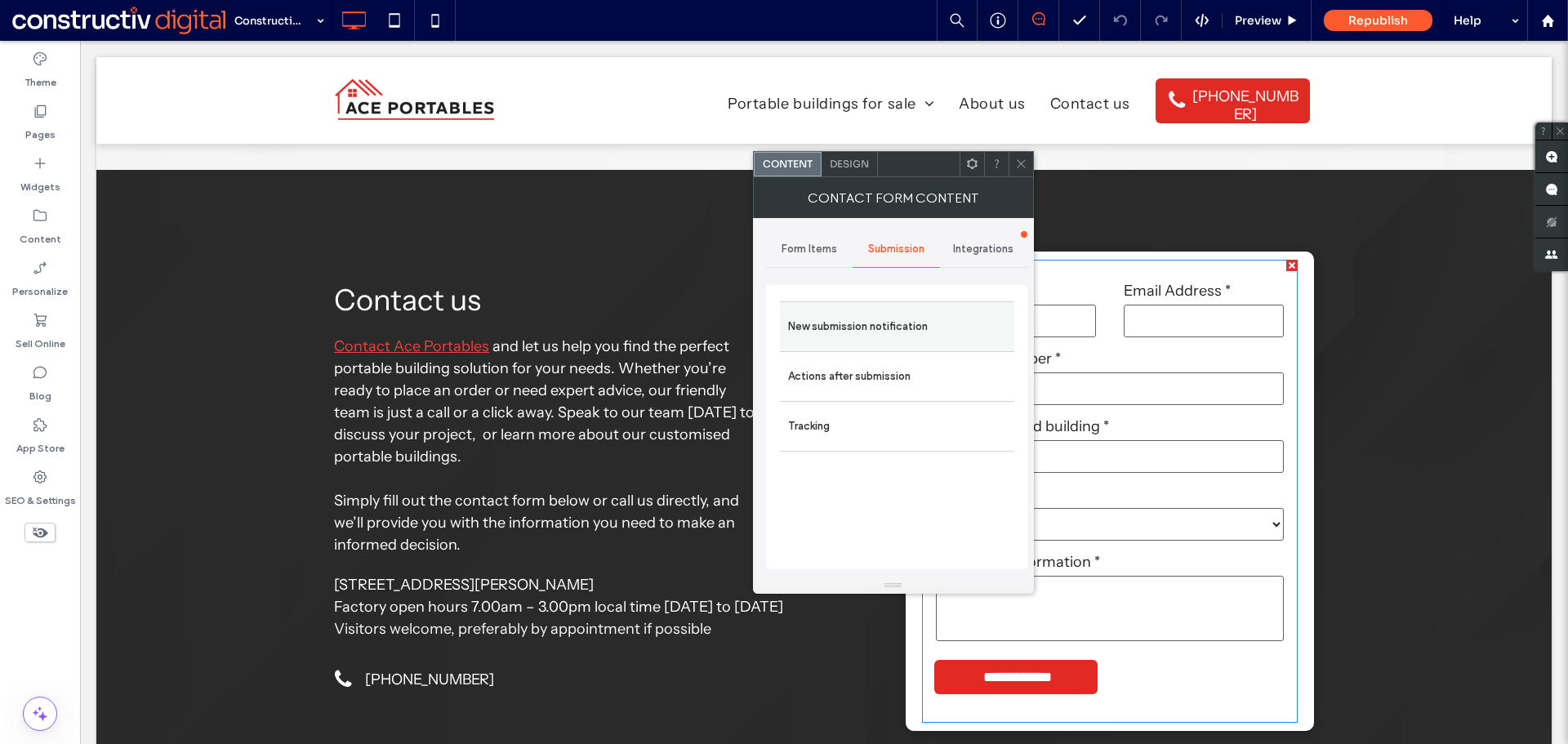
click at [865, 331] on label "New submission notification" at bounding box center [896, 326] width 218 height 33
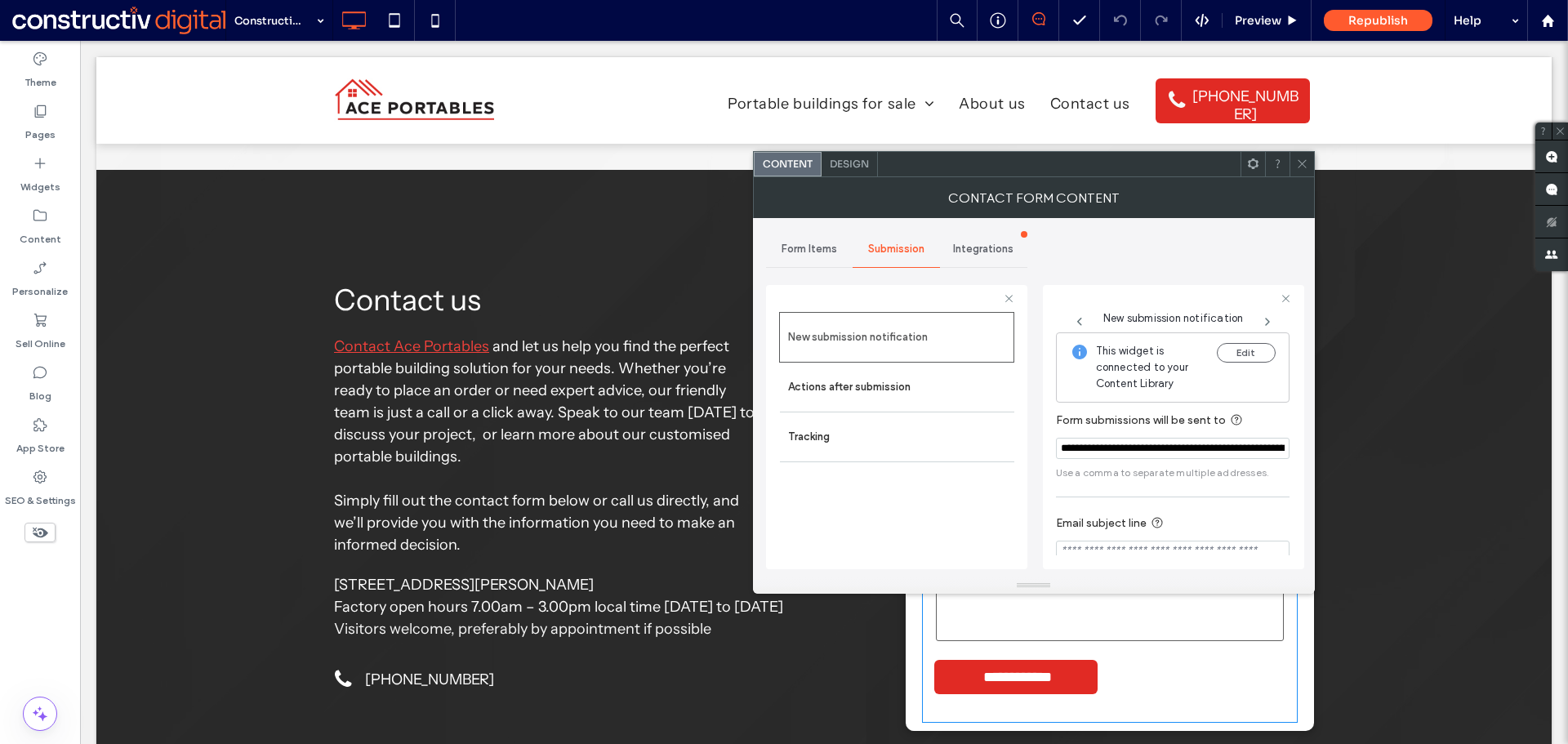
click at [1065, 449] on input "**********" at bounding box center [1173, 448] width 234 height 21
click at [1060, 449] on input "**********" at bounding box center [1173, 448] width 234 height 21
click at [1303, 169] on icon at bounding box center [1302, 163] width 12 height 12
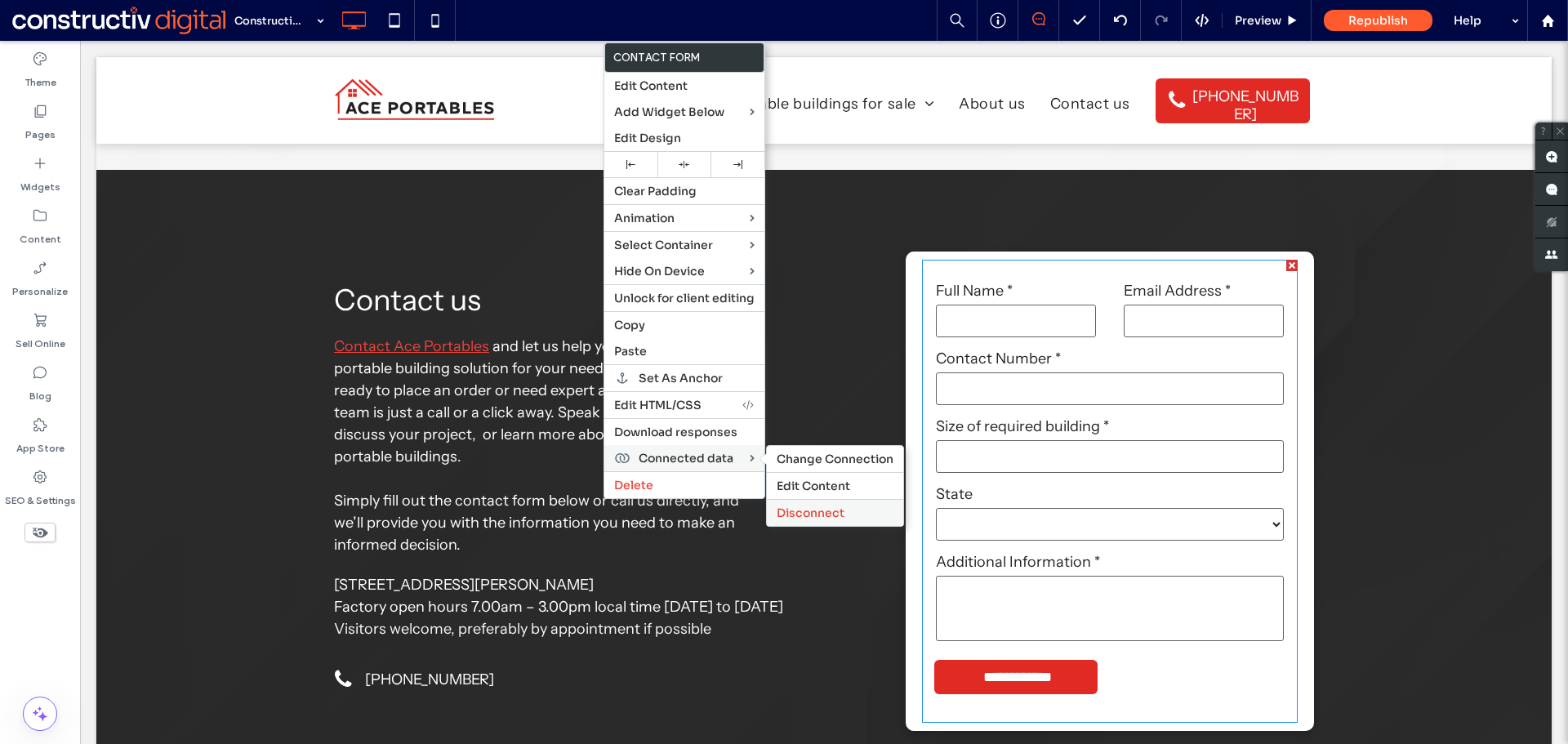
click at [823, 512] on span "Disconnect" at bounding box center [811, 512] width 68 height 15
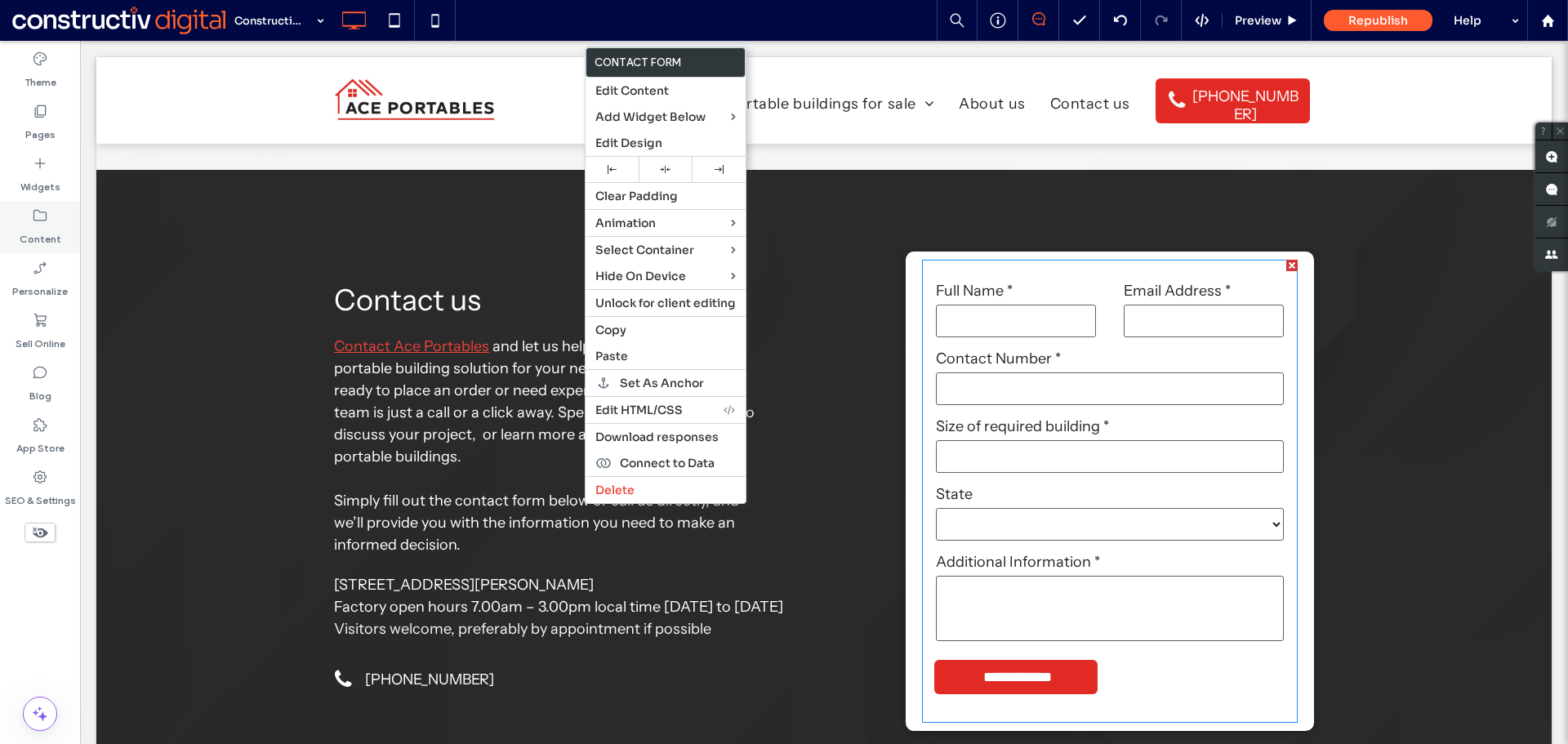
click at [52, 227] on label "Content" at bounding box center [41, 235] width 42 height 23
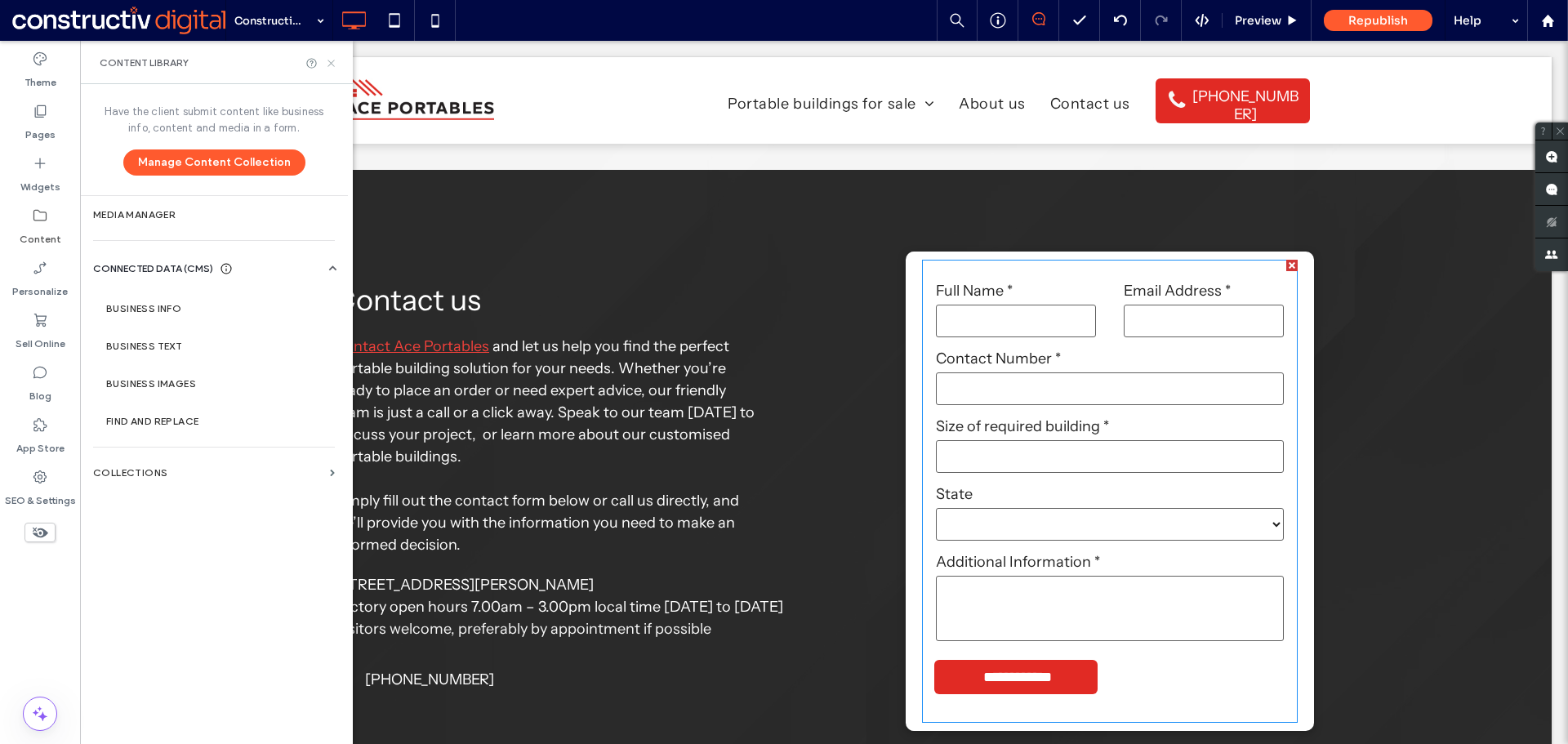
click at [330, 63] on icon at bounding box center [331, 63] width 12 height 12
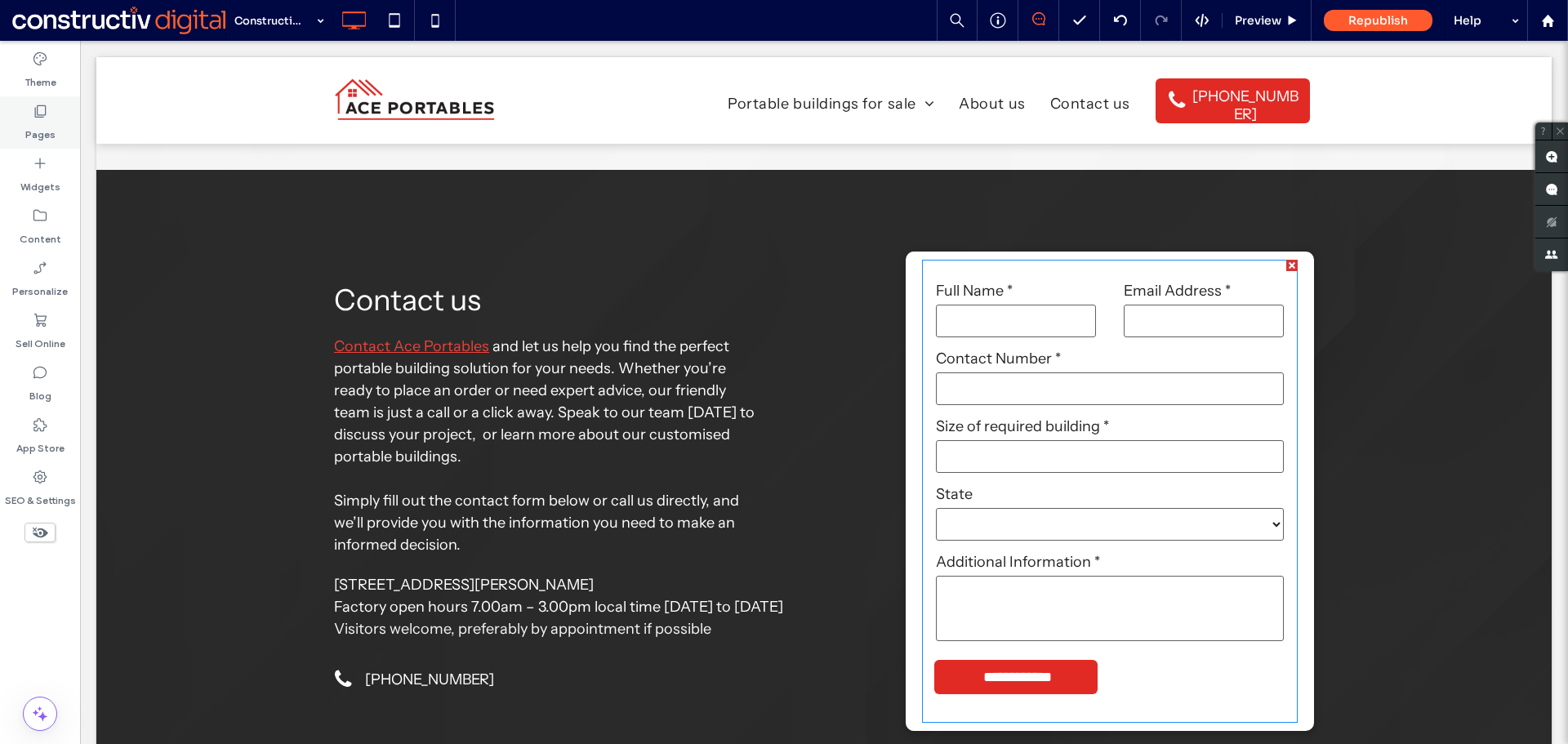
click at [35, 125] on label "Pages" at bounding box center [40, 130] width 30 height 23
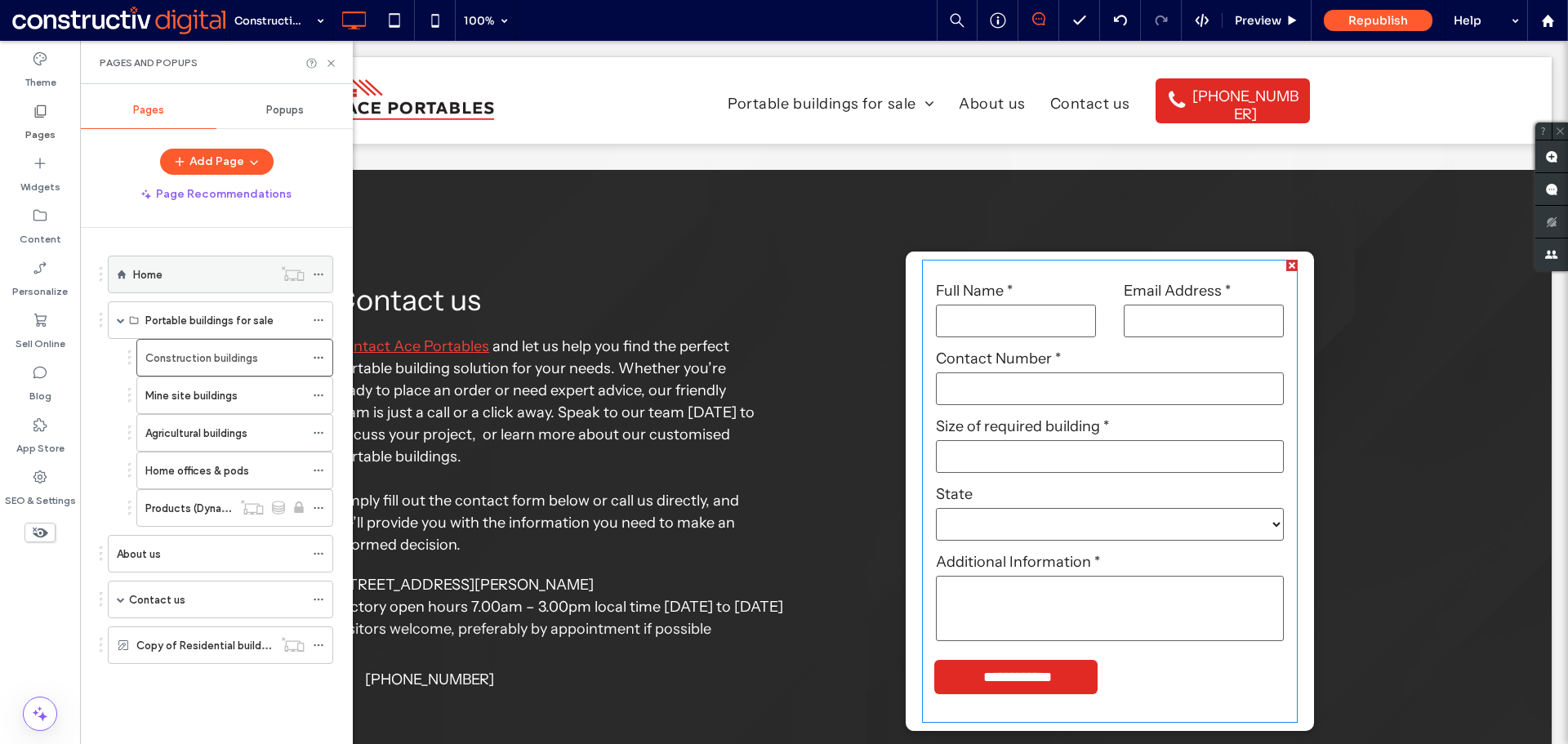
click at [211, 271] on div "Home" at bounding box center [203, 275] width 139 height 18
click at [330, 62] on icon at bounding box center [331, 63] width 12 height 12
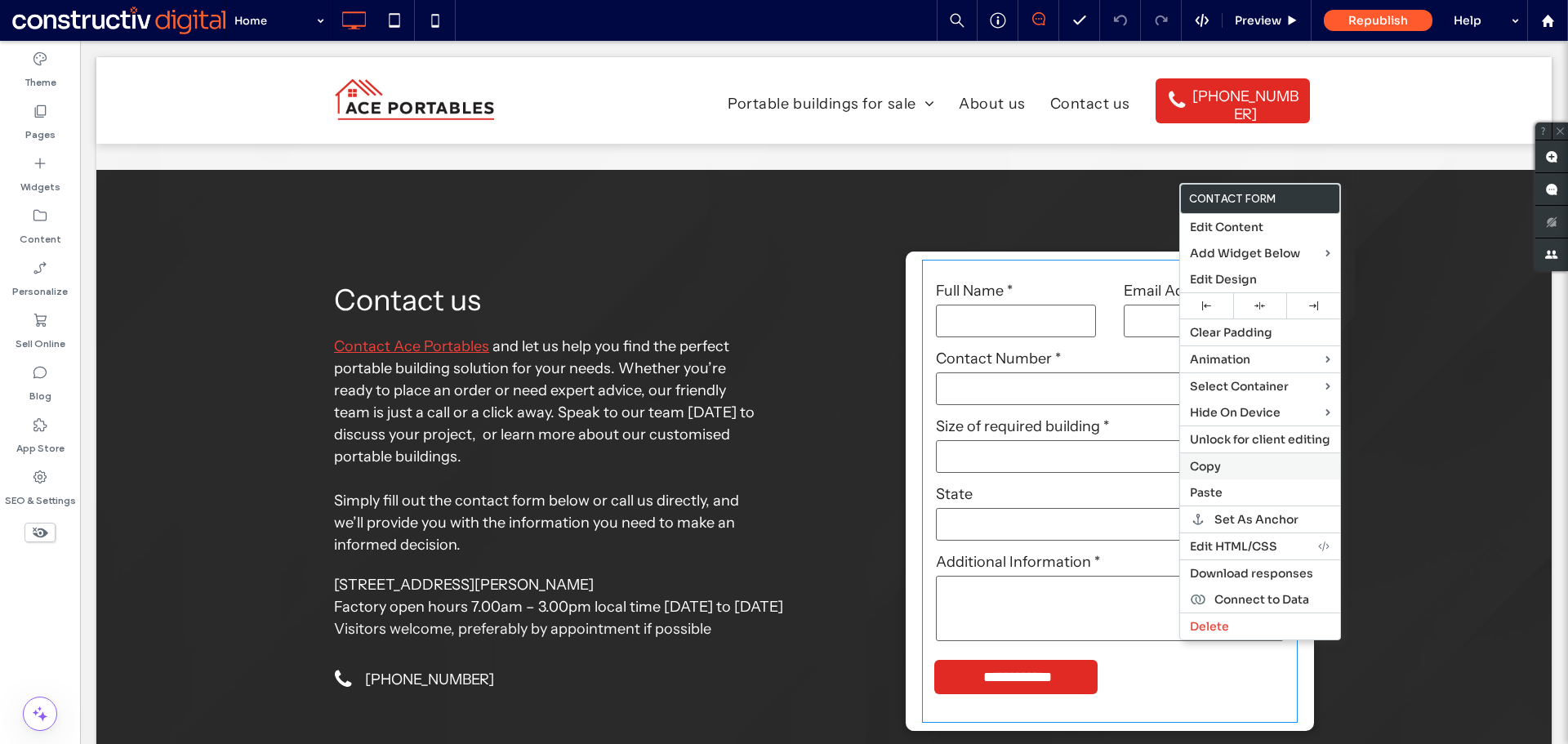
drag, startPoint x: 1213, startPoint y: 467, endPoint x: 976, endPoint y: 419, distance: 241.8
click at [1213, 466] on span "Copy" at bounding box center [1205, 465] width 31 height 15
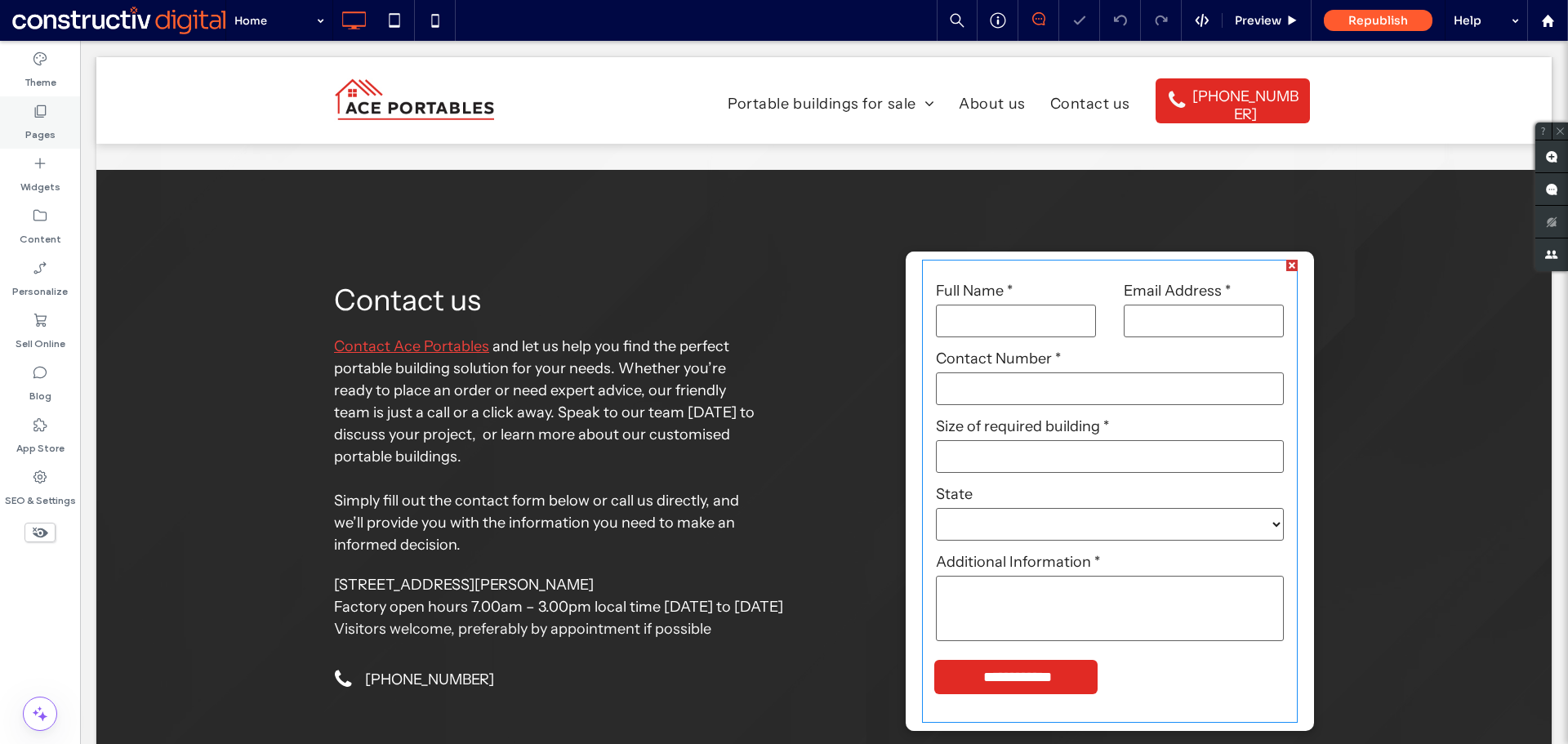
click at [36, 122] on label "Pages" at bounding box center [40, 130] width 30 height 23
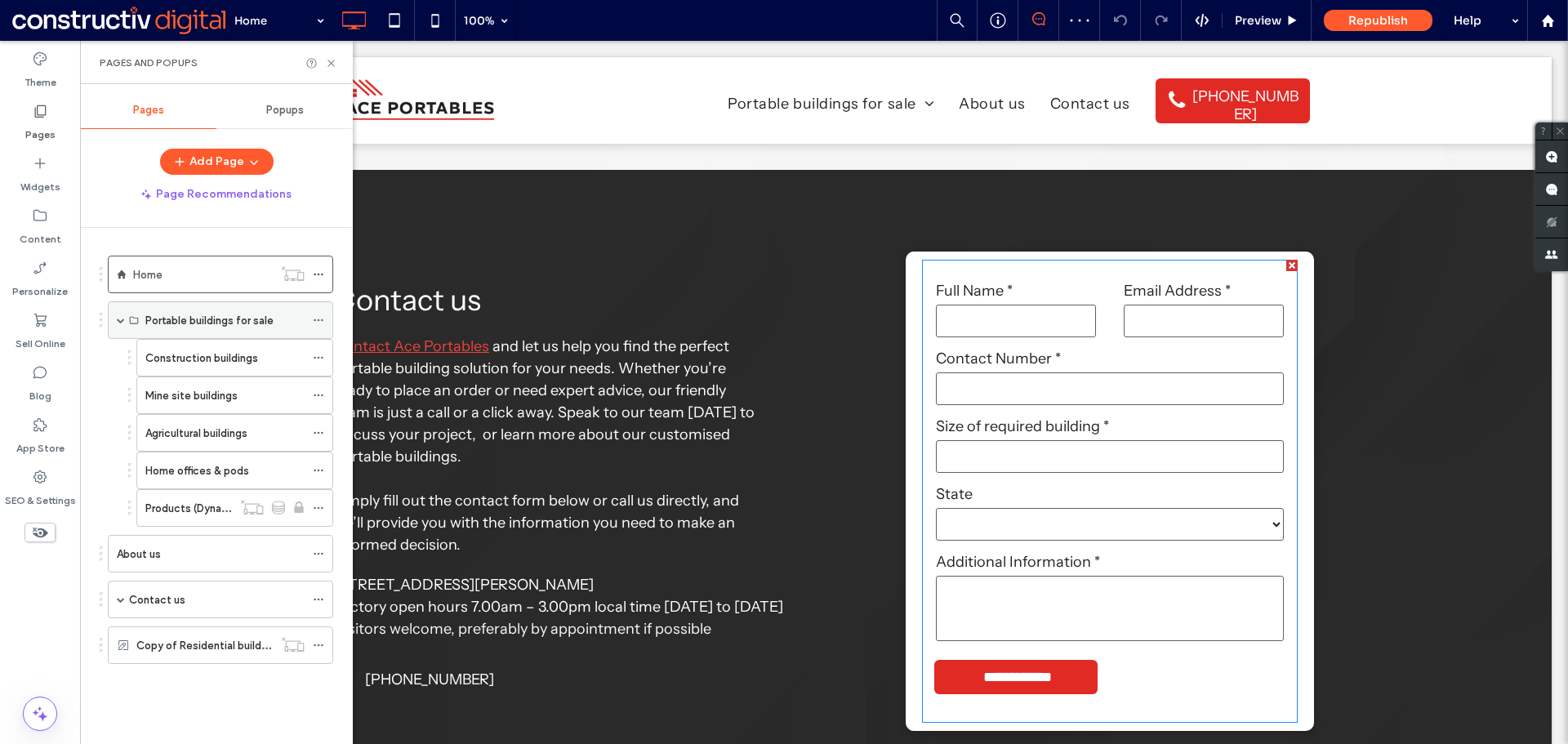
click at [200, 312] on label "Portable buildings for sale" at bounding box center [209, 320] width 128 height 29
click at [194, 352] on label "Construction buildings" at bounding box center [201, 358] width 112 height 29
click at [326, 64] on icon at bounding box center [331, 63] width 12 height 12
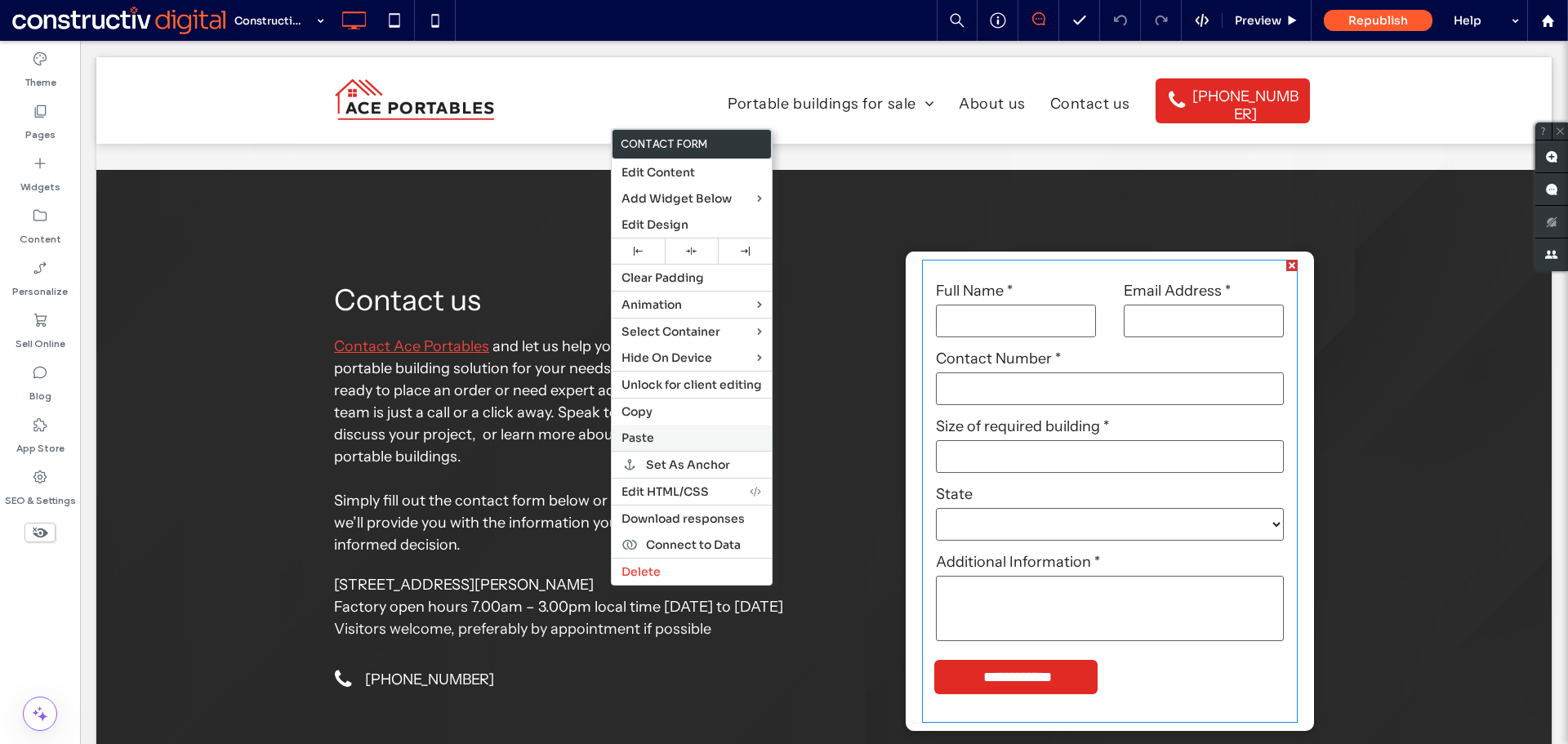
click at [651, 438] on span "Paste" at bounding box center [638, 438] width 33 height 15
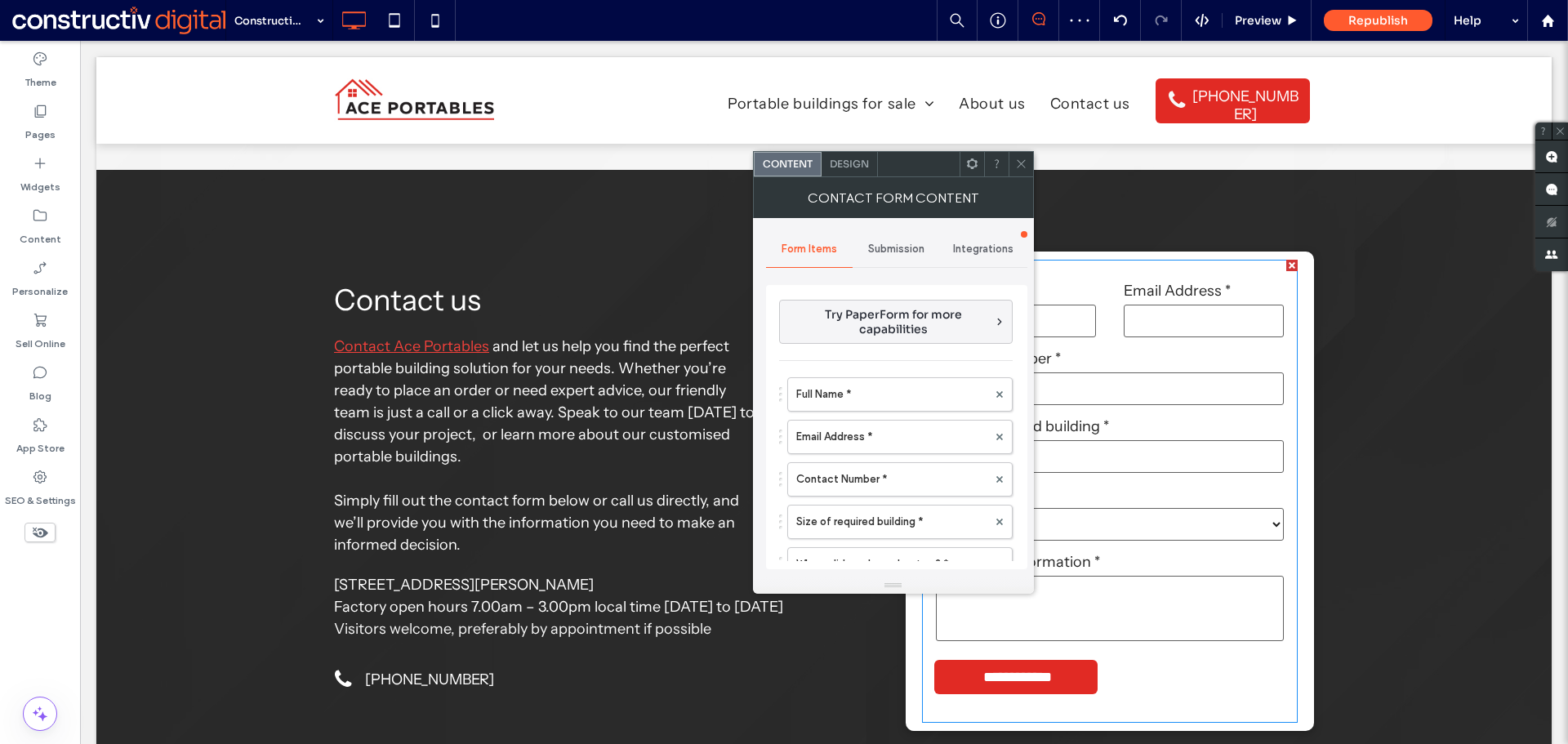
click at [896, 249] on span "Submission" at bounding box center [896, 249] width 57 height 13
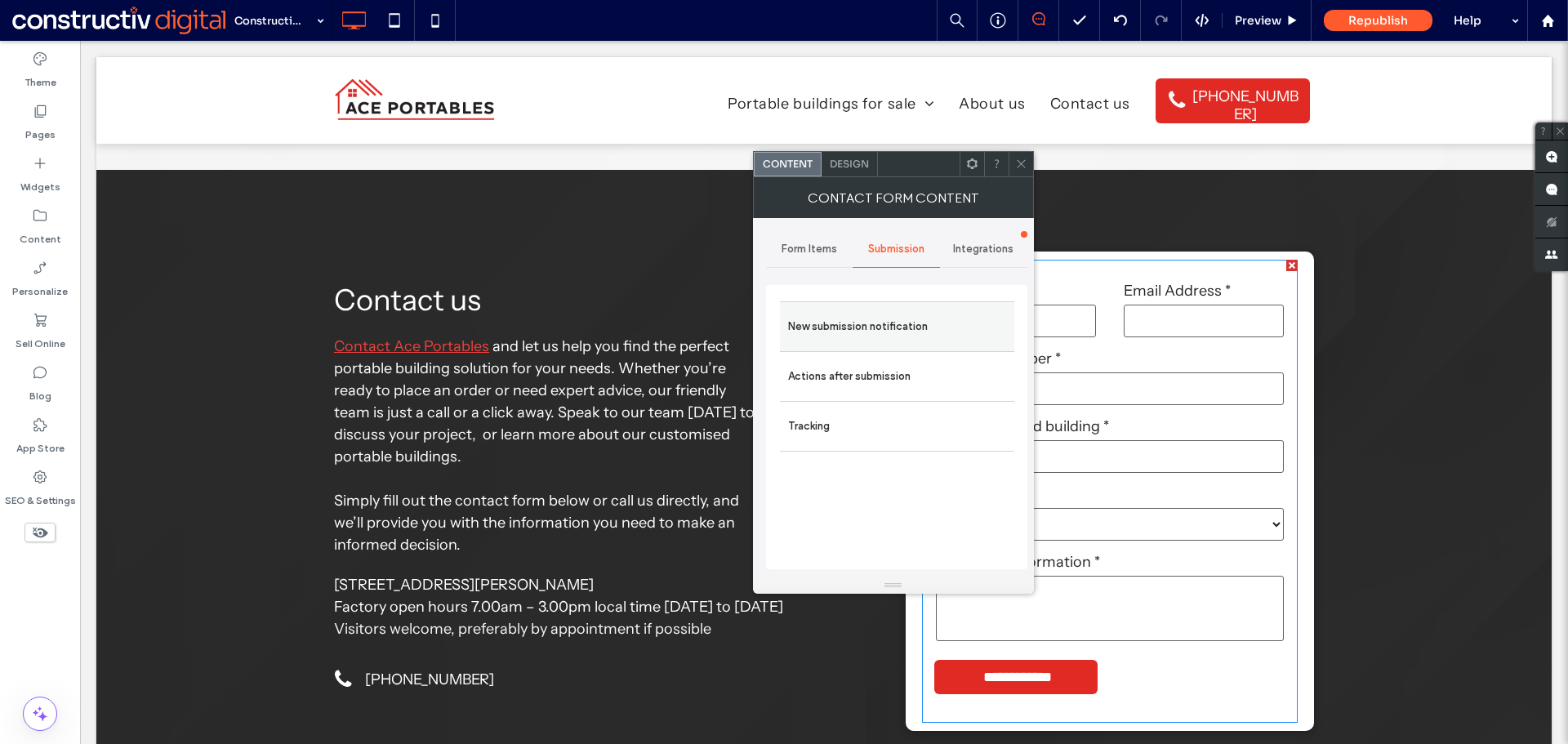
click at [866, 336] on label "New submission notification" at bounding box center [896, 326] width 218 height 33
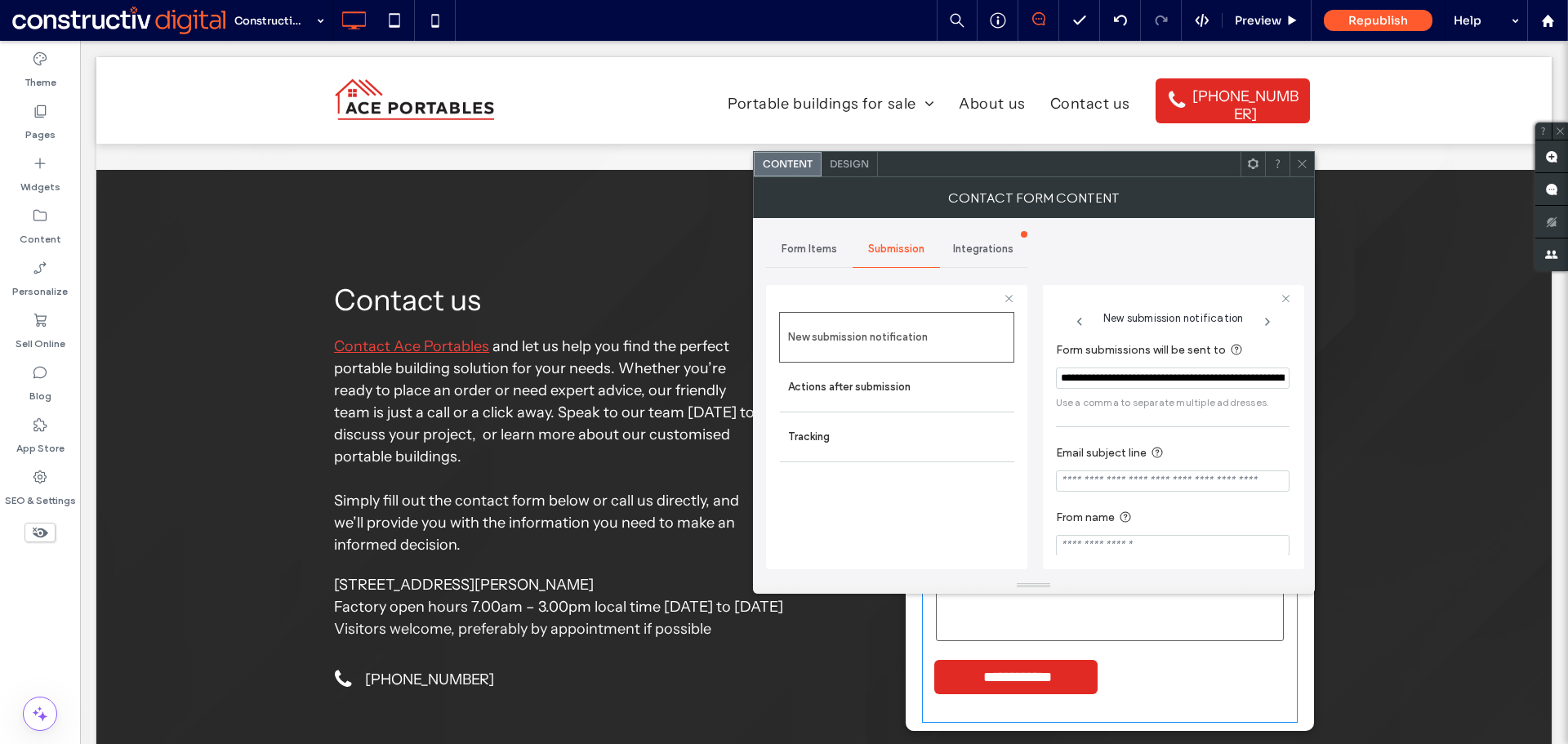
click at [1303, 166] on icon at bounding box center [1302, 163] width 12 height 12
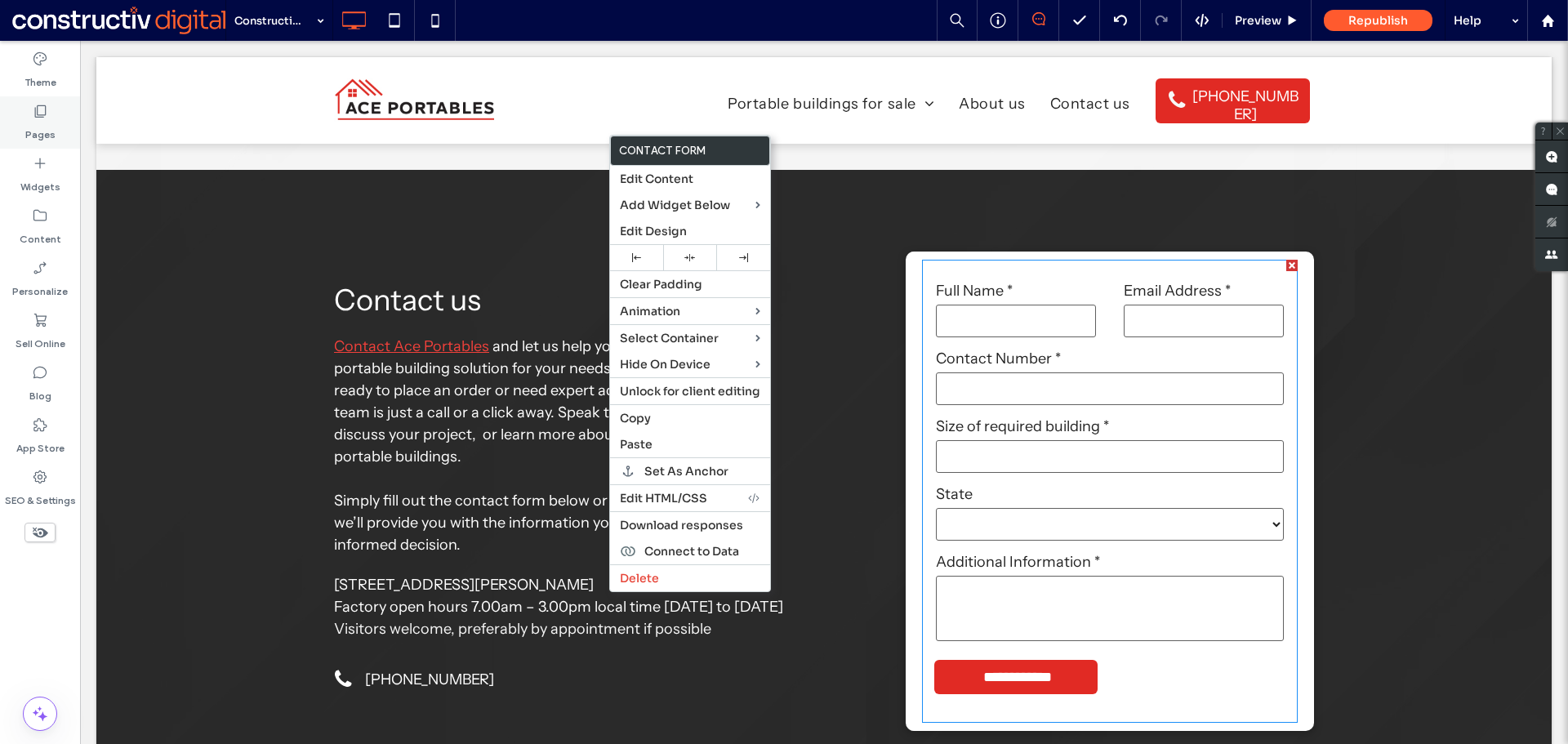
click at [44, 117] on icon at bounding box center [40, 110] width 16 height 16
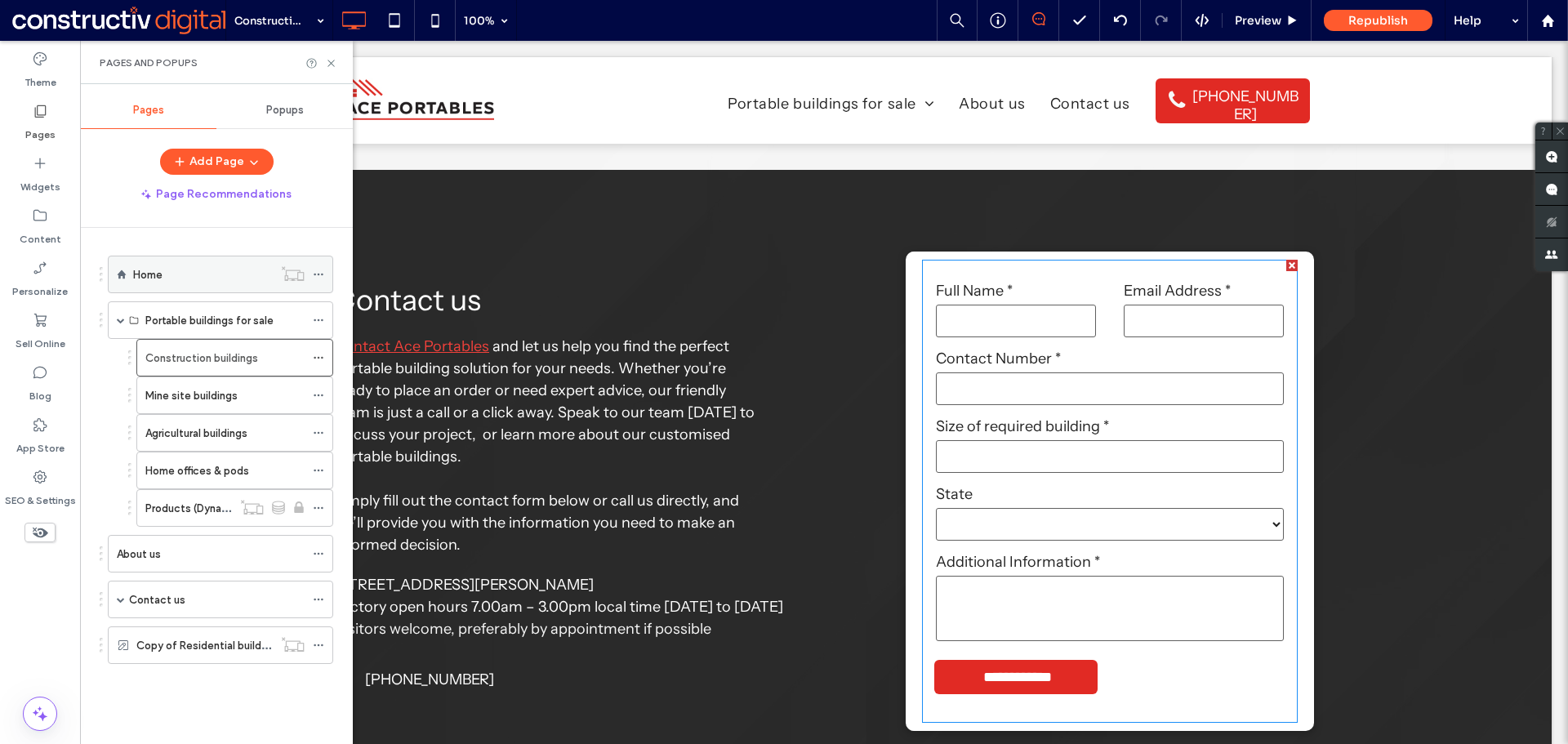
drag, startPoint x: 188, startPoint y: 279, endPoint x: 204, endPoint y: 285, distance: 17.1
click at [189, 279] on div "Home" at bounding box center [203, 275] width 139 height 18
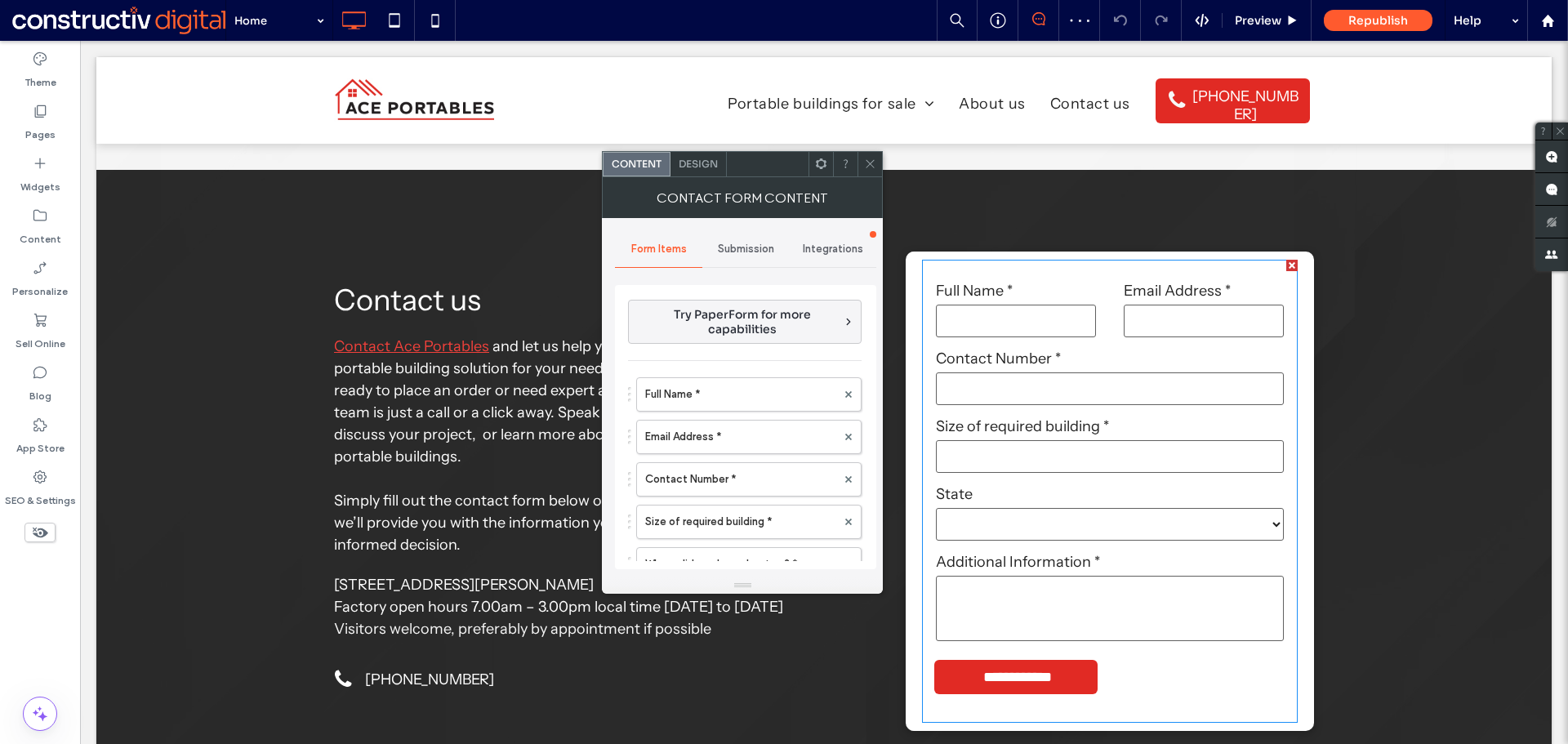
click at [743, 253] on span "Submission" at bounding box center [746, 249] width 57 height 13
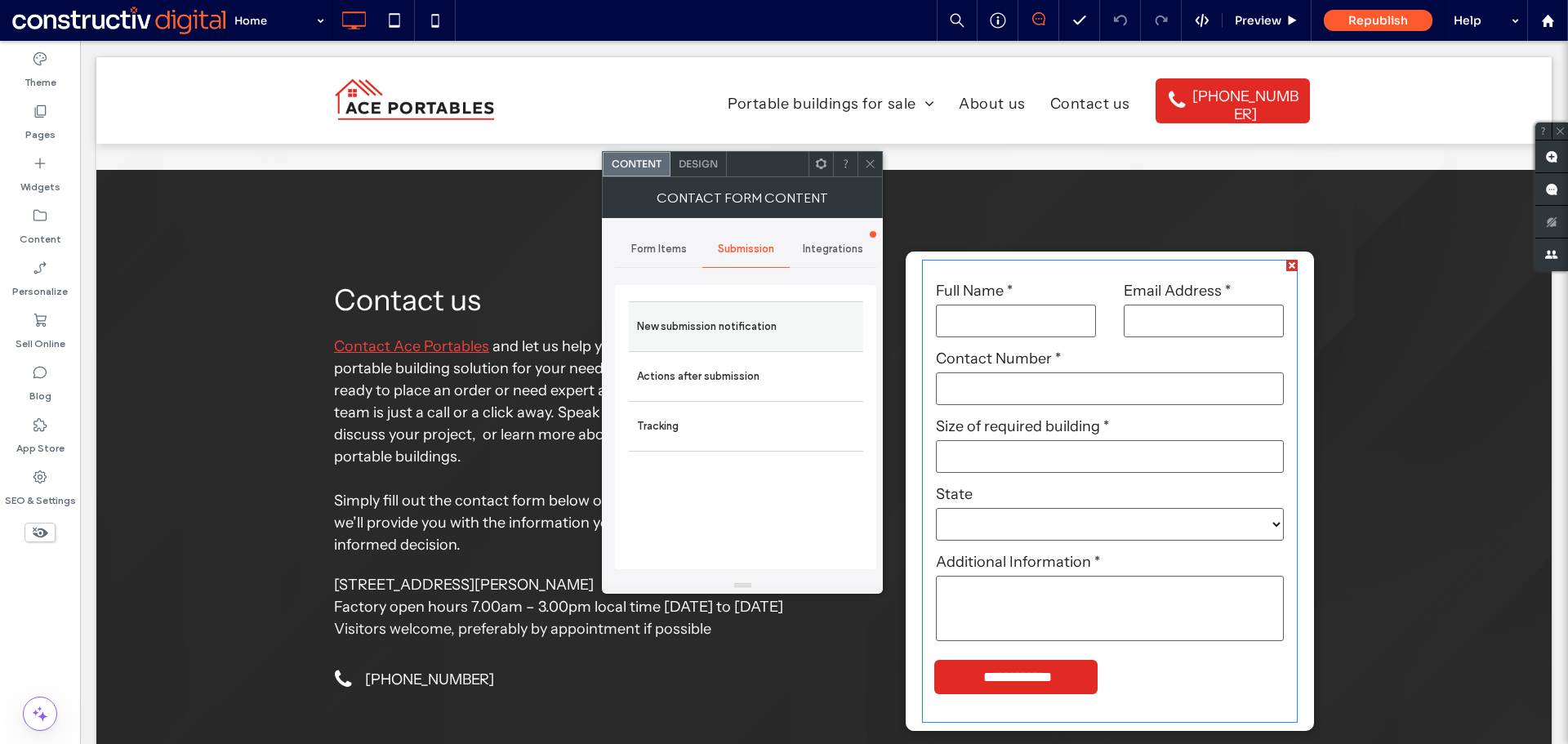
click at [738, 337] on label "New submission notification" at bounding box center [745, 326] width 218 height 33
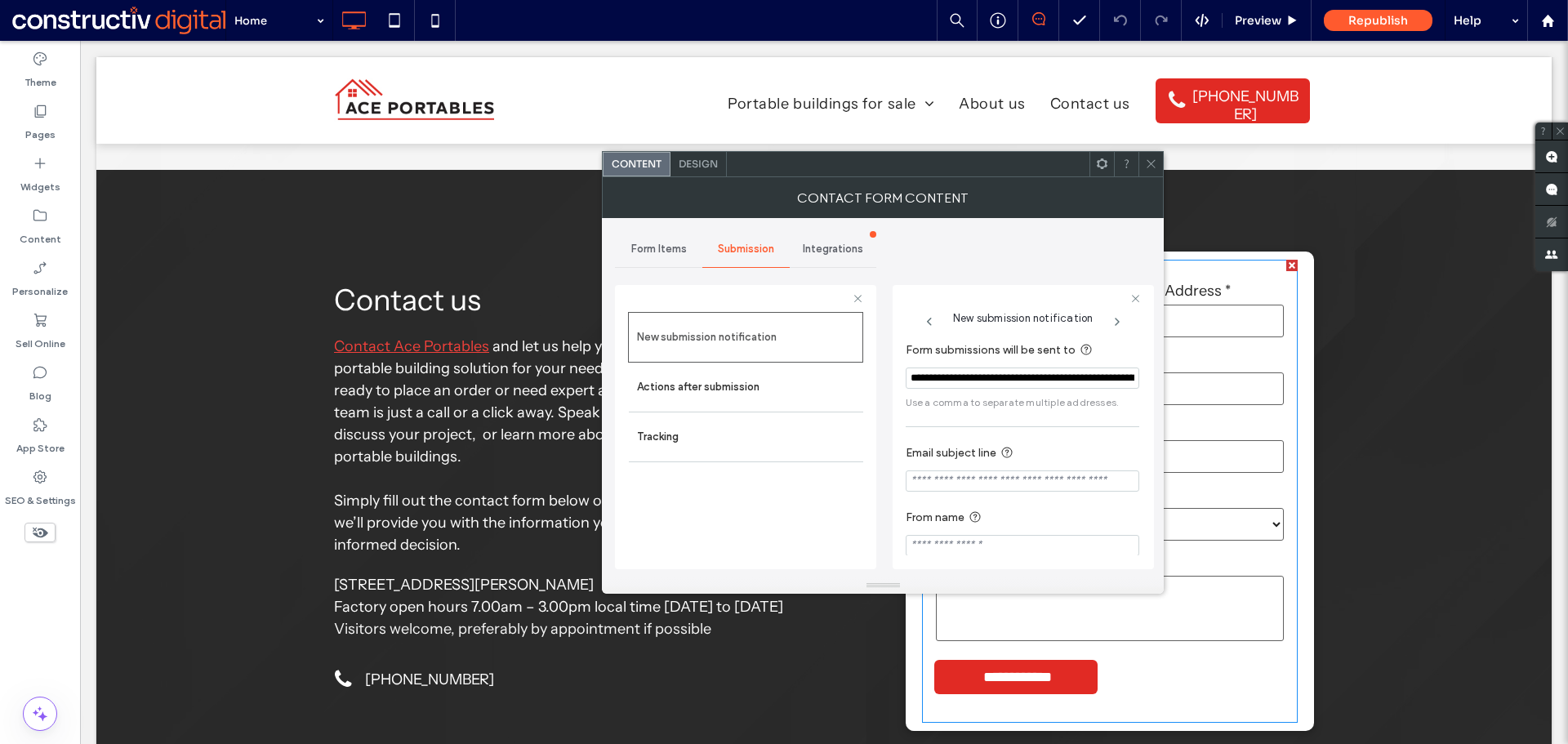
click at [1160, 165] on div at bounding box center [1151, 164] width 25 height 25
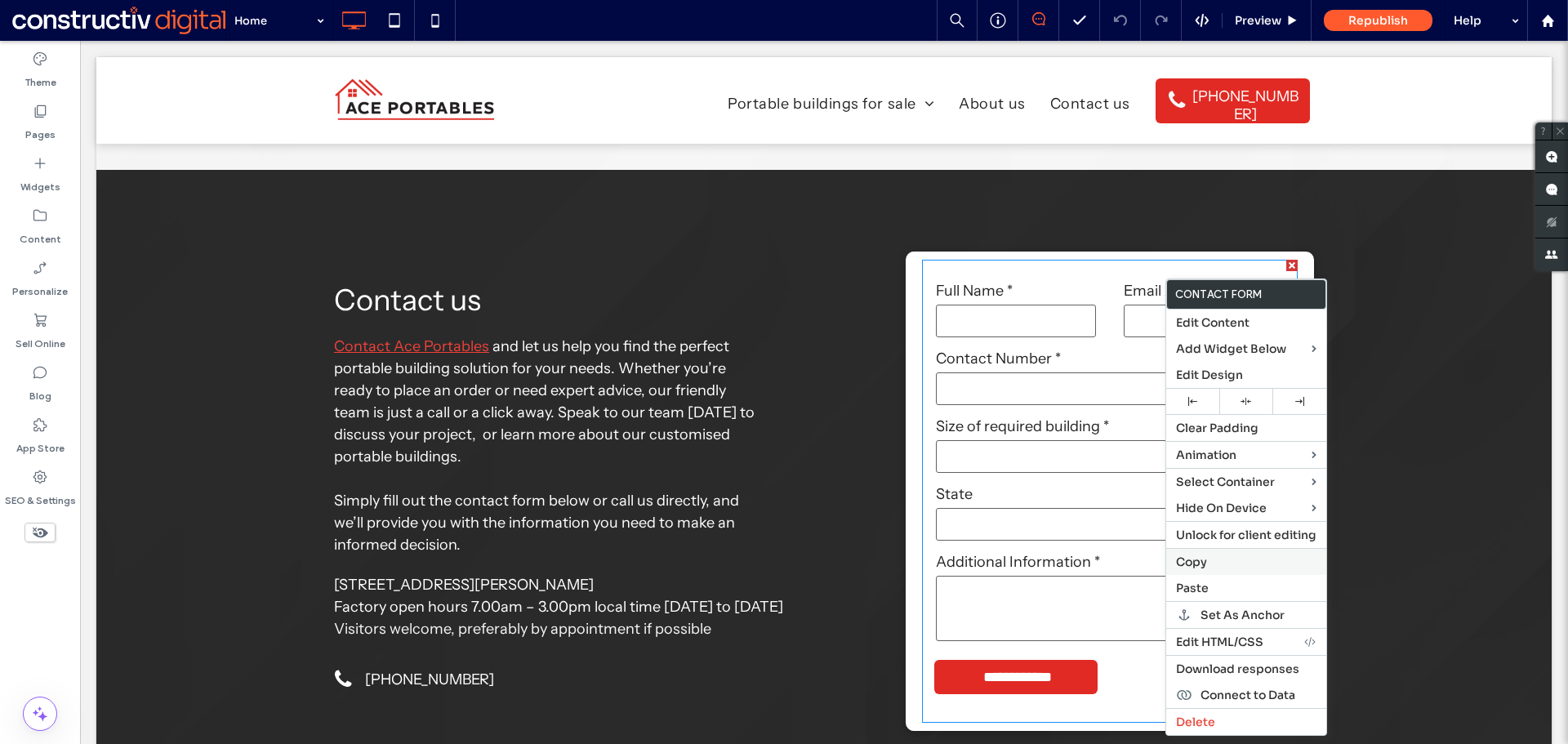
click at [1199, 556] on span "Copy" at bounding box center [1191, 561] width 31 height 15
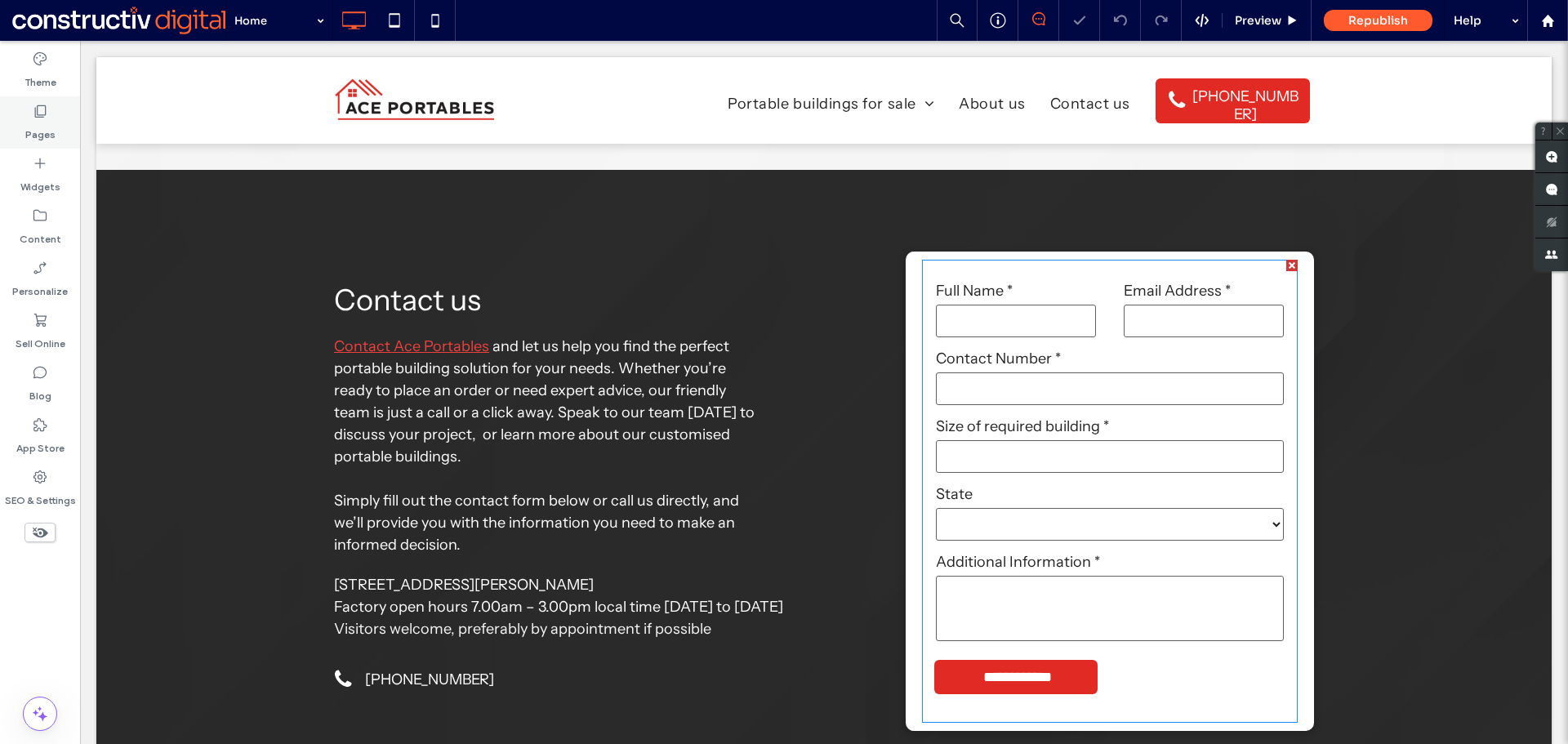
click at [36, 116] on use at bounding box center [40, 111] width 11 height 12
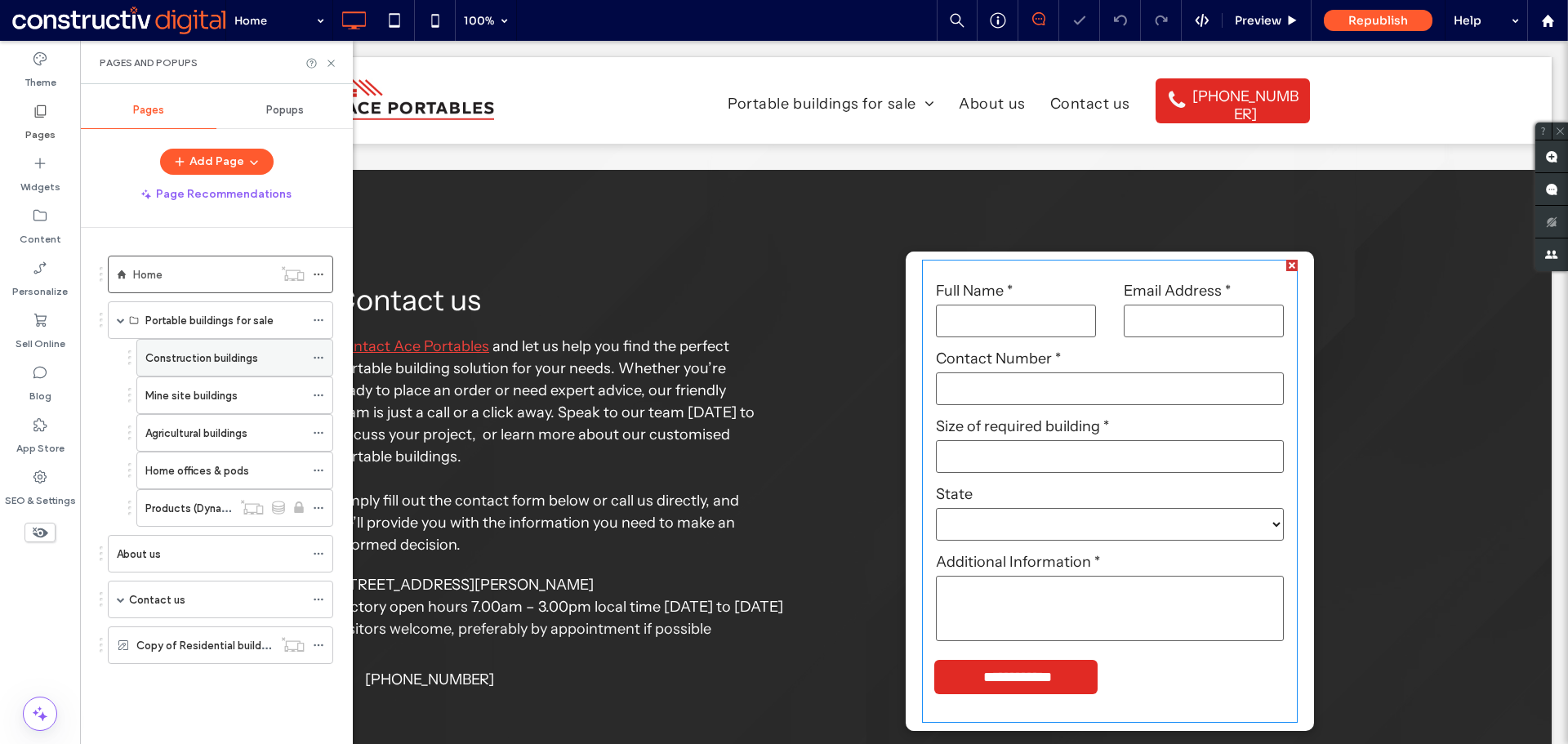
click at [182, 363] on label "Construction buildings" at bounding box center [201, 358] width 112 height 29
click at [329, 65] on use at bounding box center [330, 63] width 7 height 7
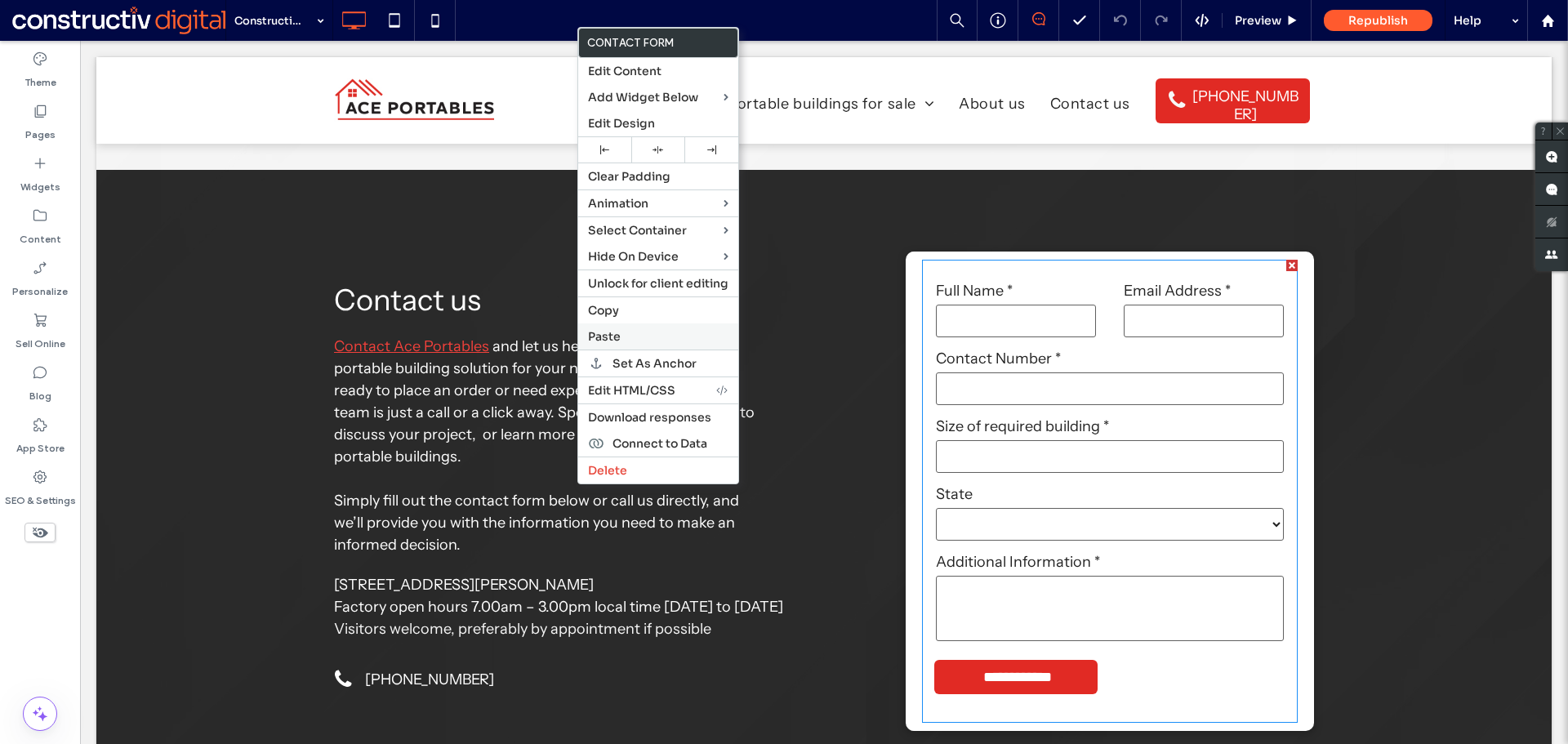
click at [612, 332] on span "Paste" at bounding box center [604, 336] width 33 height 15
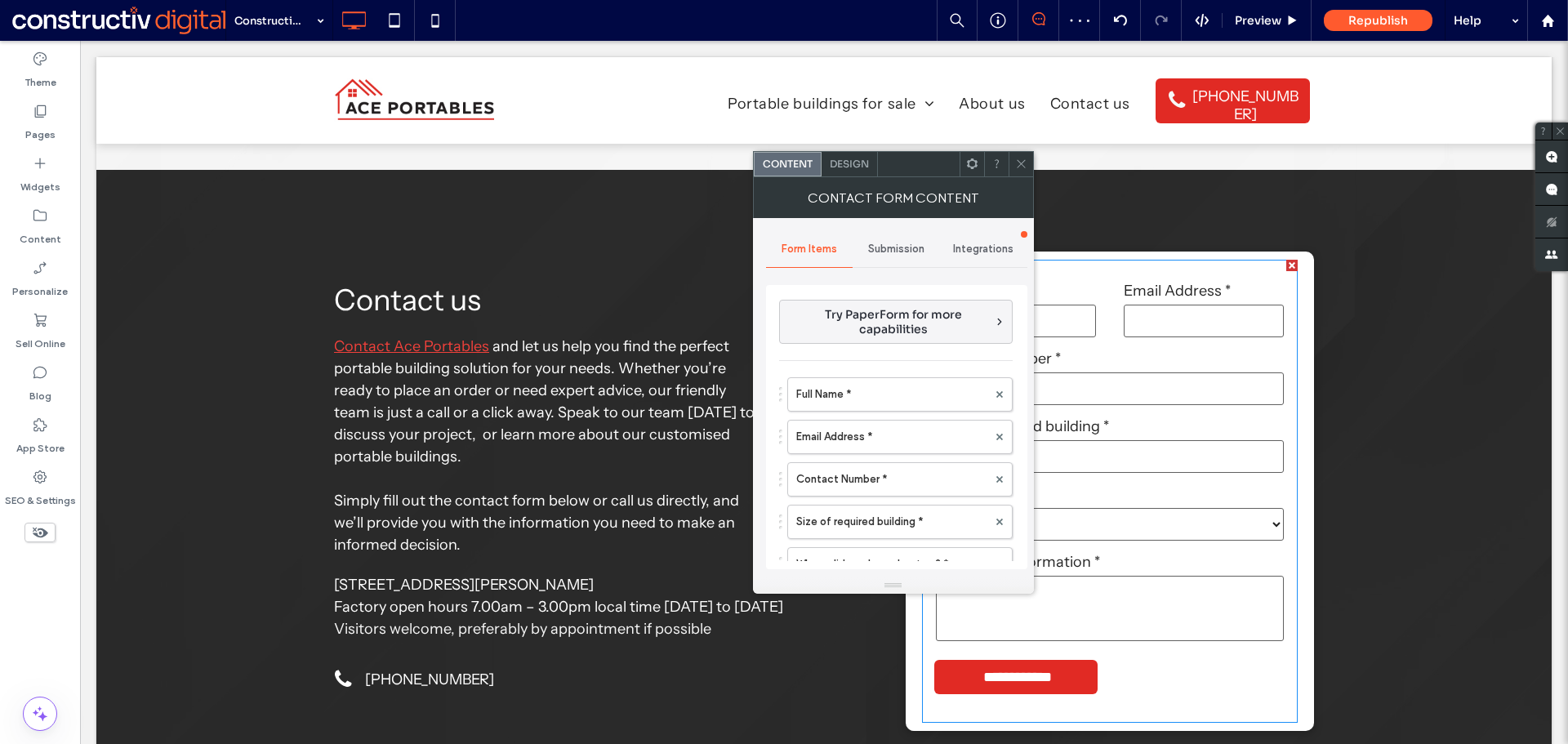
click at [887, 252] on span "Submission" at bounding box center [896, 249] width 57 height 13
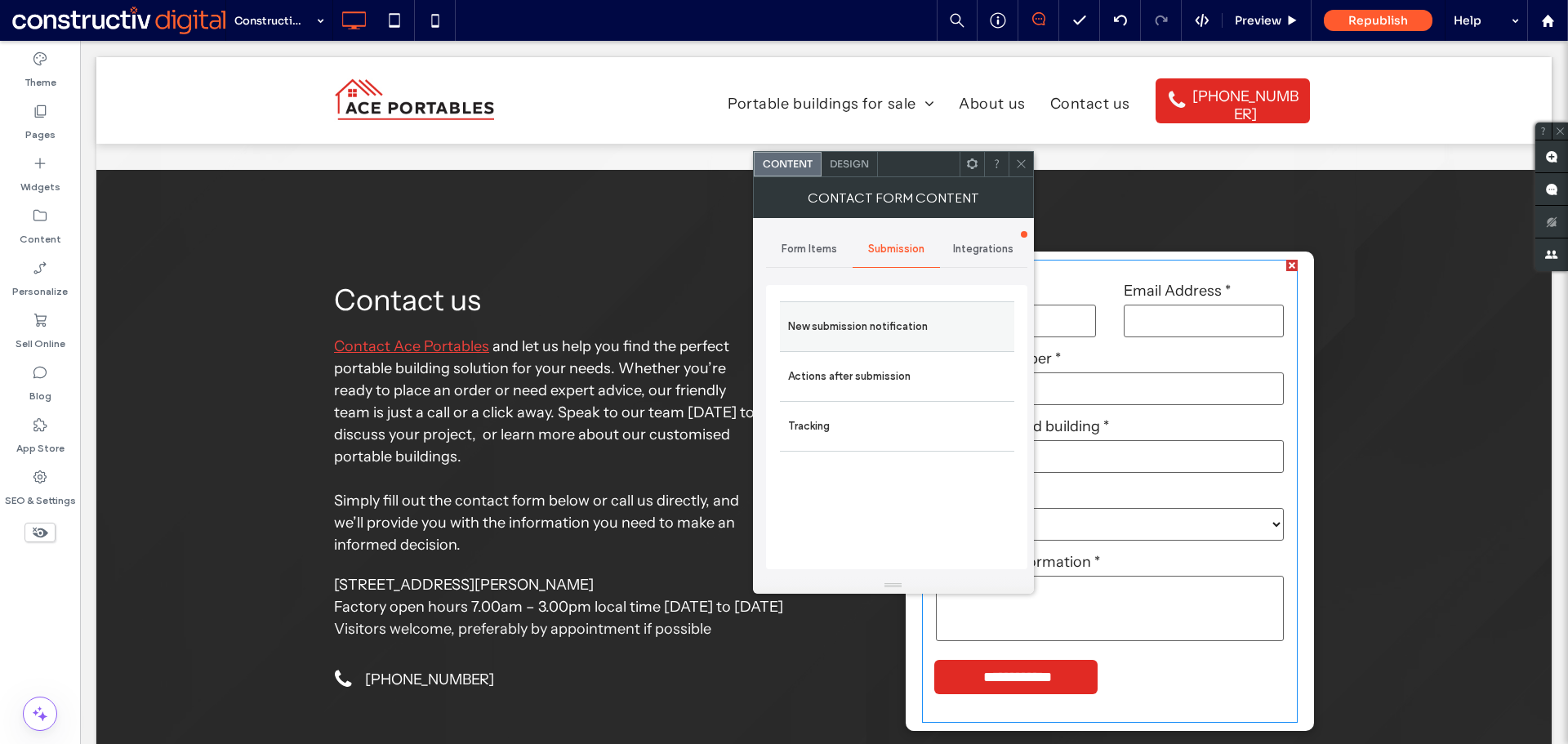
click at [892, 329] on label "New submission notification" at bounding box center [896, 326] width 218 height 33
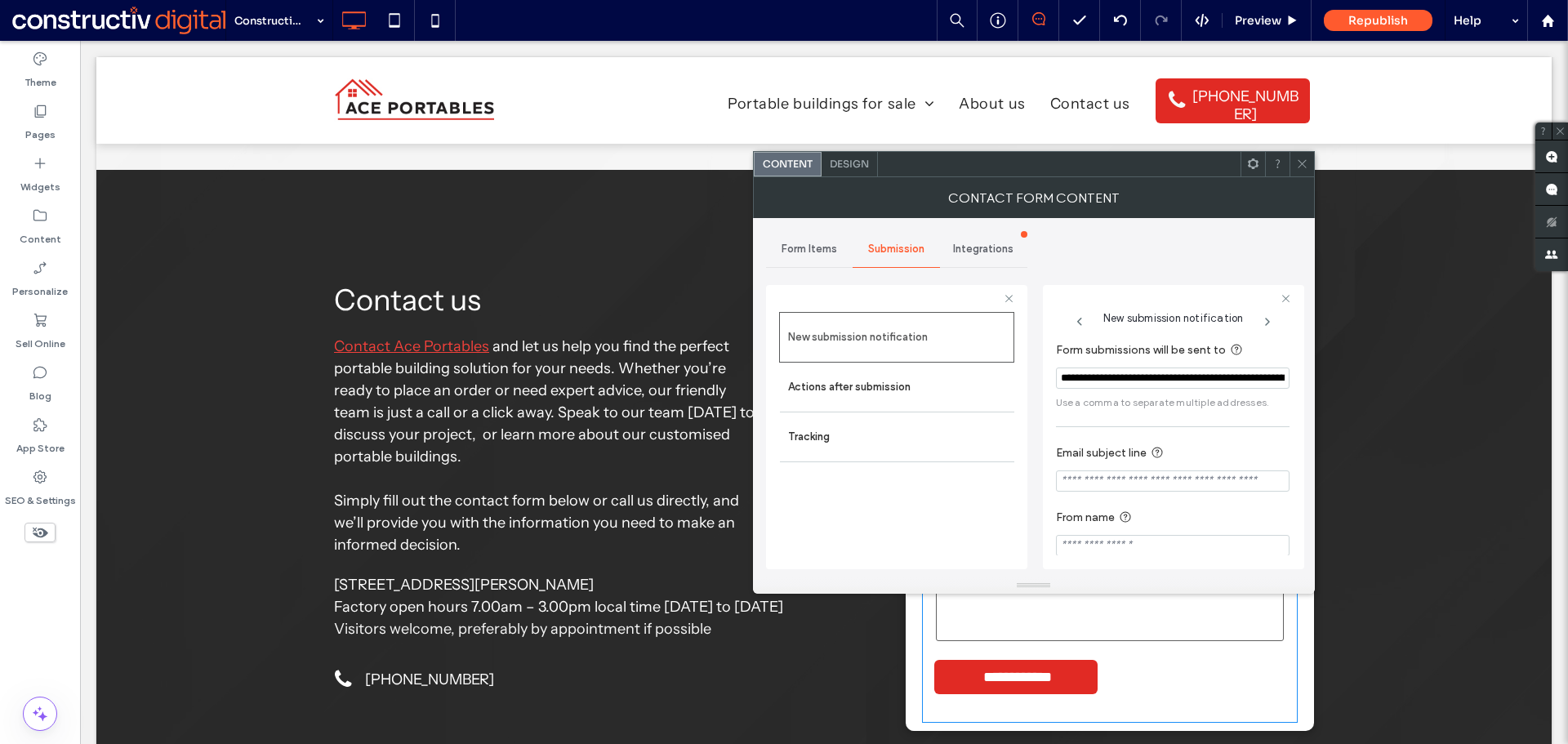
click at [1300, 167] on icon at bounding box center [1302, 163] width 12 height 12
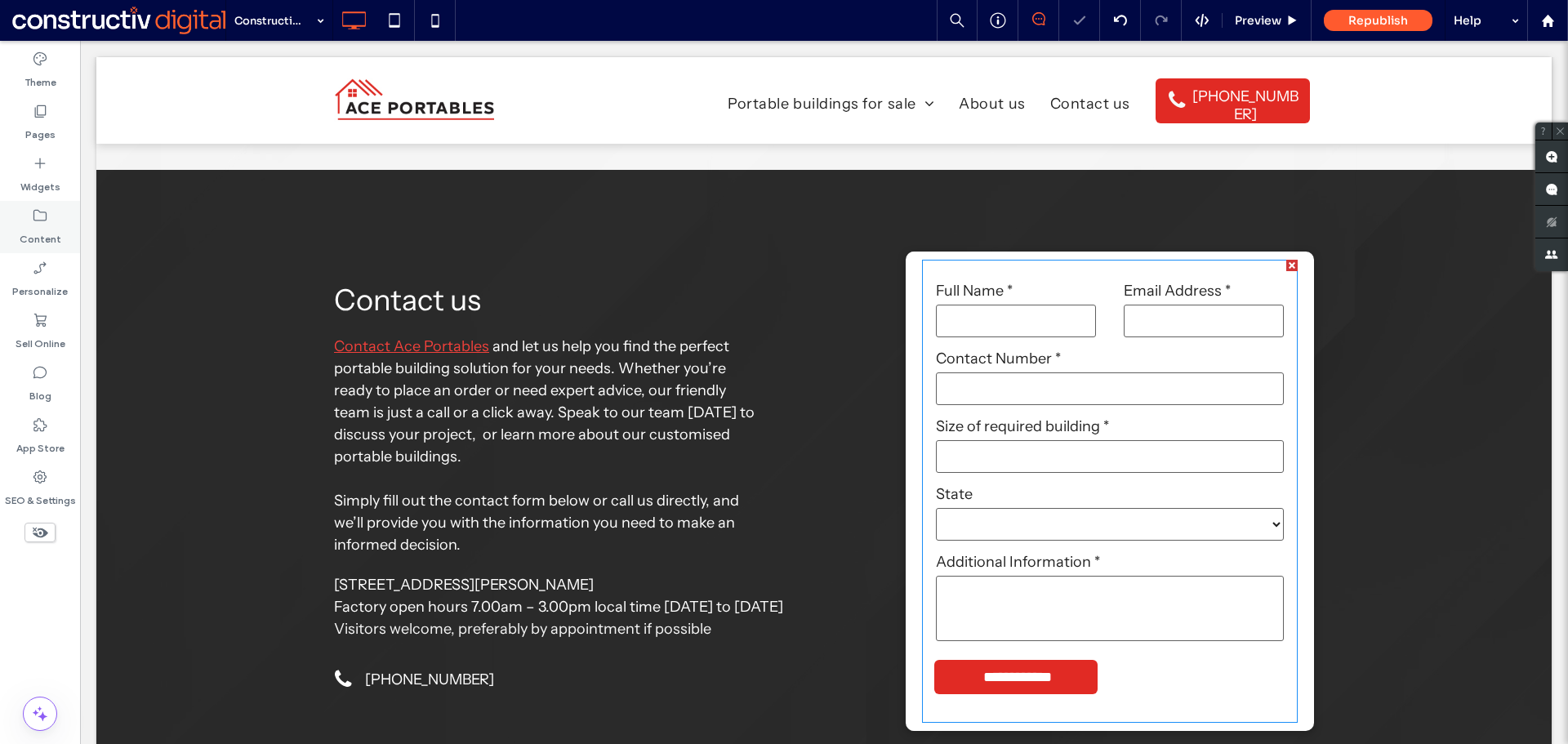
click at [47, 220] on icon at bounding box center [40, 216] width 16 height 16
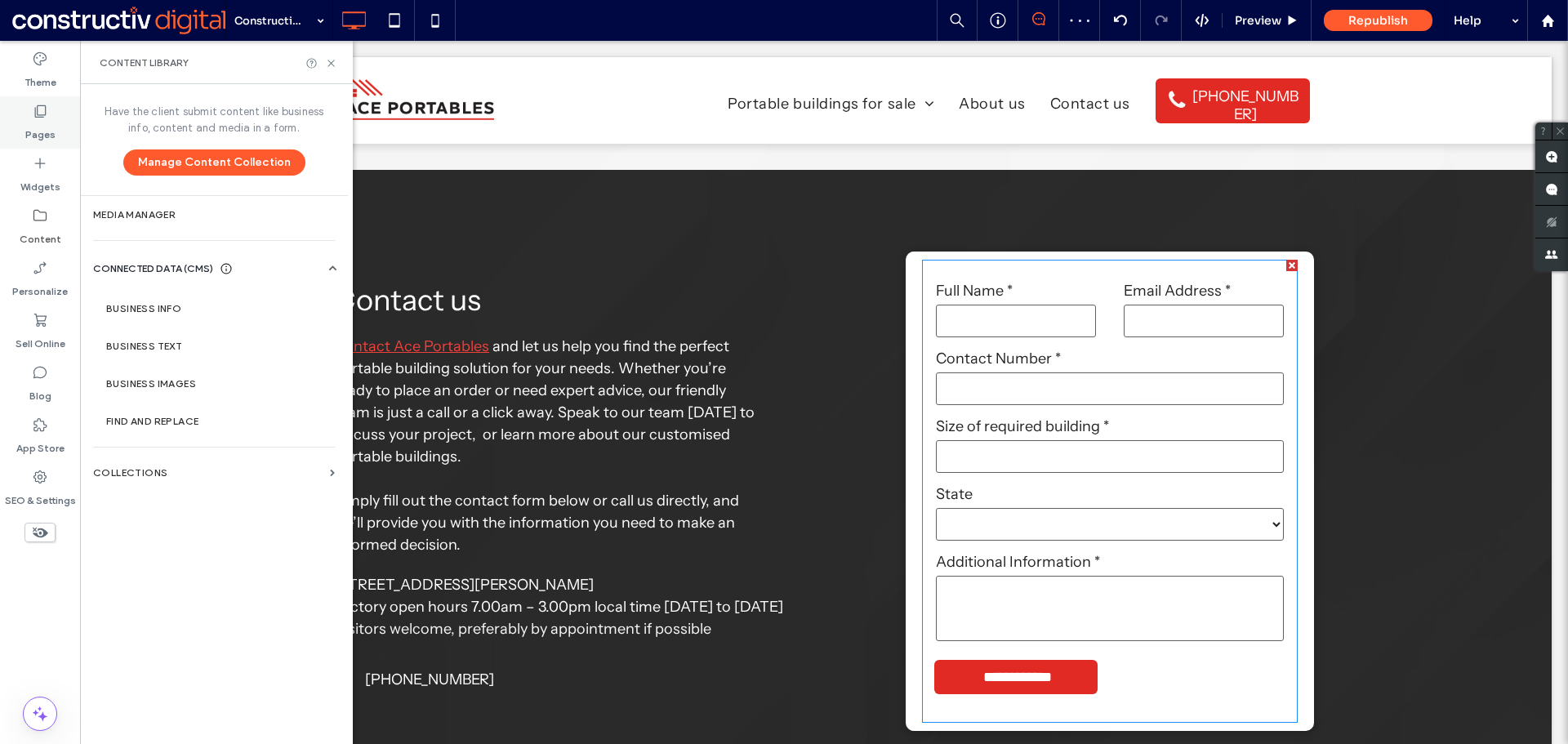
click at [34, 128] on label "Pages" at bounding box center [40, 130] width 30 height 23
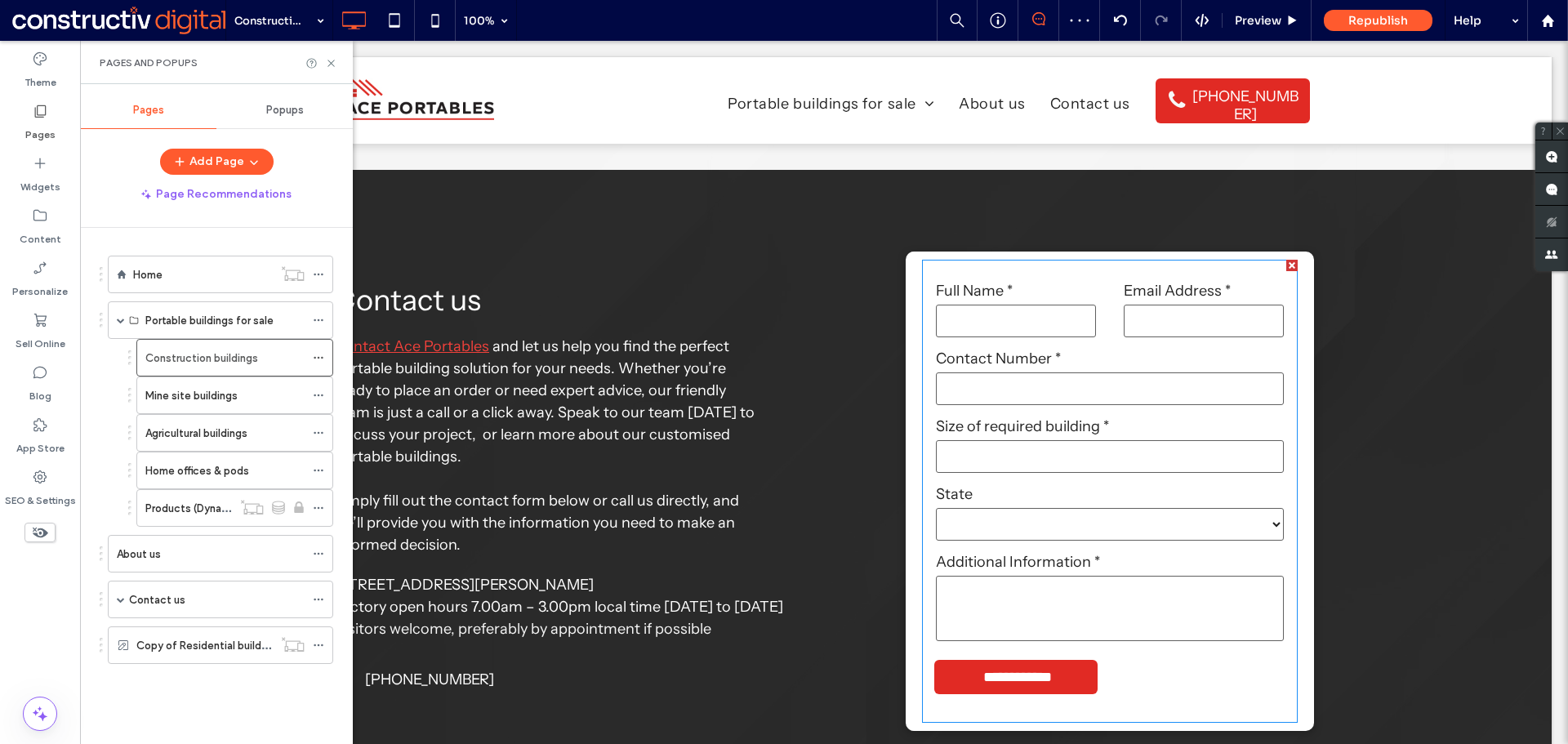
click at [191, 402] on label "Mine site buildings" at bounding box center [191, 395] width 93 height 29
click at [331, 63] on use at bounding box center [330, 63] width 7 height 7
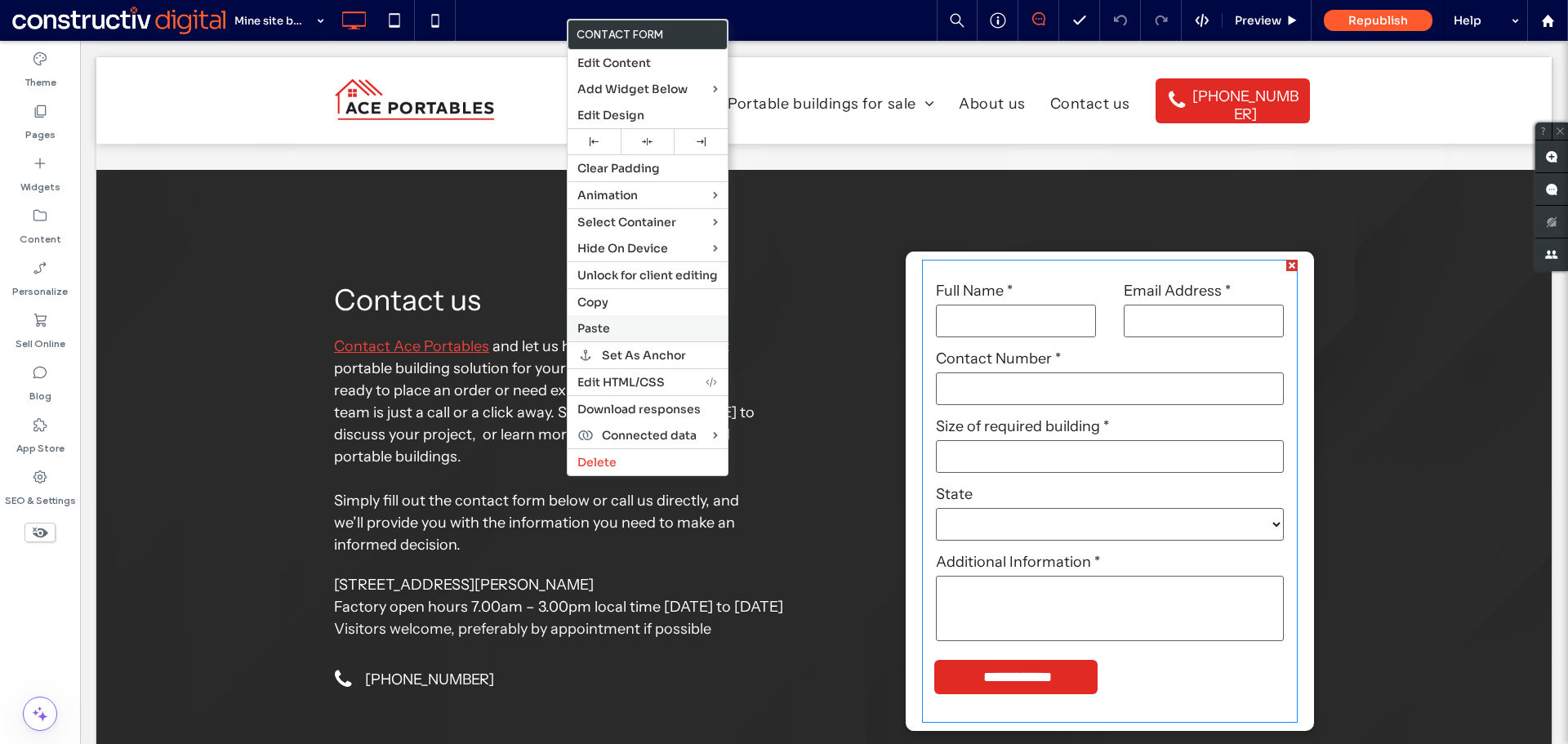
click at [595, 329] on span "Paste" at bounding box center [593, 328] width 33 height 15
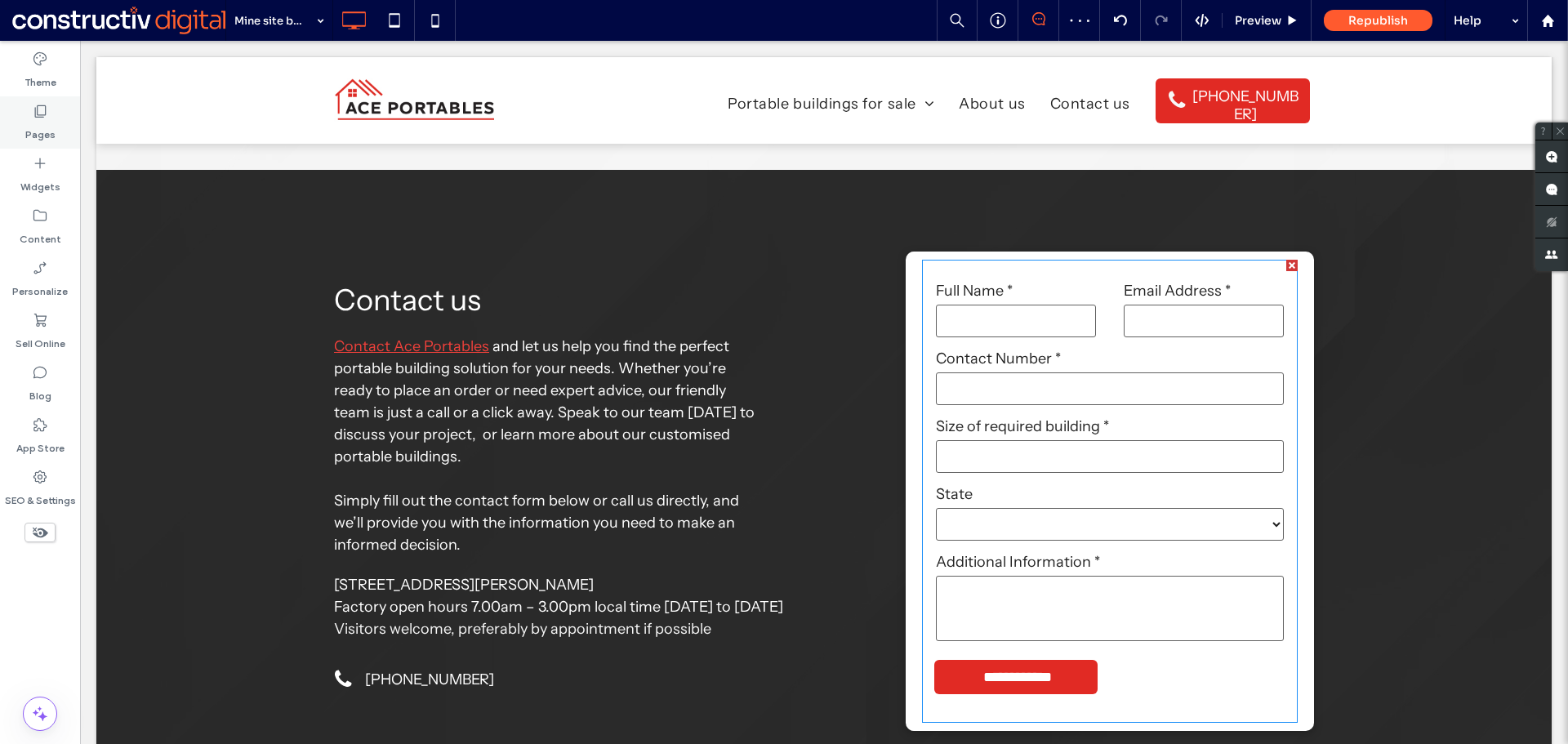
click at [50, 124] on label "Pages" at bounding box center [40, 130] width 30 height 23
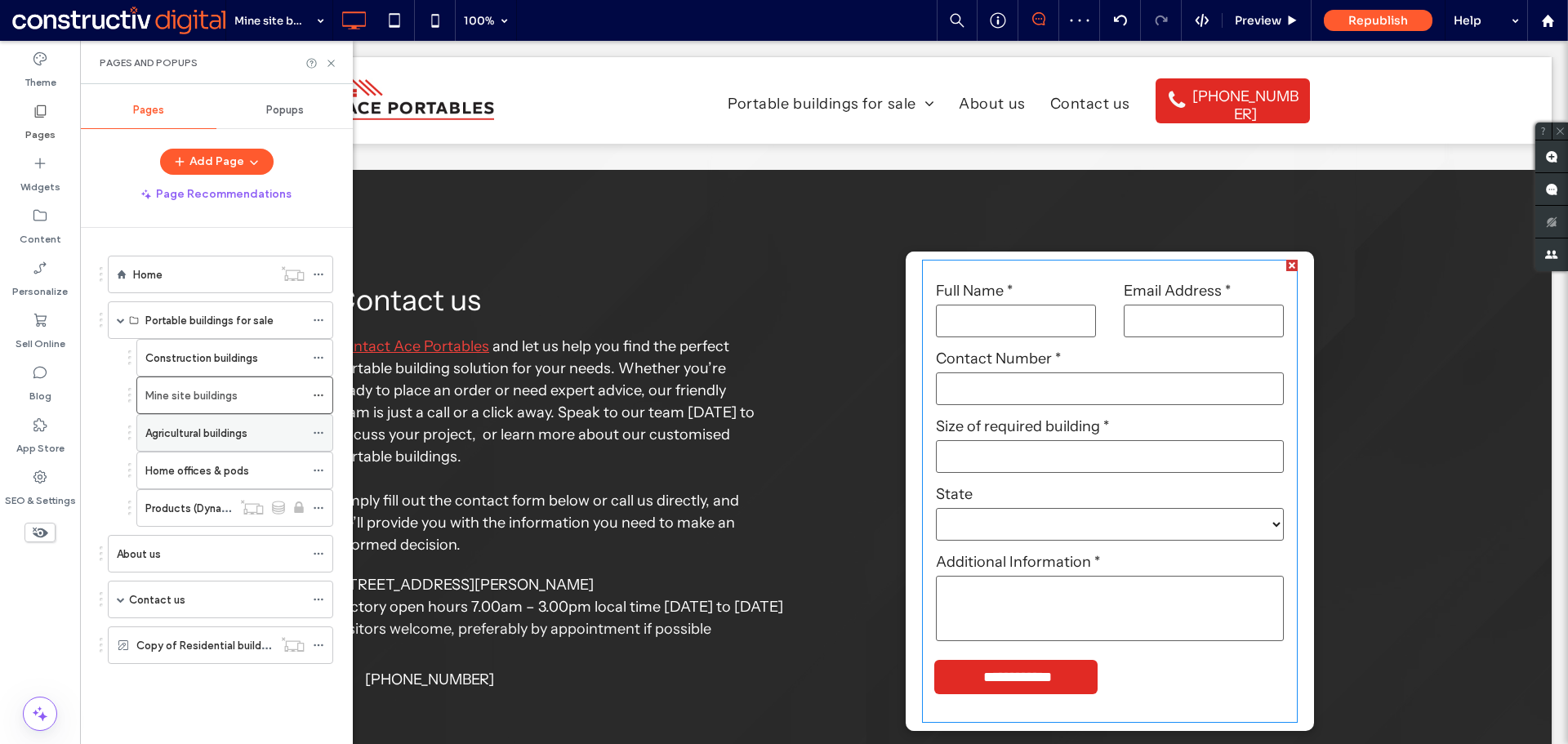
click at [201, 439] on label "Agricultural buildings" at bounding box center [196, 433] width 102 height 29
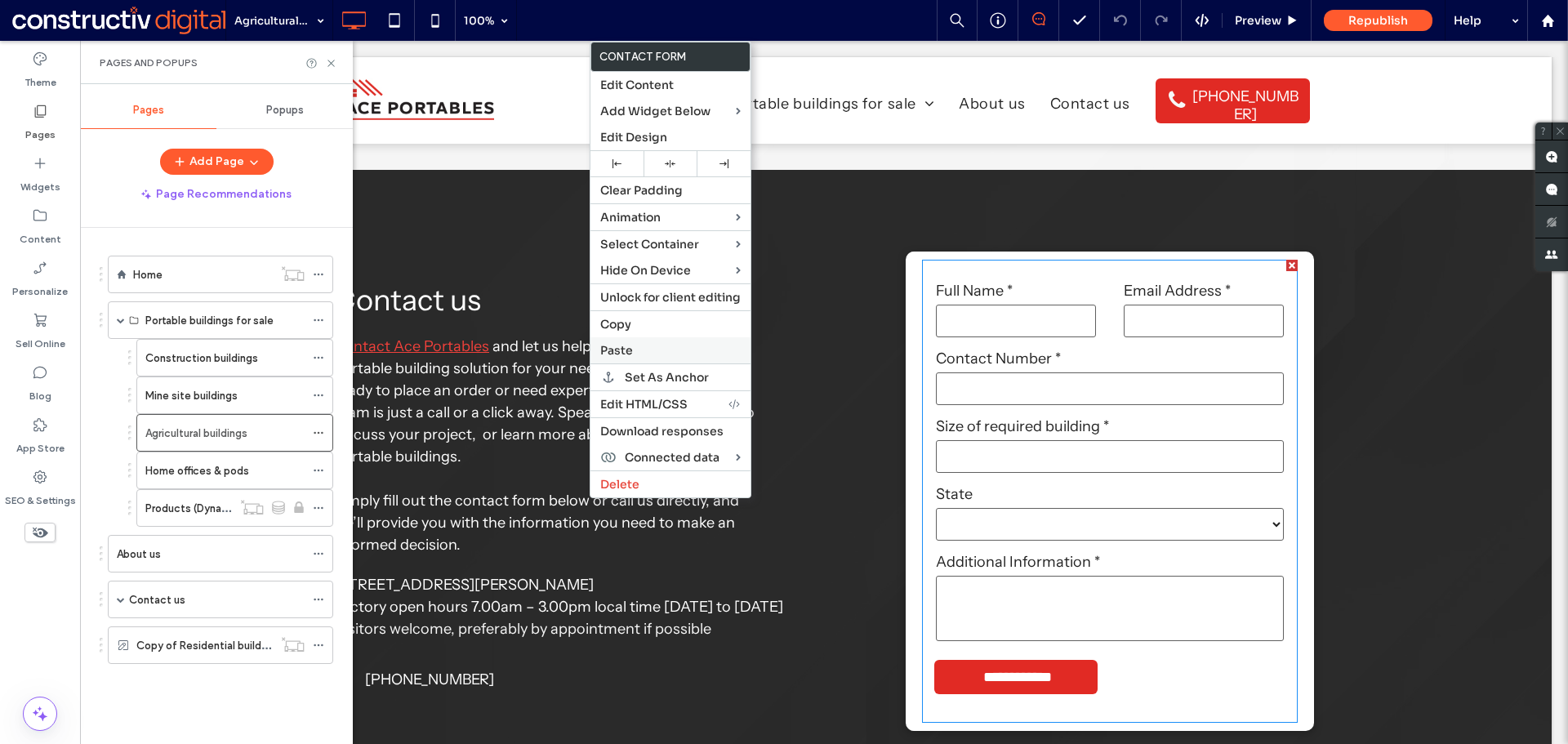
click at [628, 354] on span "Paste" at bounding box center [616, 350] width 33 height 15
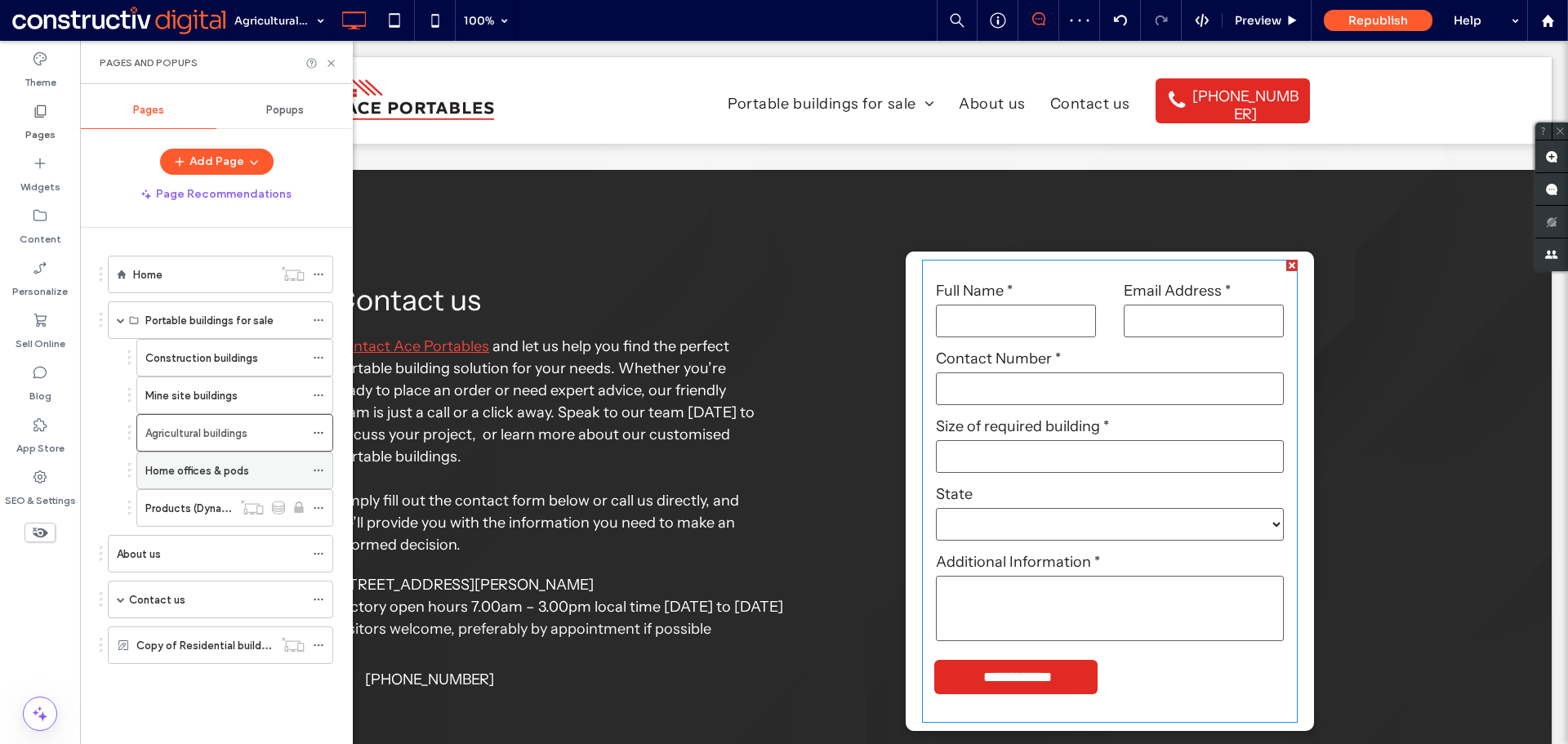
click at [208, 477] on label "Home offices & pods" at bounding box center [197, 470] width 103 height 29
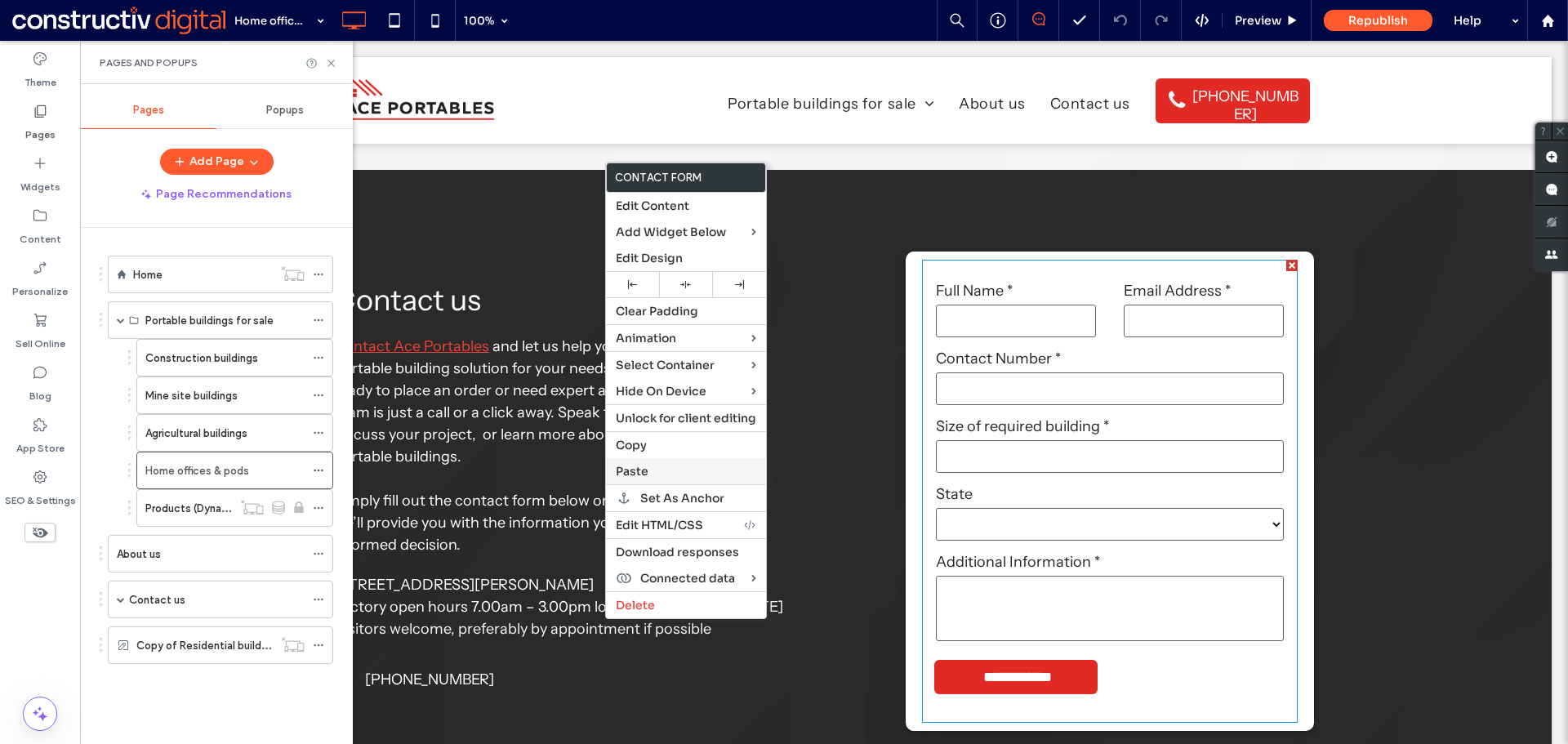
click at [646, 471] on span "Paste" at bounding box center [632, 470] width 33 height 15
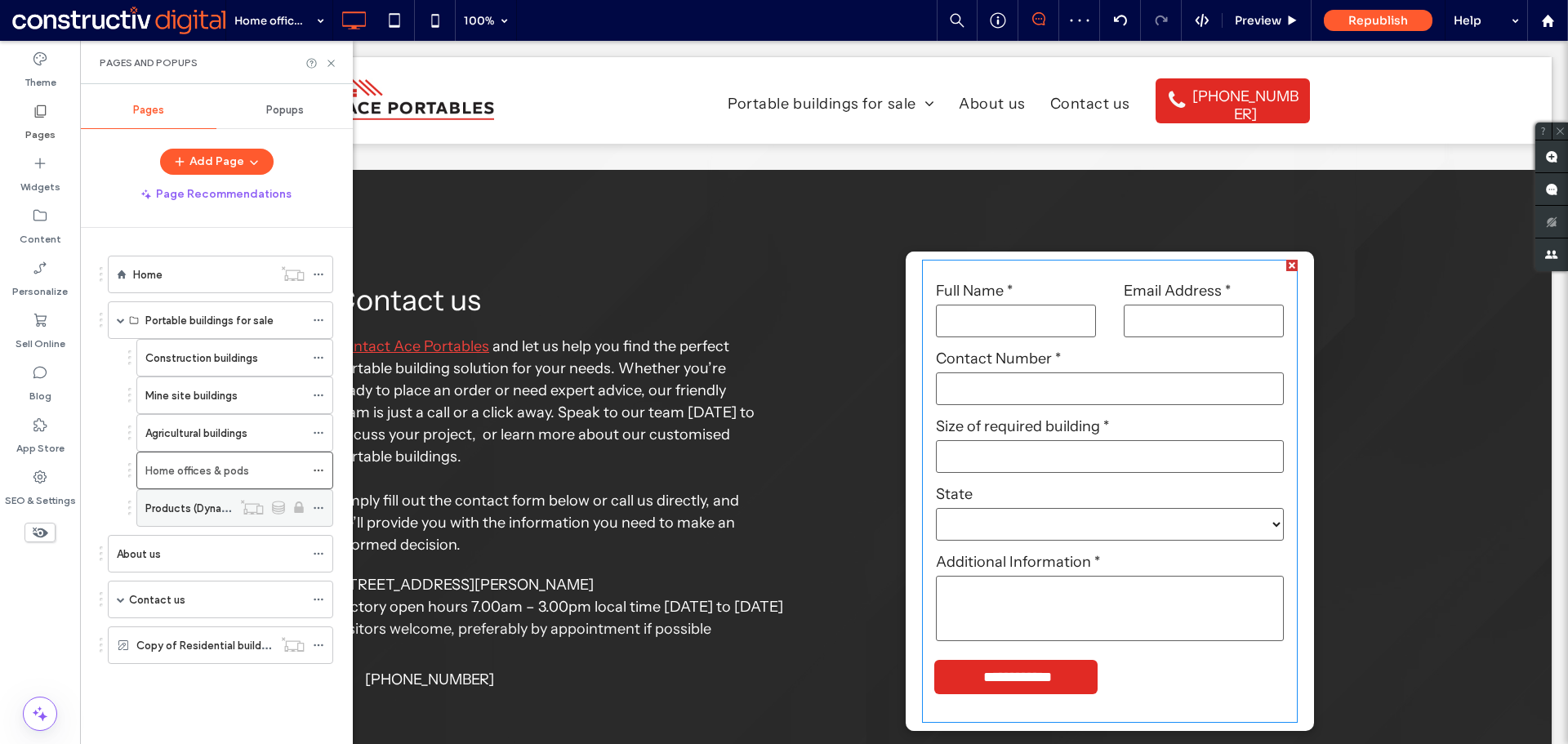
click at [193, 509] on label "Products (Dynamic)" at bounding box center [194, 508] width 98 height 29
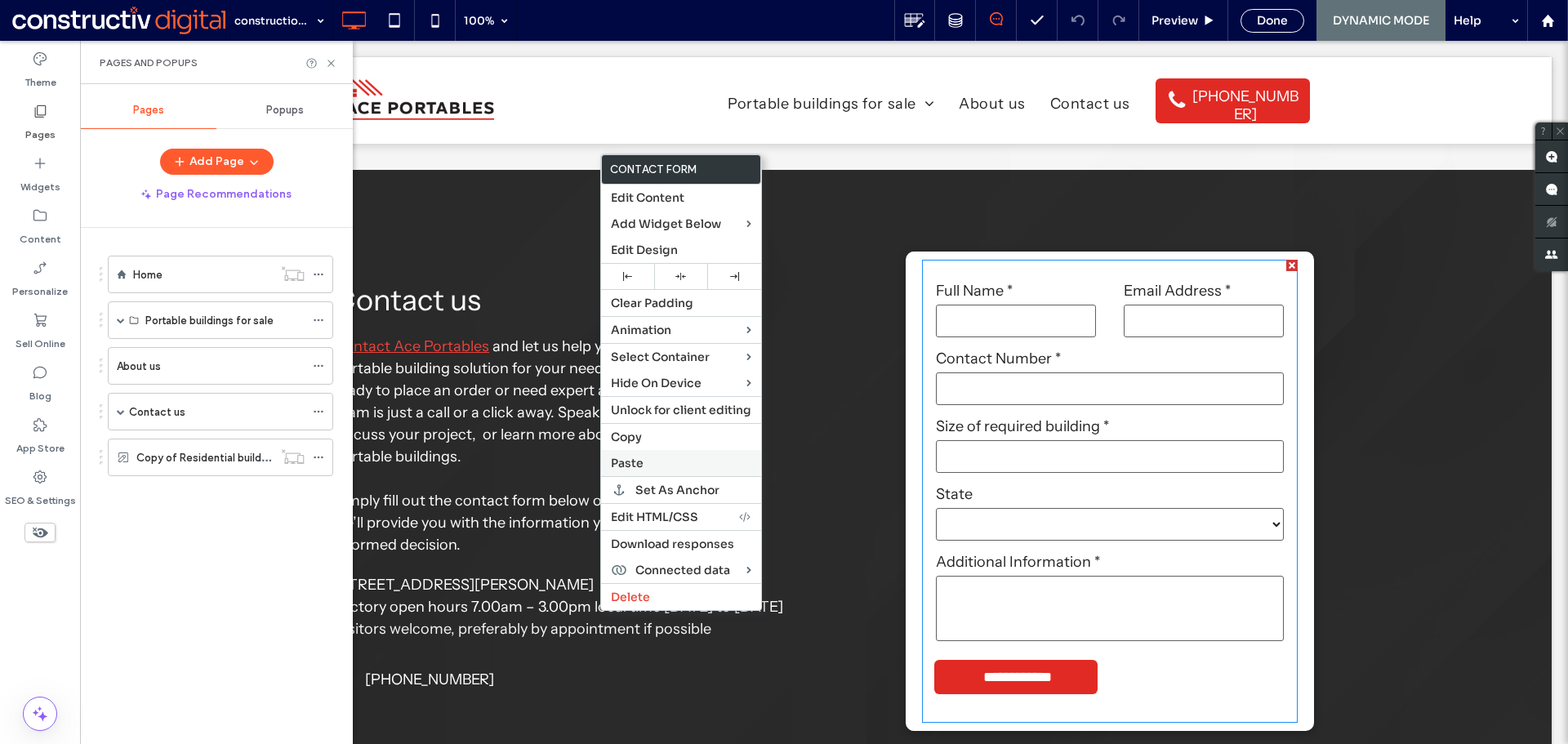
drag, startPoint x: 640, startPoint y: 464, endPoint x: 540, endPoint y: 523, distance: 116.1
click at [640, 464] on span "Paste" at bounding box center [627, 463] width 33 height 15
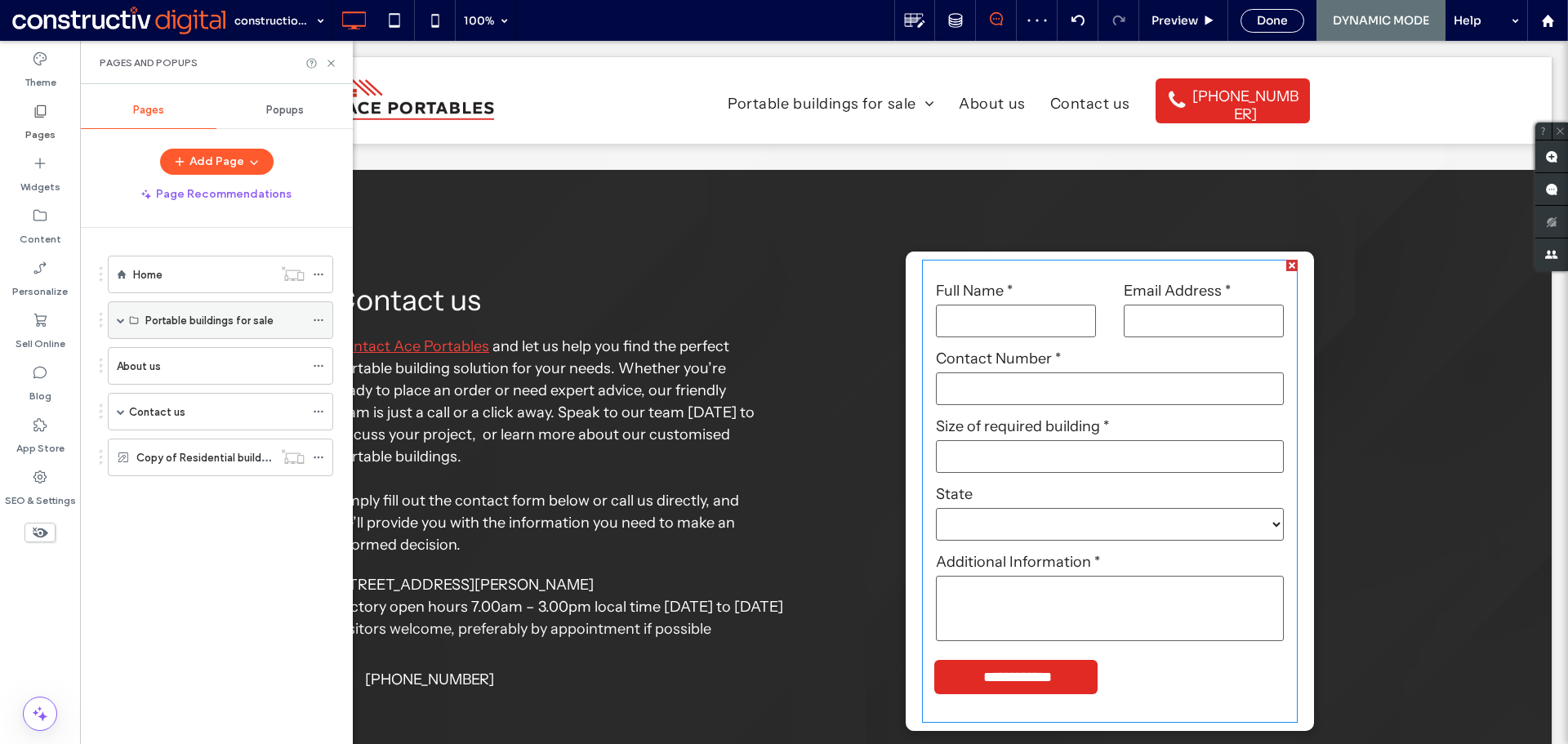
drag, startPoint x: 118, startPoint y: 320, endPoint x: 129, endPoint y: 325, distance: 12.1
click at [119, 321] on span at bounding box center [120, 320] width 8 height 8
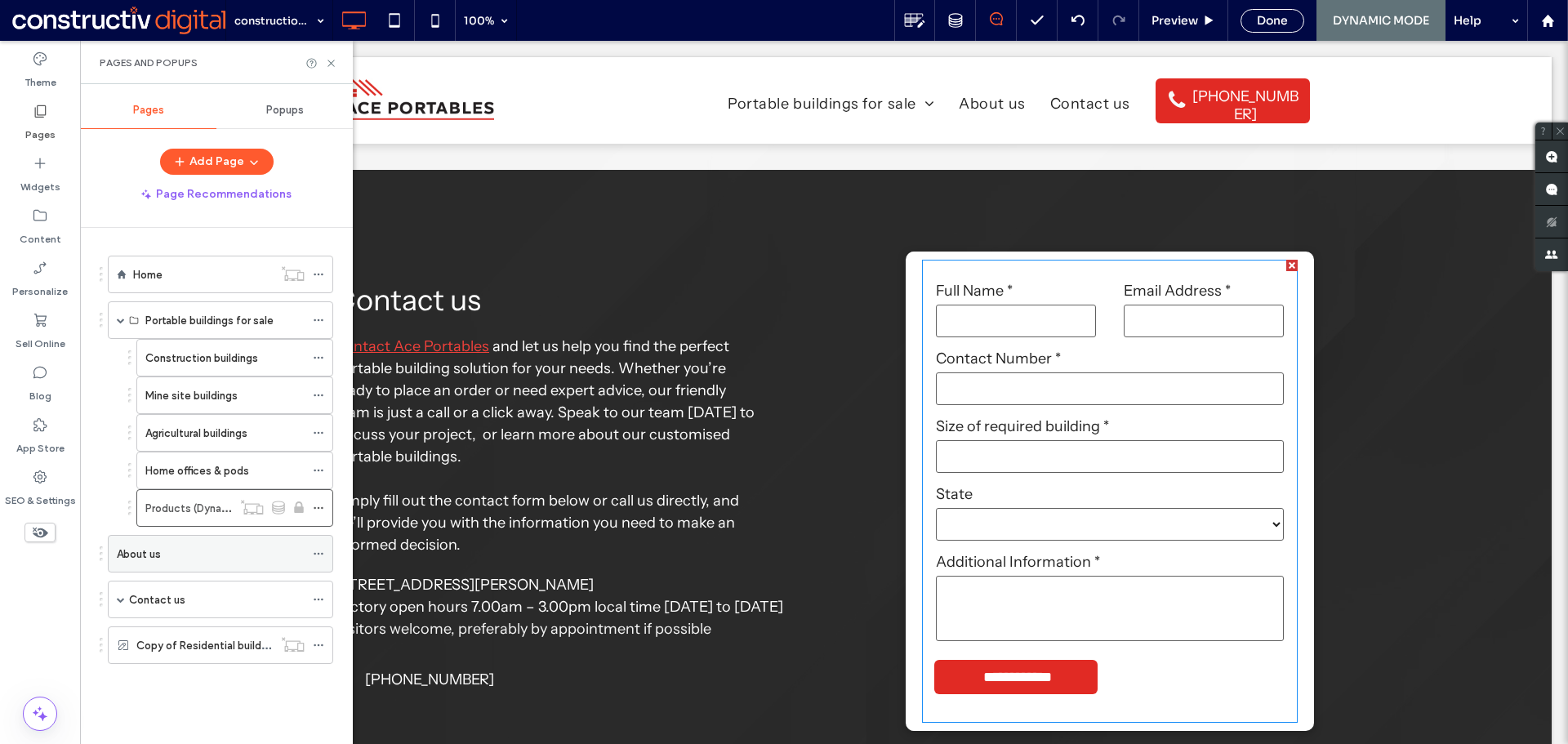
click at [185, 546] on div "About us" at bounding box center [210, 554] width 188 height 18
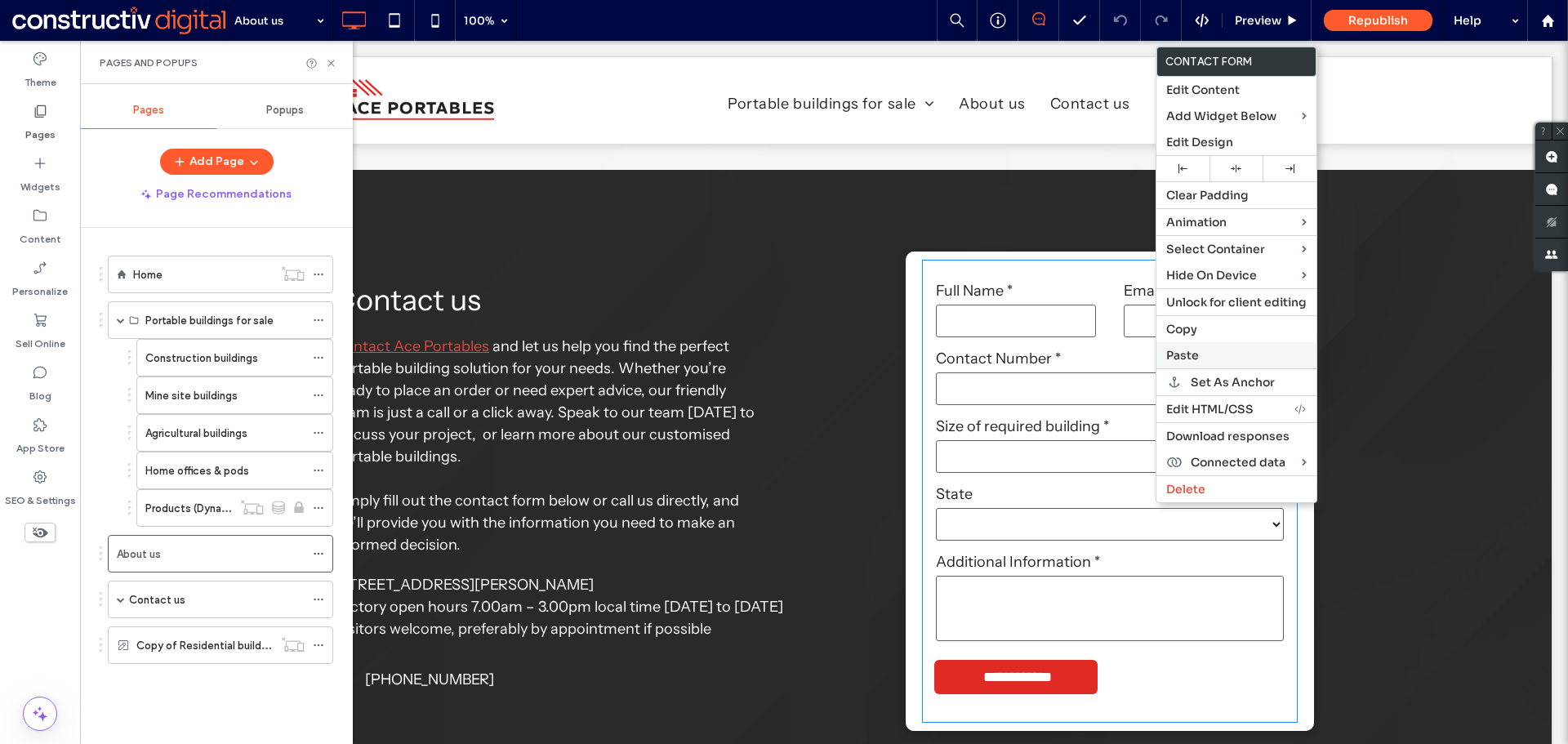
click at [1191, 356] on span "Paste" at bounding box center [1182, 355] width 33 height 15
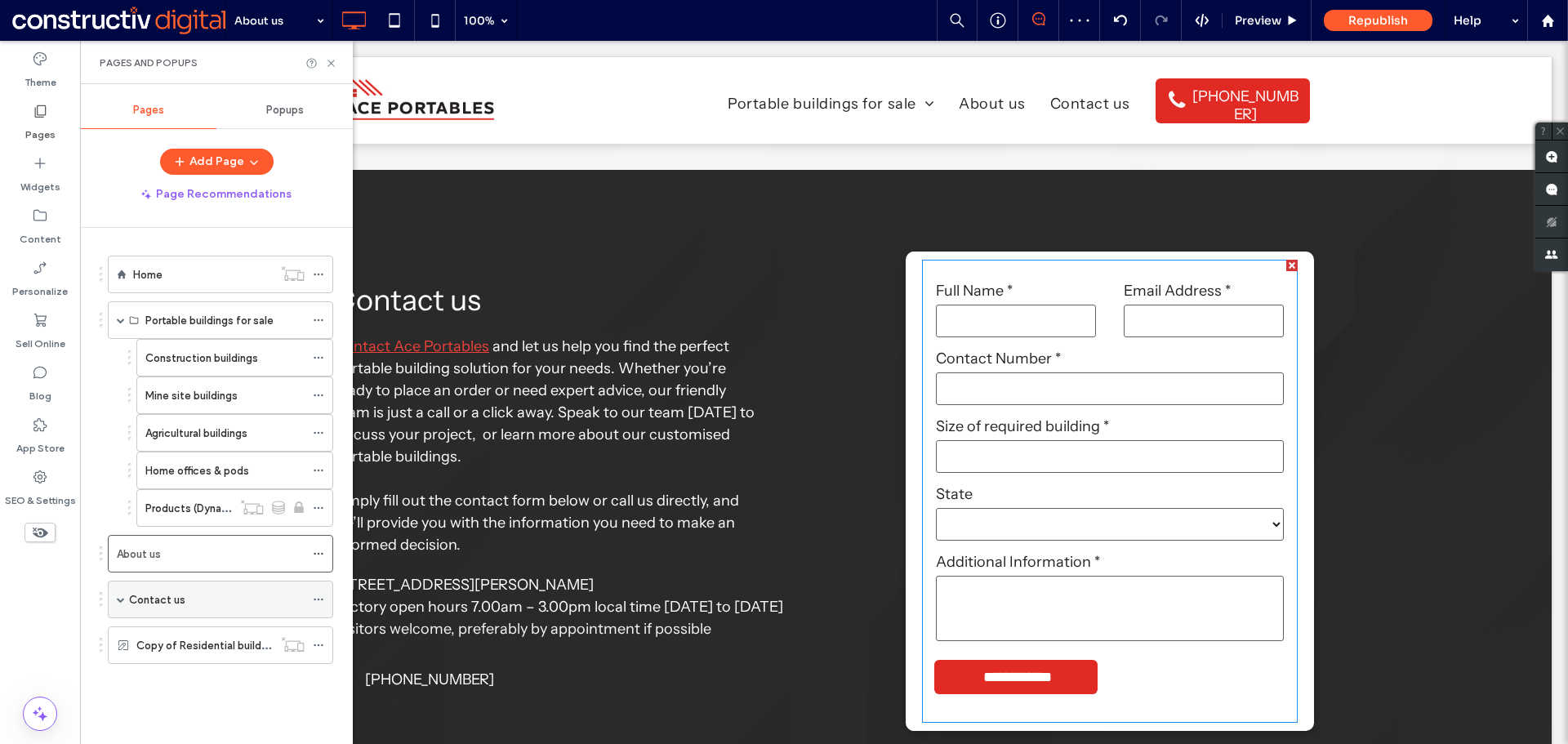
click at [199, 597] on div "Contact us" at bounding box center [217, 600] width 176 height 18
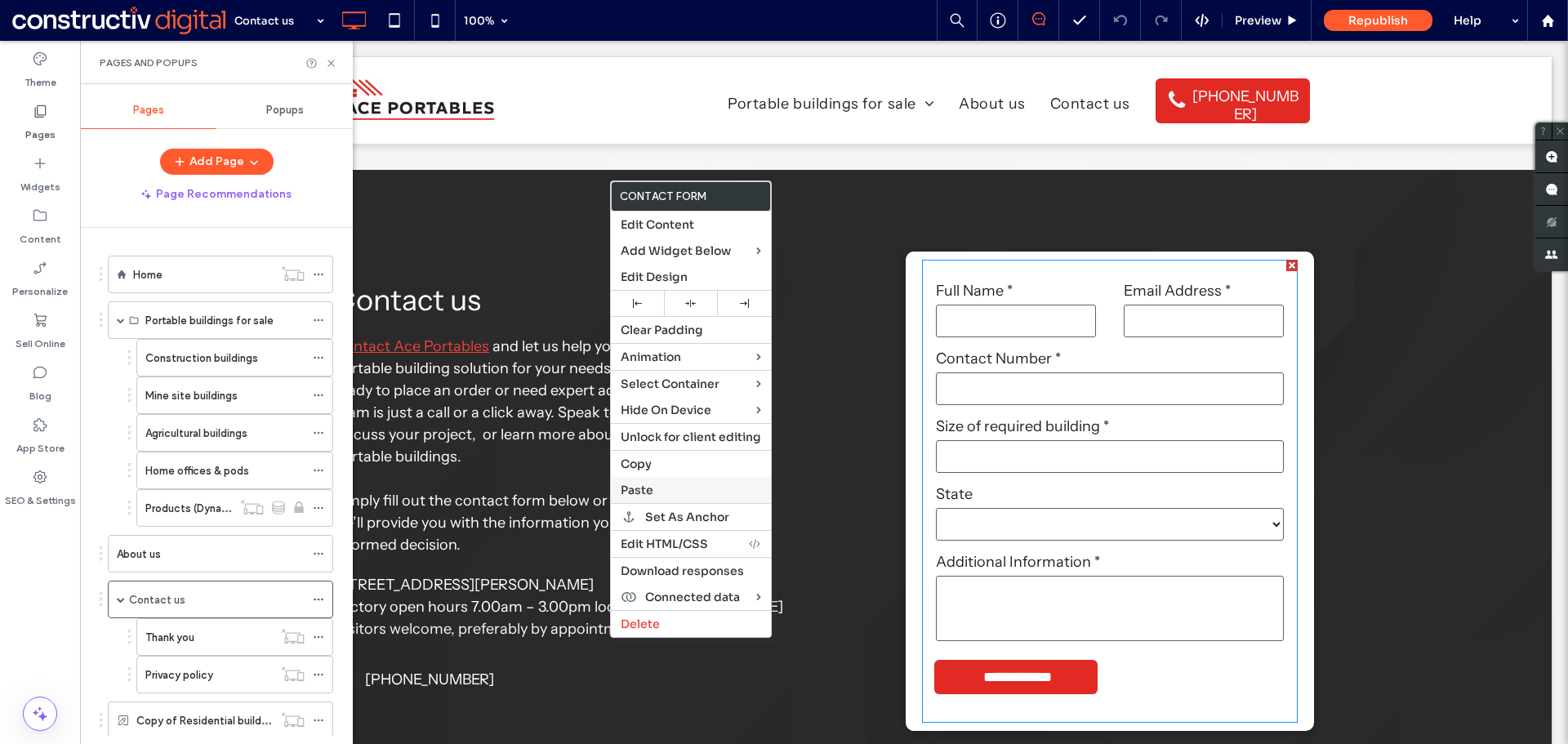
click at [659, 492] on label "Paste" at bounding box center [690, 489] width 140 height 15
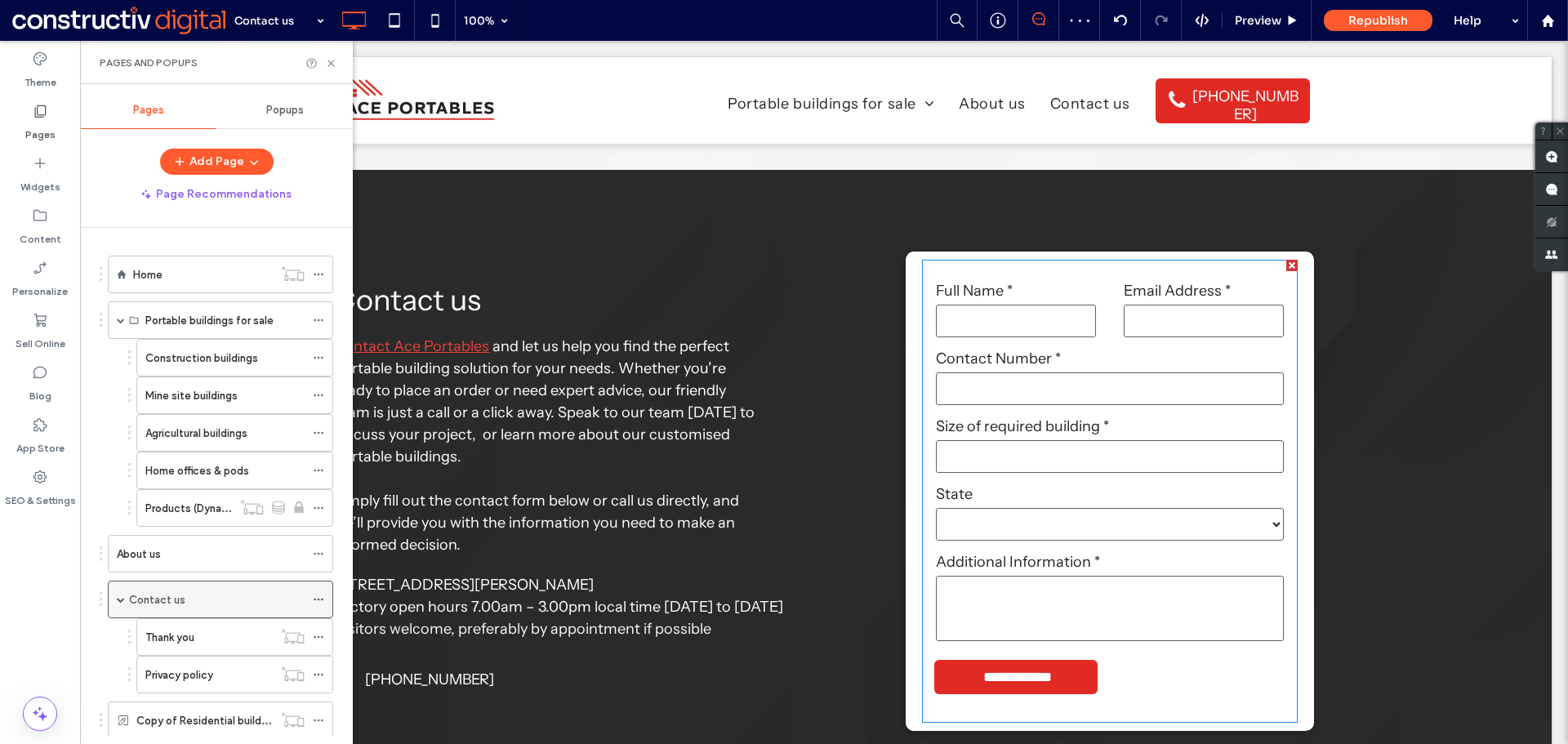
scroll to position [44, 0]
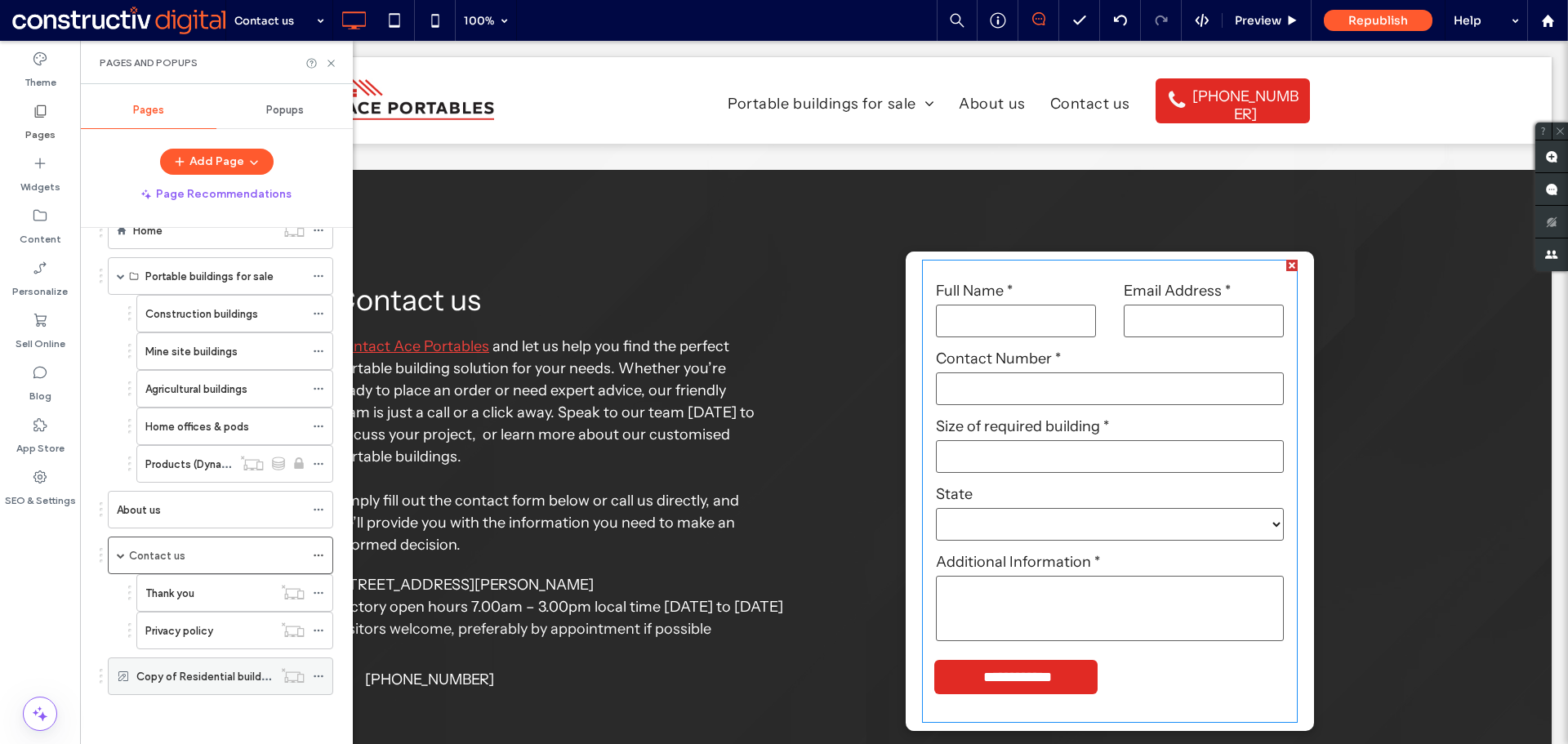
click at [207, 673] on label "Copy of Residential buildings and offices" at bounding box center [238, 676] width 203 height 29
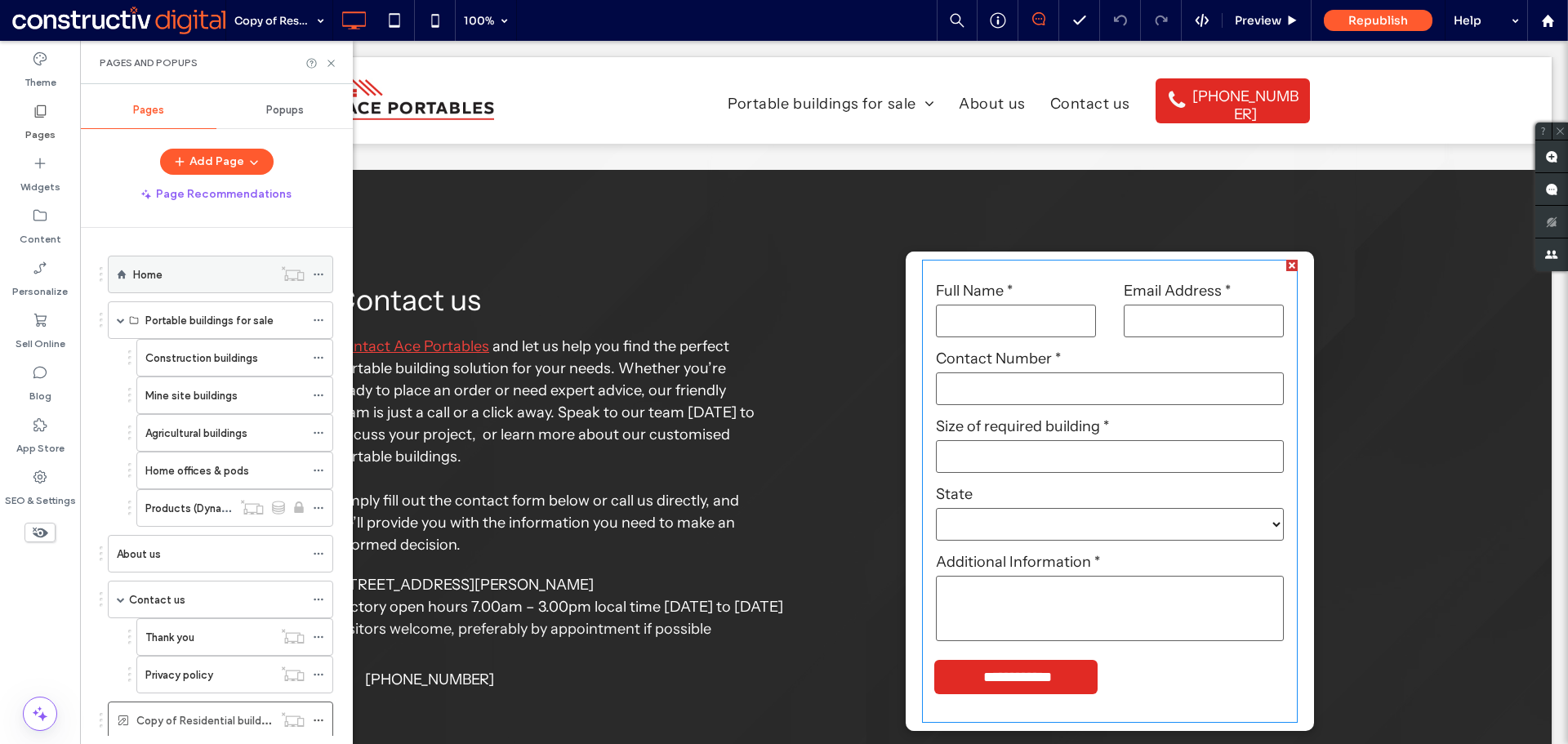
click at [164, 279] on div "Home" at bounding box center [203, 275] width 139 height 18
click at [330, 62] on use at bounding box center [330, 63] width 7 height 7
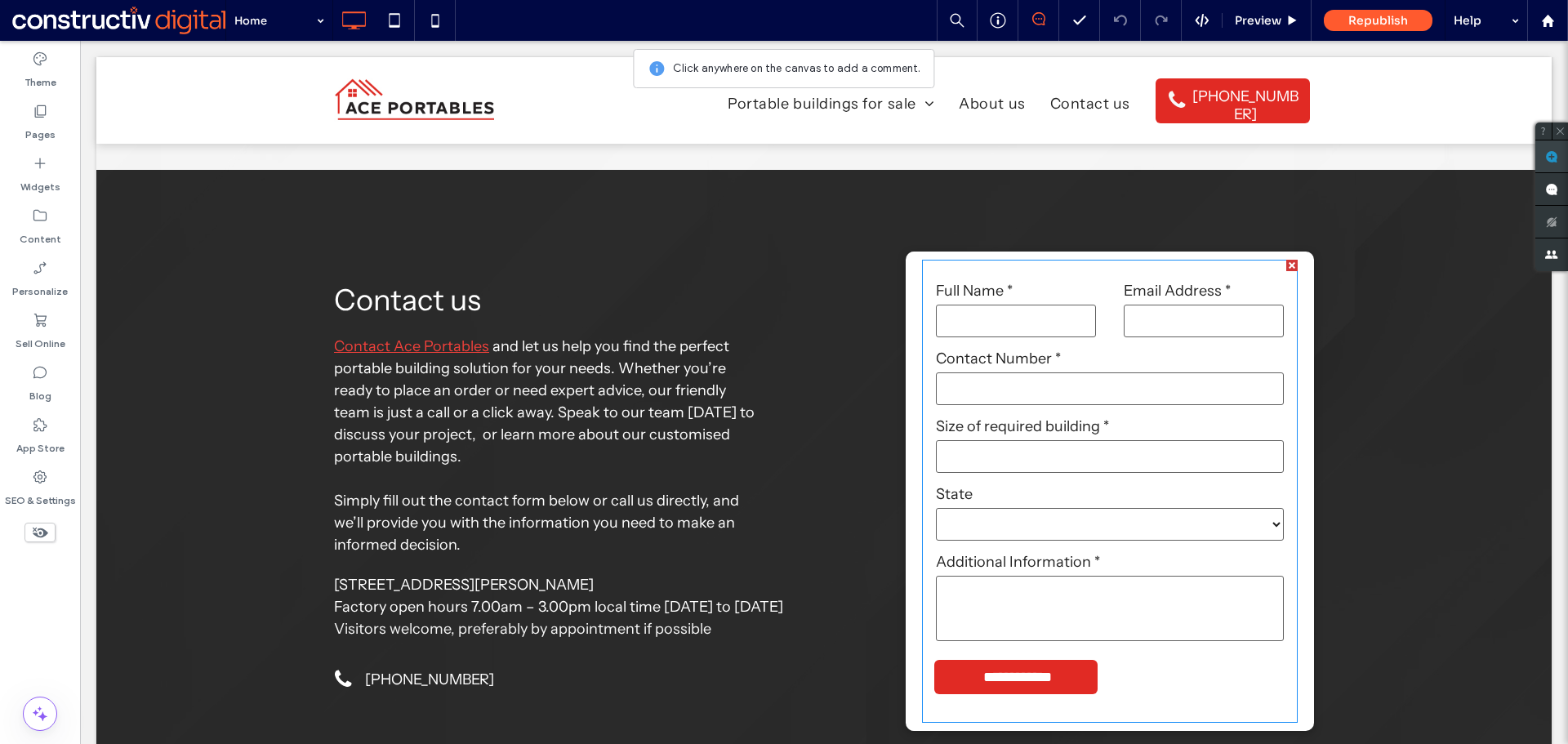
click at [1554, 155] on use at bounding box center [1551, 156] width 13 height 13
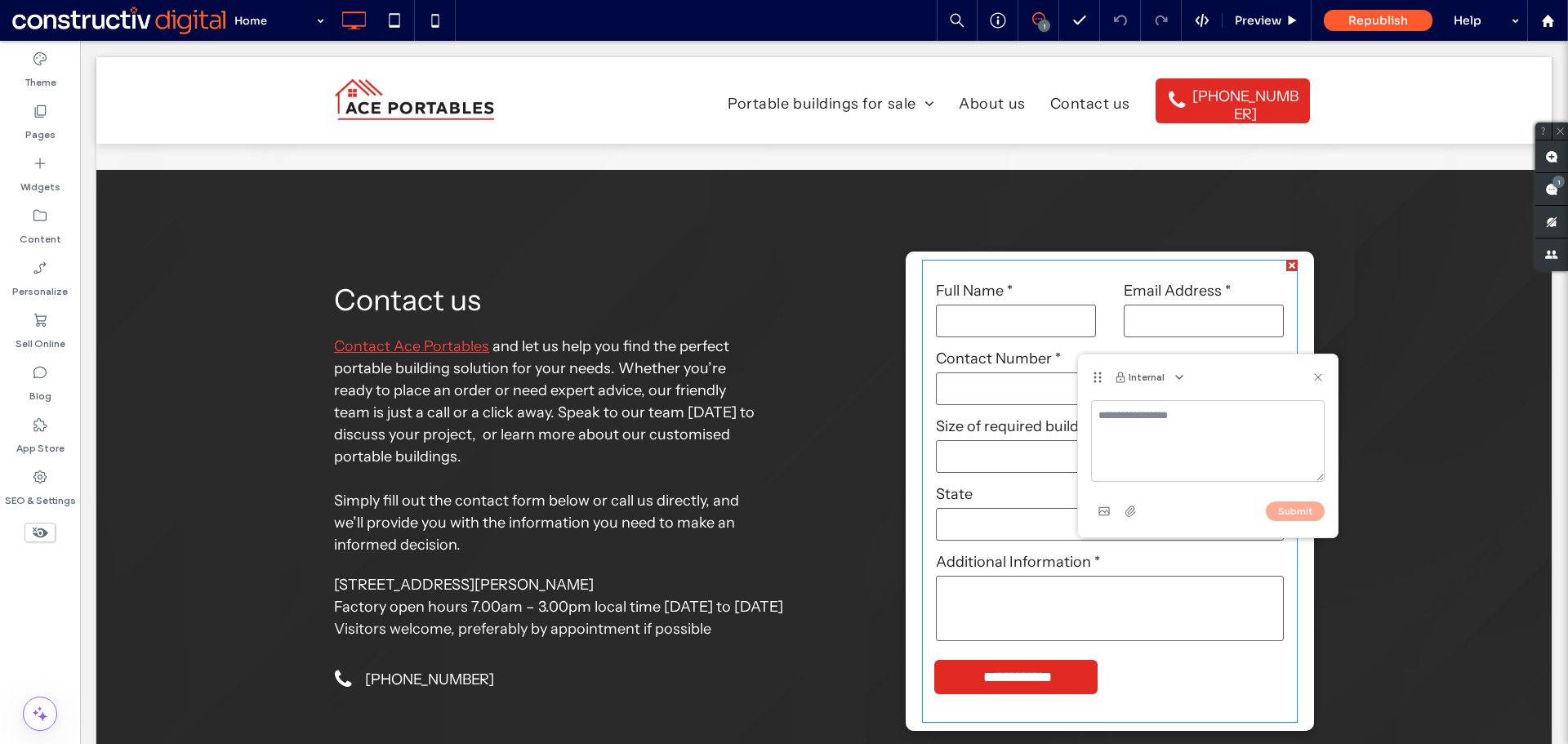
click at [1266, 437] on textarea at bounding box center [1208, 441] width 234 height 82
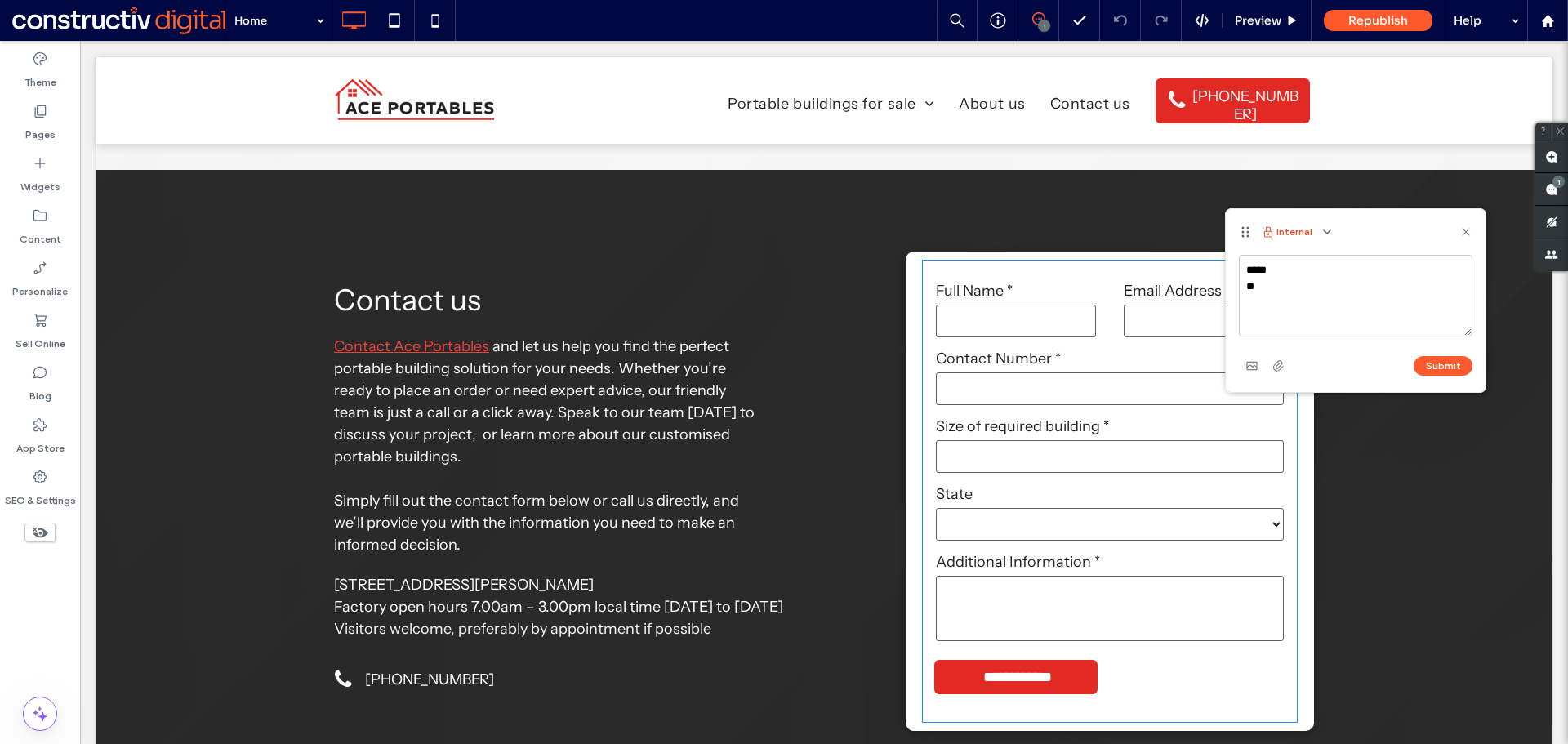
drag, startPoint x: 1096, startPoint y: 373, endPoint x: 1285, endPoint y: 228, distance: 238.2
click at [1285, 228] on div "Internal" at bounding box center [1355, 232] width 260 height 46
click at [1282, 280] on textarea "***** **" at bounding box center [1356, 295] width 234 height 82
click at [1464, 283] on textarea "**********" at bounding box center [1356, 295] width 234 height 82
type textarea "**********"
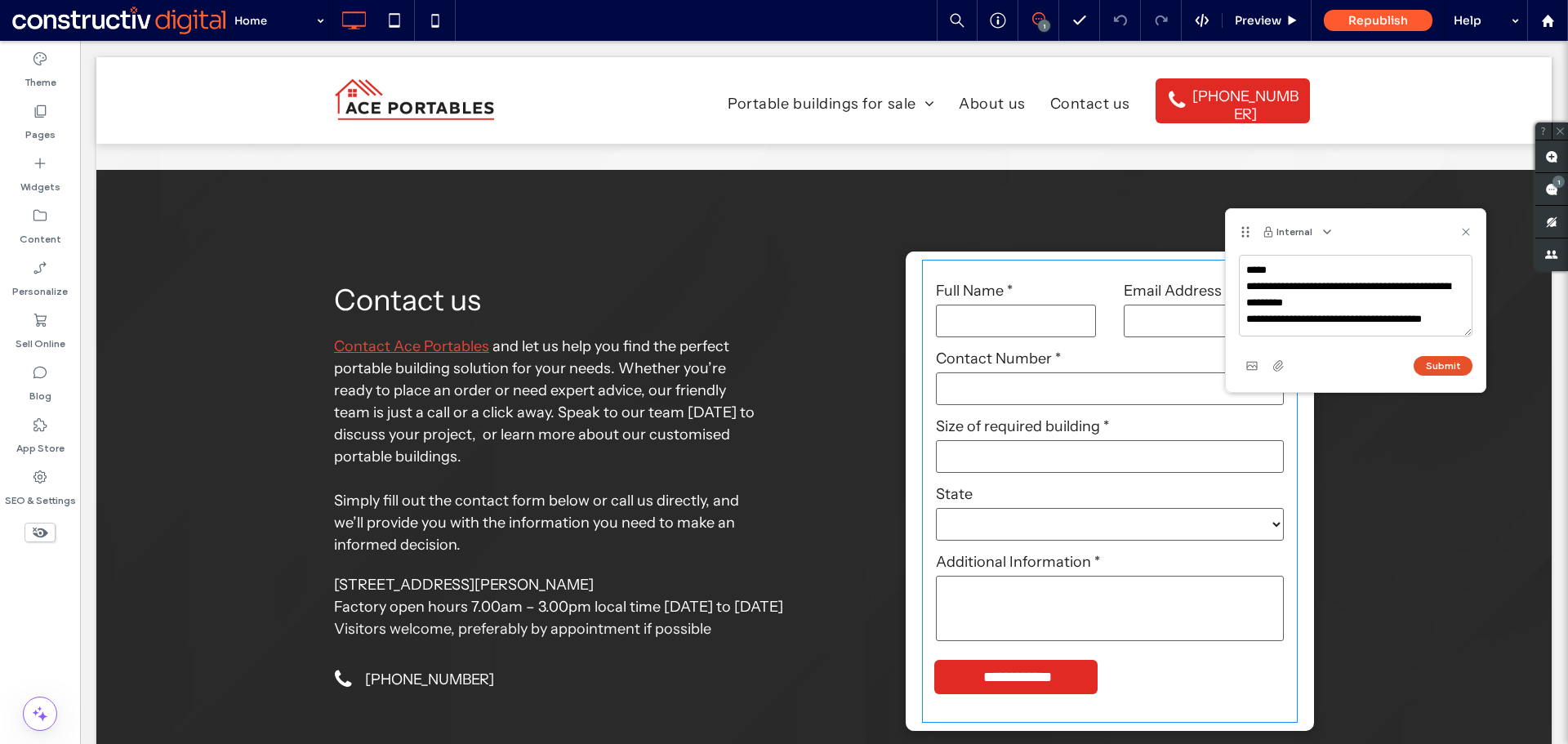
click at [1454, 363] on button "Submit" at bounding box center [1443, 366] width 59 height 20
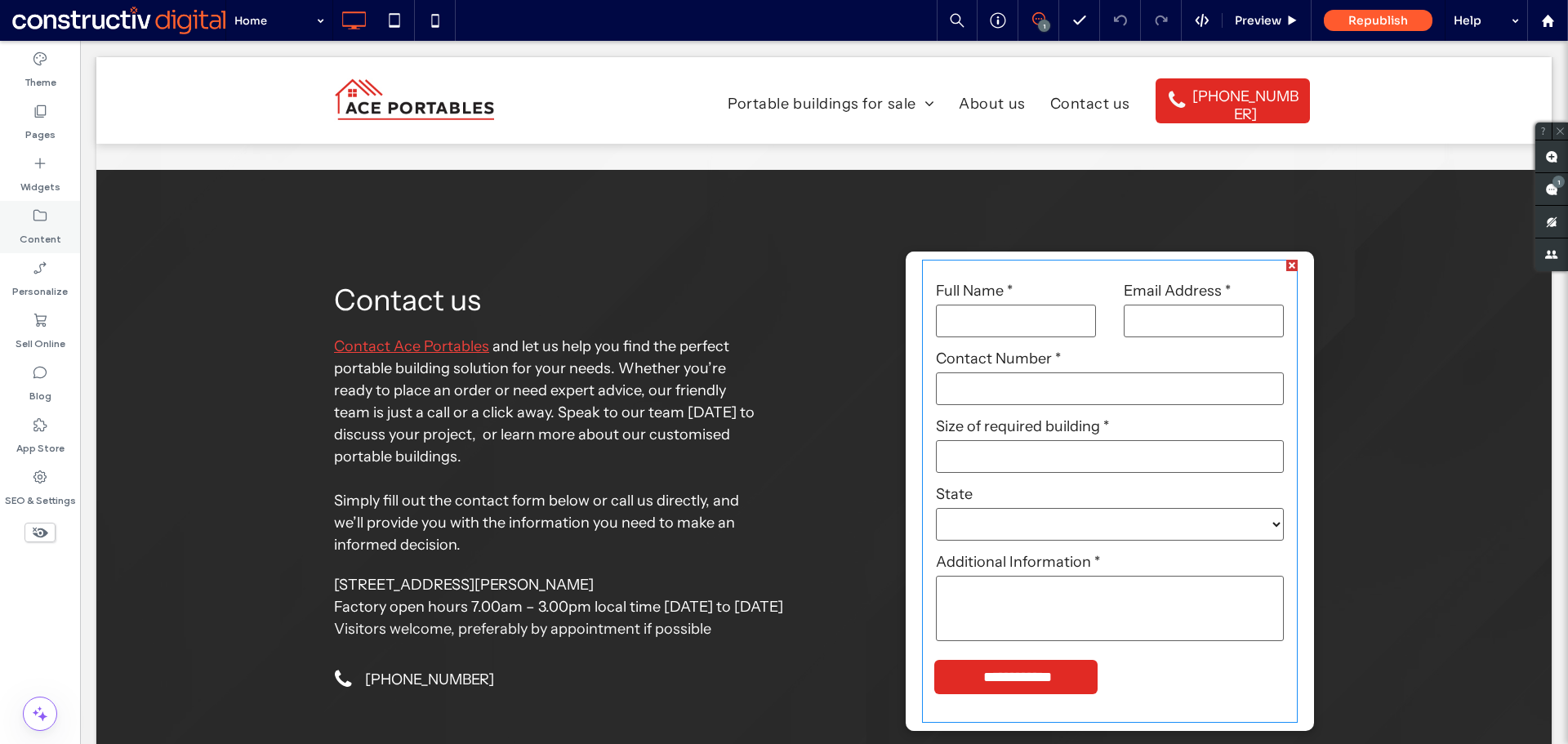
drag, startPoint x: 28, startPoint y: 228, endPoint x: 80, endPoint y: 246, distance: 55.0
click at [27, 228] on label "Content" at bounding box center [41, 235] width 42 height 23
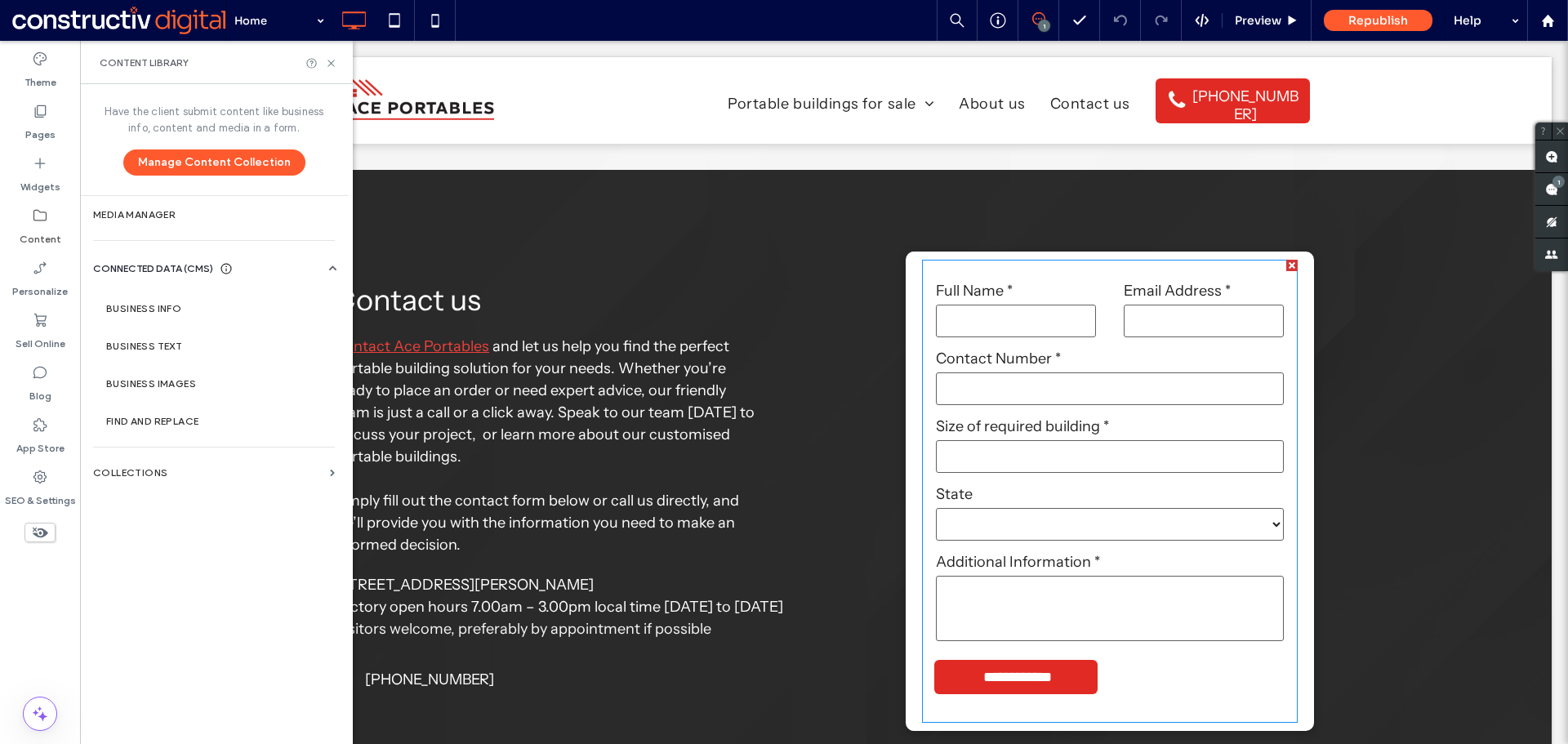
click at [39, 220] on icon at bounding box center [40, 216] width 16 height 16
click at [40, 125] on label "Pages" at bounding box center [40, 130] width 30 height 23
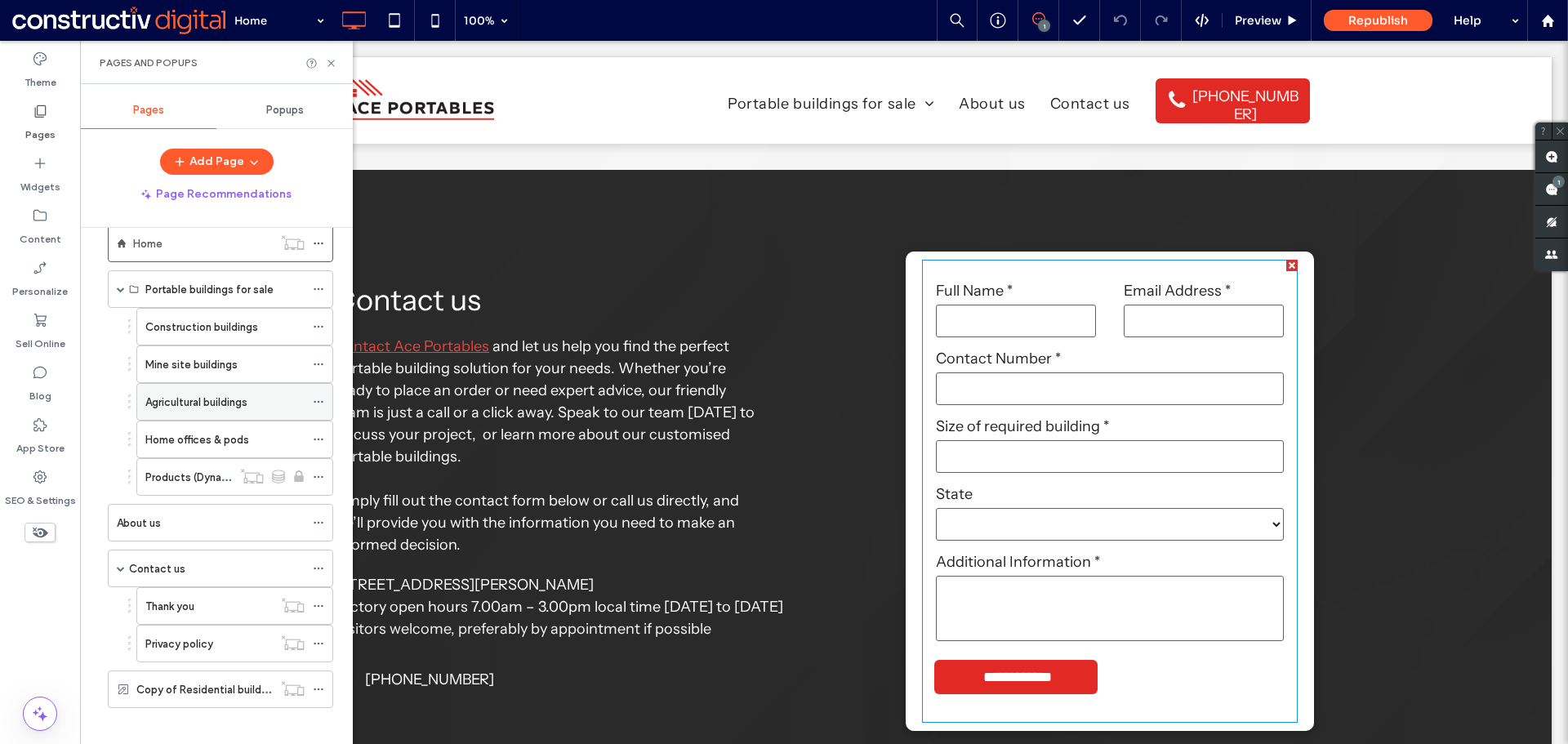
scroll to position [44, 0]
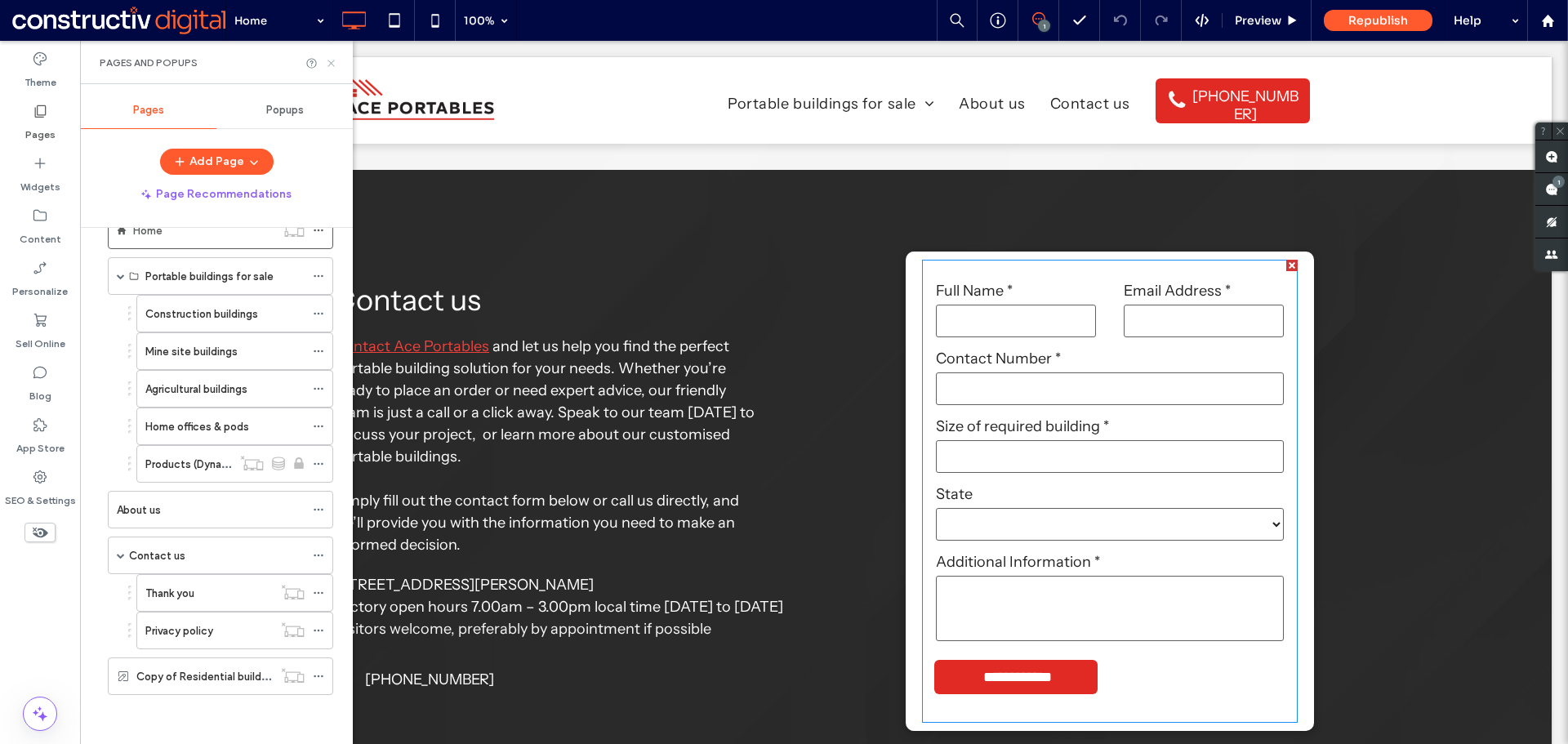
click at [335, 62] on icon at bounding box center [331, 63] width 12 height 12
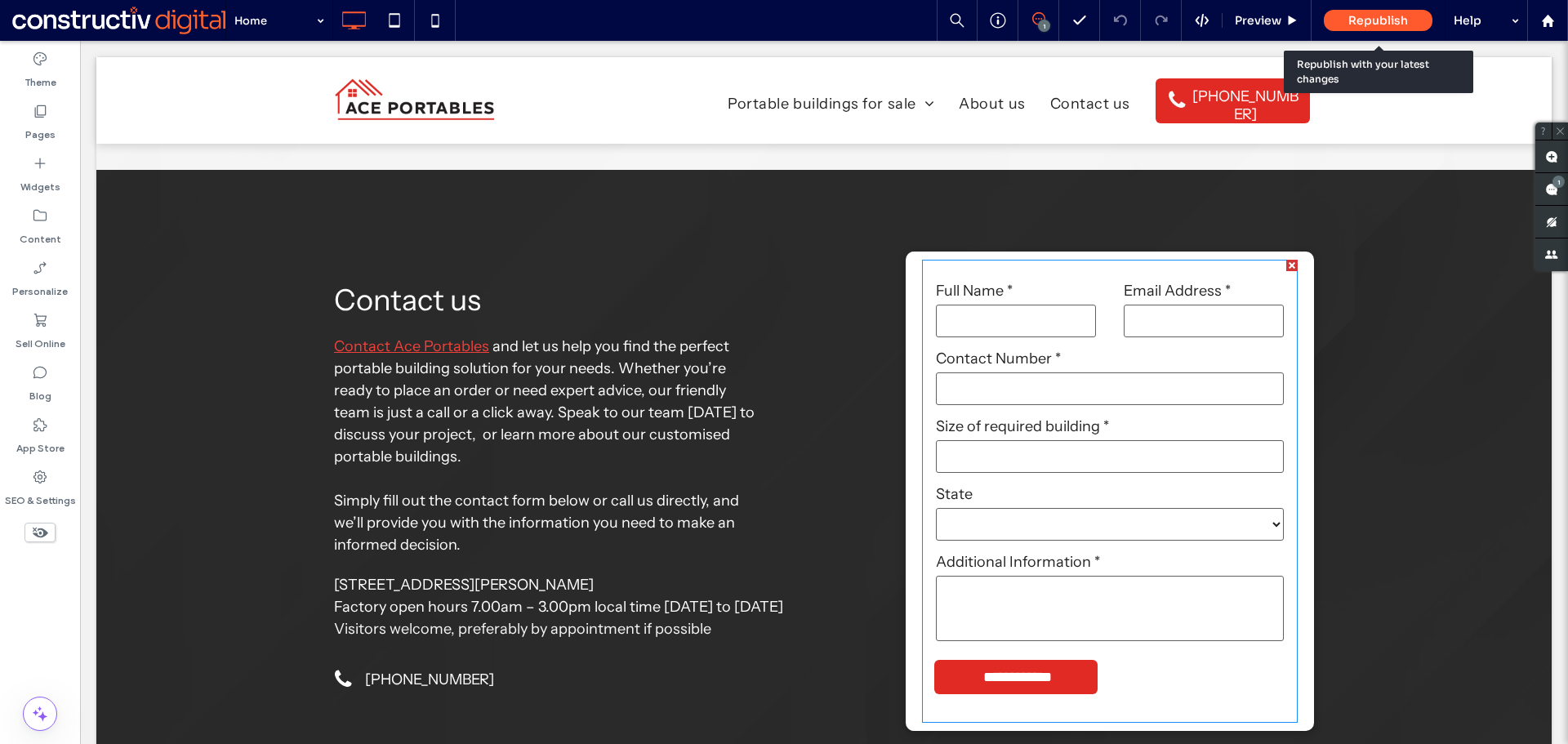
click at [1377, 21] on span "Republish" at bounding box center [1379, 20] width 60 height 15
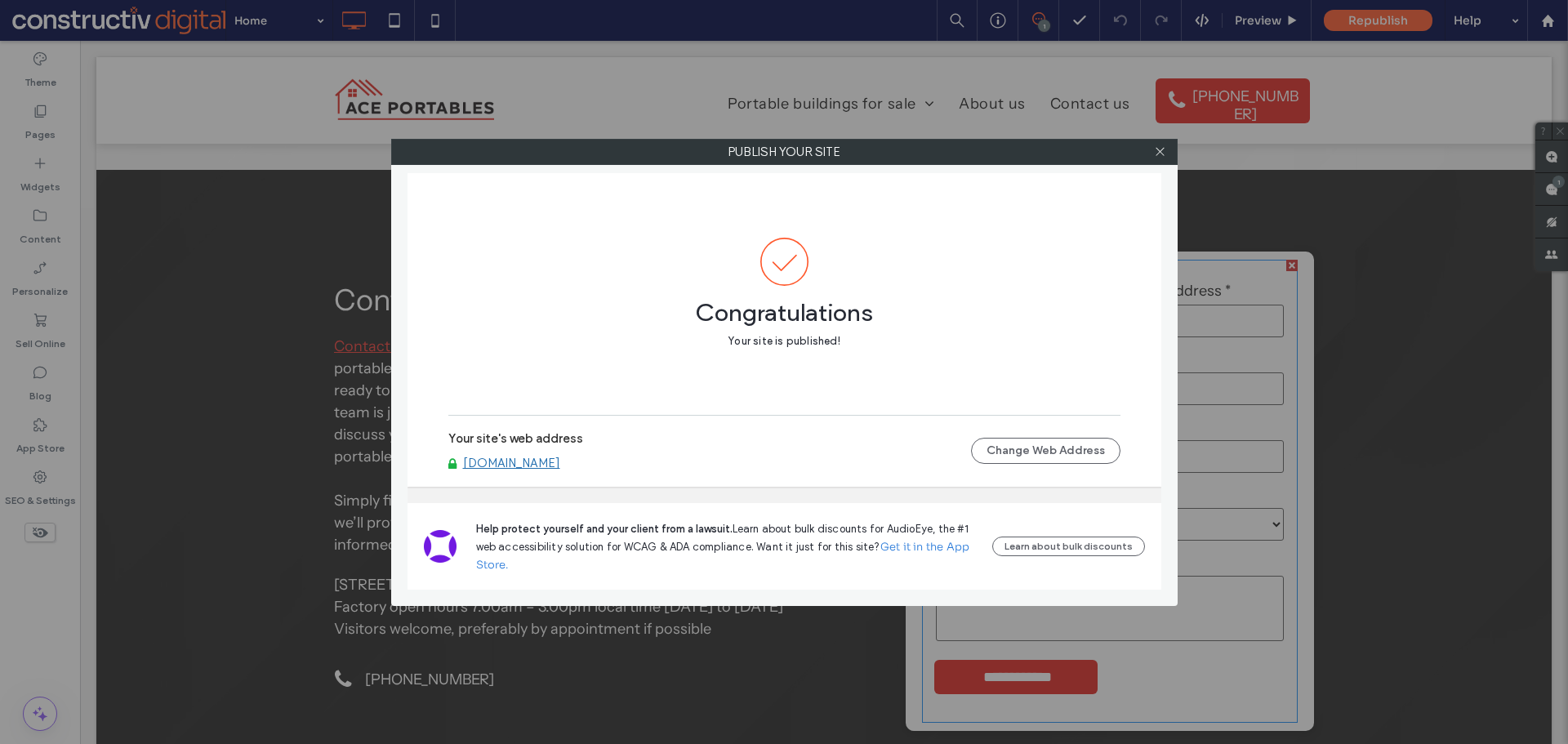
click at [560, 464] on link "www.aceportables.com.au" at bounding box center [512, 463] width 98 height 15
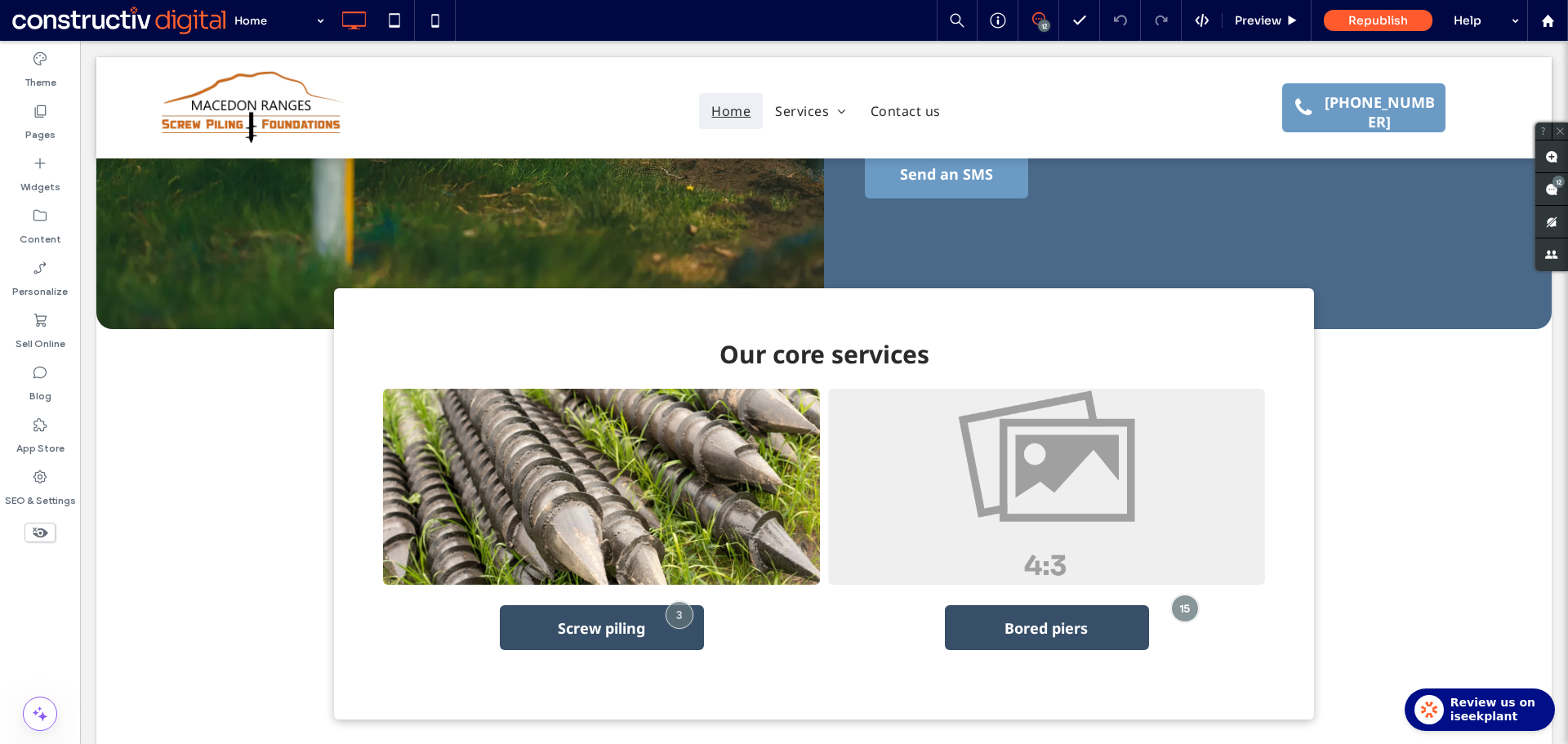
scroll to position [273, 0]
